Goal: Information Seeking & Learning: Learn about a topic

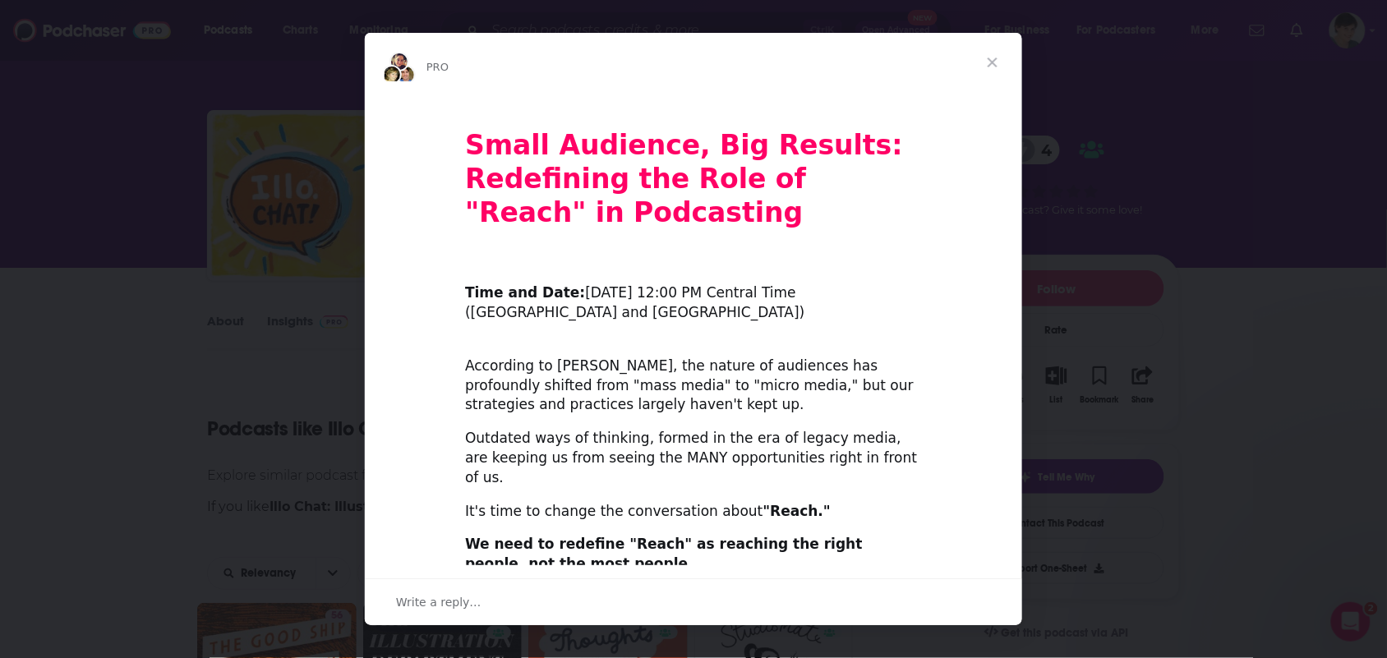
click at [995, 58] on span "Close" at bounding box center [992, 62] width 59 height 59
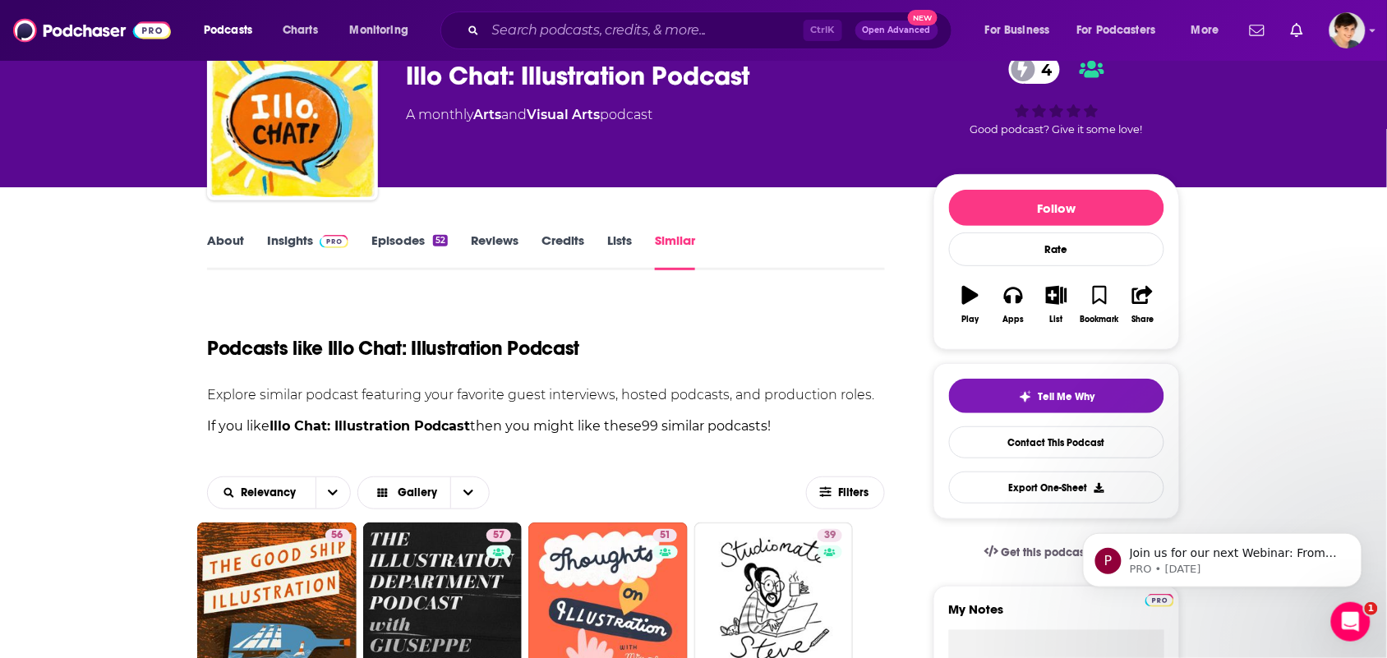
scroll to position [308, 0]
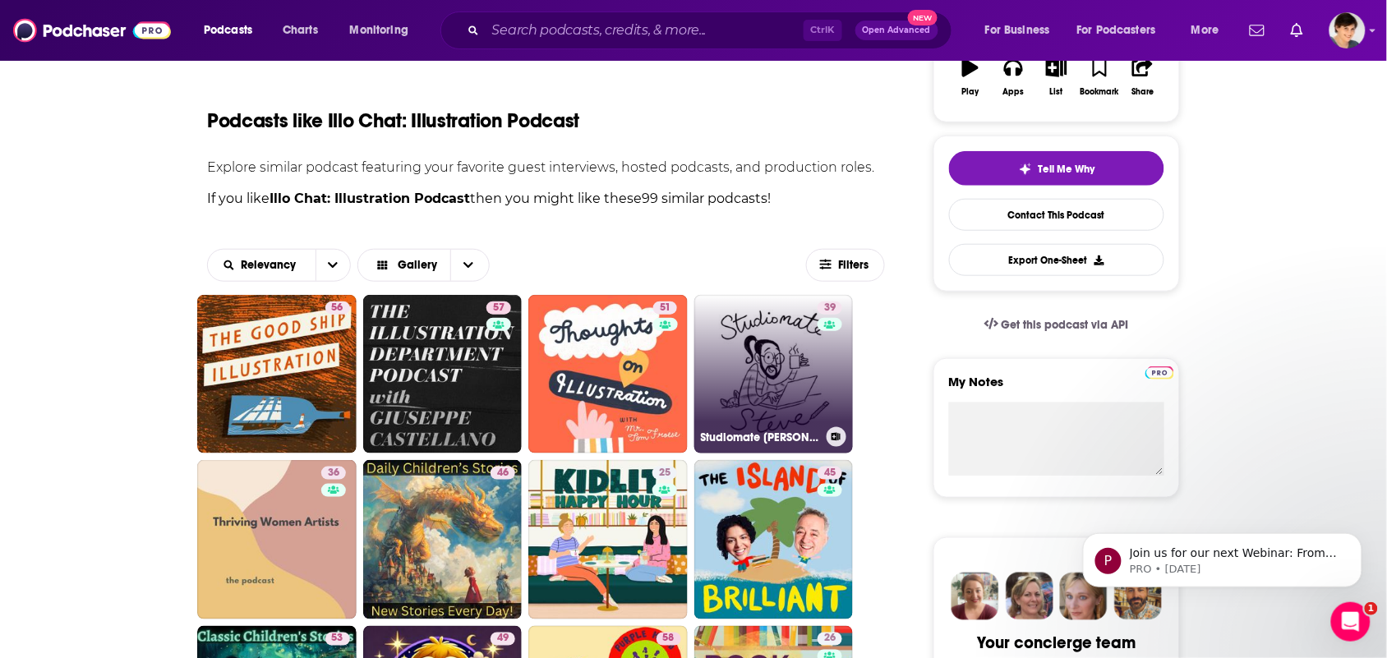
drag, startPoint x: 786, startPoint y: 341, endPoint x: 802, endPoint y: 348, distance: 17.7
click at [802, 348] on link "39 Studiomate Steve" at bounding box center [774, 374] width 159 height 159
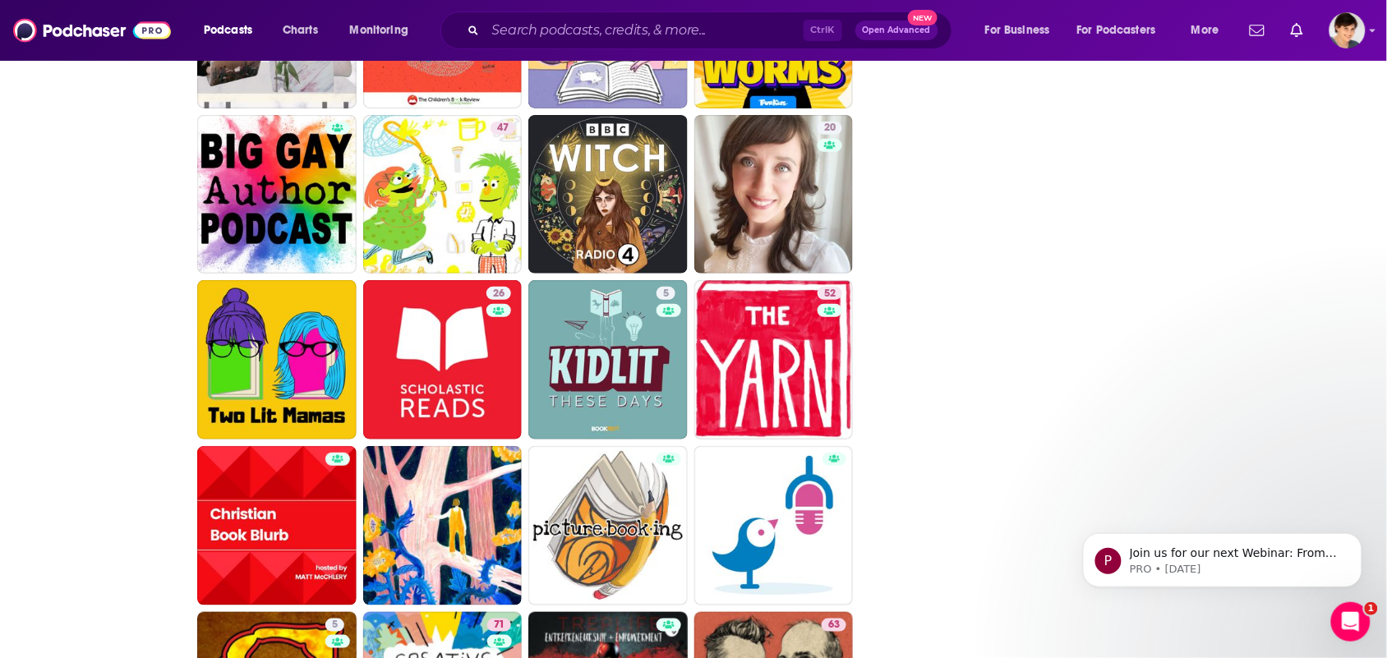
scroll to position [3898, 0]
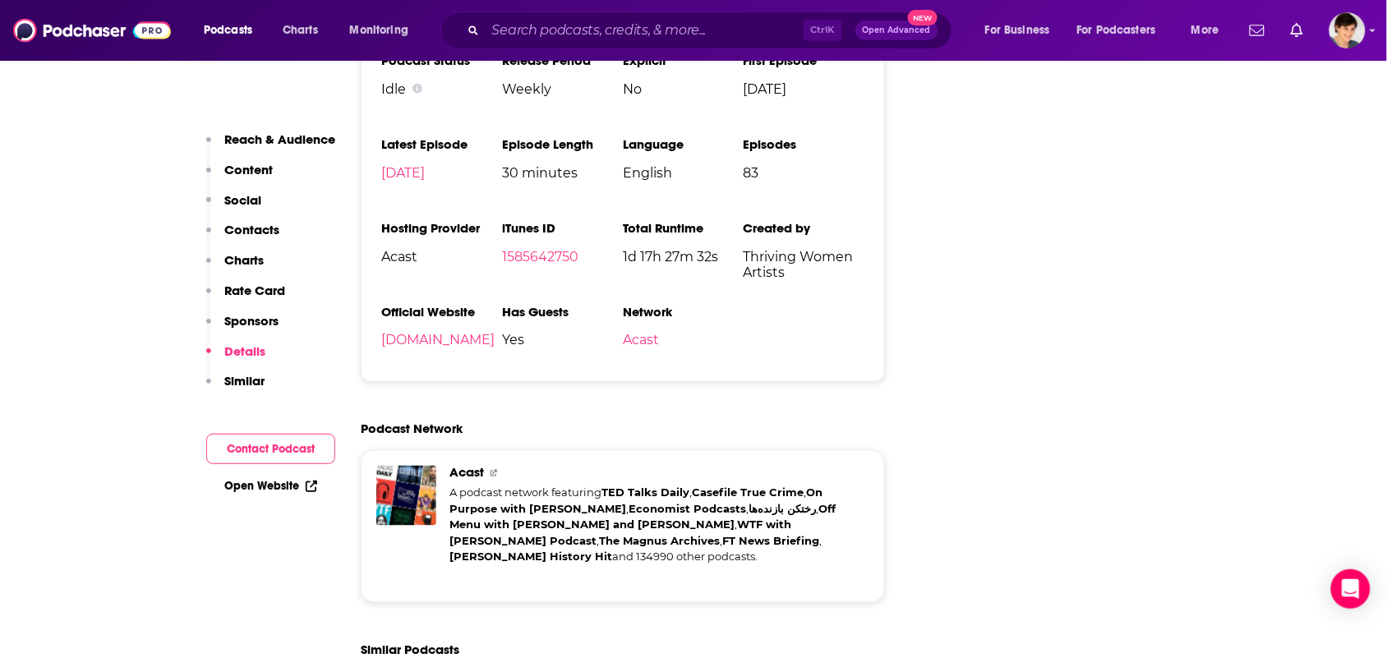
scroll to position [2466, 0]
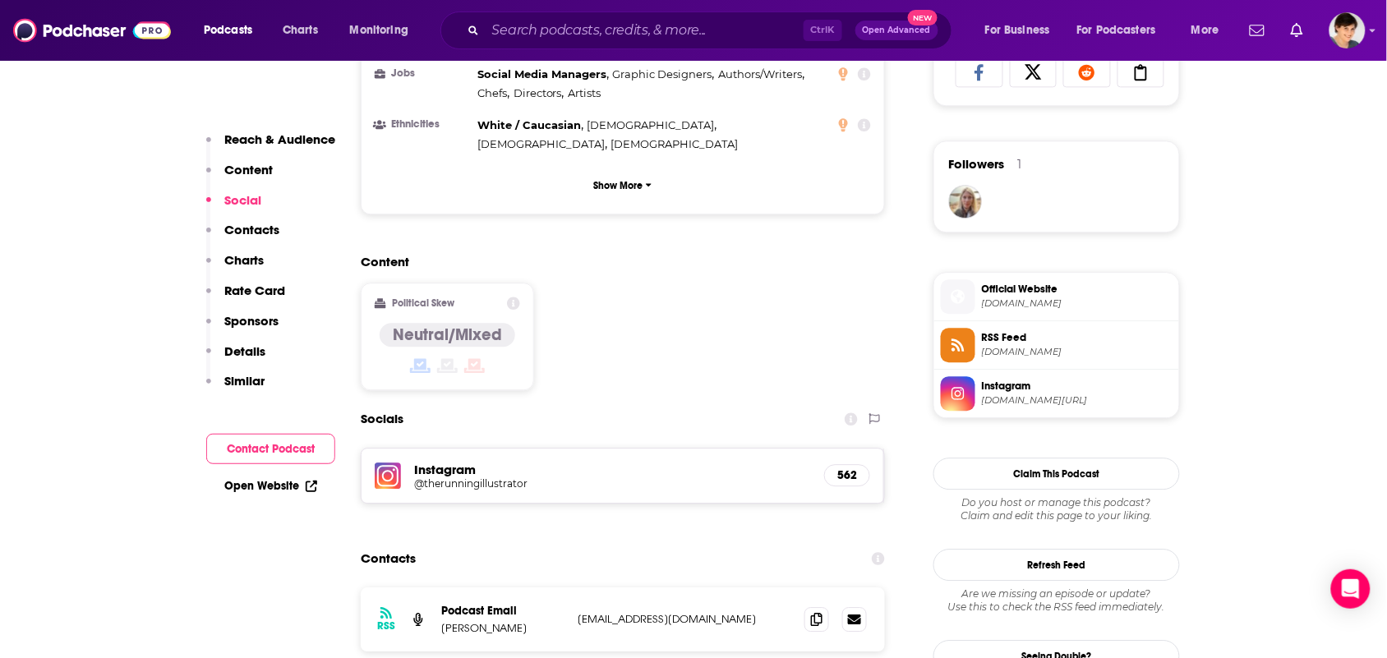
scroll to position [1231, 0]
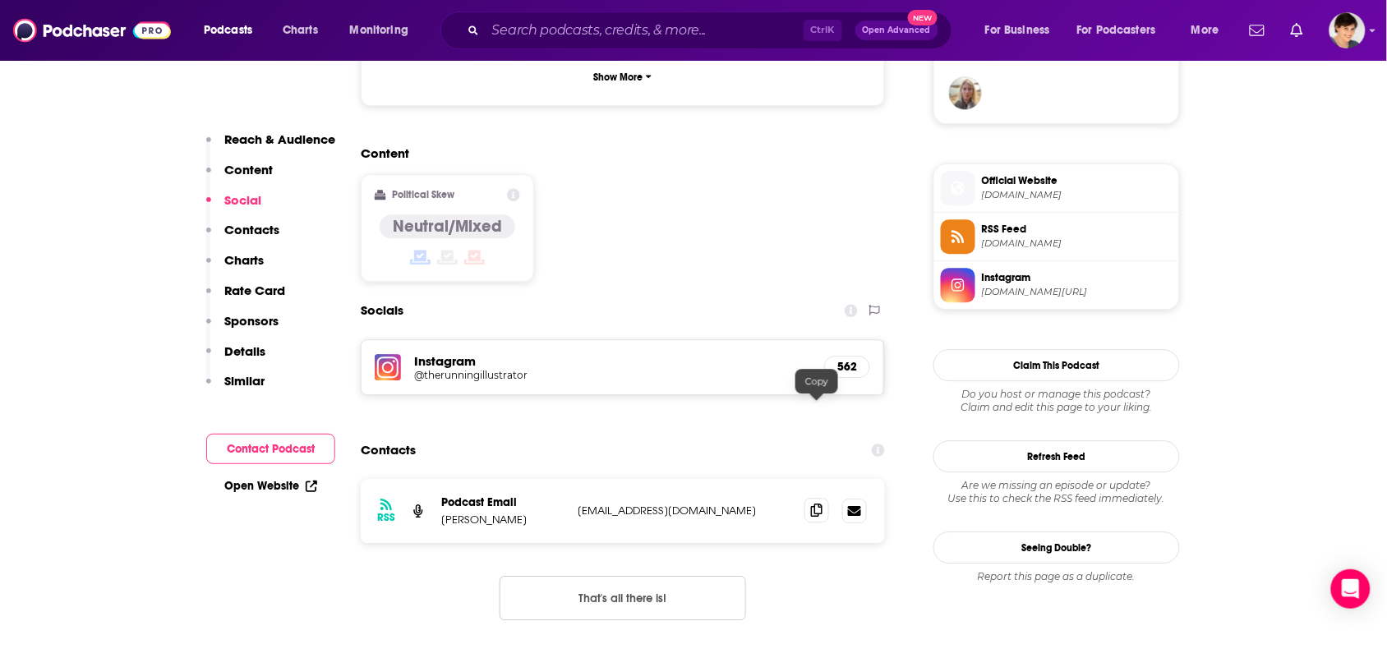
click at [811, 504] on icon at bounding box center [817, 510] width 12 height 13
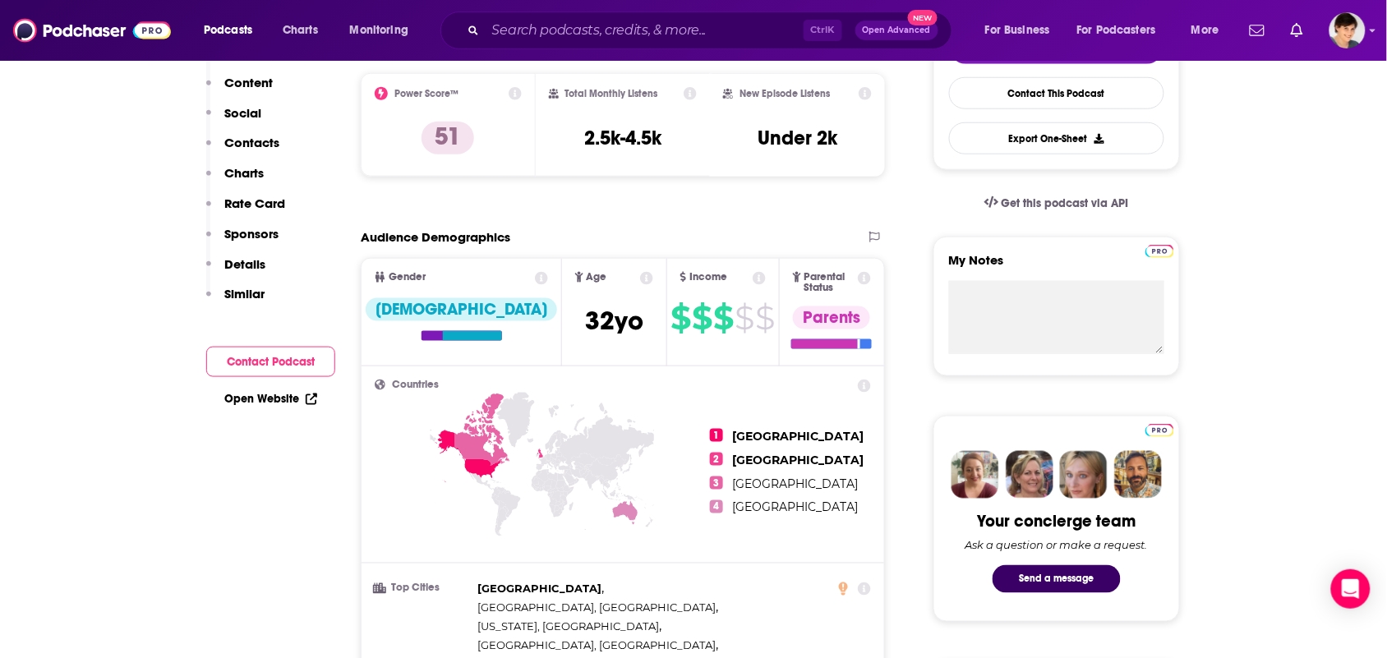
scroll to position [0, 0]
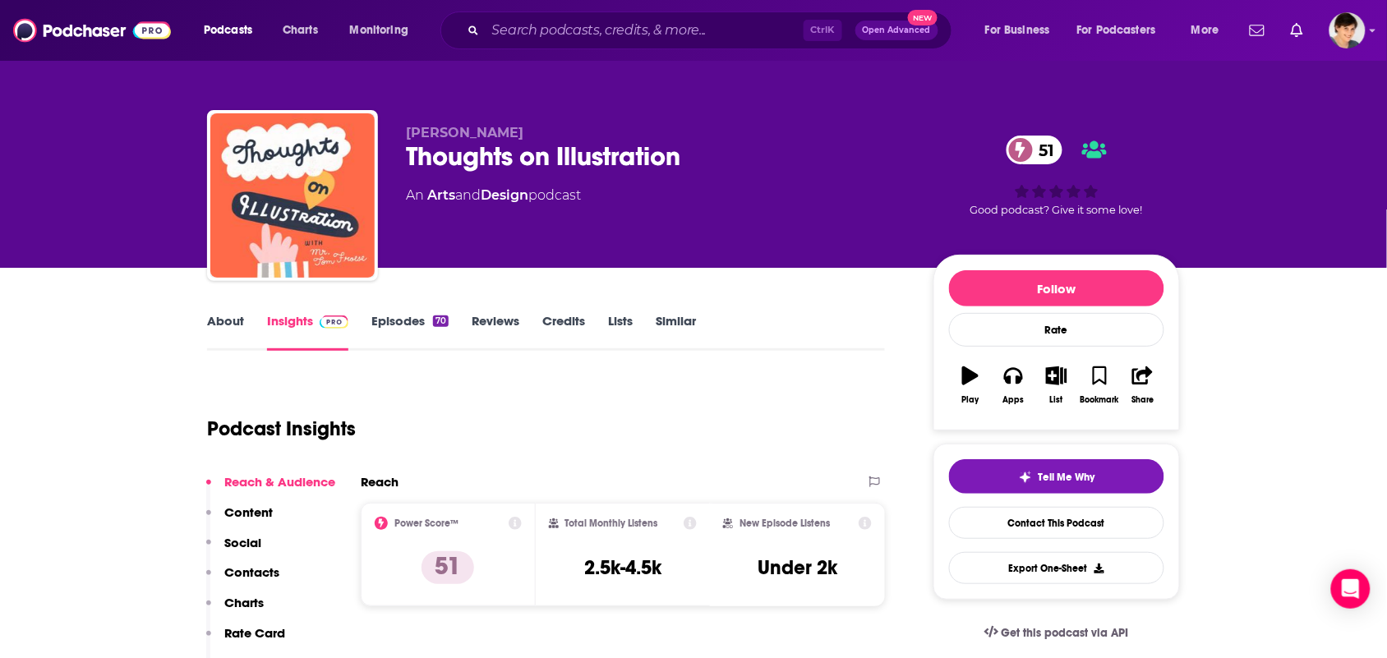
click at [236, 334] on link "About" at bounding box center [225, 332] width 37 height 38
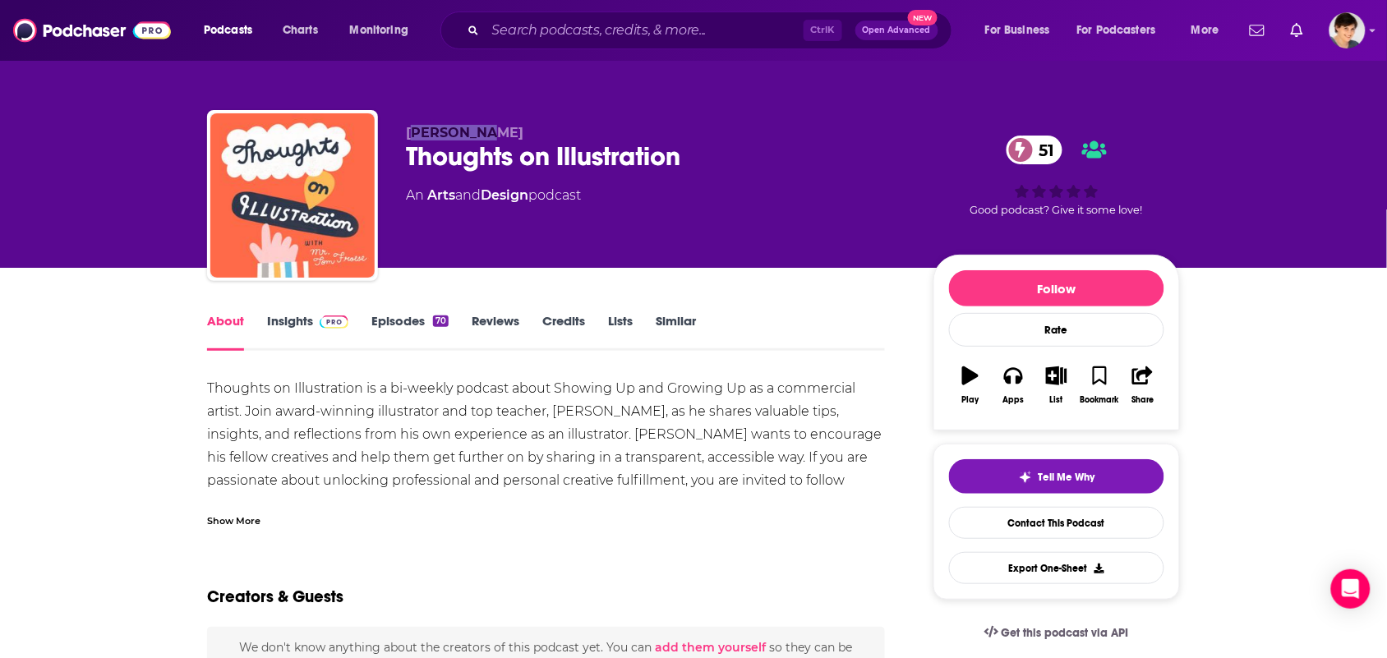
drag, startPoint x: 491, startPoint y: 134, endPoint x: 407, endPoint y: 130, distance: 83.9
click at [407, 130] on p "Tom Froese" at bounding box center [656, 133] width 501 height 16
click at [407, 130] on span "Tom Froese" at bounding box center [465, 133] width 118 height 16
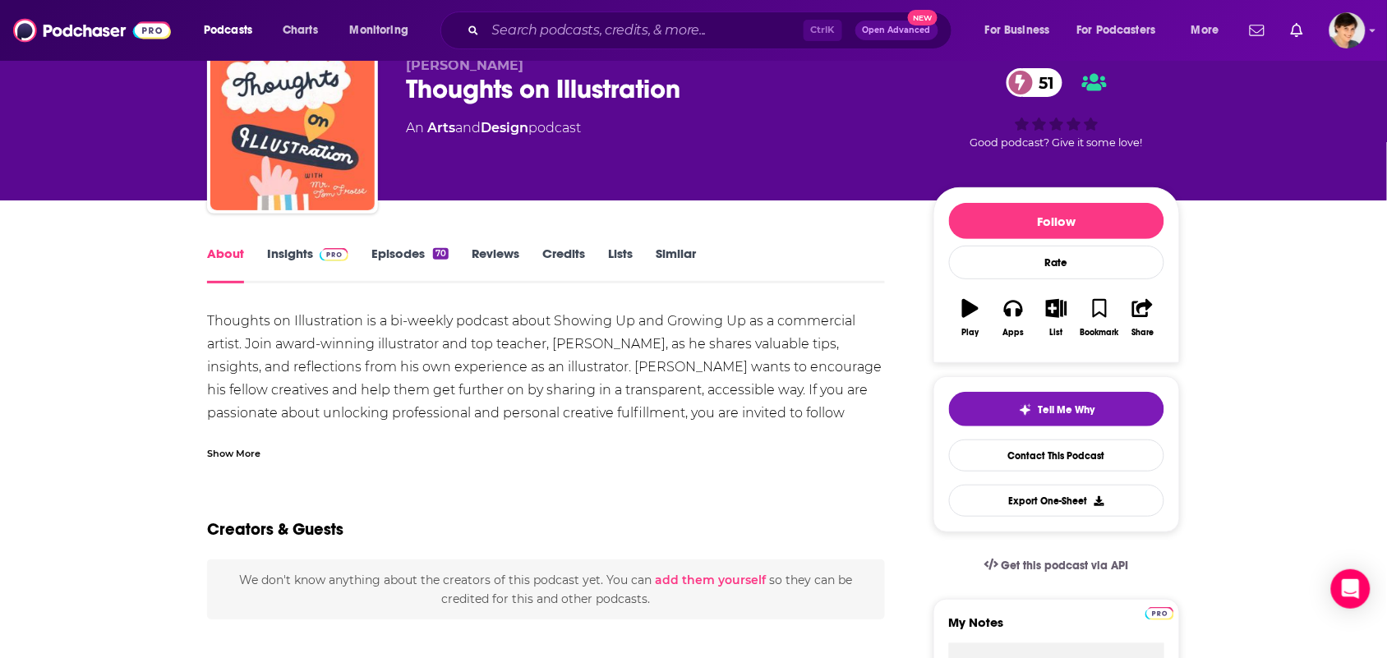
scroll to position [103, 0]
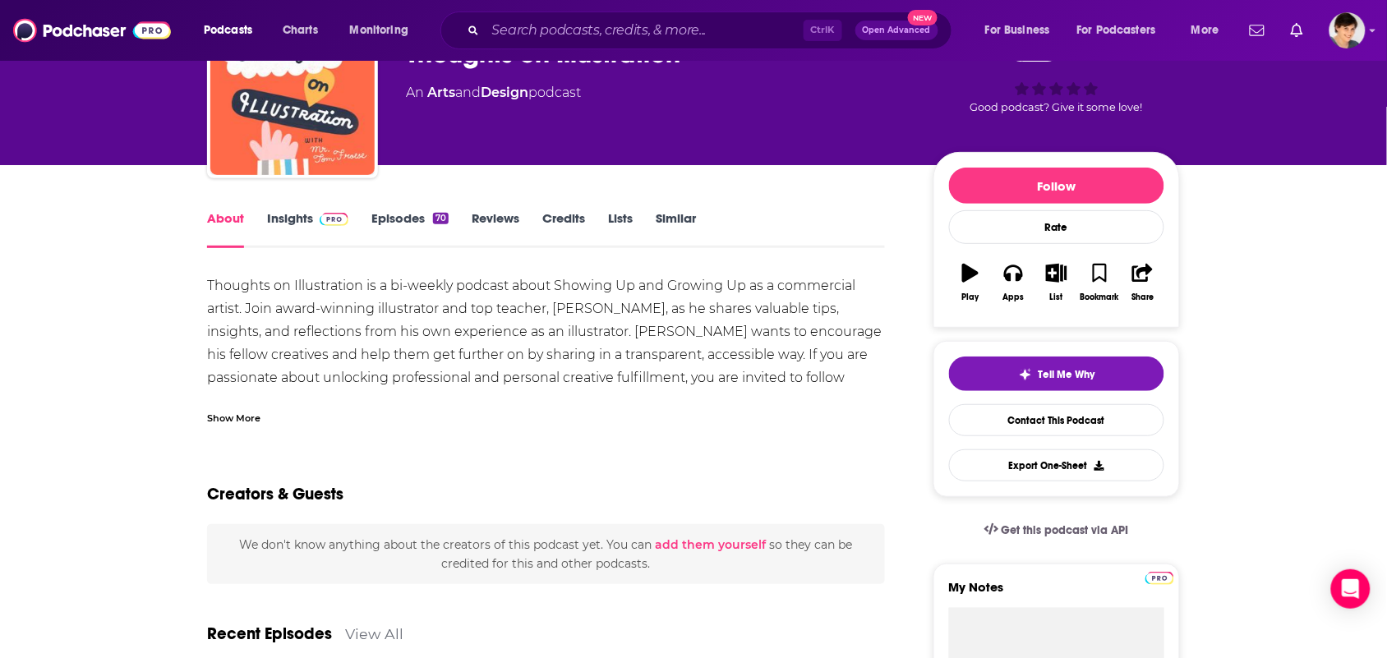
click at [492, 404] on div "Show More" at bounding box center [546, 412] width 678 height 28
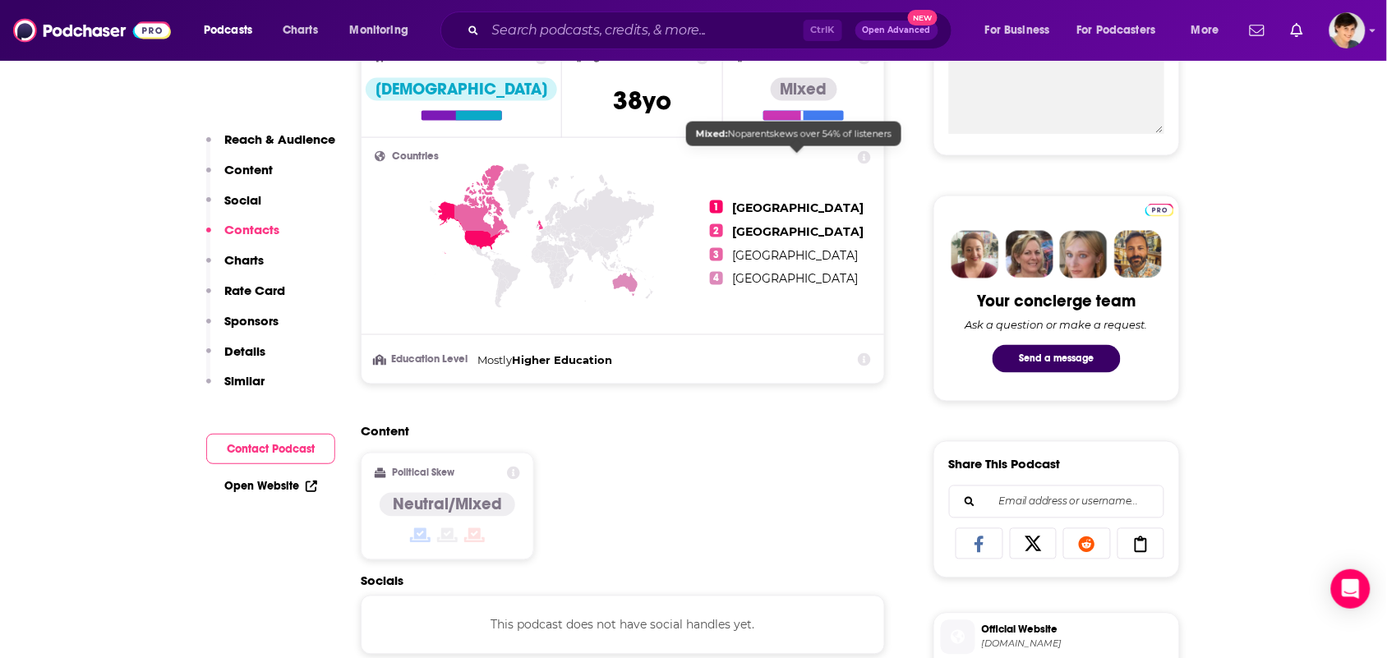
scroll to position [1233, 0]
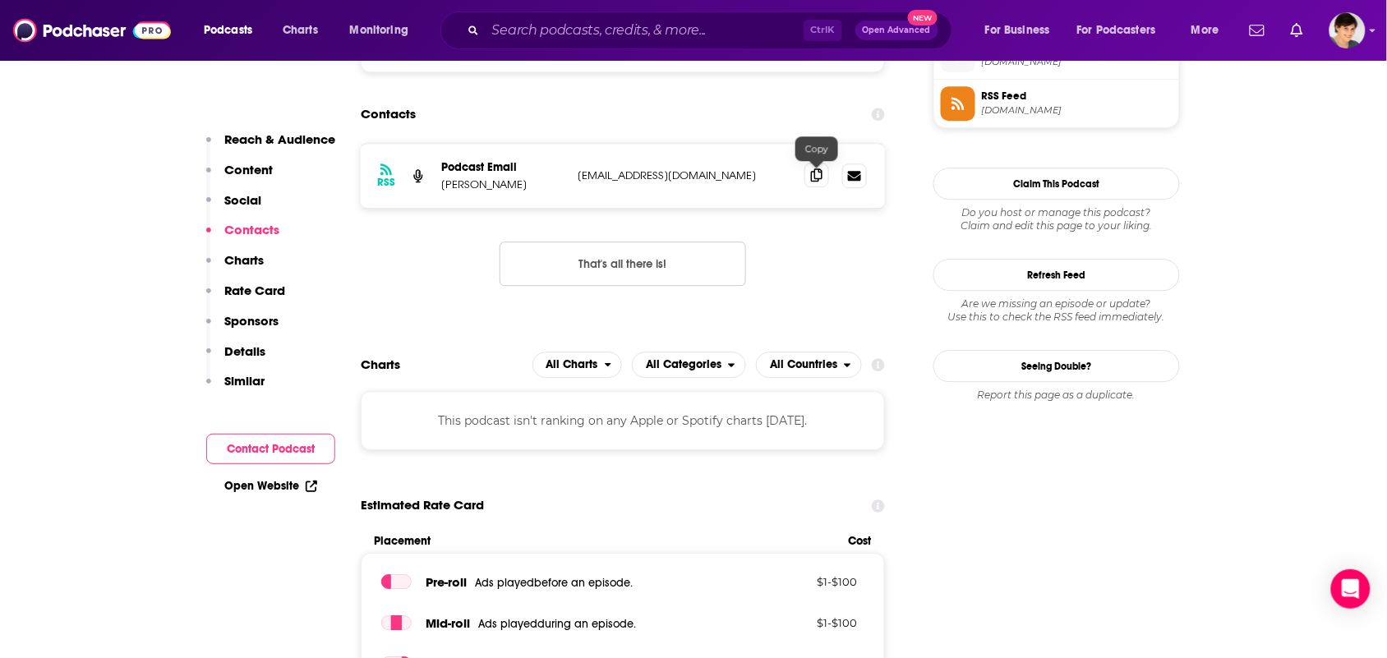
click at [824, 185] on span at bounding box center [817, 175] width 25 height 25
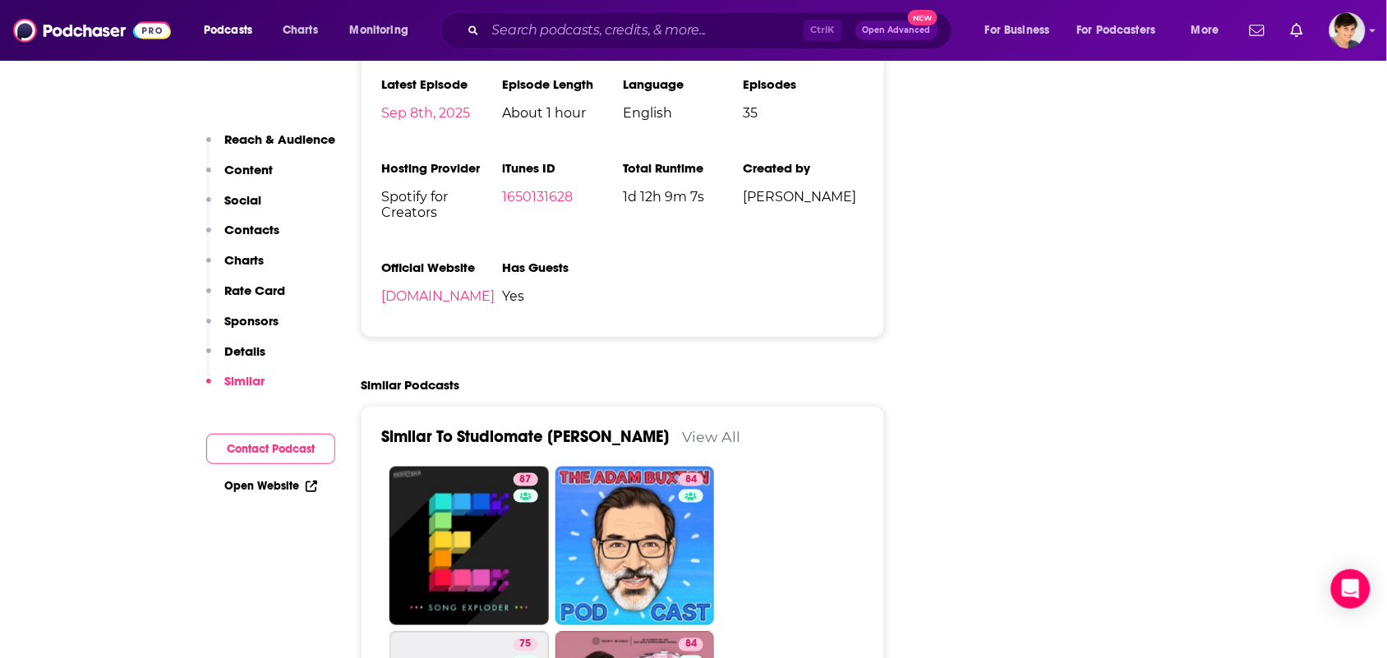
scroll to position [2055, 0]
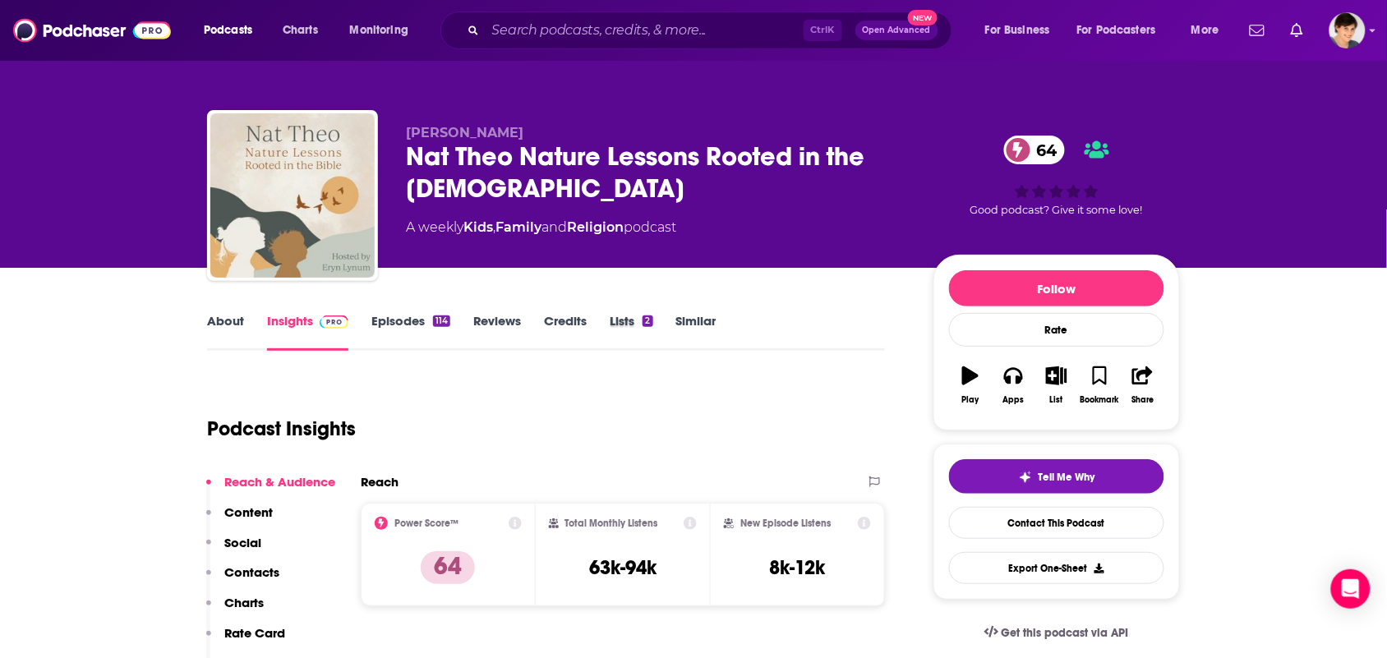
click at [666, 347] on div "Lists 2" at bounding box center [643, 332] width 66 height 38
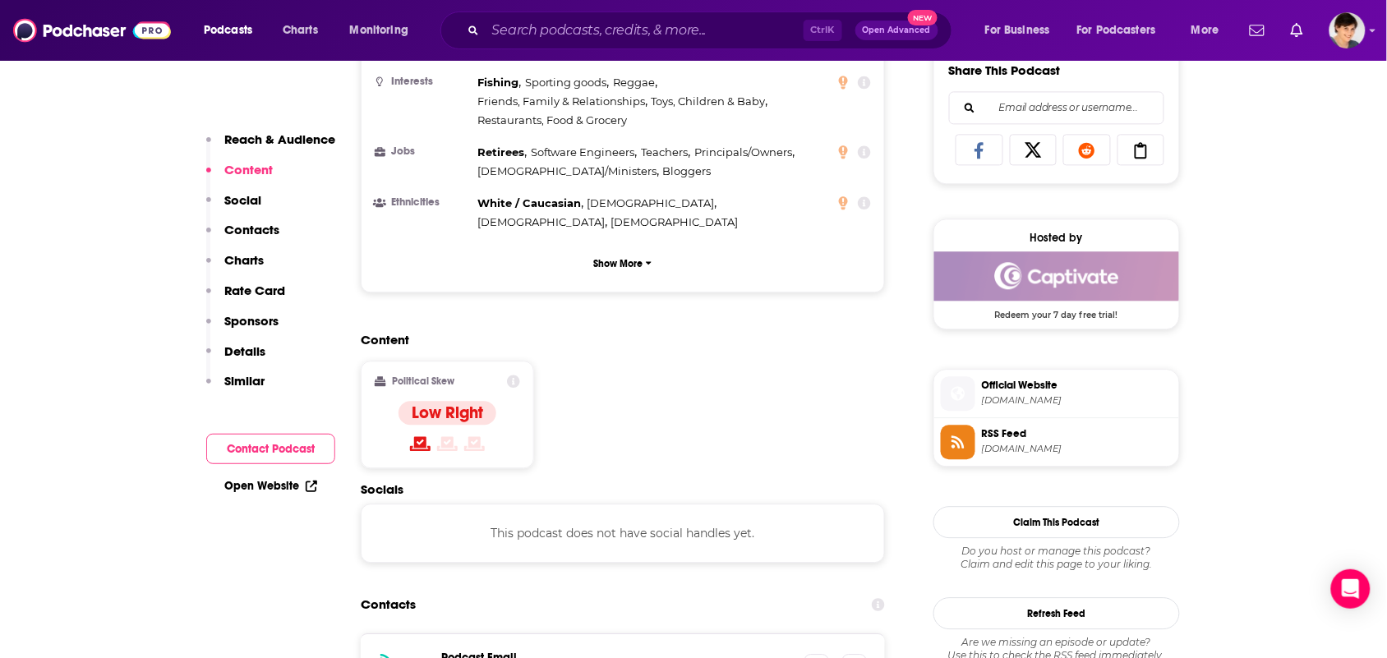
scroll to position [1130, 0]
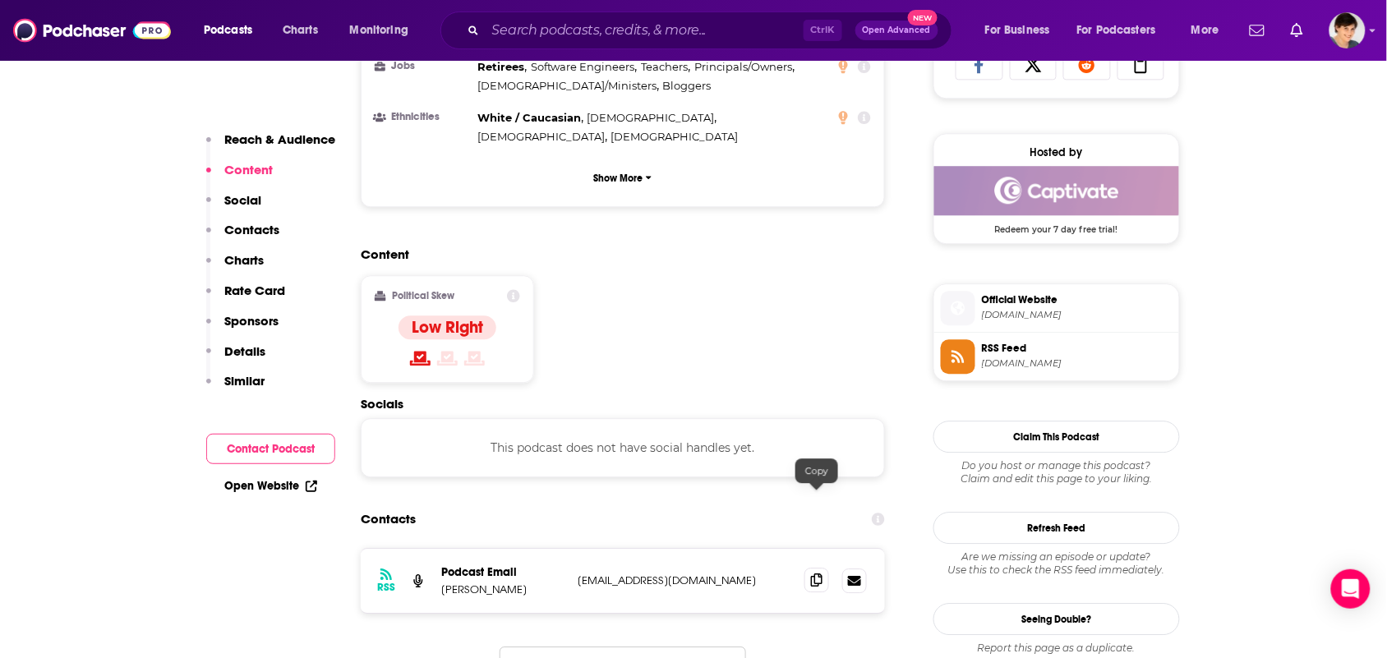
click at [820, 574] on icon at bounding box center [817, 580] width 12 height 13
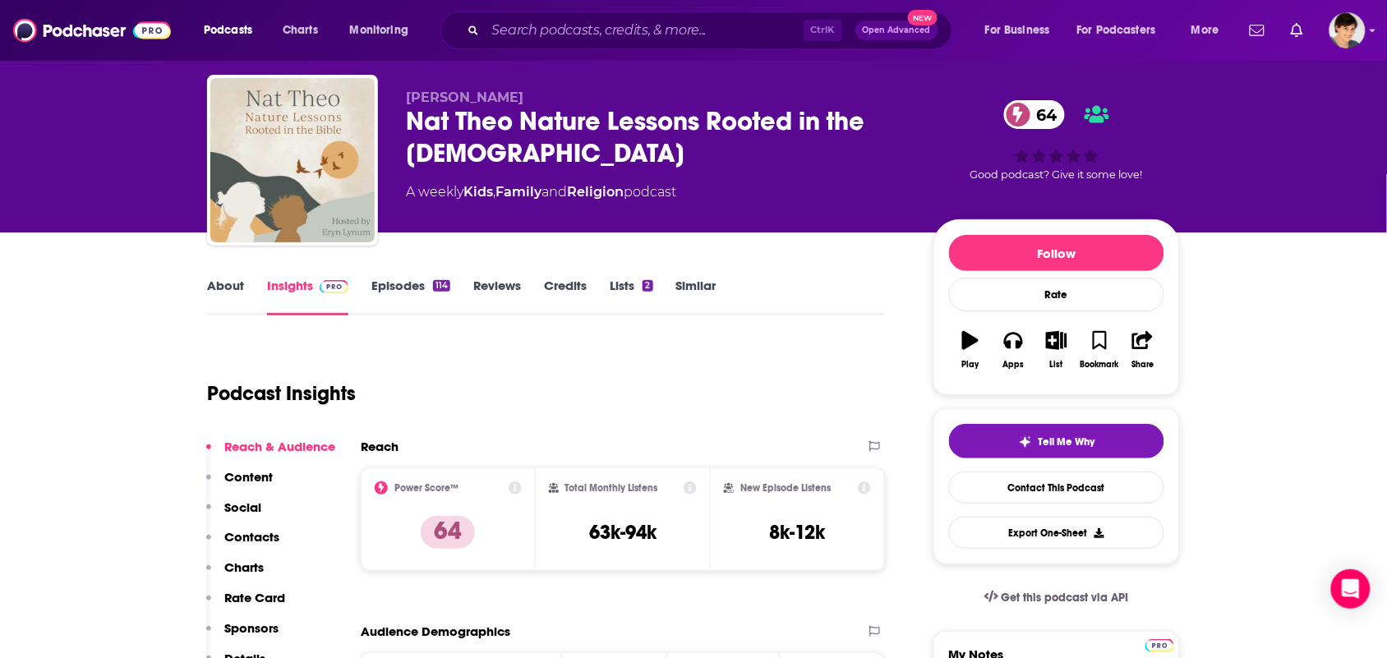
scroll to position [0, 0]
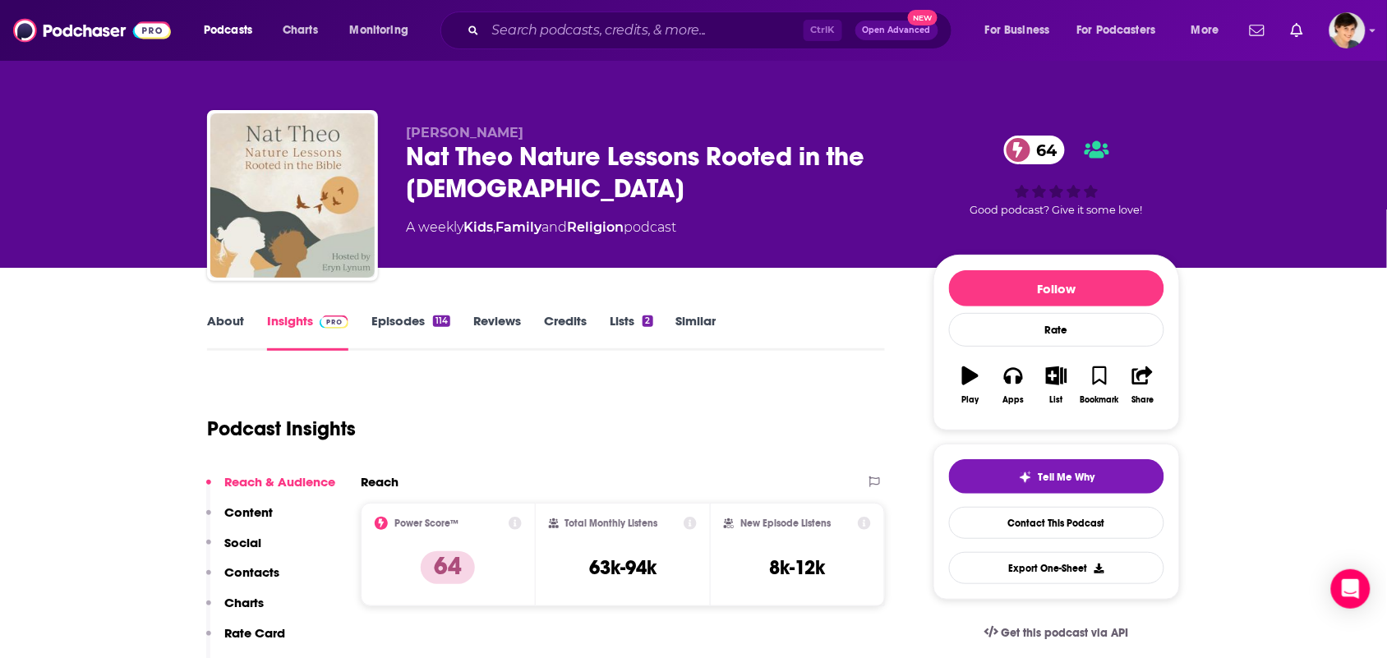
click at [230, 313] on link "About" at bounding box center [225, 332] width 37 height 38
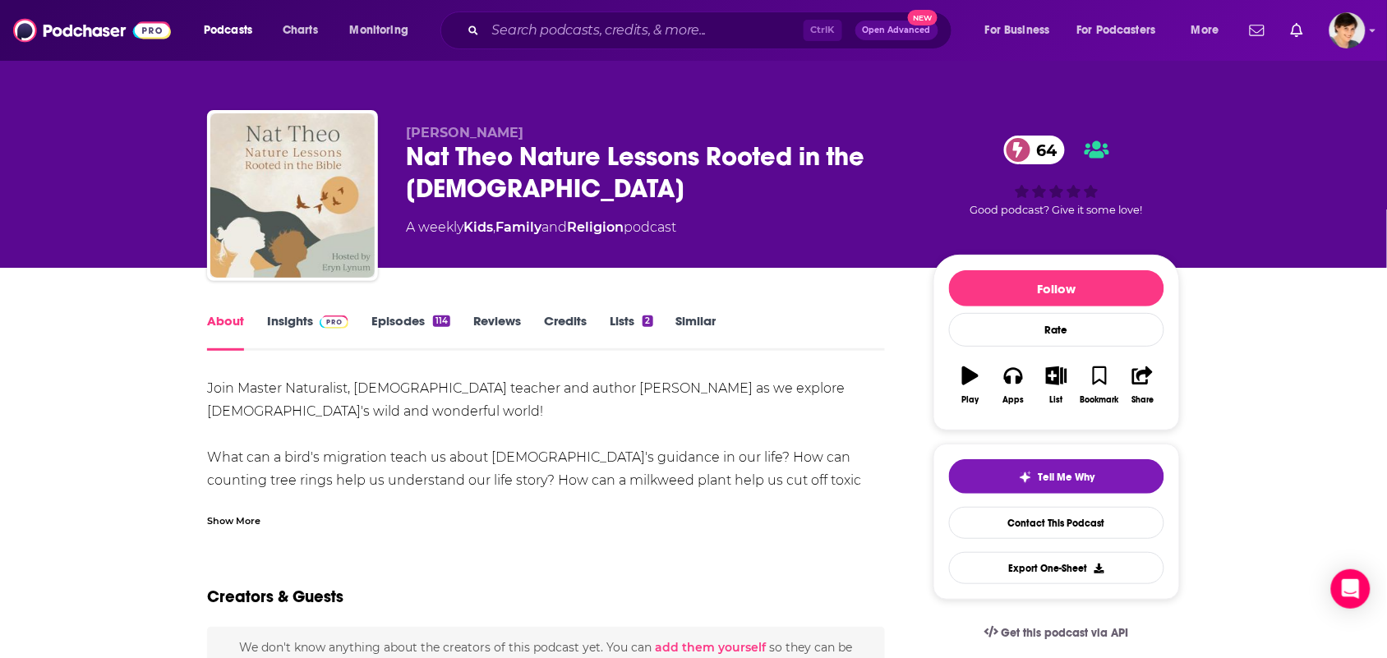
click at [271, 510] on div "Show More" at bounding box center [546, 515] width 678 height 28
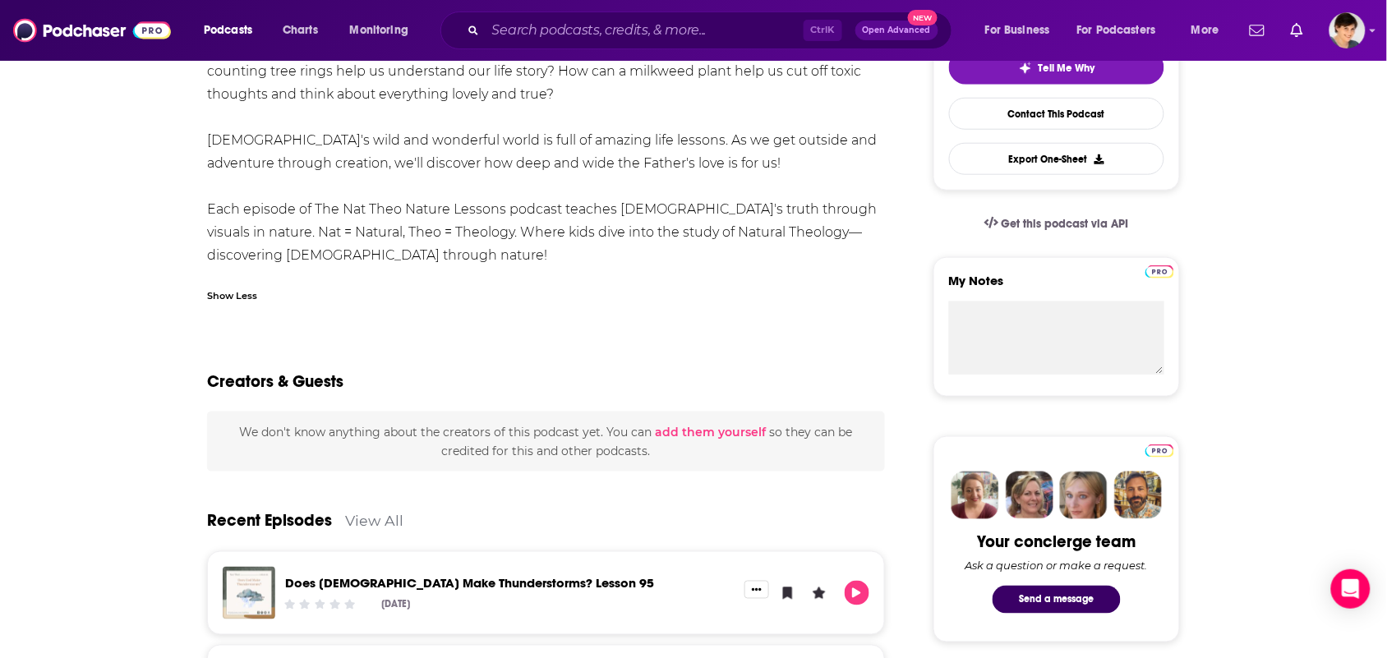
scroll to position [411, 0]
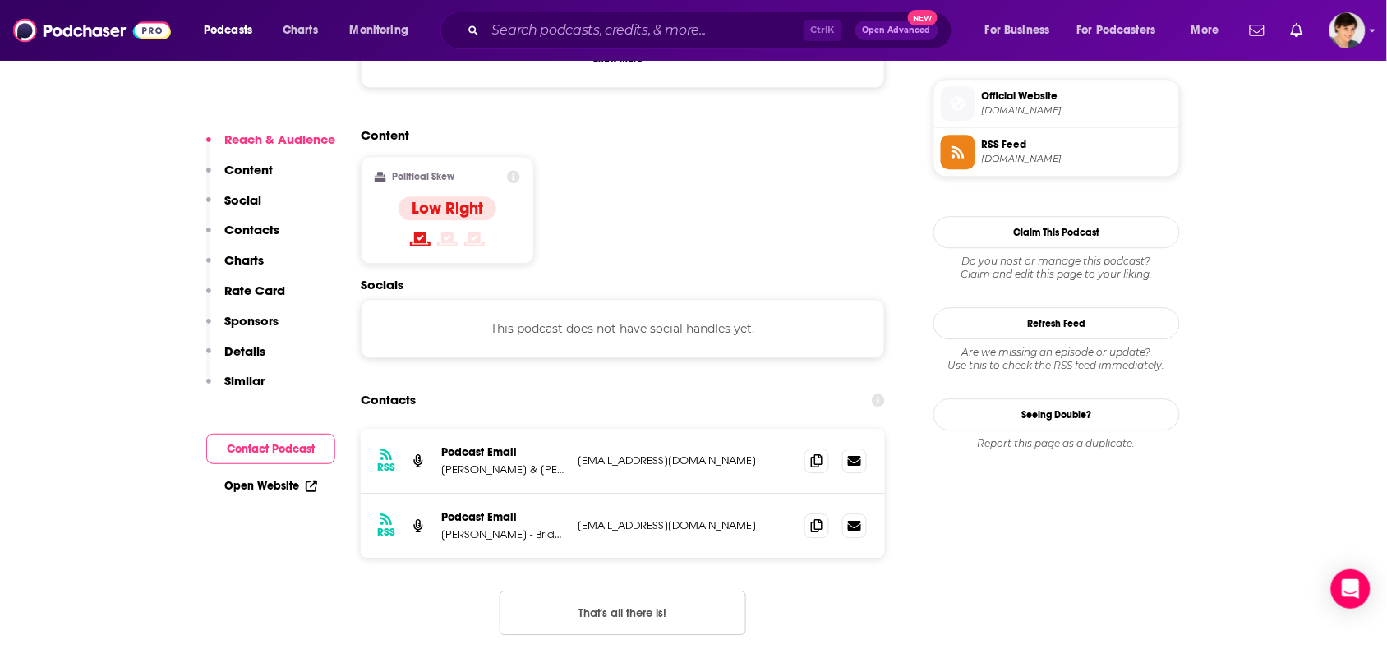
scroll to position [1336, 0]
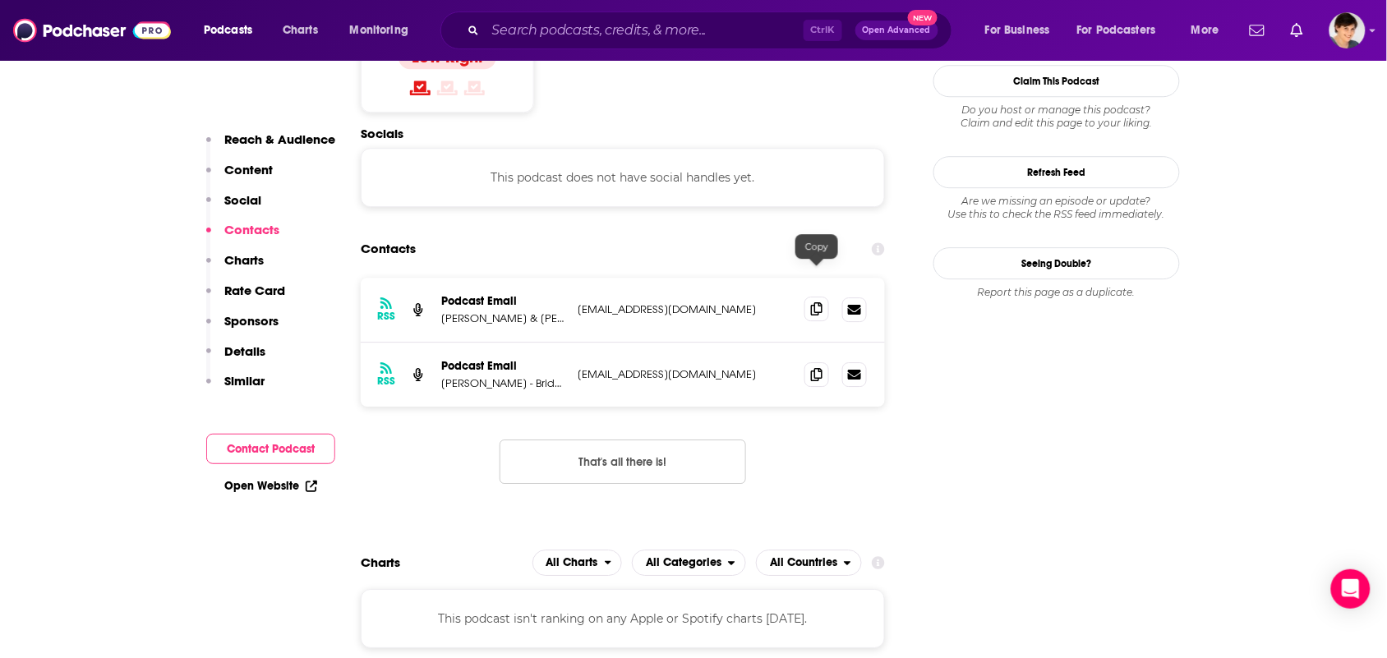
click at [812, 302] on icon at bounding box center [817, 308] width 12 height 13
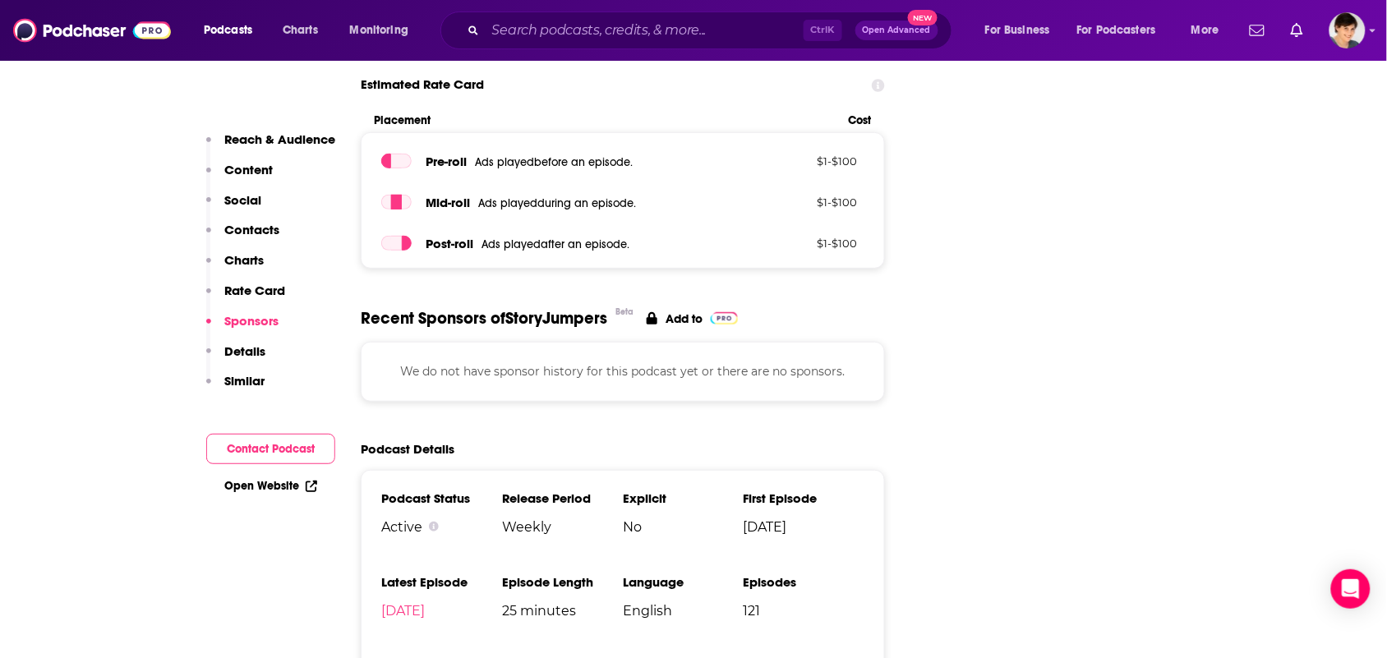
scroll to position [1952, 0]
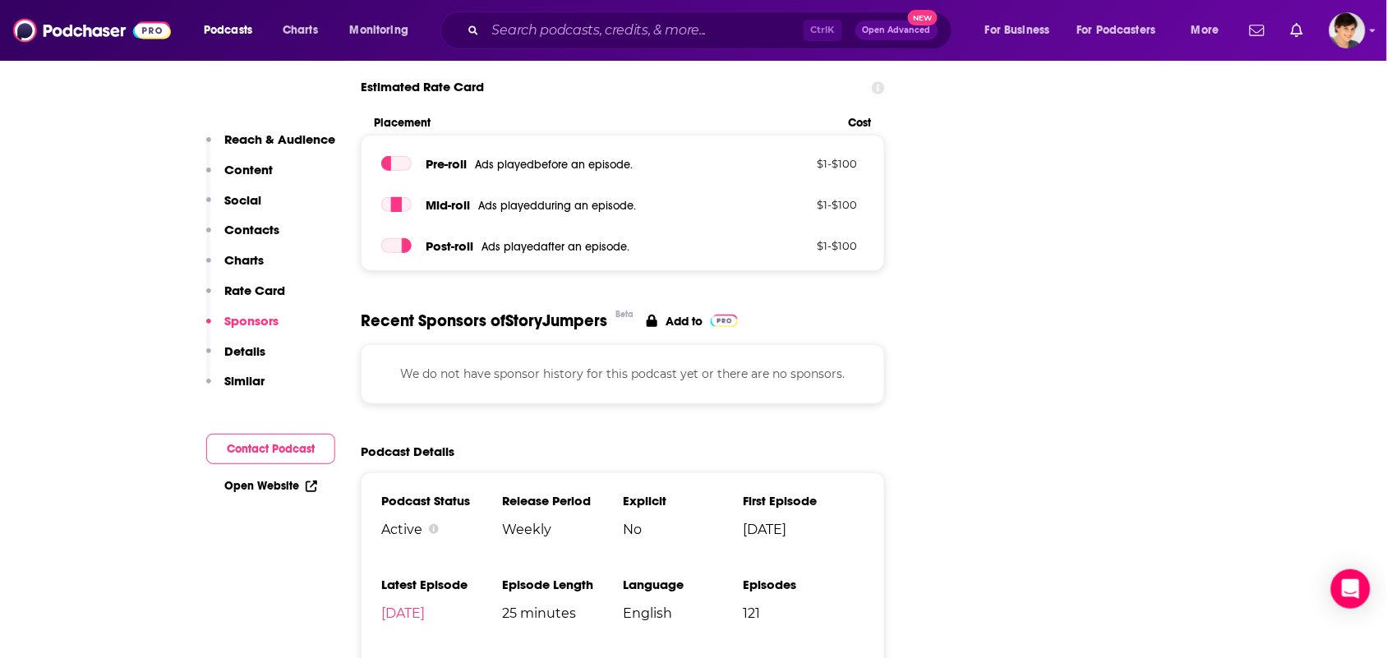
click at [641, 493] on h3 "Explicit" at bounding box center [683, 501] width 121 height 16
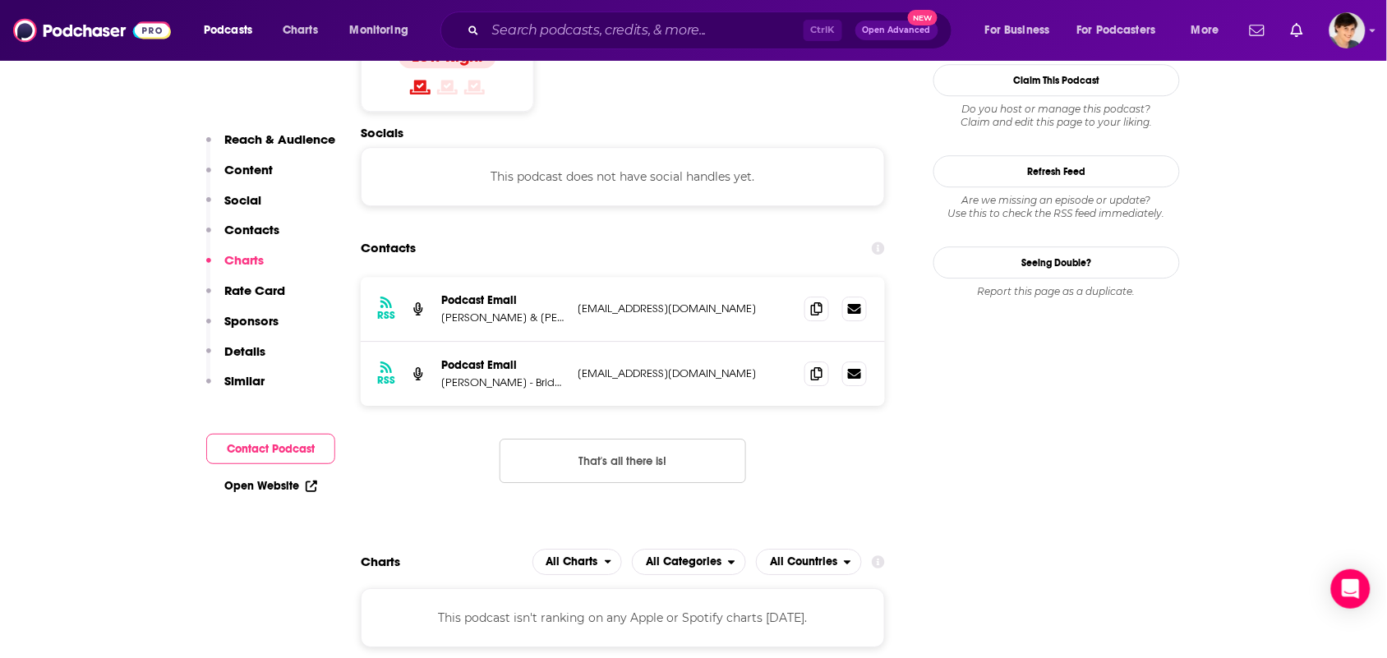
scroll to position [1336, 0]
click at [811, 302] on icon at bounding box center [817, 308] width 12 height 13
click at [816, 302] on icon at bounding box center [817, 308] width 12 height 13
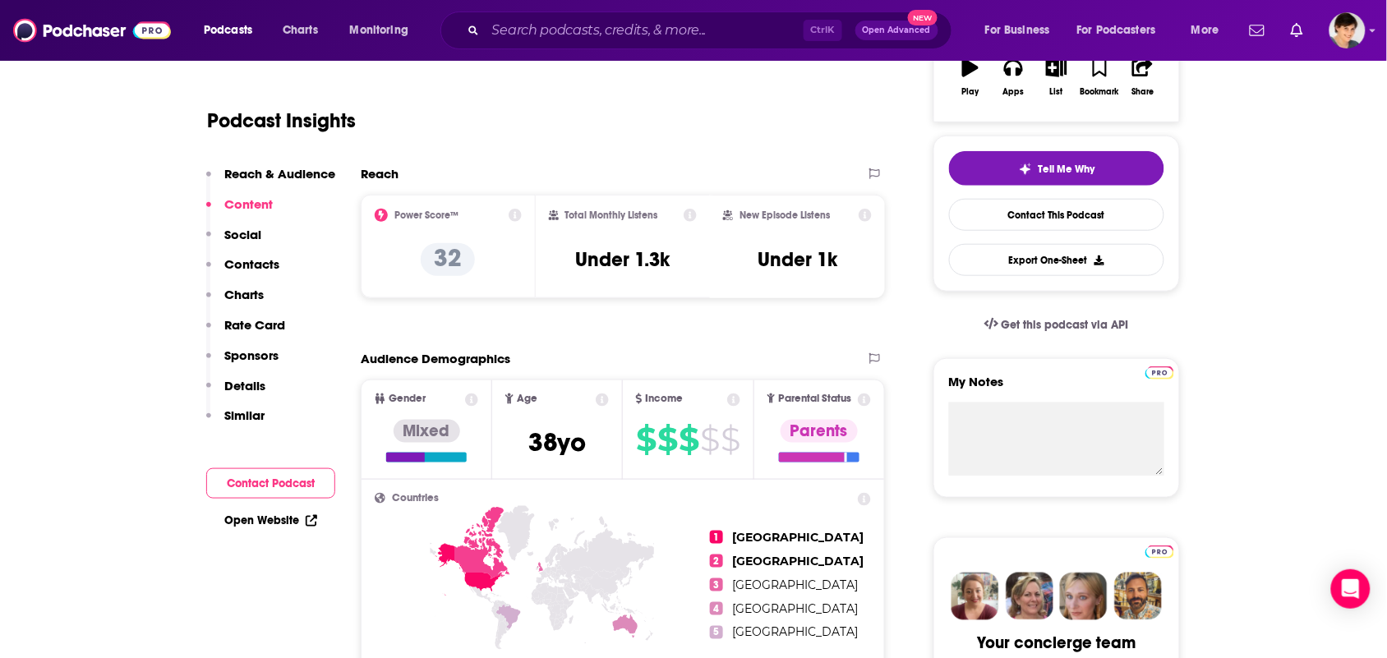
scroll to position [0, 0]
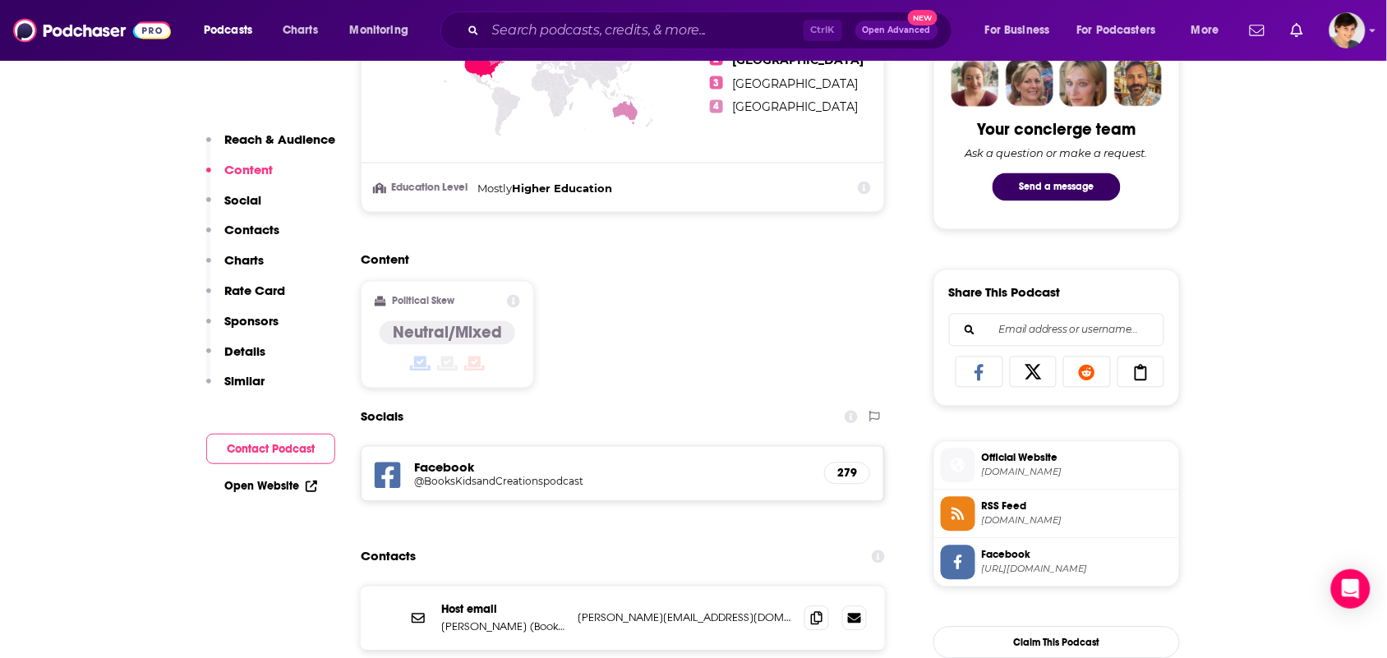
scroll to position [1130, 0]
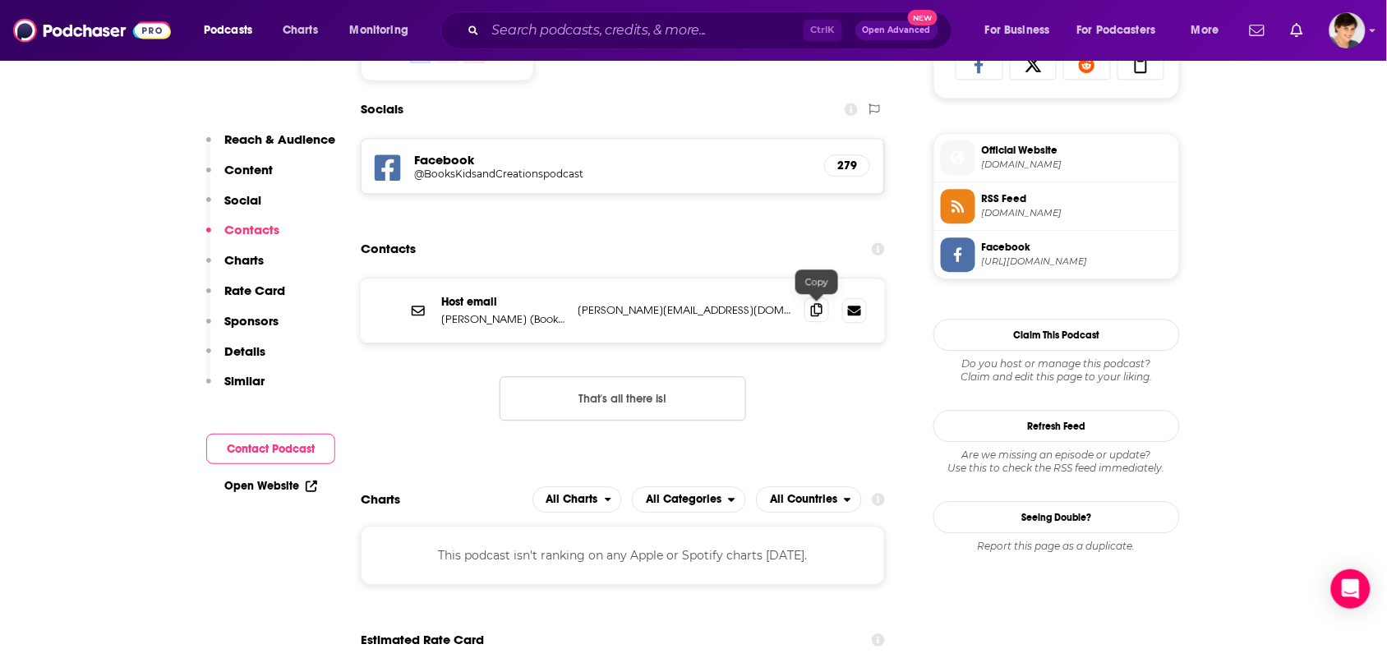
click at [815, 312] on icon at bounding box center [817, 309] width 12 height 13
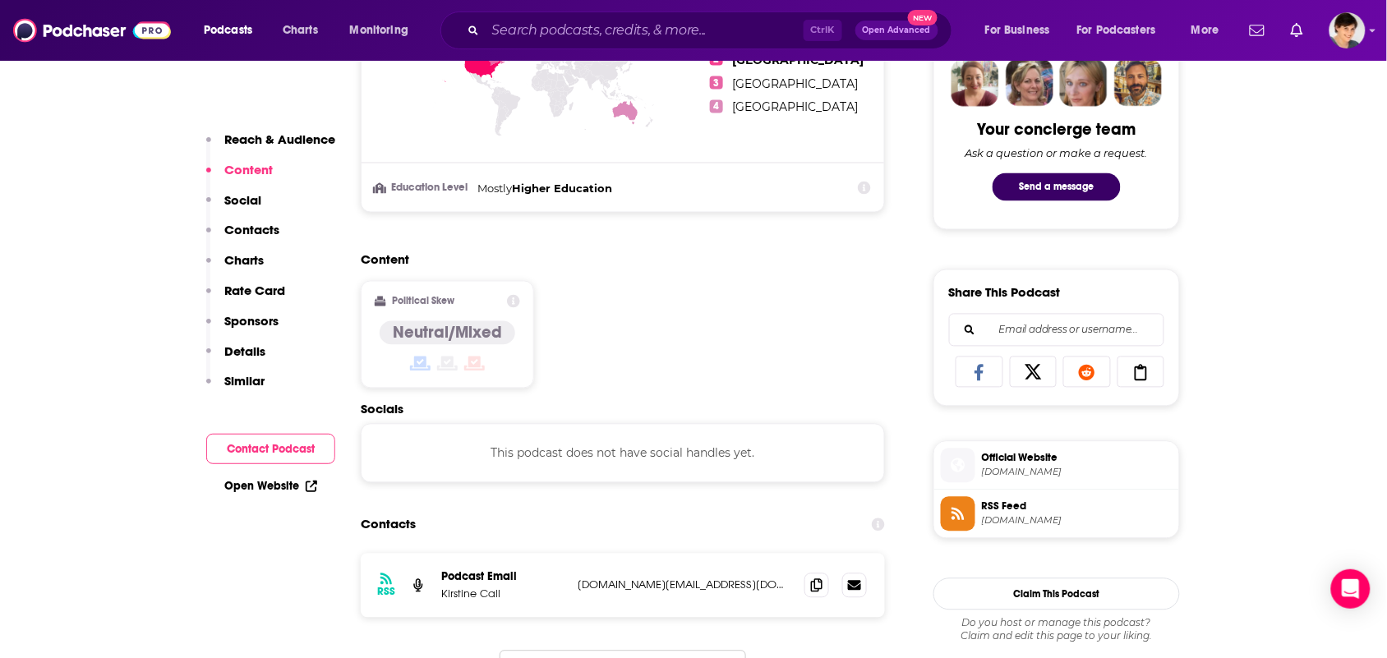
scroll to position [1130, 0]
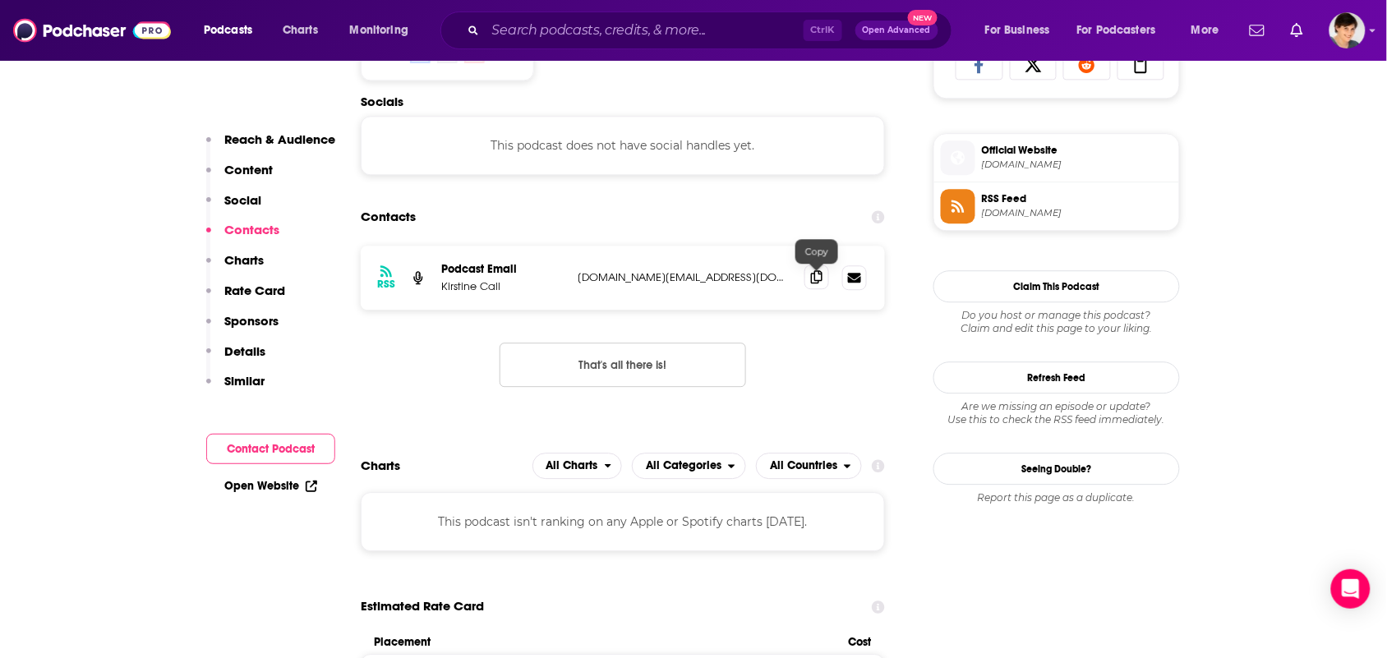
click at [827, 277] on span at bounding box center [817, 277] width 25 height 25
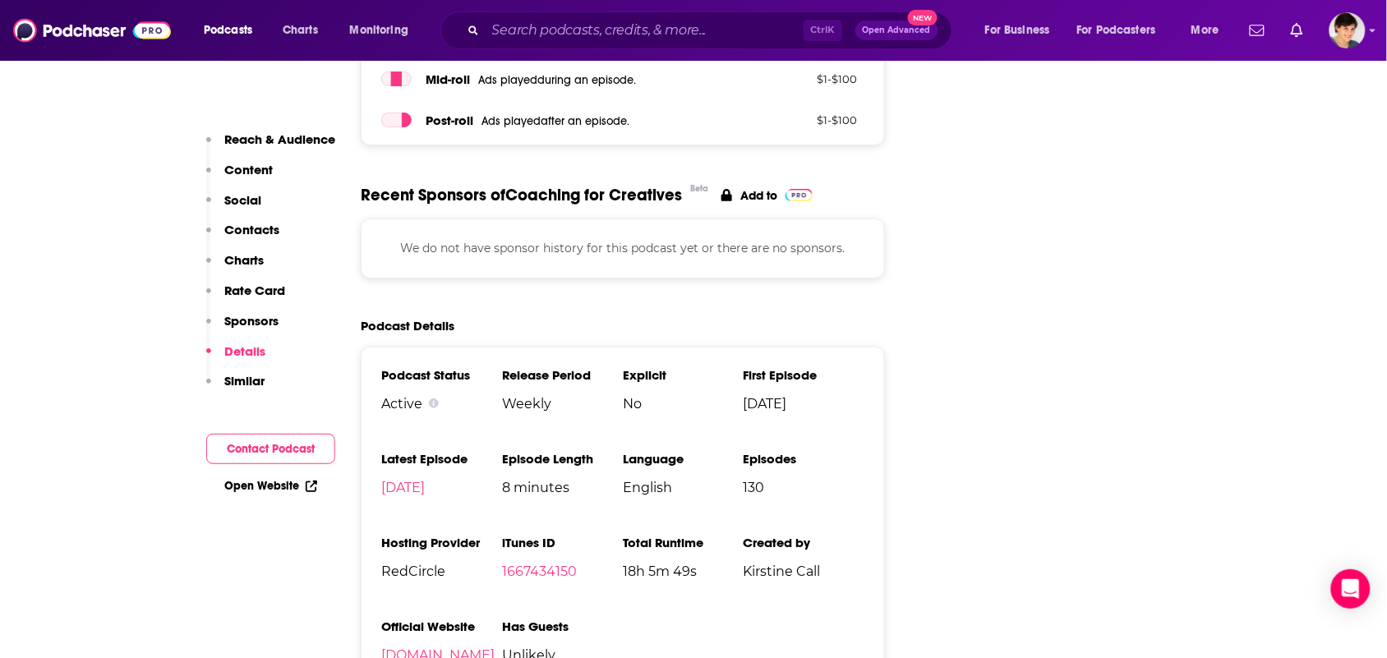
scroll to position [2055, 0]
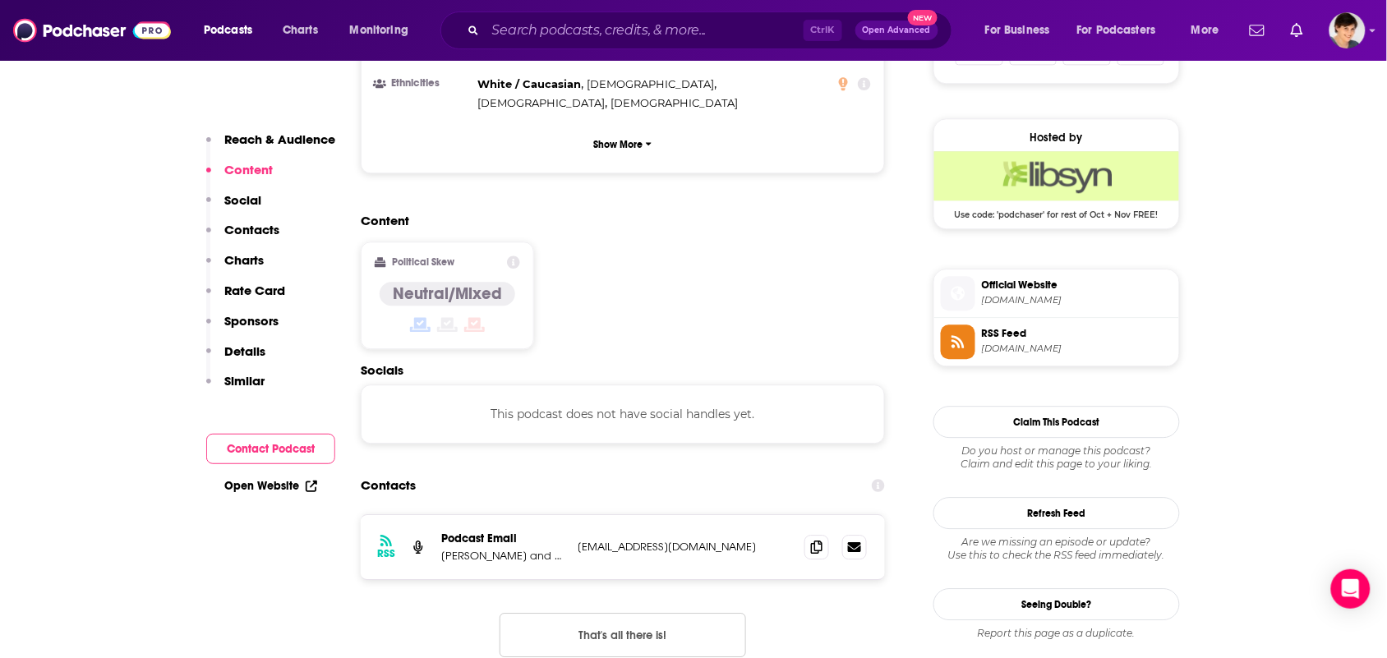
scroll to position [1336, 0]
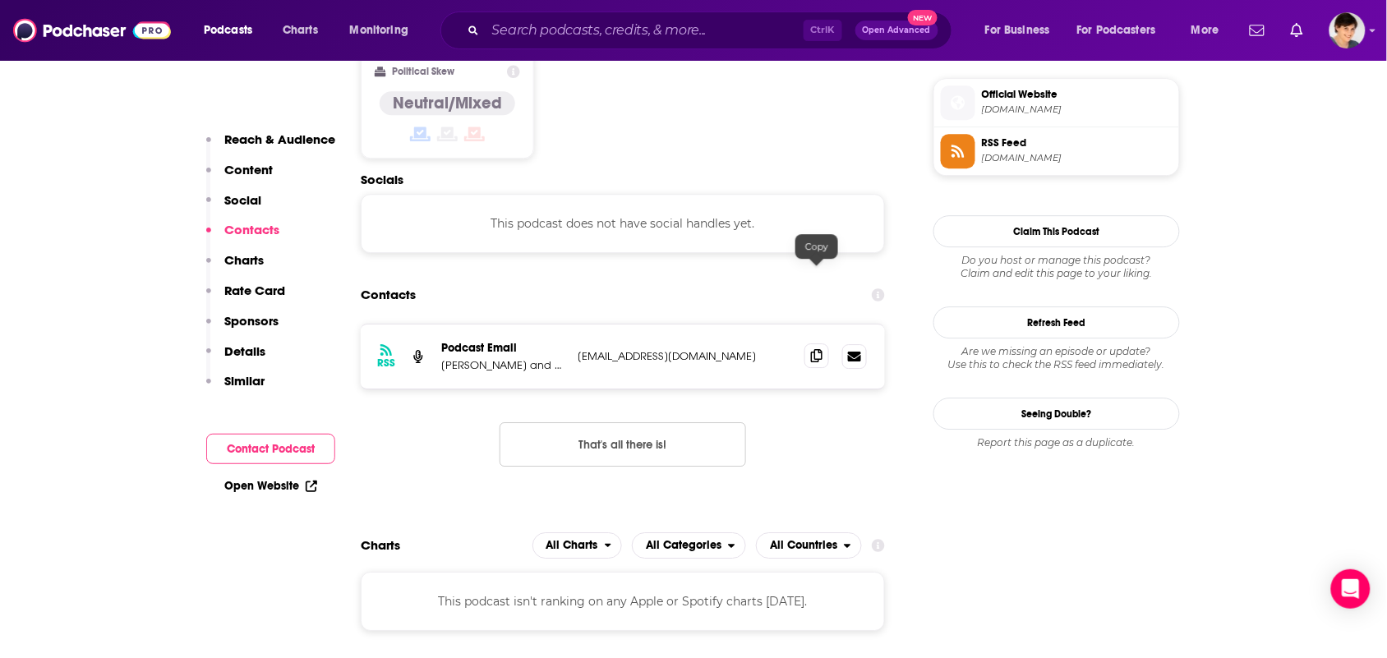
click at [811, 349] on icon at bounding box center [817, 355] width 12 height 13
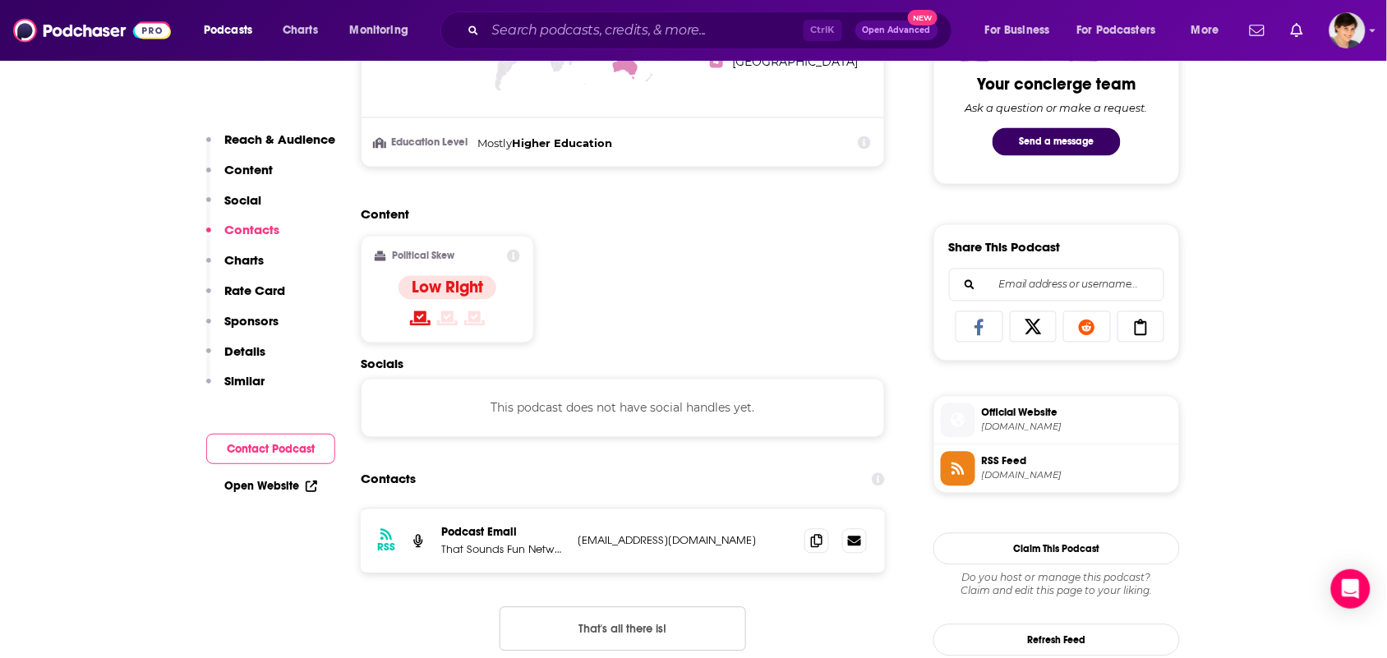
scroll to position [1027, 0]
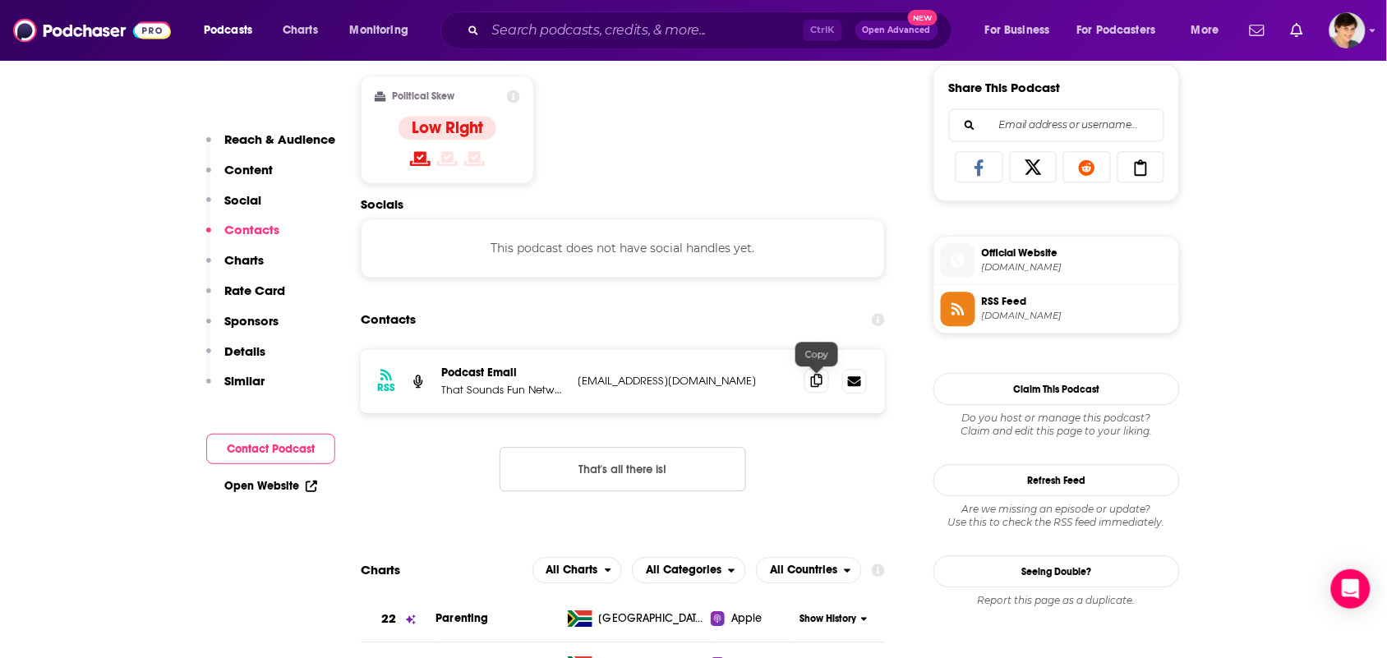
click at [819, 383] on icon at bounding box center [817, 380] width 12 height 13
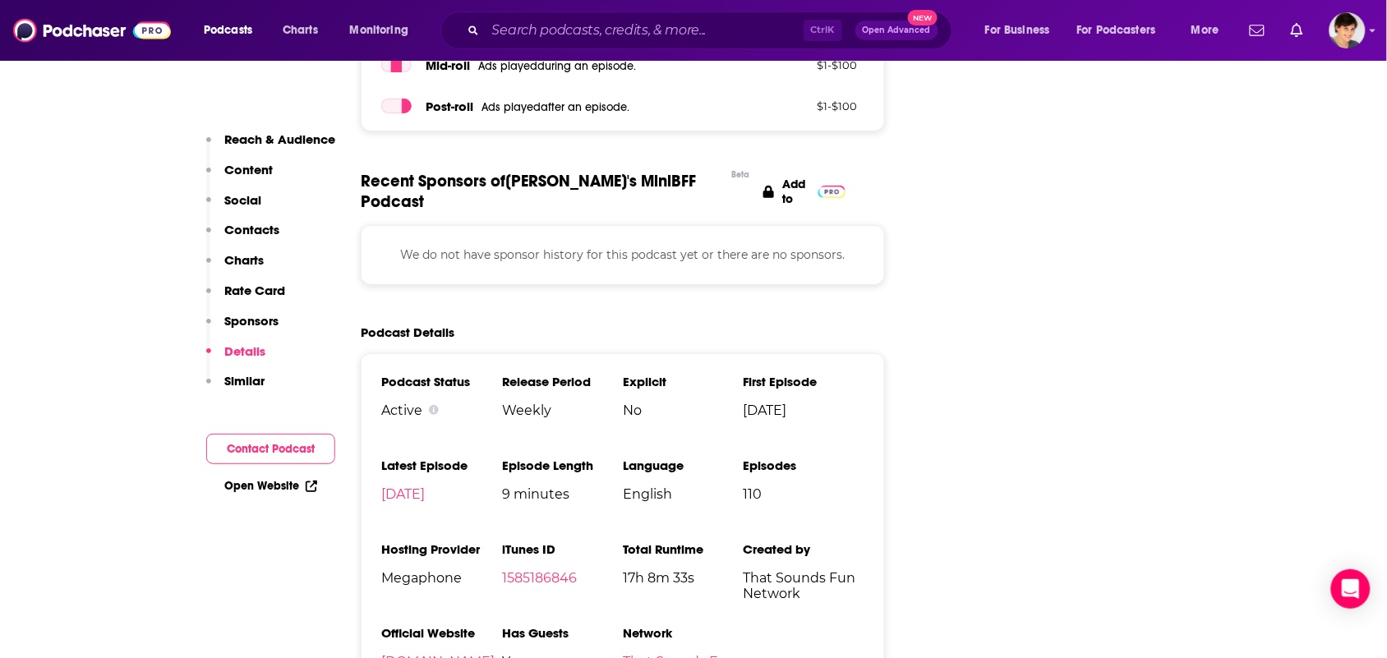
scroll to position [2158, 0]
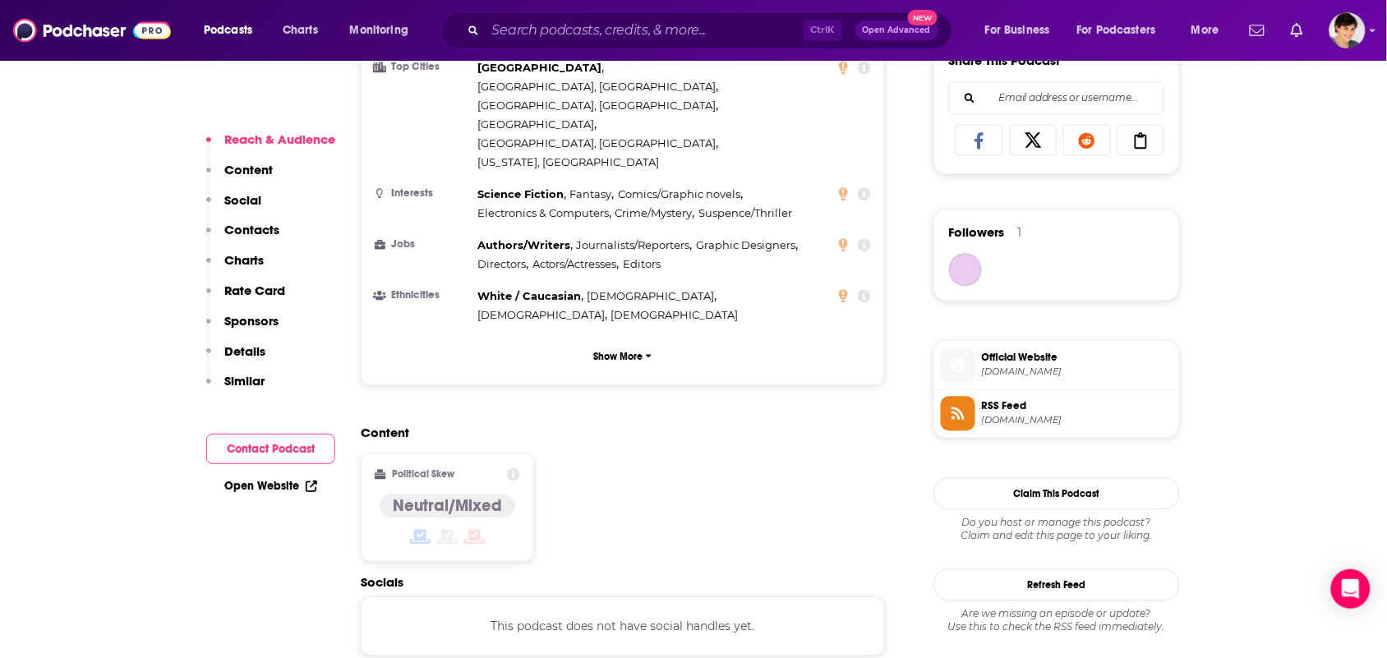
scroll to position [1233, 0]
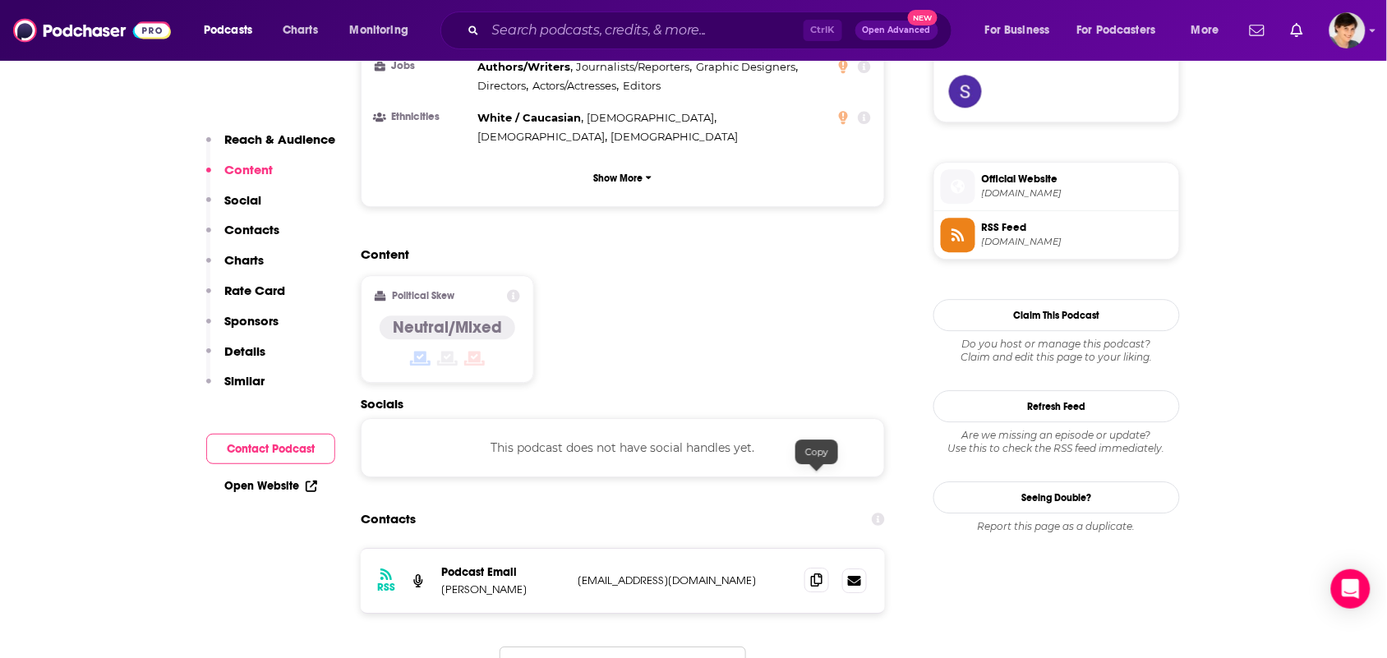
click at [824, 568] on span at bounding box center [817, 580] width 25 height 25
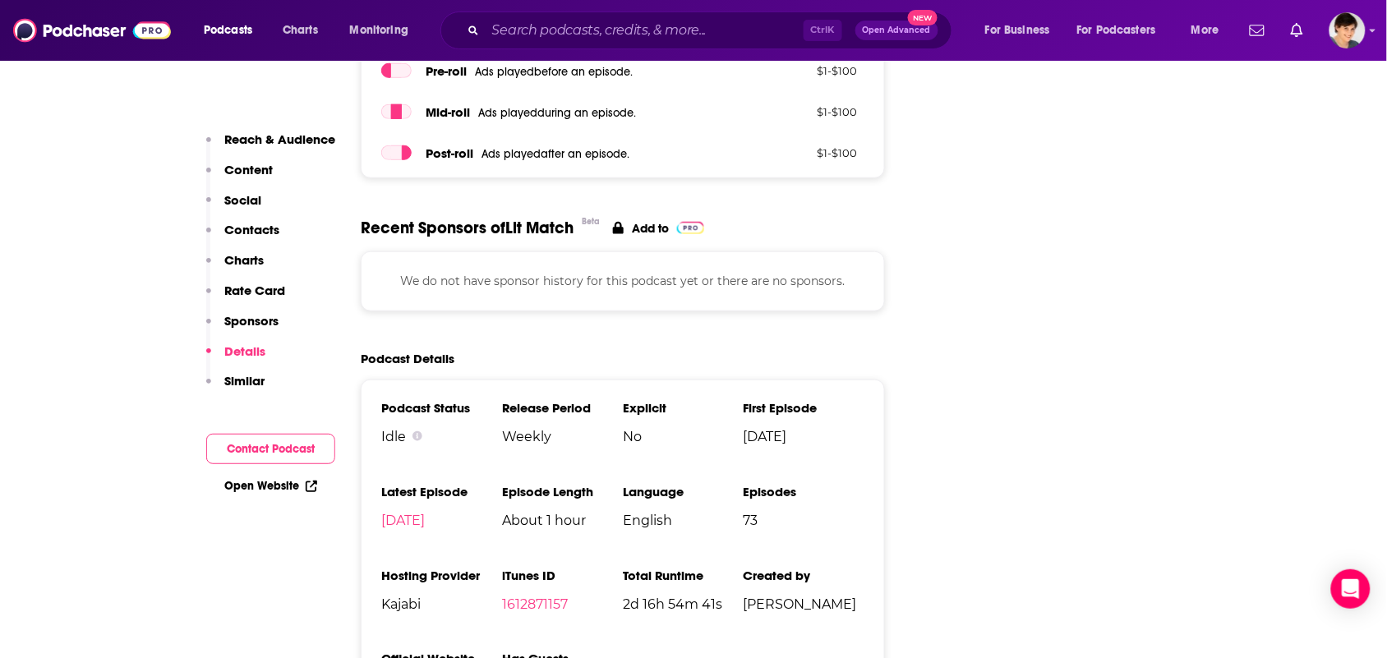
scroll to position [2466, 0]
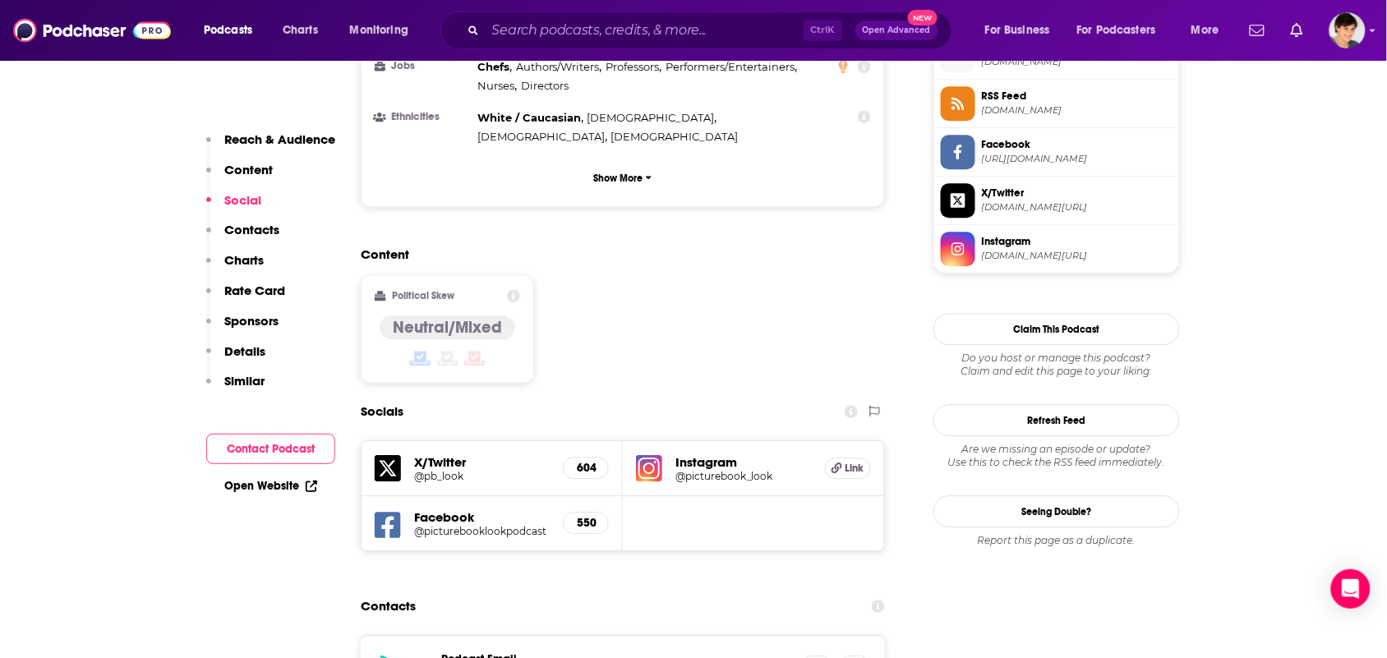
scroll to position [1438, 0]
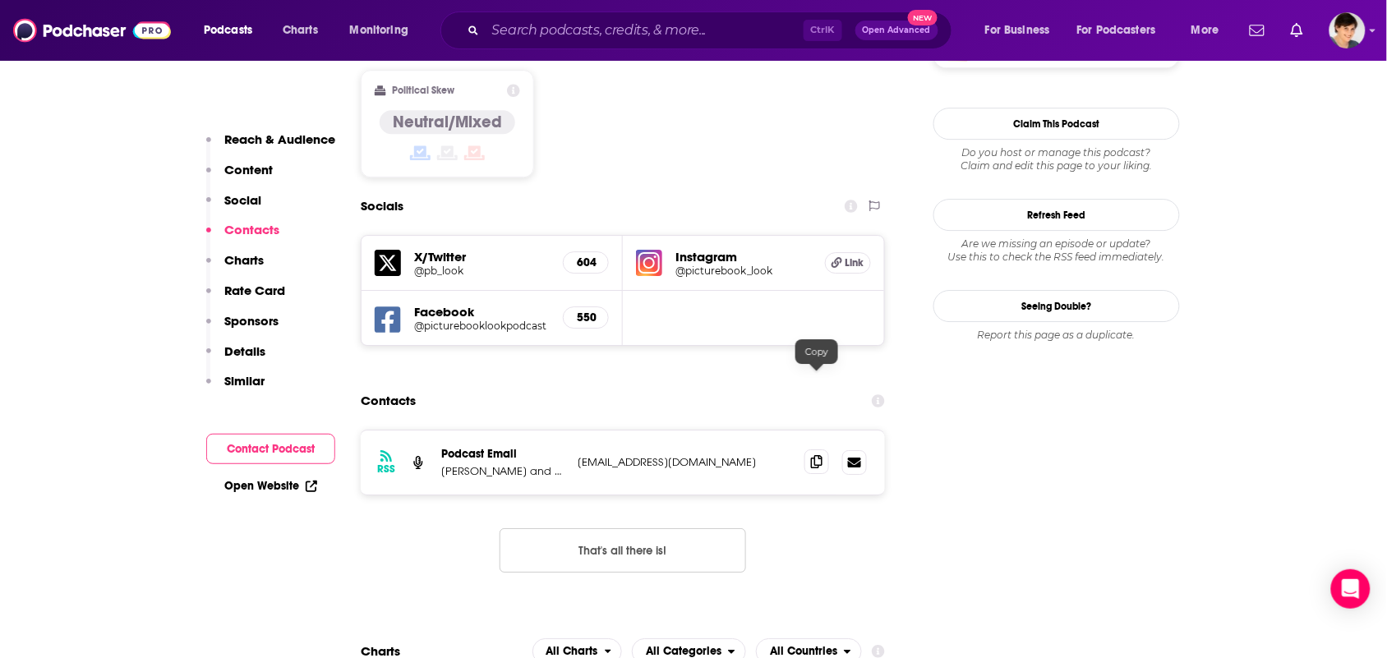
click at [810, 450] on span at bounding box center [817, 462] width 25 height 25
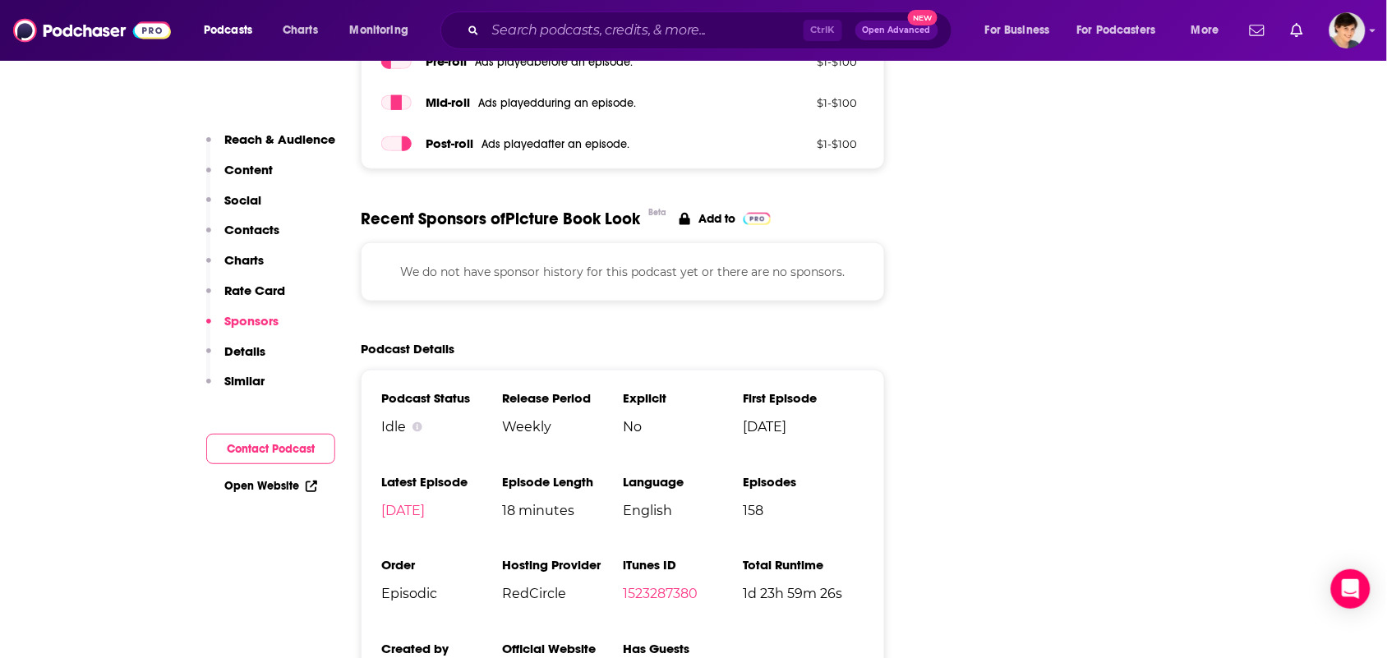
scroll to position [2568, 0]
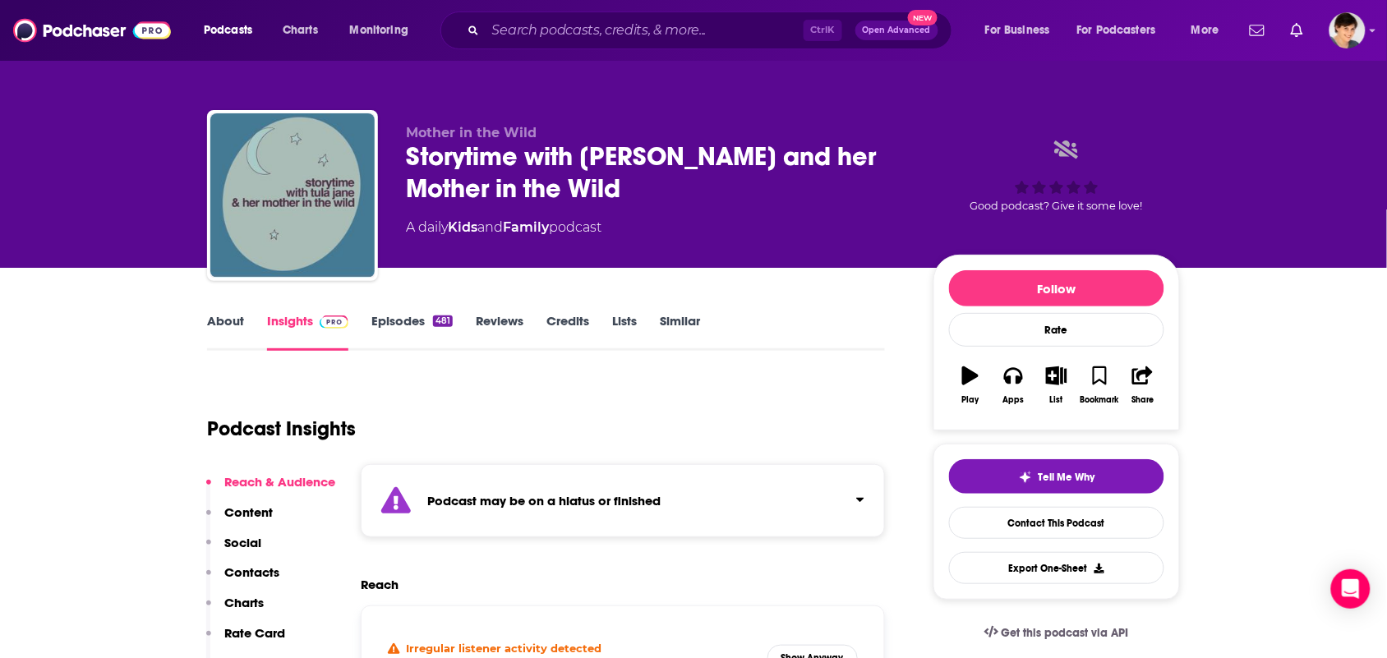
click at [773, 388] on div "Podcast Insights" at bounding box center [539, 419] width 665 height 84
click at [215, 317] on link "About" at bounding box center [225, 332] width 37 height 38
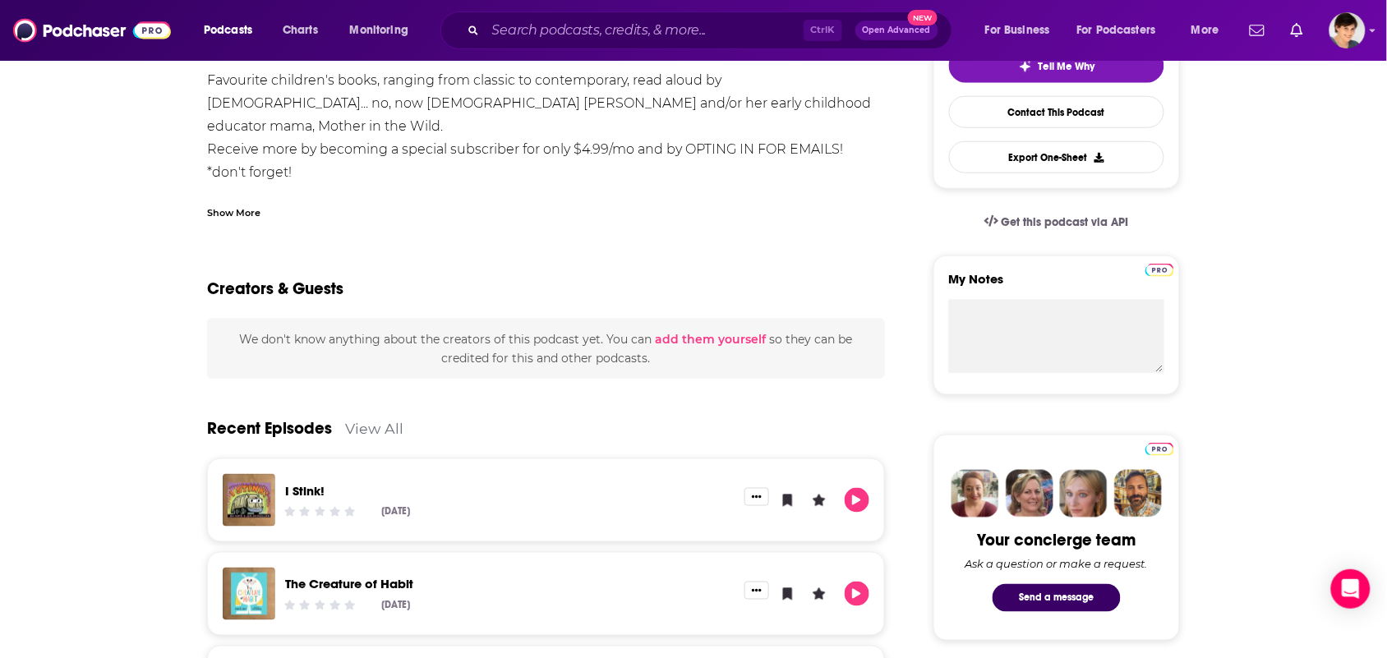
scroll to position [1027, 0]
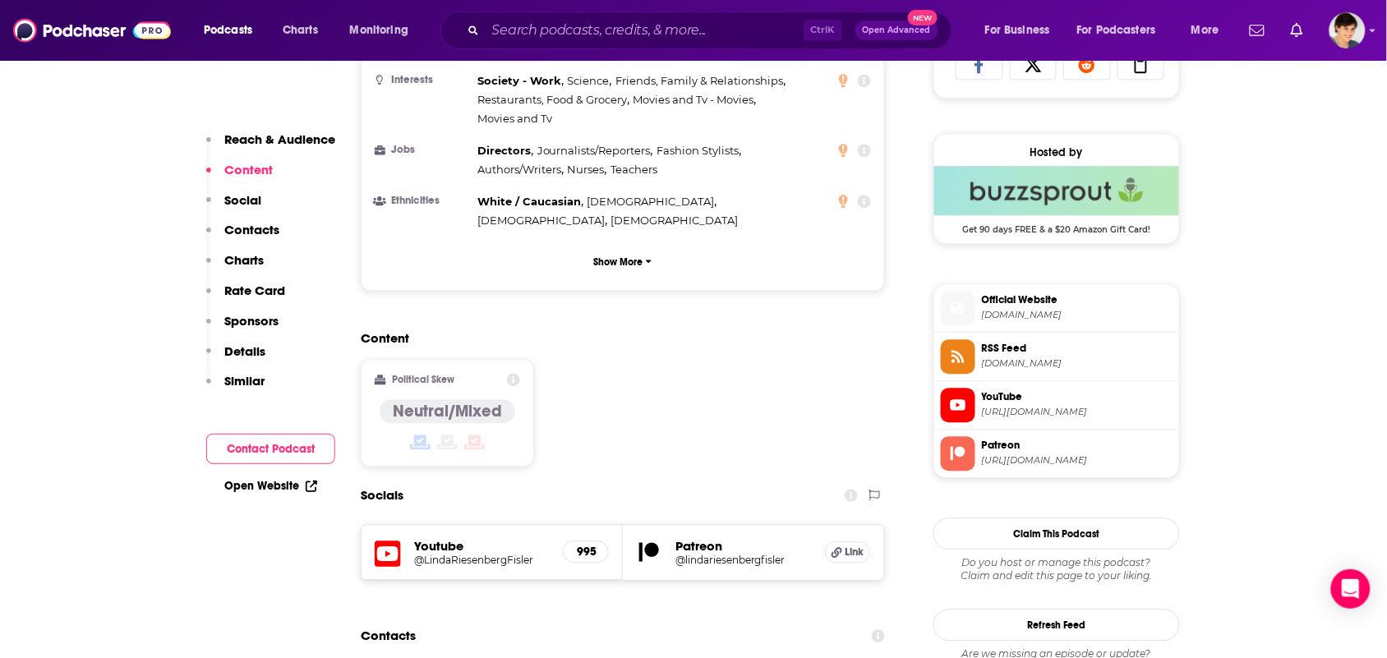
scroll to position [1438, 0]
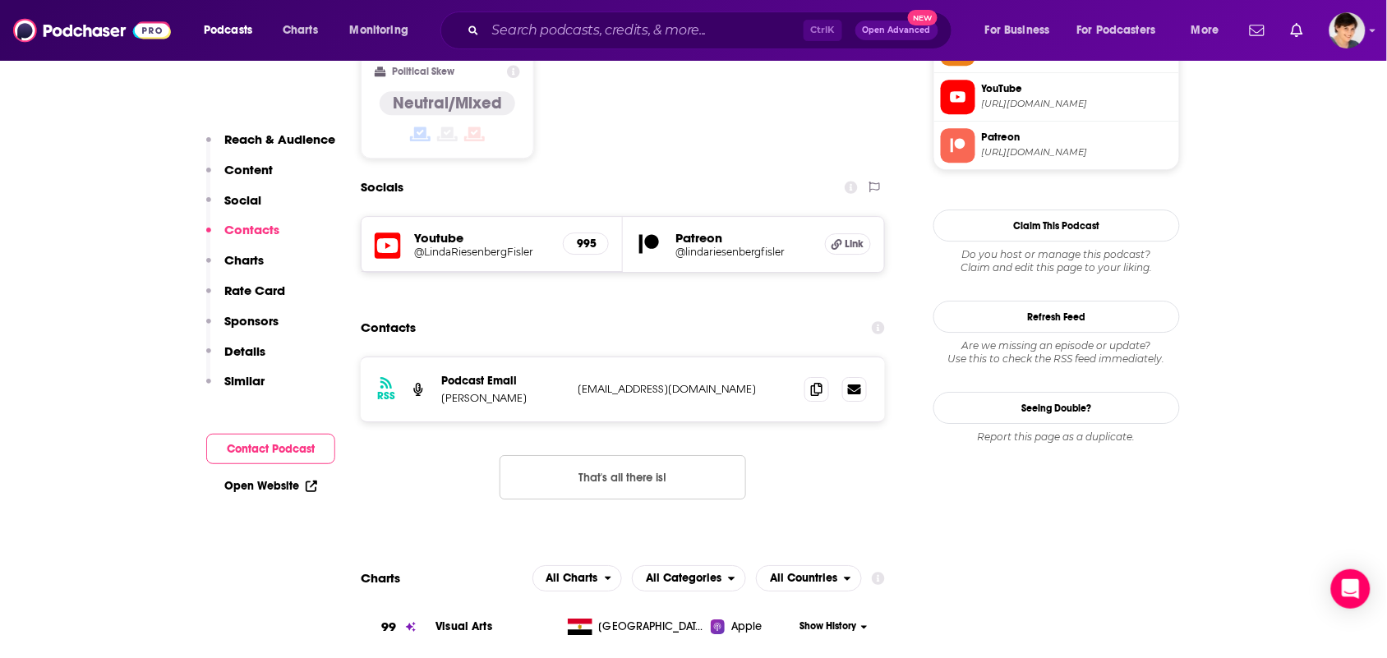
click at [818, 358] on div "RSS Podcast Email Linda Riesenberg Fisler cincyredhead@gmail.com cincyredhead@g…" at bounding box center [623, 390] width 524 height 64
click at [815, 382] on icon at bounding box center [817, 388] width 12 height 13
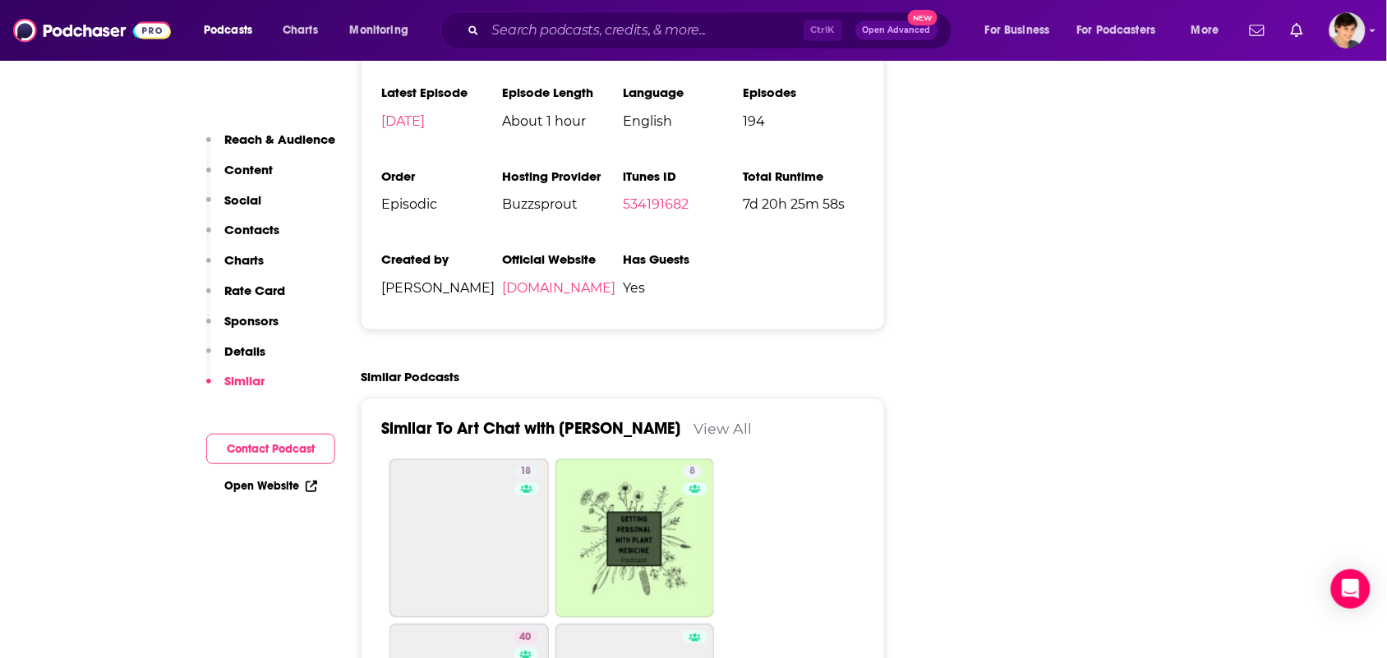
scroll to position [2260, 0]
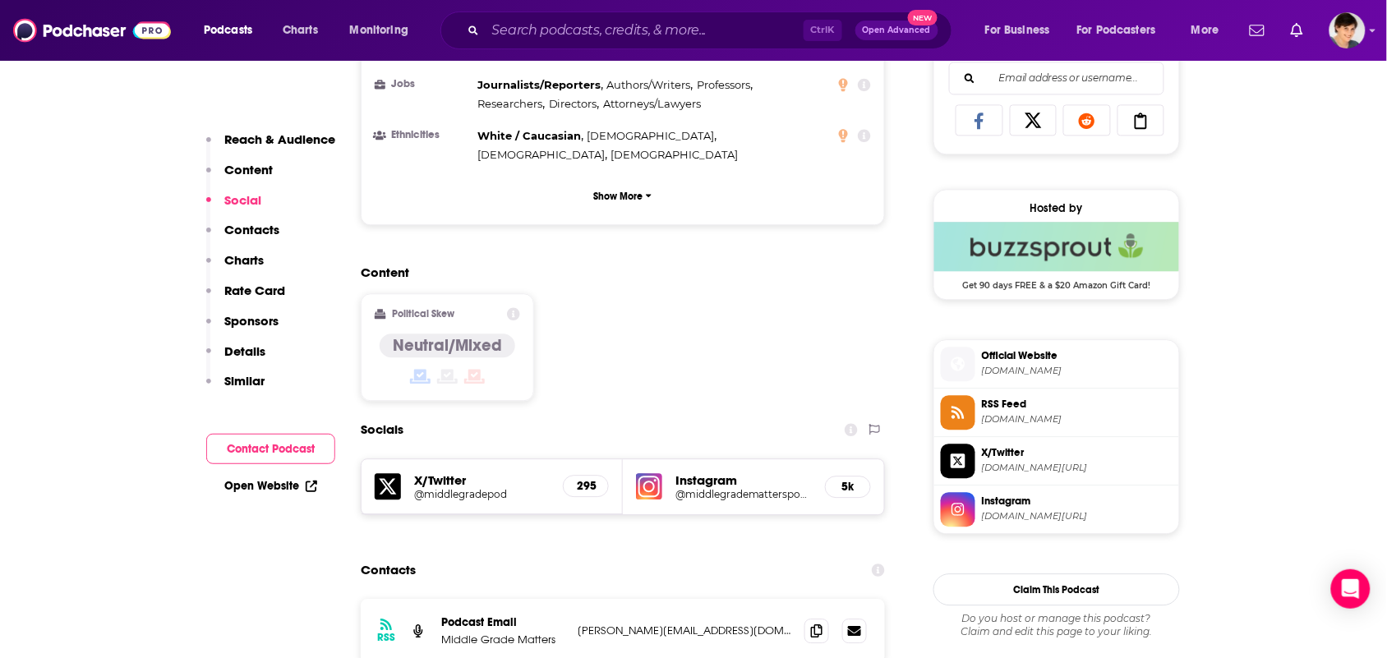
scroll to position [1233, 0]
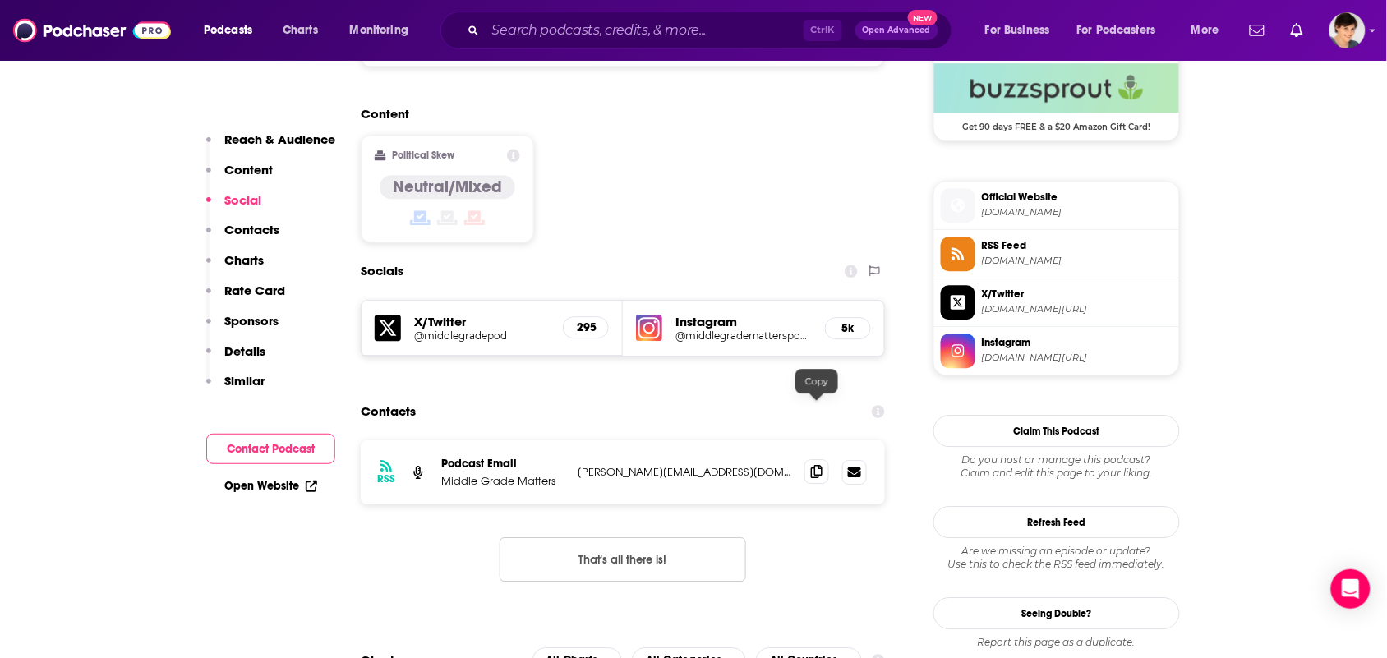
click at [824, 459] on span at bounding box center [817, 471] width 25 height 25
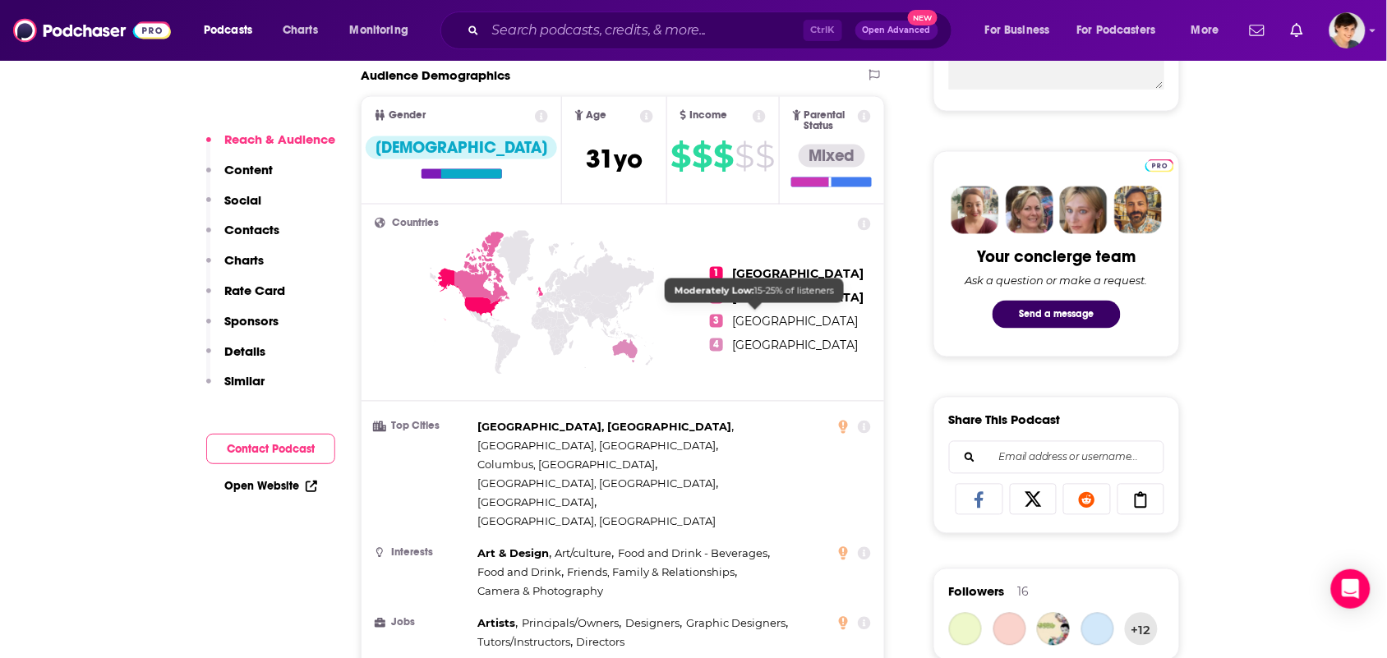
scroll to position [1130, 0]
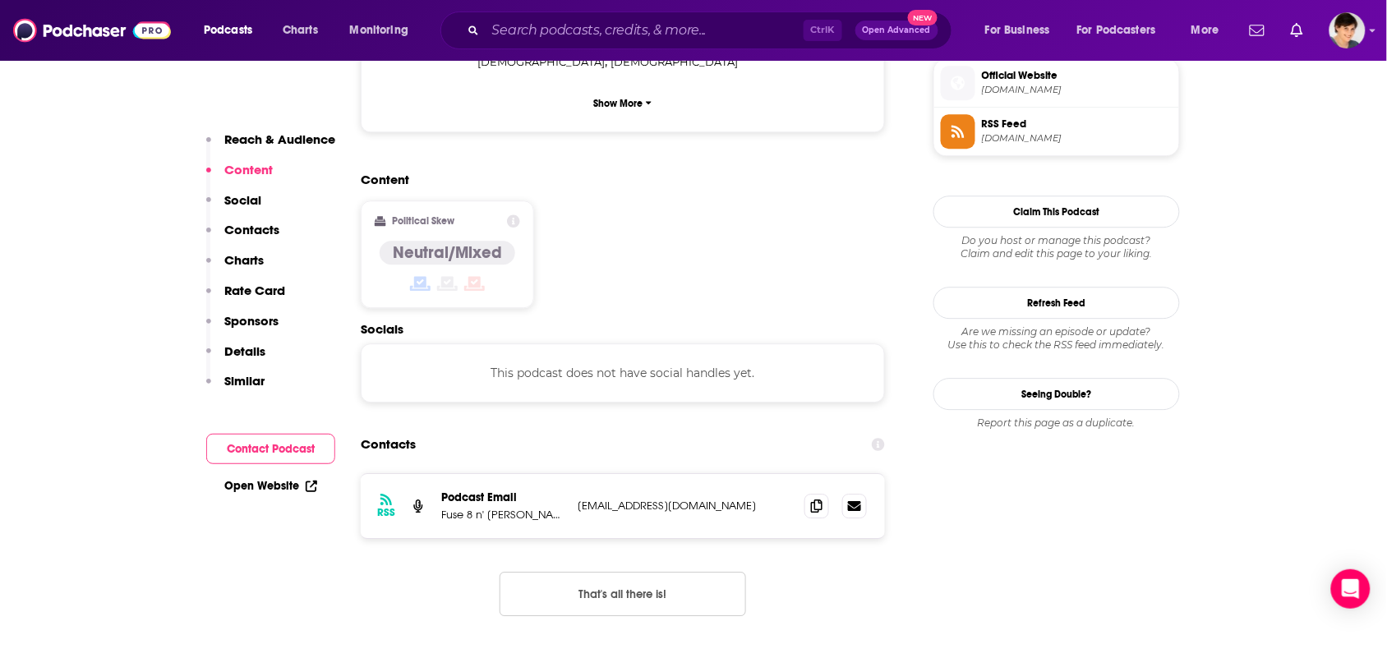
scroll to position [1438, 0]
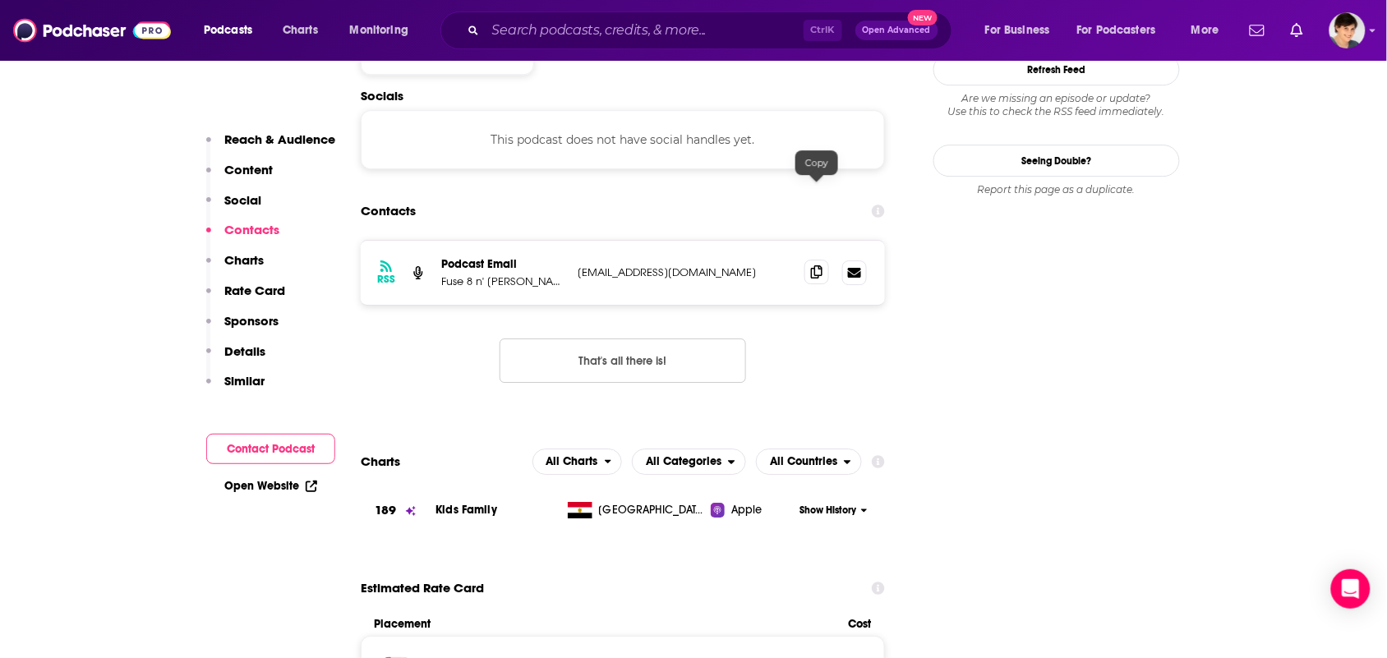
click at [814, 265] on icon at bounding box center [817, 271] width 12 height 13
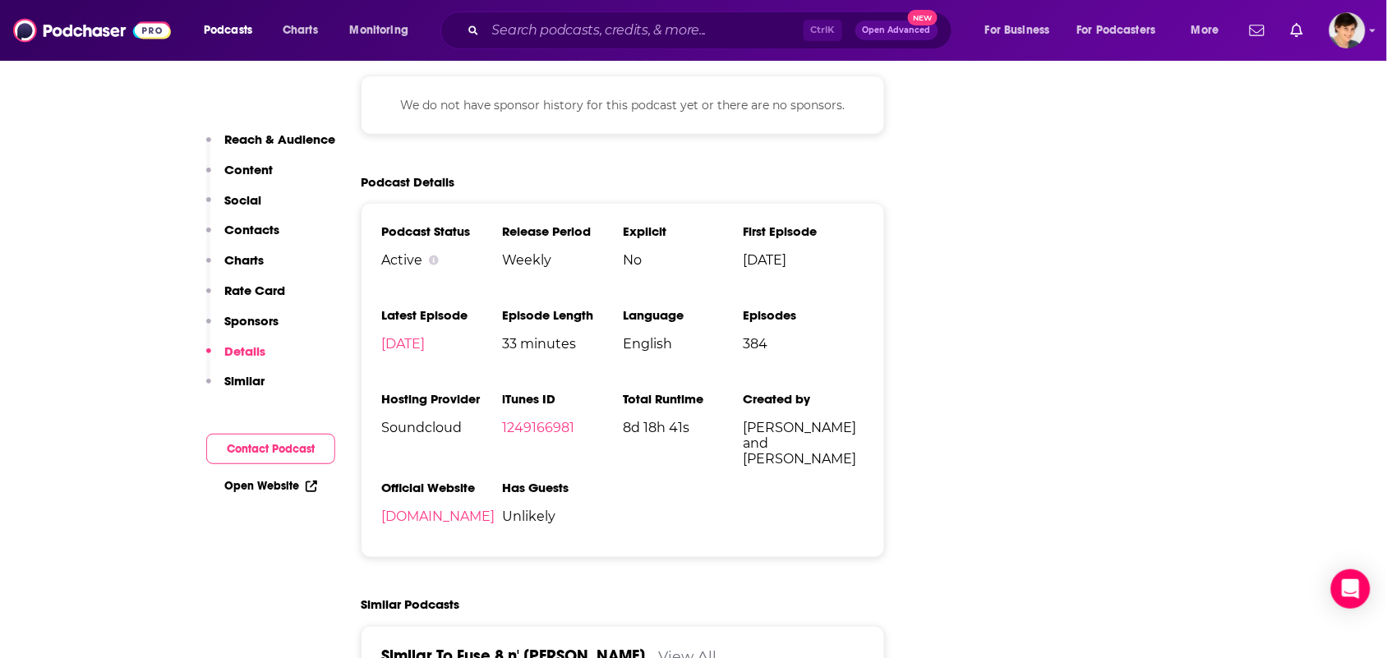
scroll to position [2055, 0]
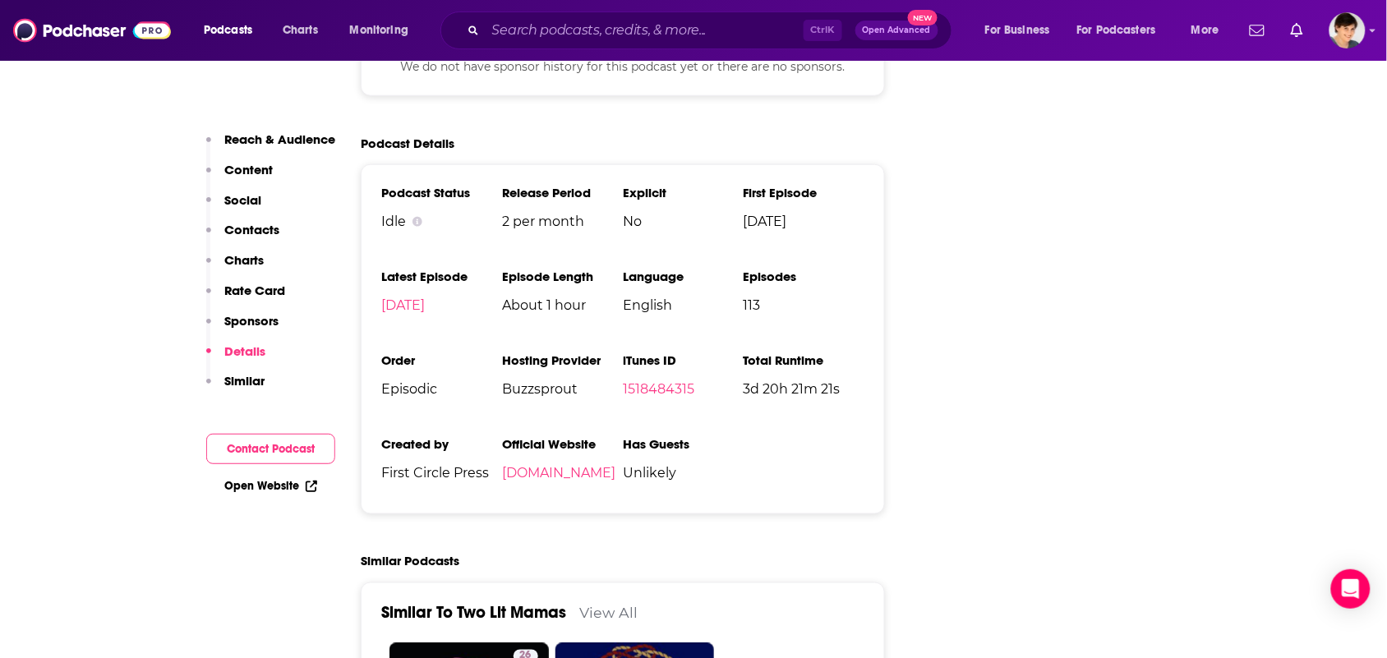
scroll to position [2055, 0]
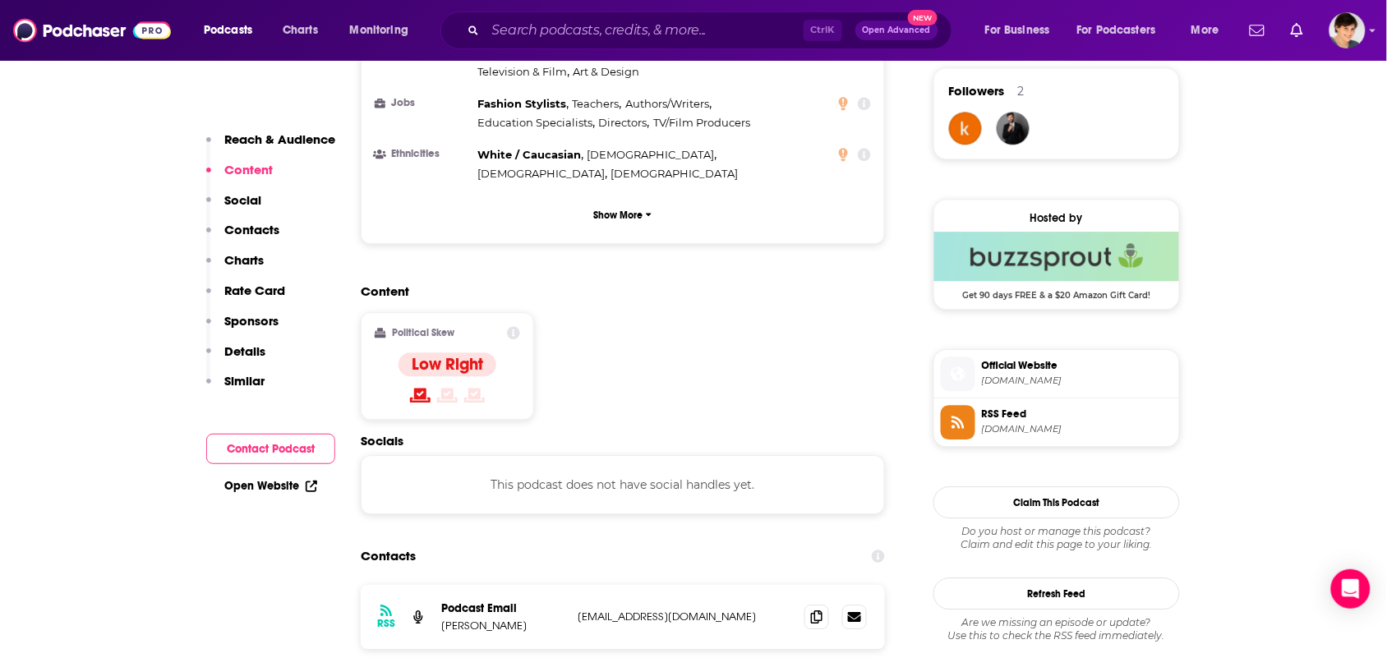
scroll to position [1336, 0]
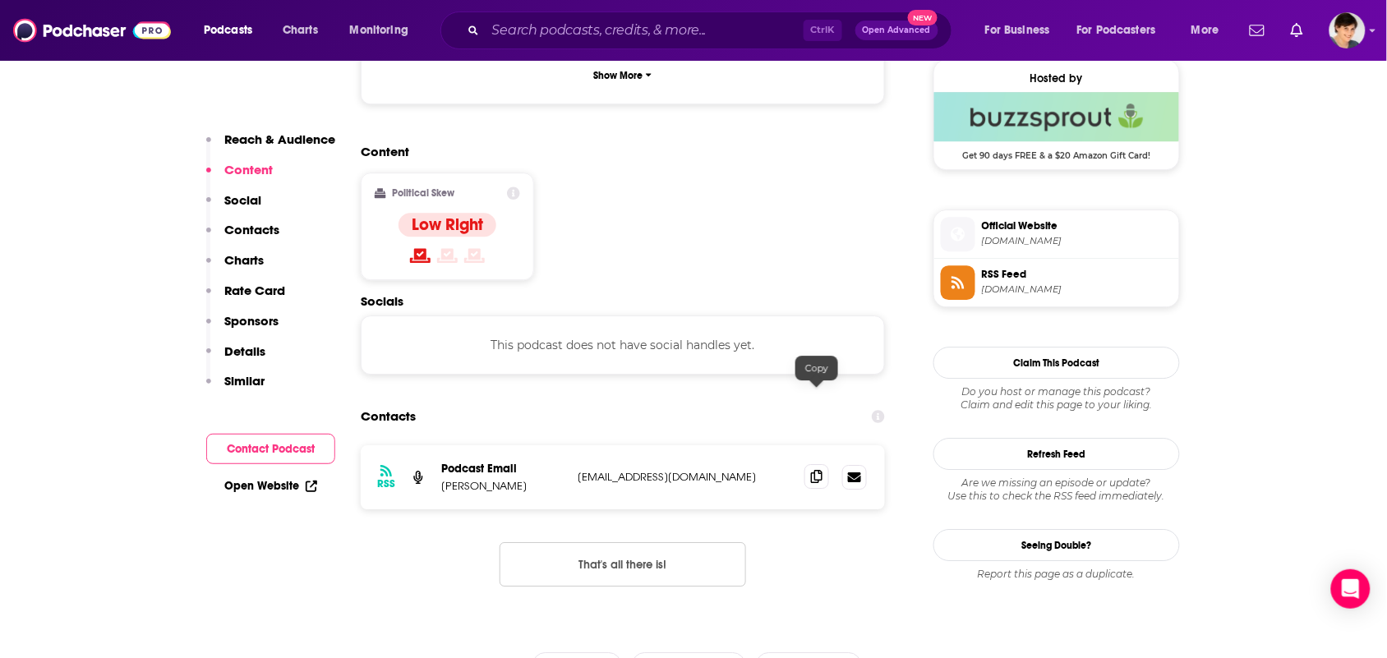
click at [822, 470] on icon at bounding box center [817, 476] width 12 height 13
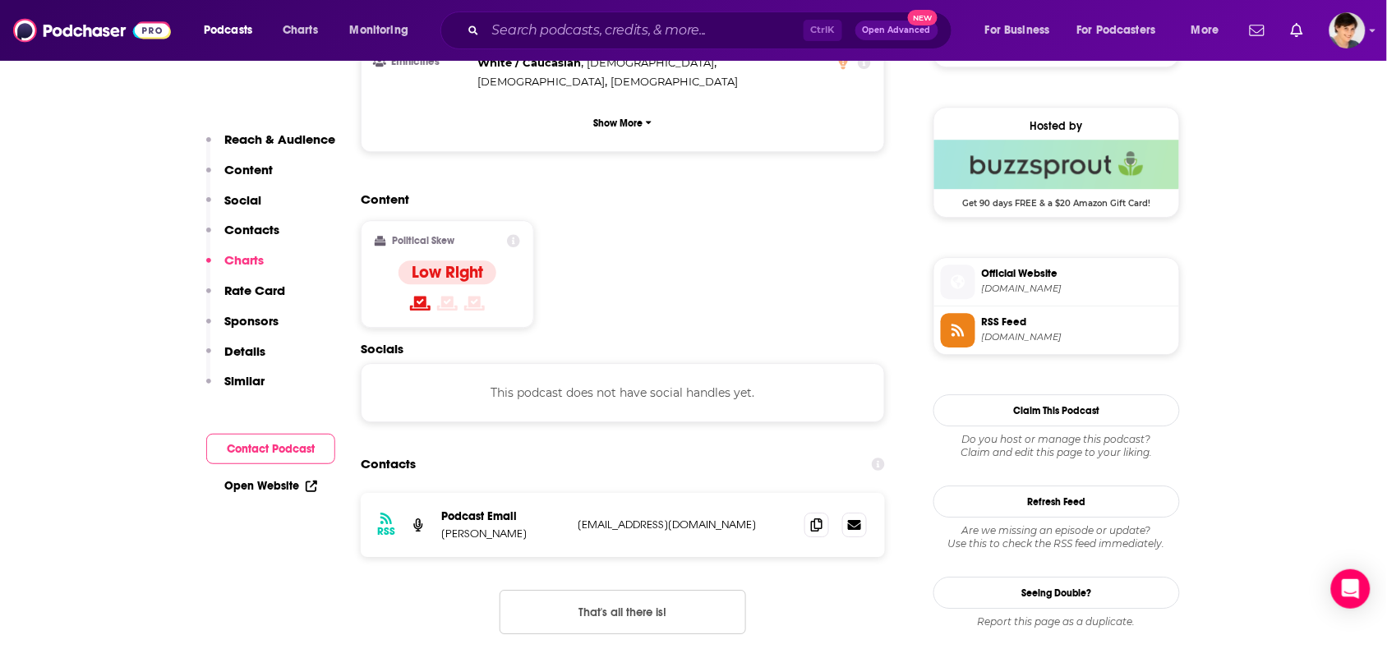
scroll to position [1233, 0]
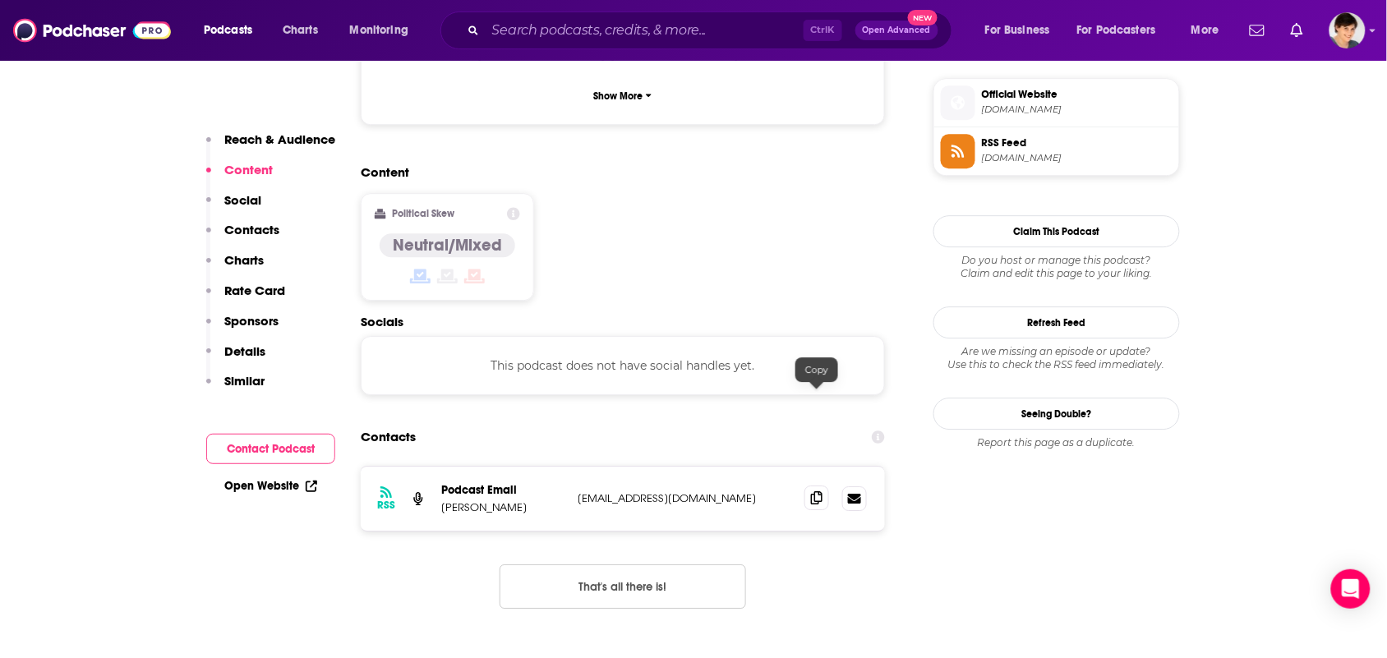
click at [815, 492] on icon at bounding box center [817, 498] width 12 height 13
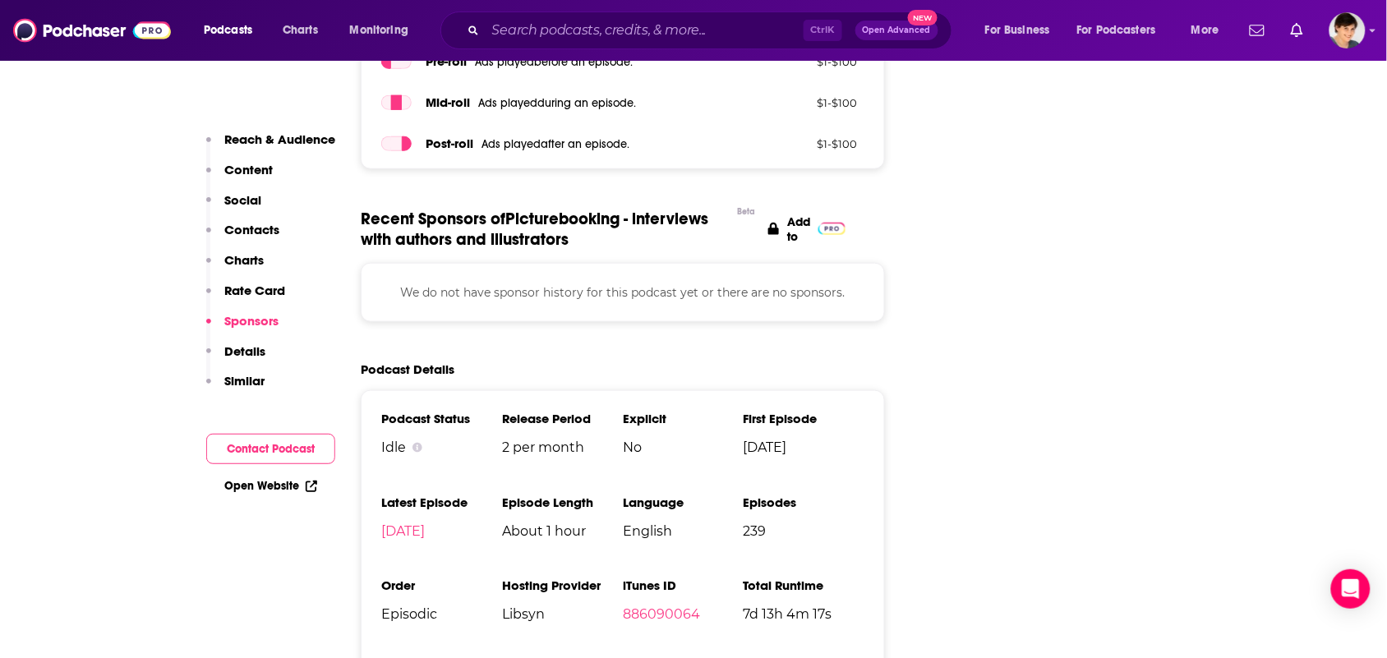
scroll to position [2466, 0]
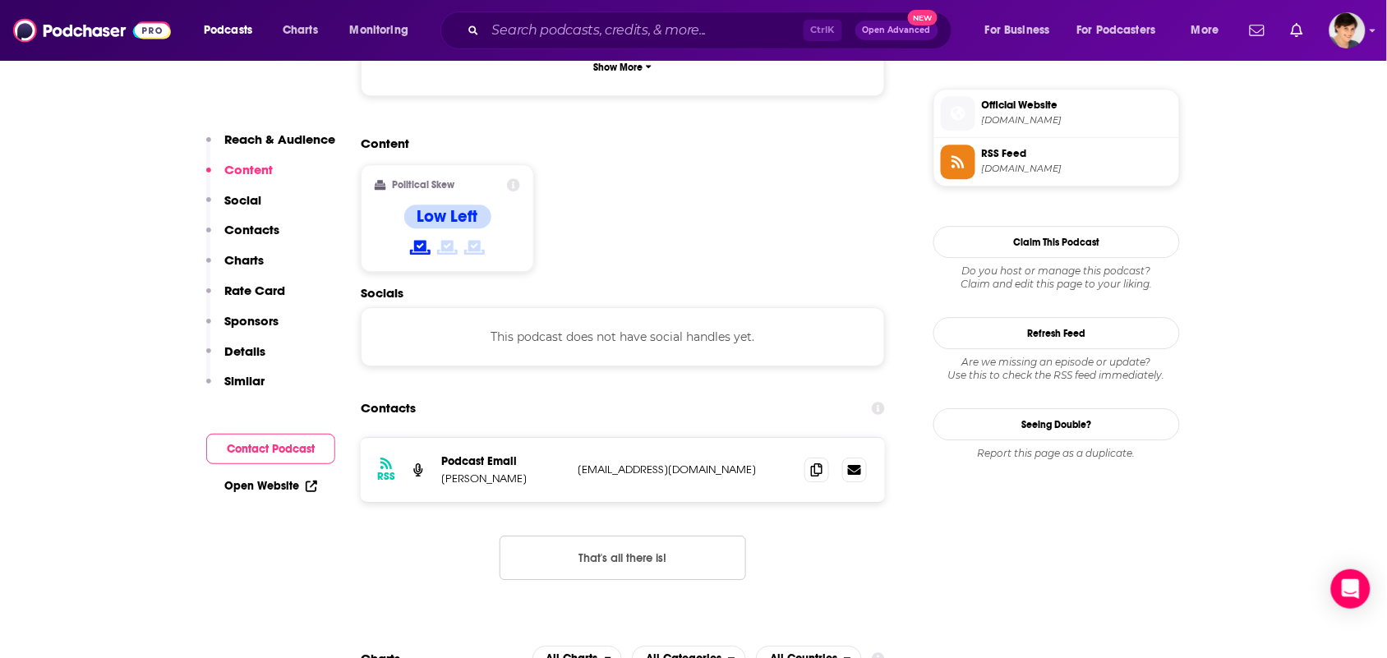
scroll to position [1336, 0]
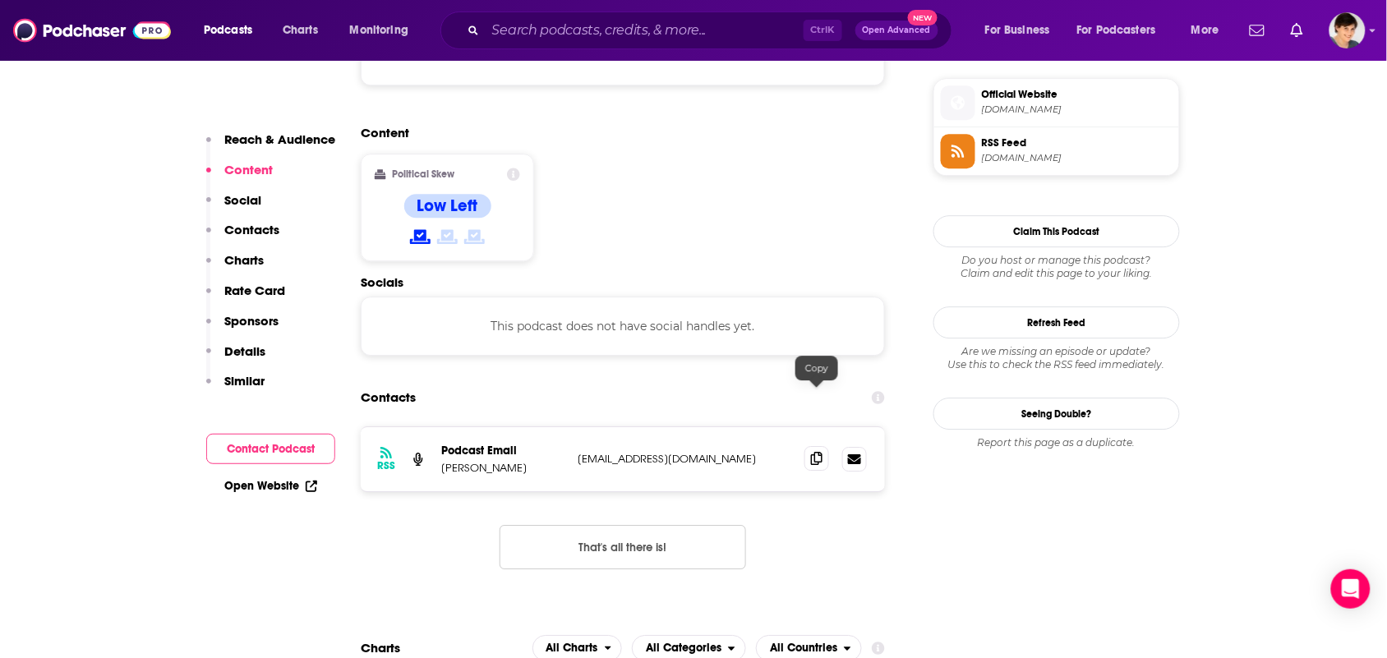
click at [811, 452] on icon at bounding box center [817, 458] width 12 height 13
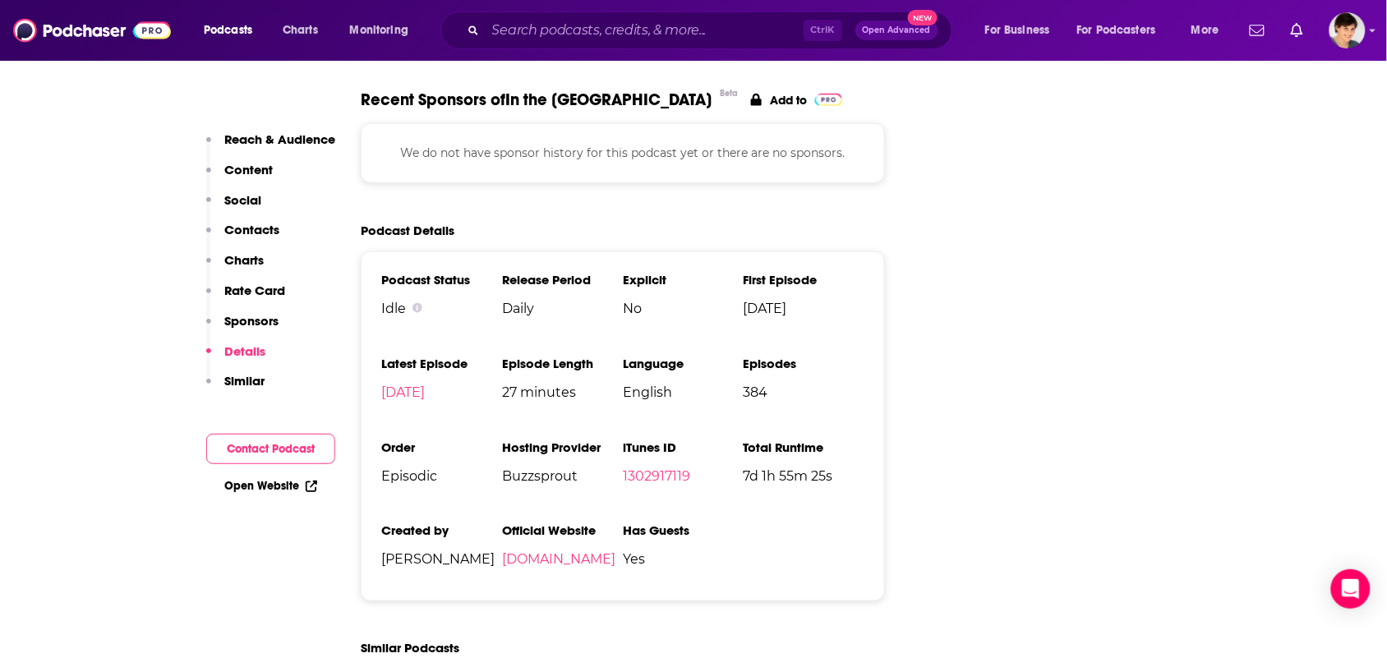
scroll to position [2260, 0]
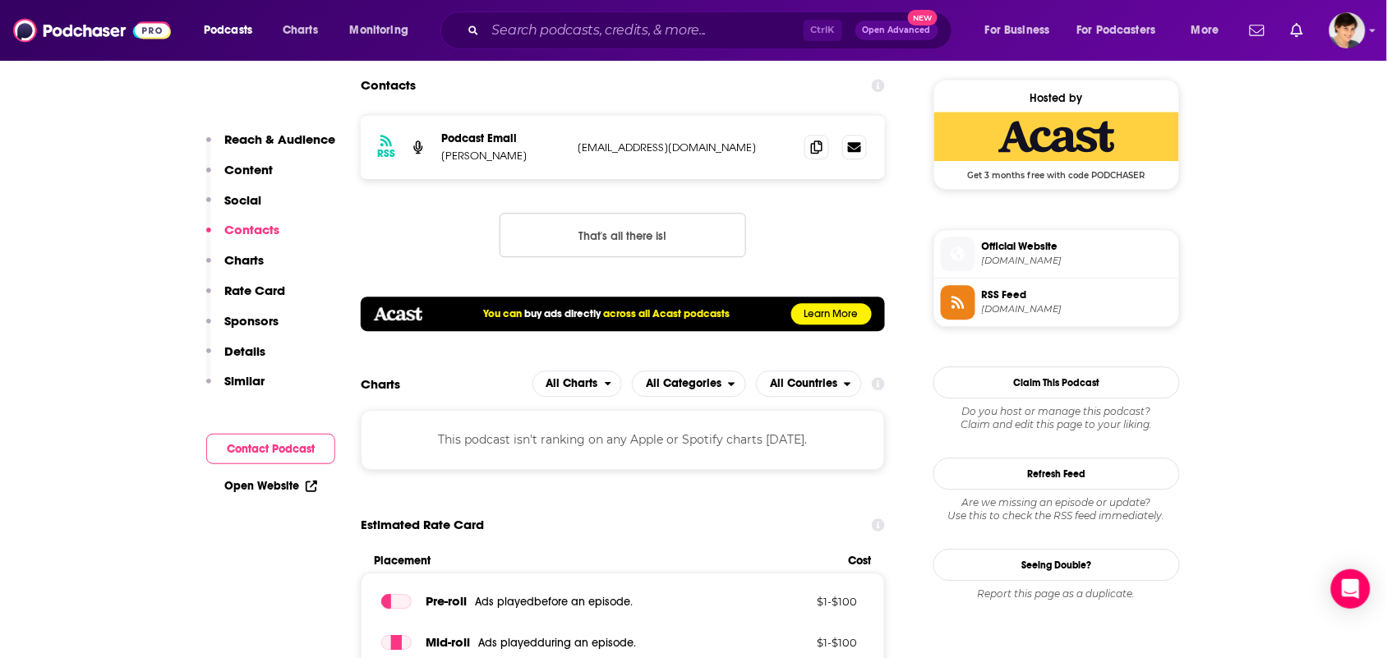
scroll to position [1233, 0]
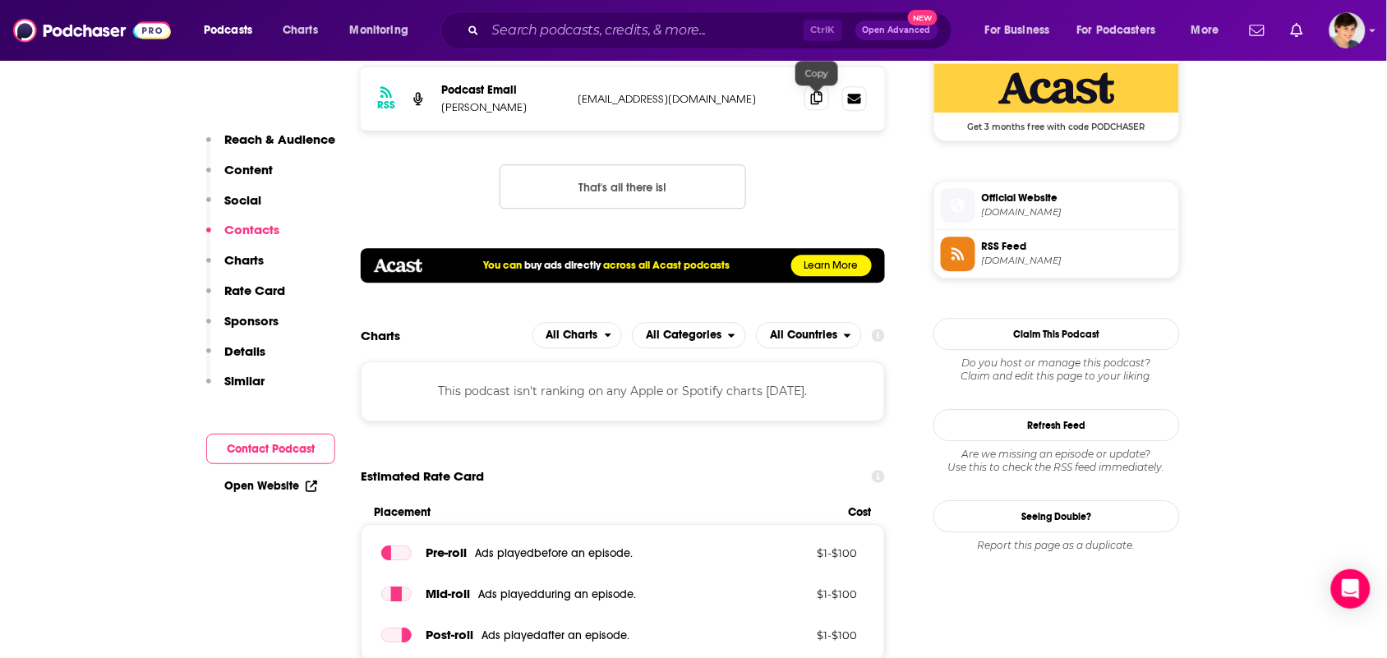
click at [811, 104] on icon at bounding box center [817, 97] width 12 height 13
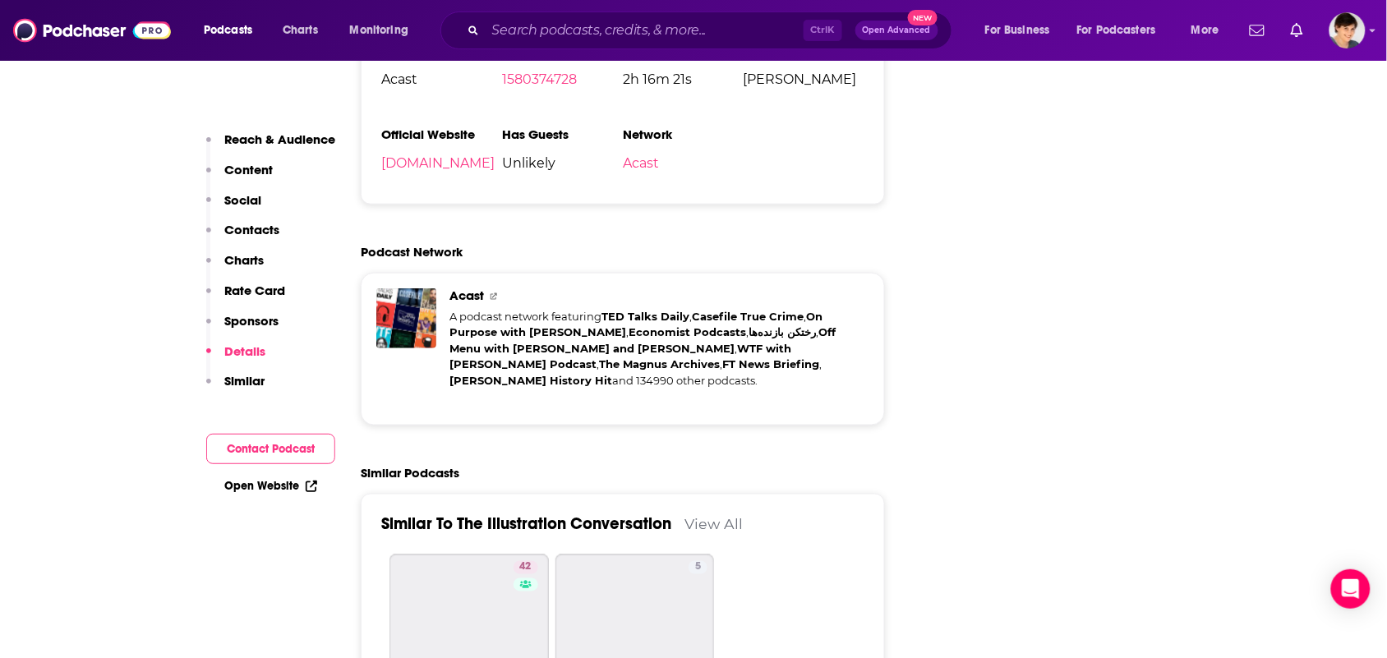
scroll to position [2158, 0]
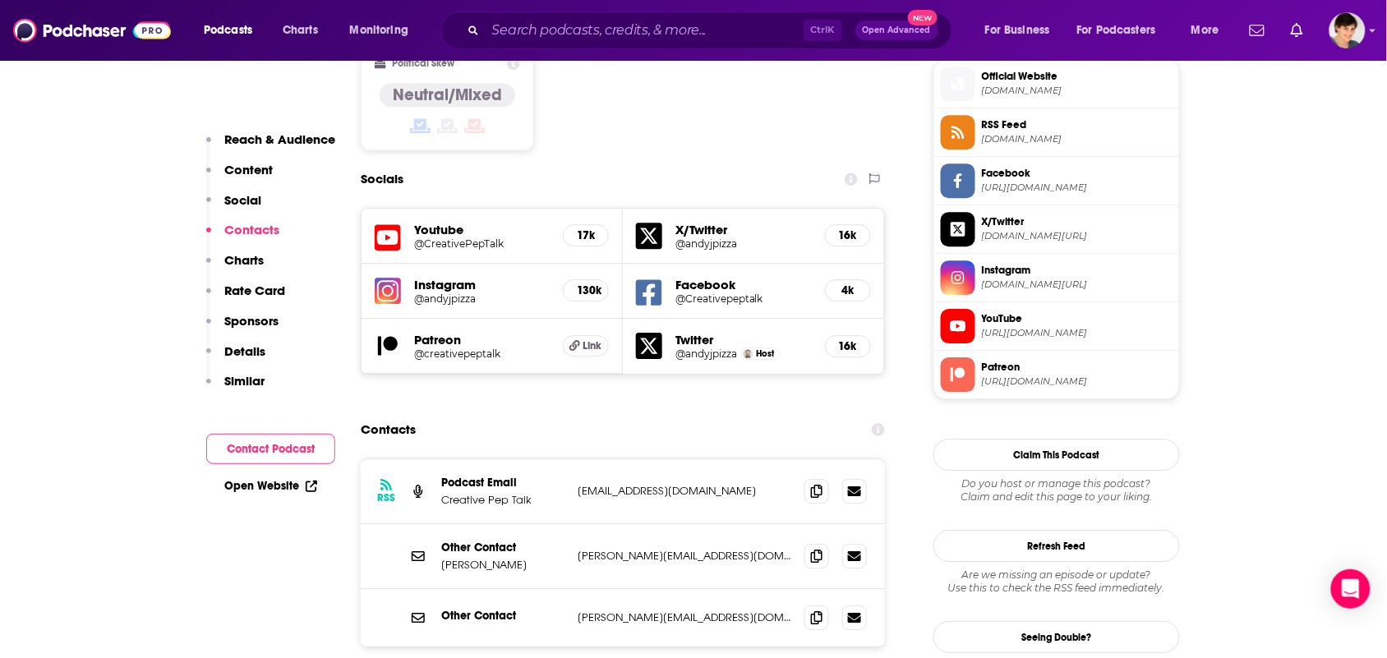
scroll to position [1541, 0]
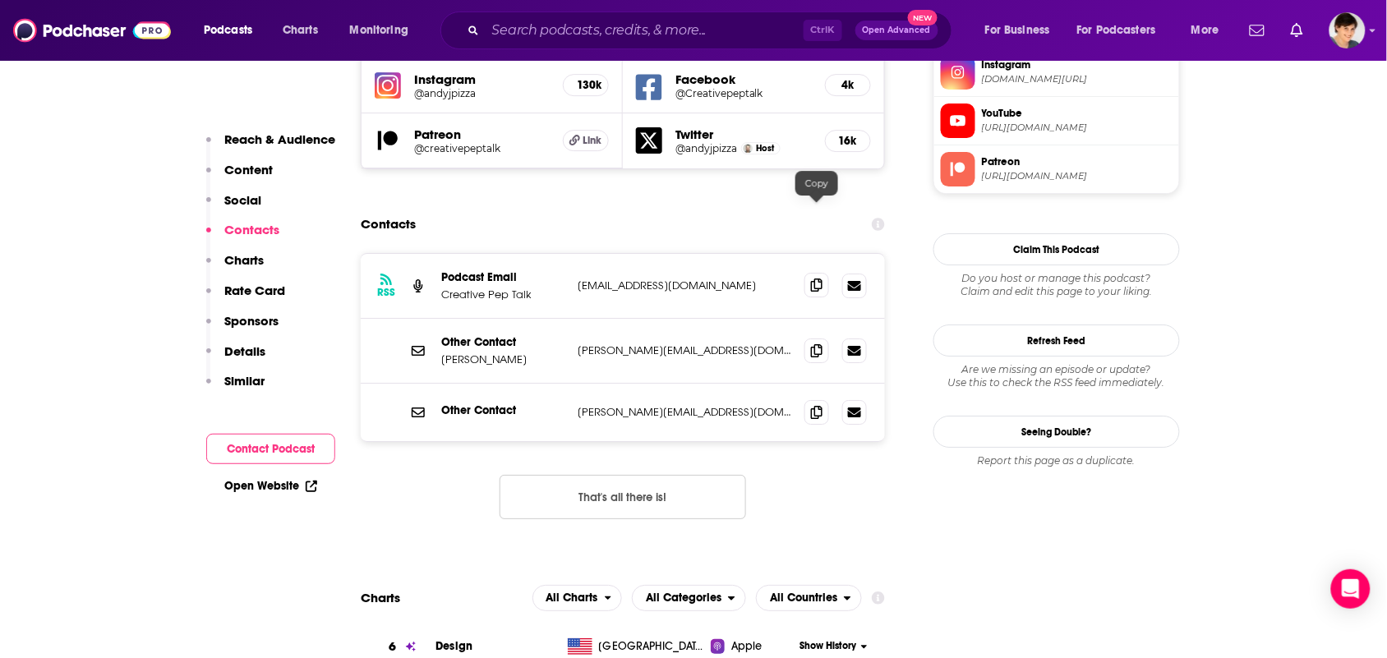
click at [826, 273] on span at bounding box center [817, 285] width 25 height 25
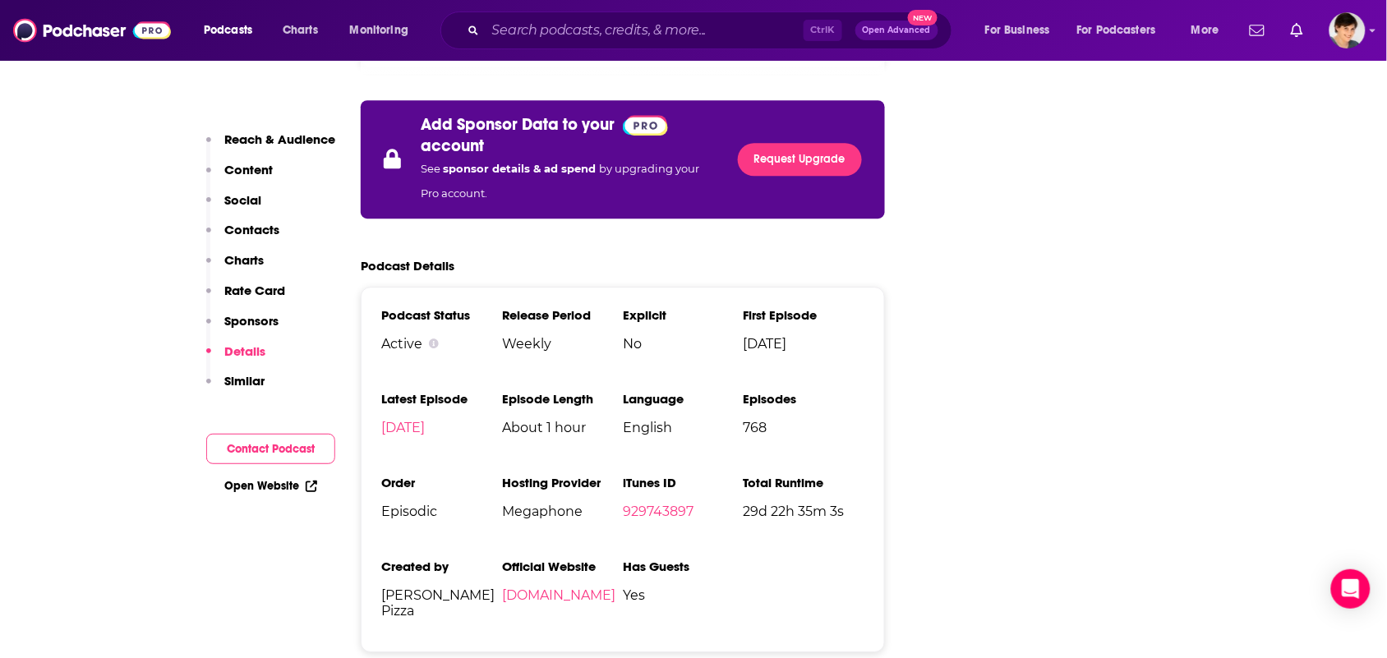
scroll to position [3185, 0]
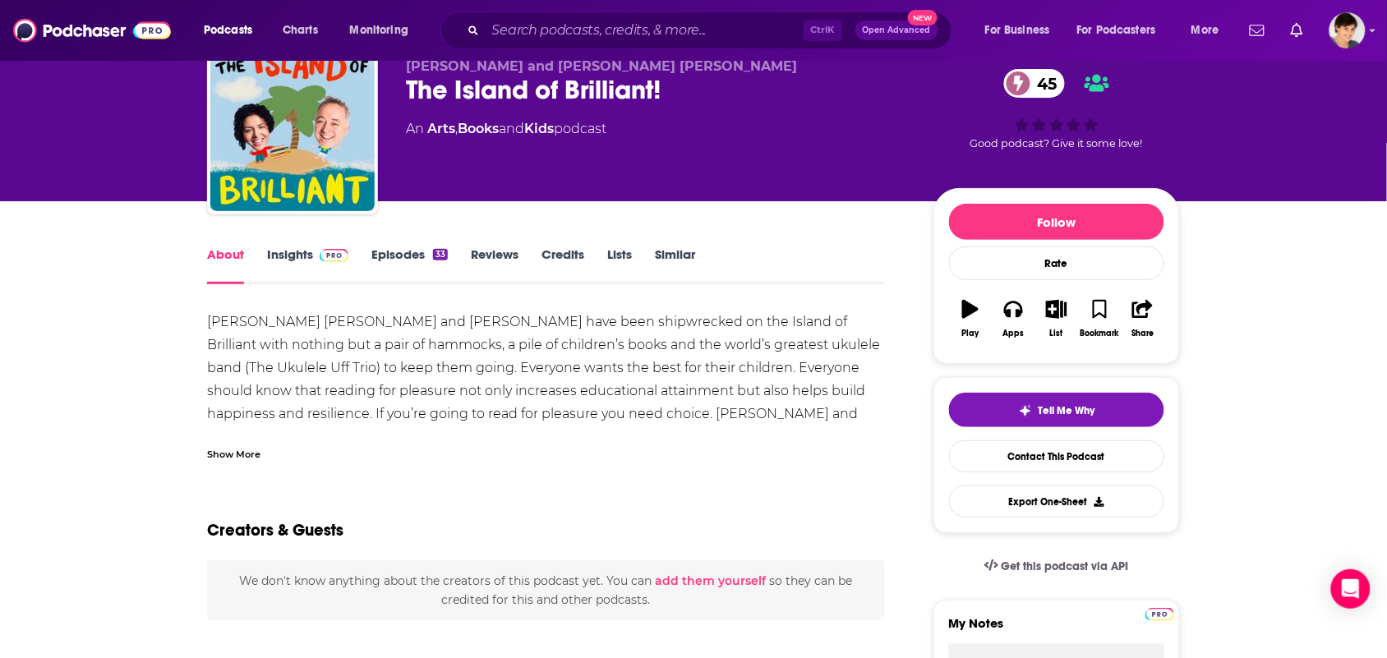
scroll to position [103, 0]
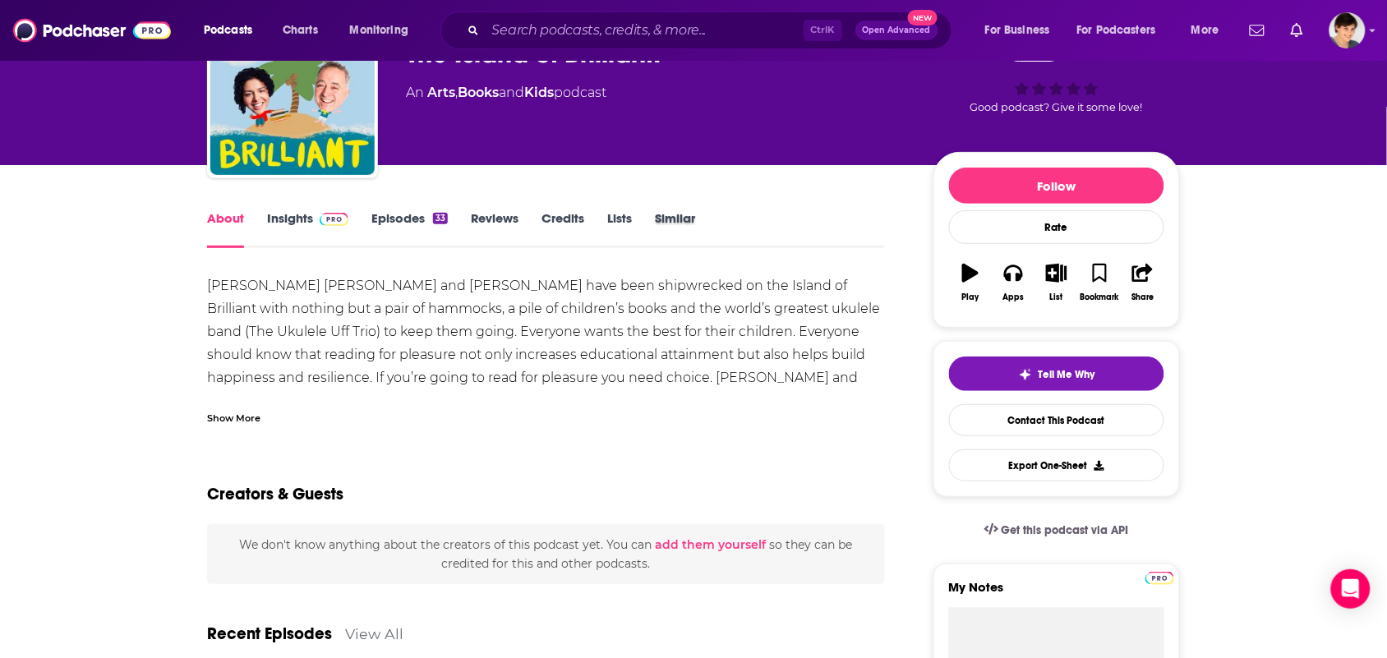
click at [696, 211] on div "Similar" at bounding box center [686, 229] width 63 height 38
click at [682, 227] on link "Similar" at bounding box center [675, 229] width 40 height 38
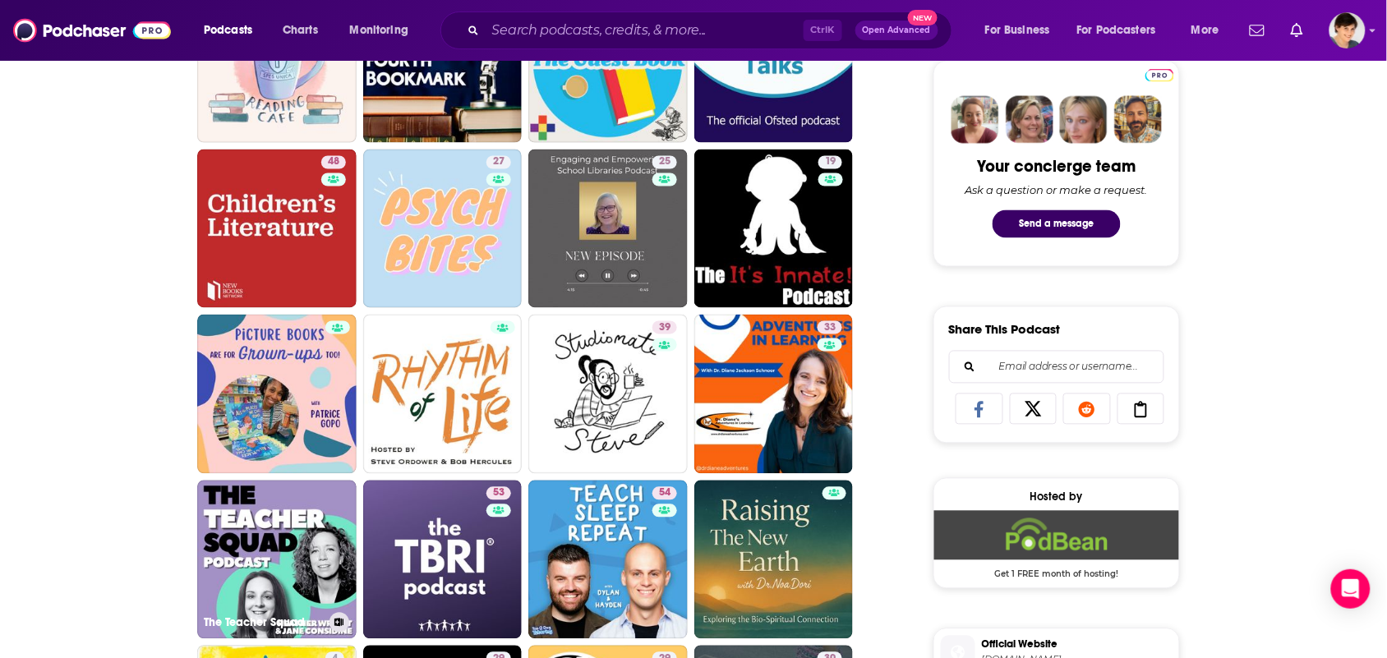
scroll to position [822, 0]
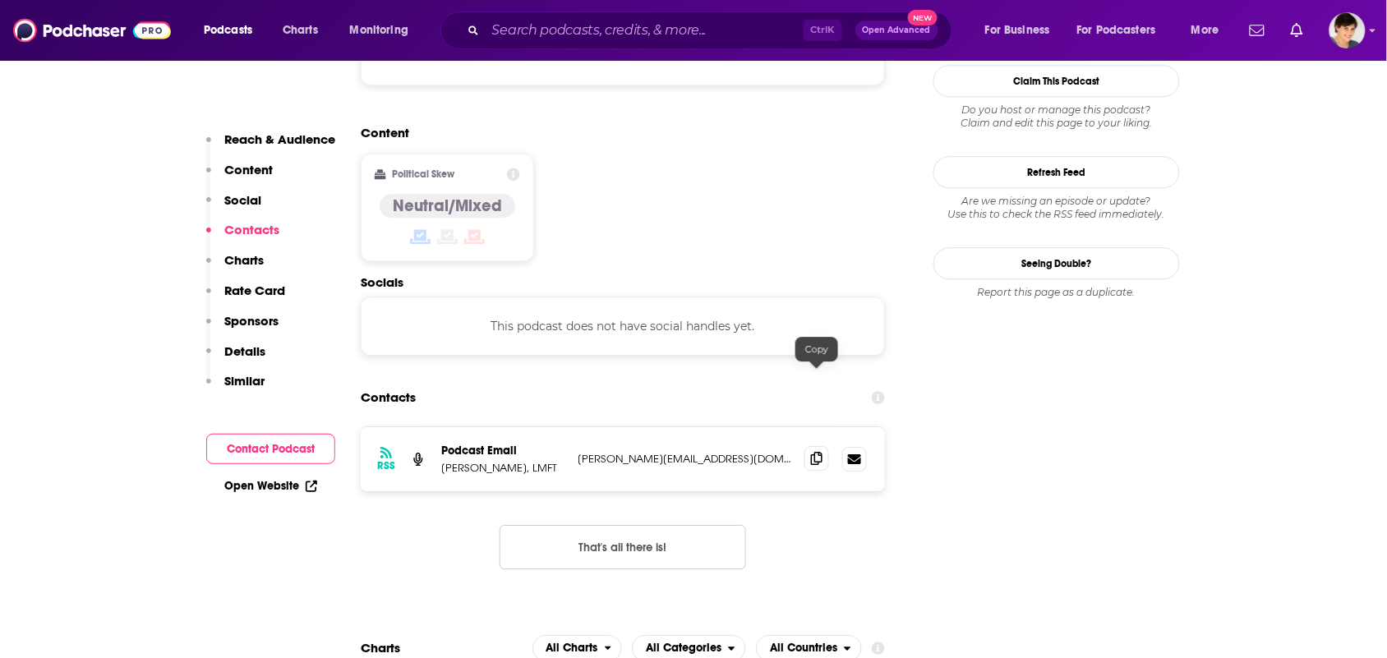
click at [815, 446] on span at bounding box center [817, 458] width 25 height 25
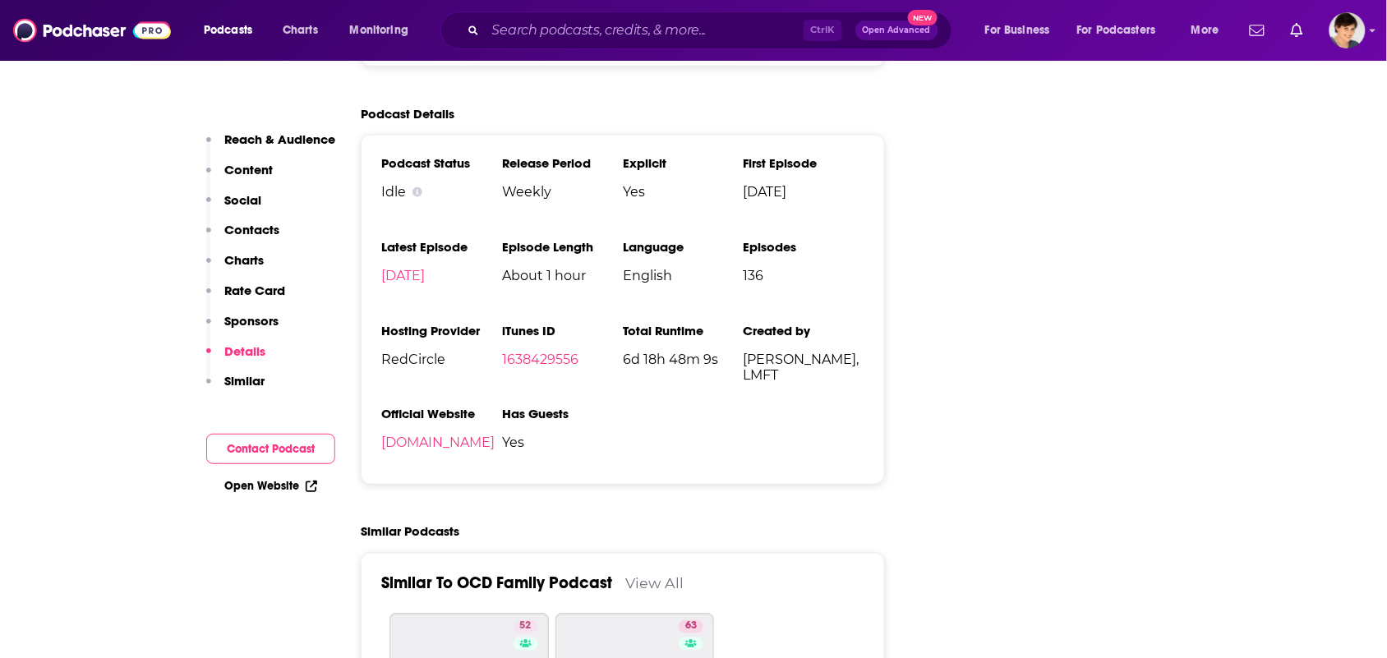
scroll to position [2363, 0]
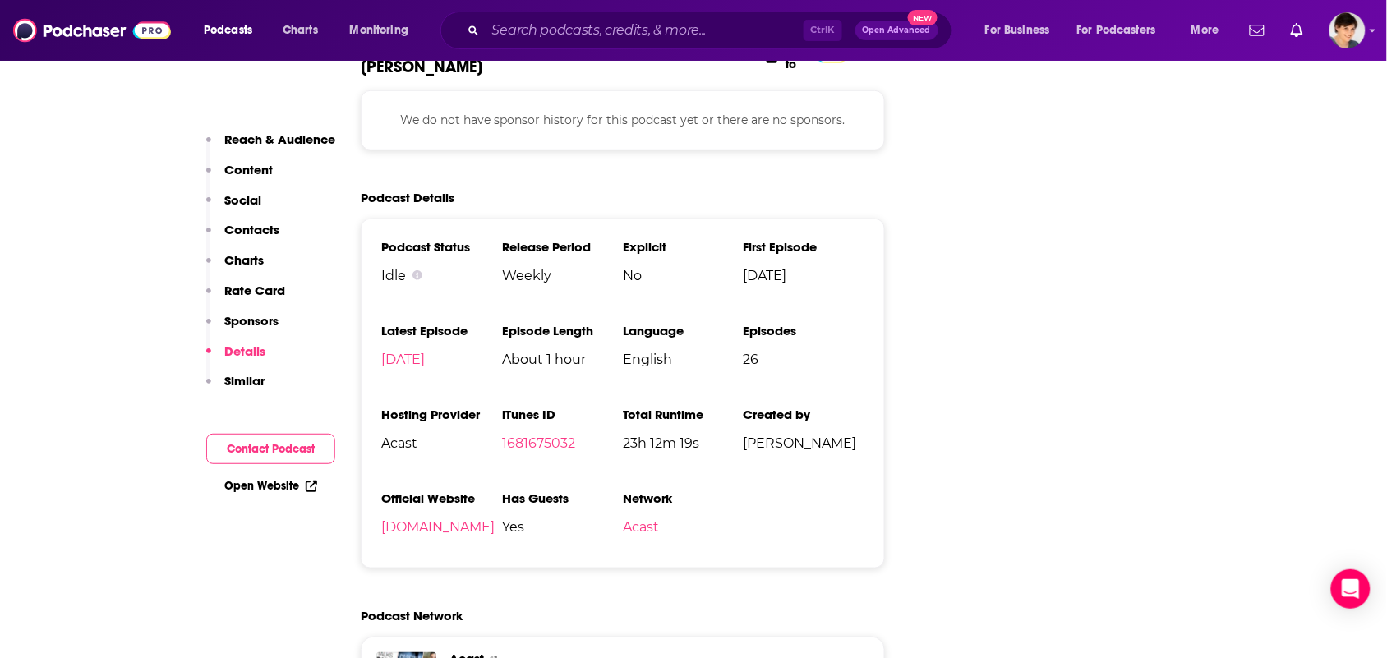
scroll to position [2158, 0]
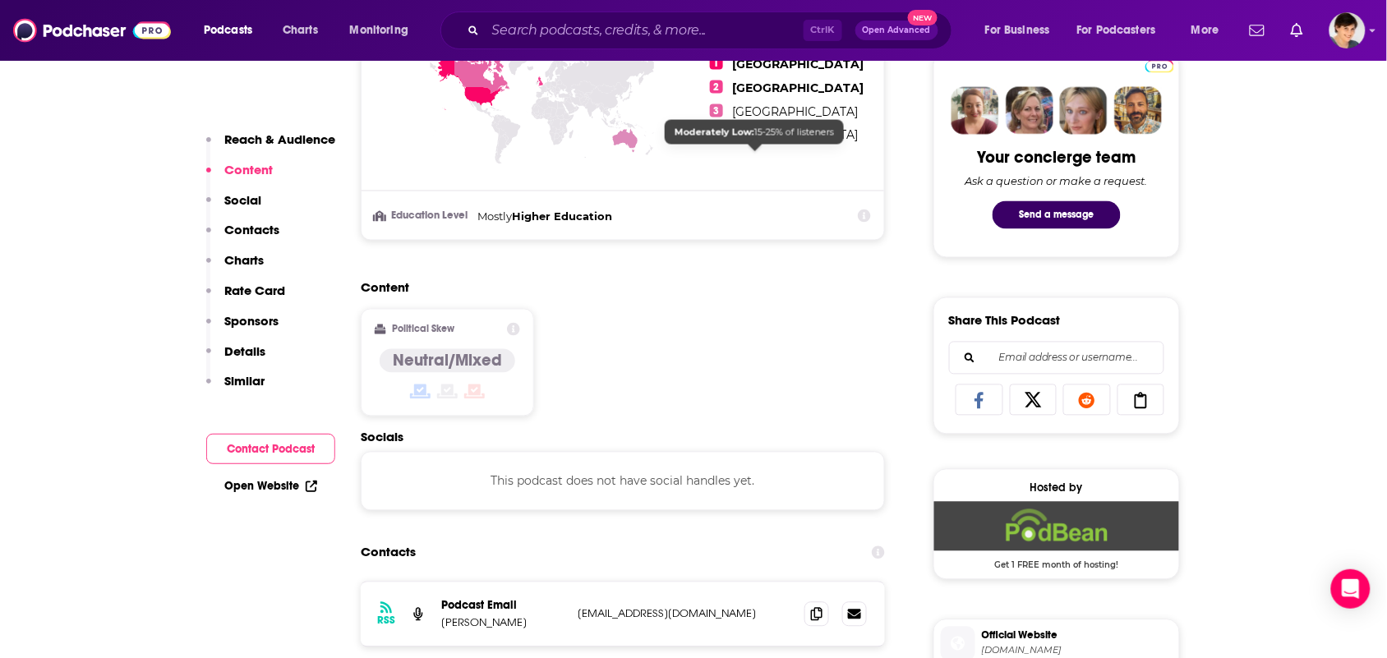
scroll to position [1027, 0]
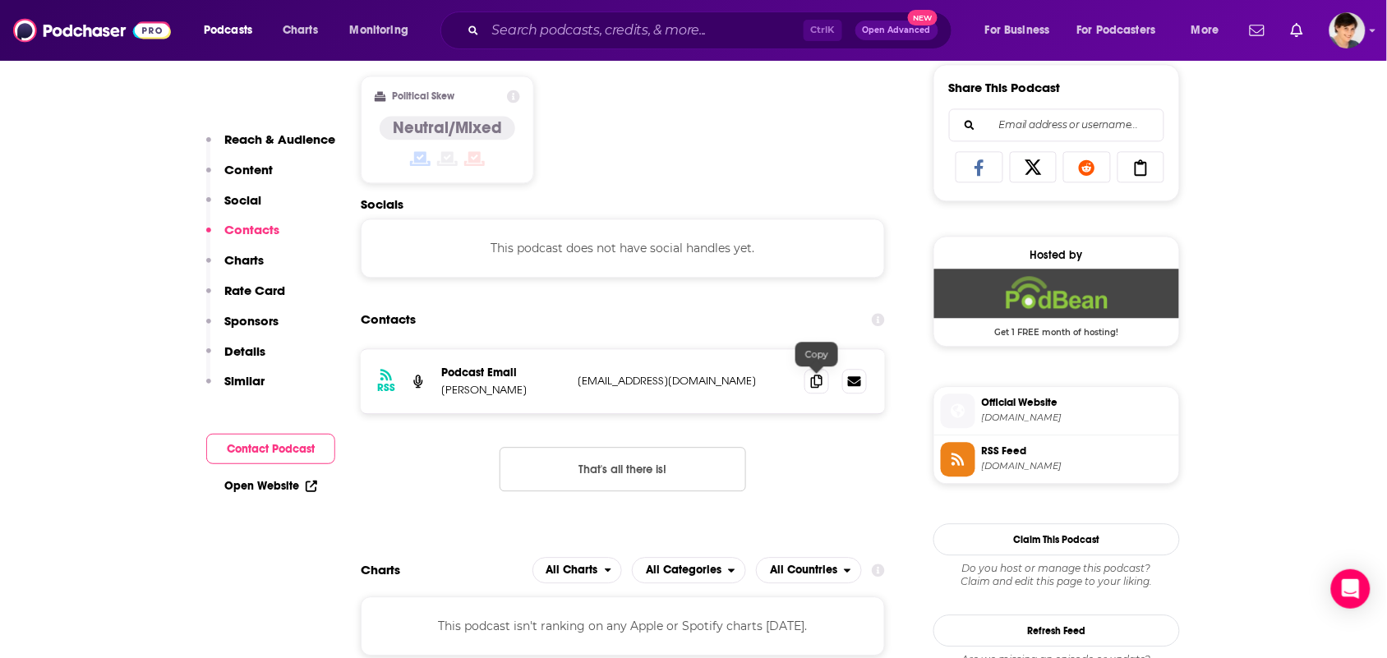
click at [830, 379] on div at bounding box center [836, 381] width 62 height 25
click at [810, 393] on span at bounding box center [817, 380] width 25 height 25
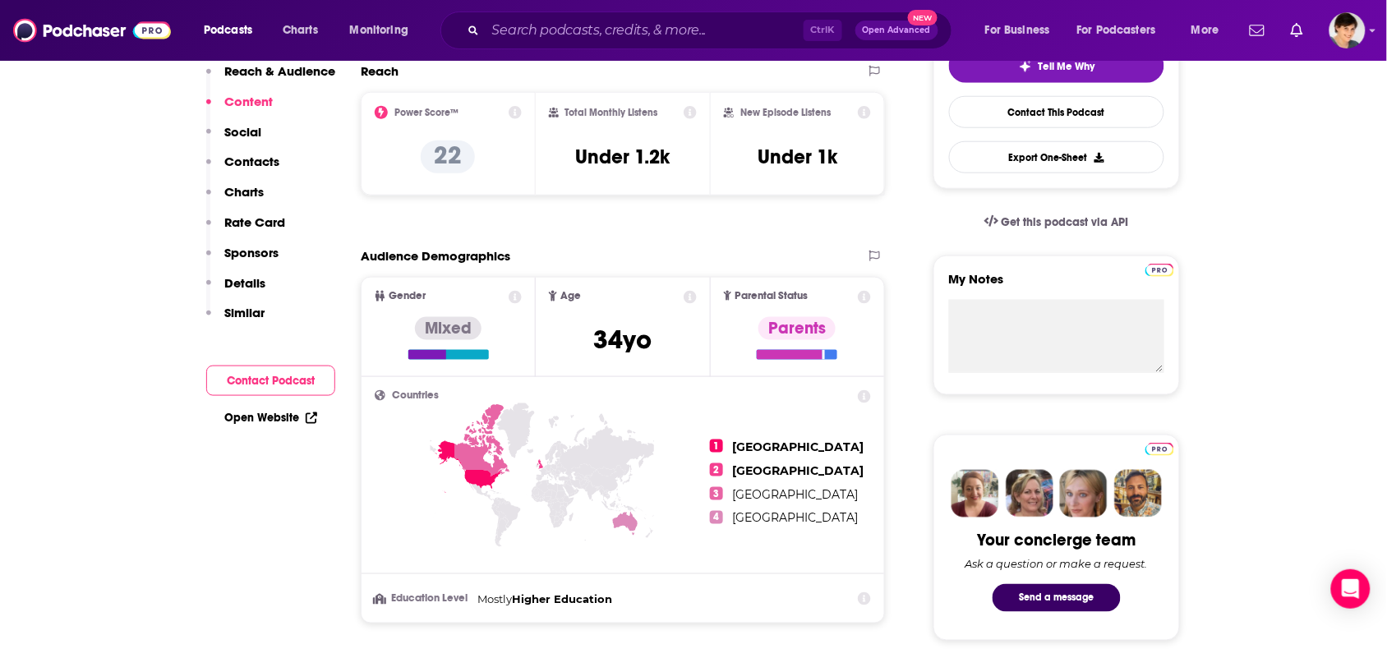
scroll to position [0, 0]
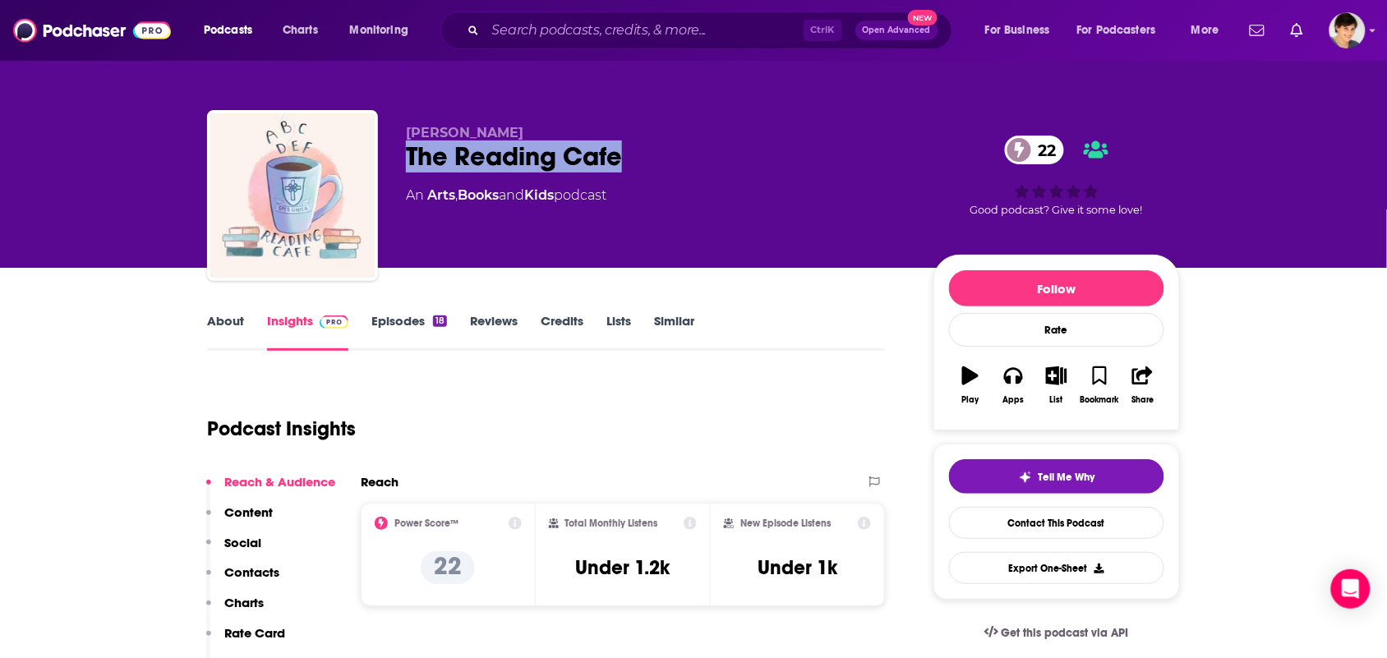
drag, startPoint x: 630, startPoint y: 153, endPoint x: 417, endPoint y: 154, distance: 212.9
click at [409, 153] on div "The Reading Cafe 22" at bounding box center [656, 157] width 501 height 32
copy h2 "The Reading Cafe"
drag, startPoint x: 374, startPoint y: 126, endPoint x: 331, endPoint y: 126, distance: 42.7
click at [331, 126] on div "Peter Kelly The Reading Cafe 22 An Arts , Books and Kids podcast 22 Good podcas…" at bounding box center [693, 199] width 973 height 178
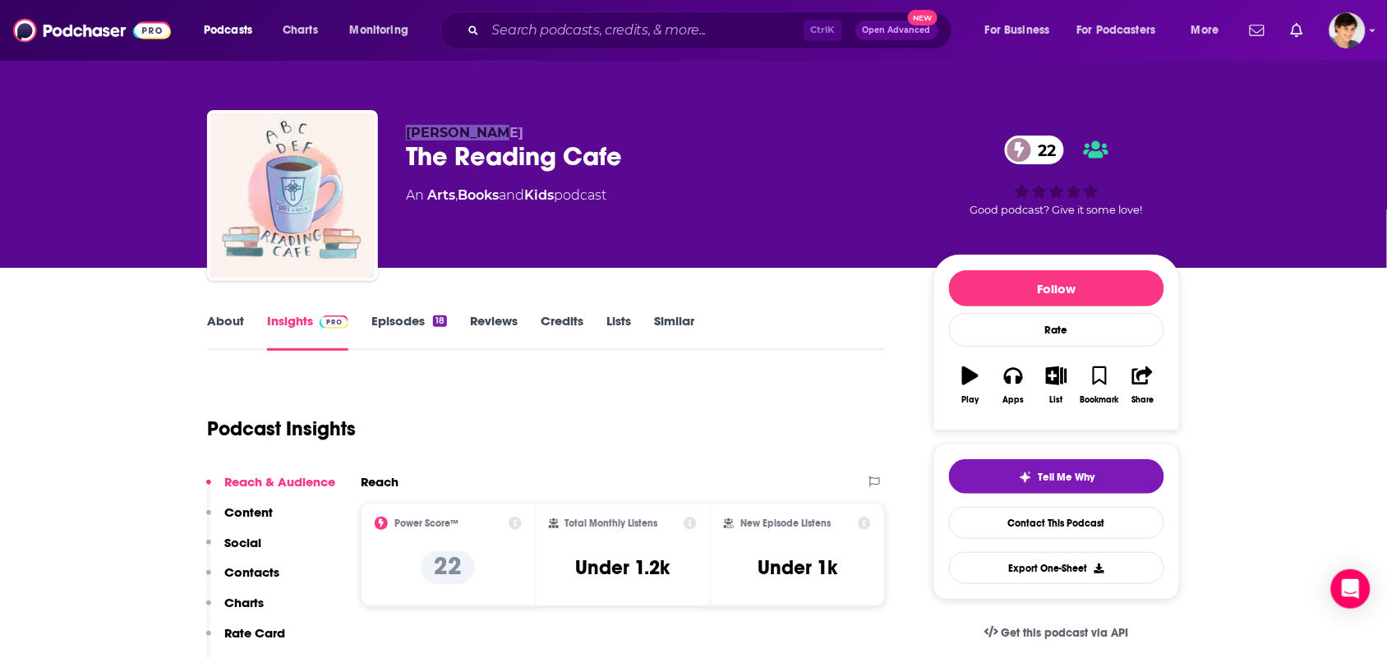
copy div "Peter Kelly"
drag, startPoint x: 565, startPoint y: 207, endPoint x: 432, endPoint y: 210, distance: 134.0
click at [432, 210] on div "Peter Kelly The Reading Cafe 22 An Arts , Books and Kids podcast" at bounding box center [656, 191] width 501 height 132
copy div "Arts , Books and Kids"
click at [242, 326] on link "About" at bounding box center [225, 332] width 37 height 38
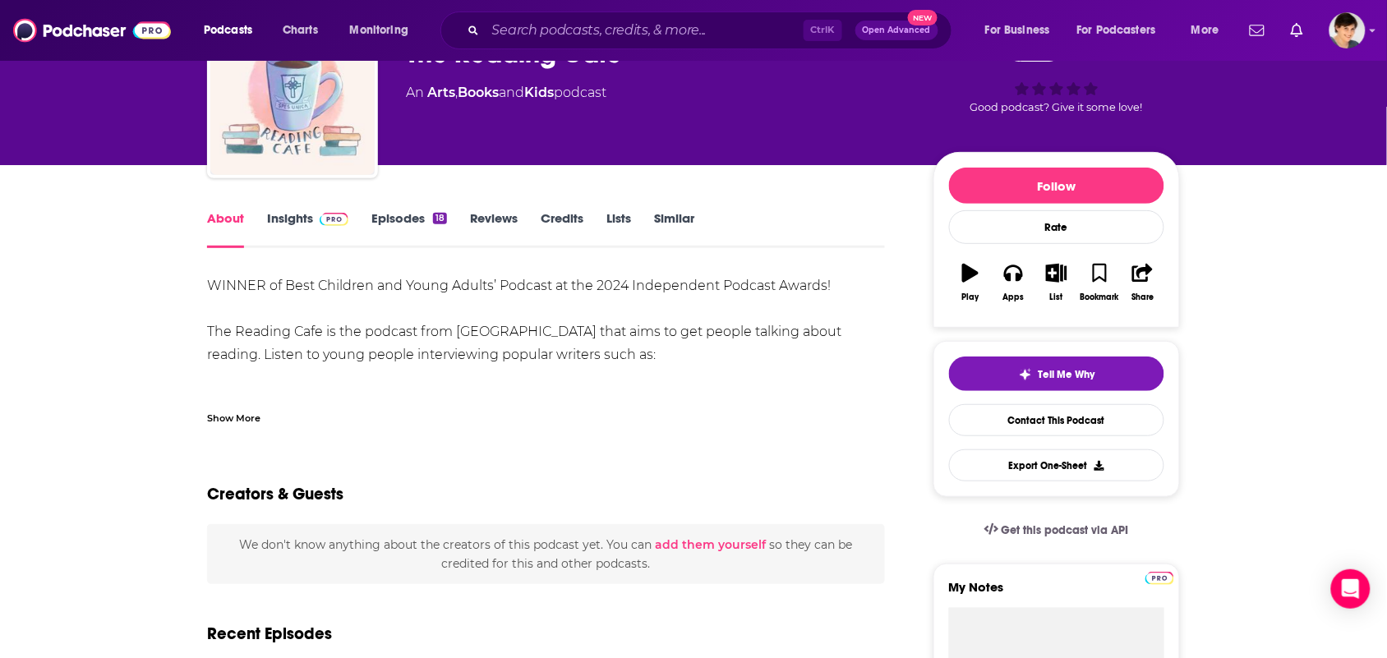
click at [243, 399] on div "Show More" at bounding box center [546, 412] width 678 height 28
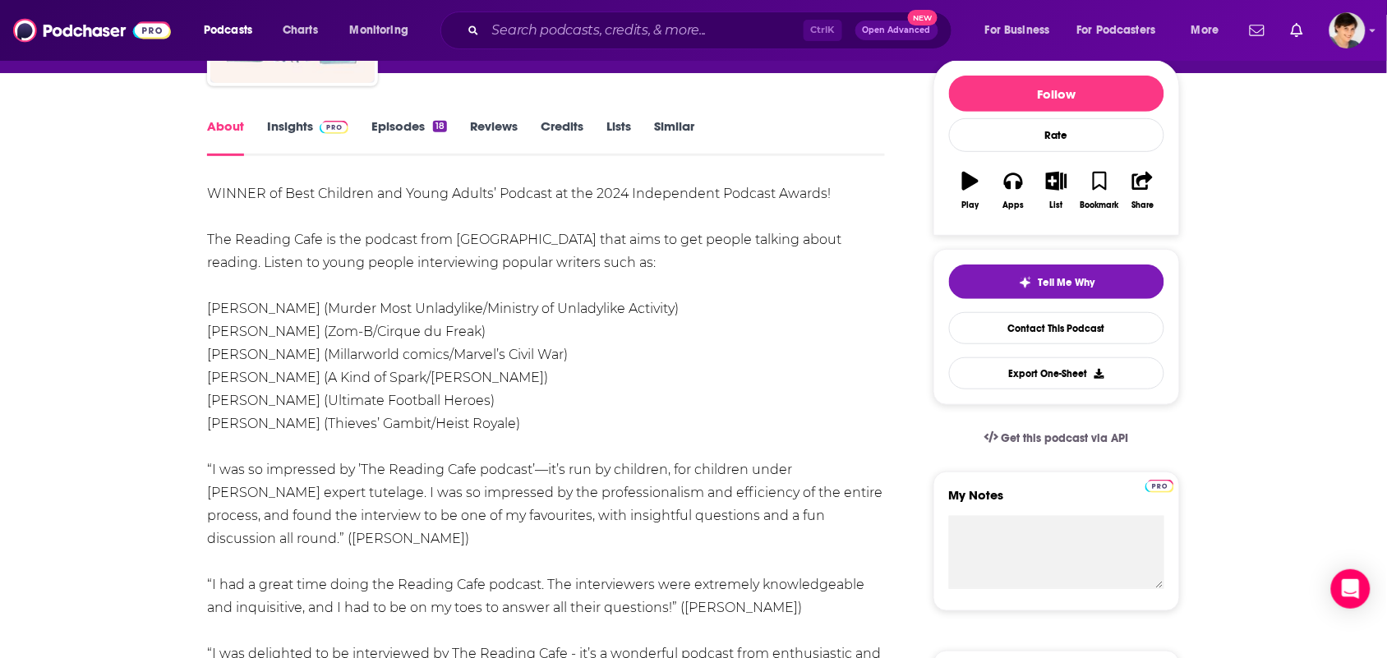
scroll to position [103, 0]
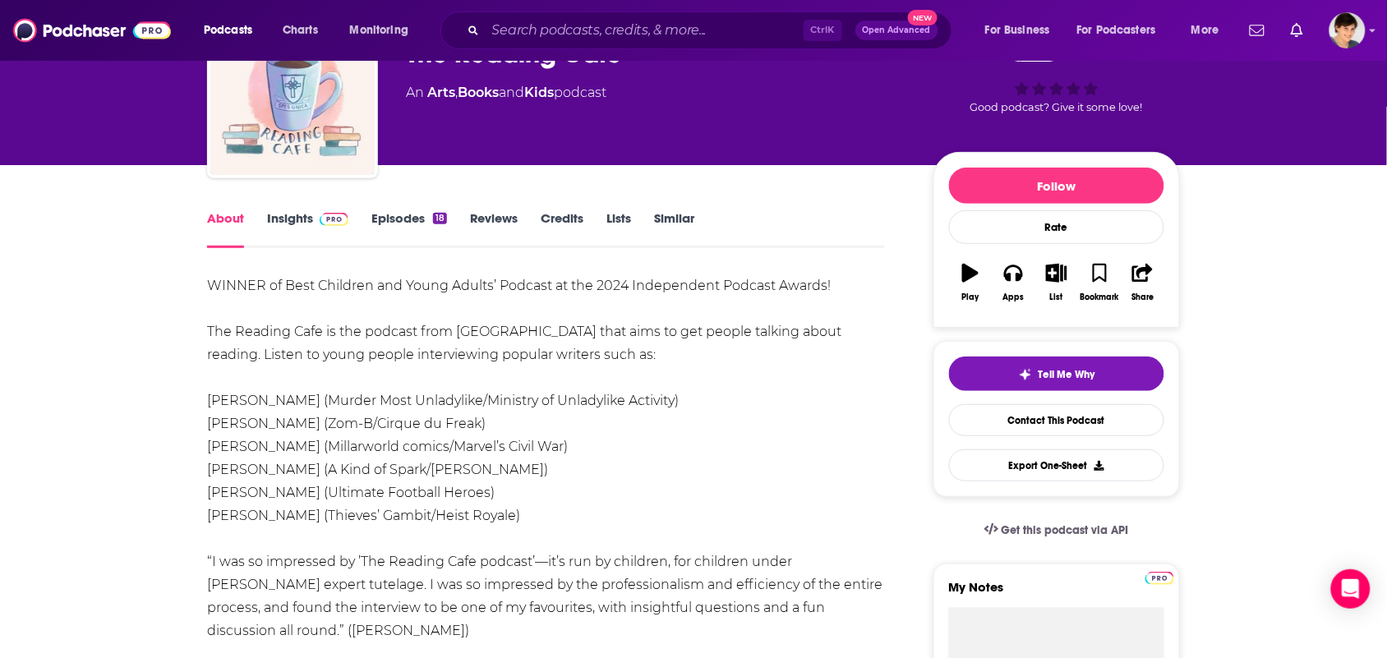
drag, startPoint x: 764, startPoint y: 527, endPoint x: 200, endPoint y: 276, distance: 617.8
copy div "WINNER of Best Children and Young Adults’ Podcast at the 2024 Independent Podca…"
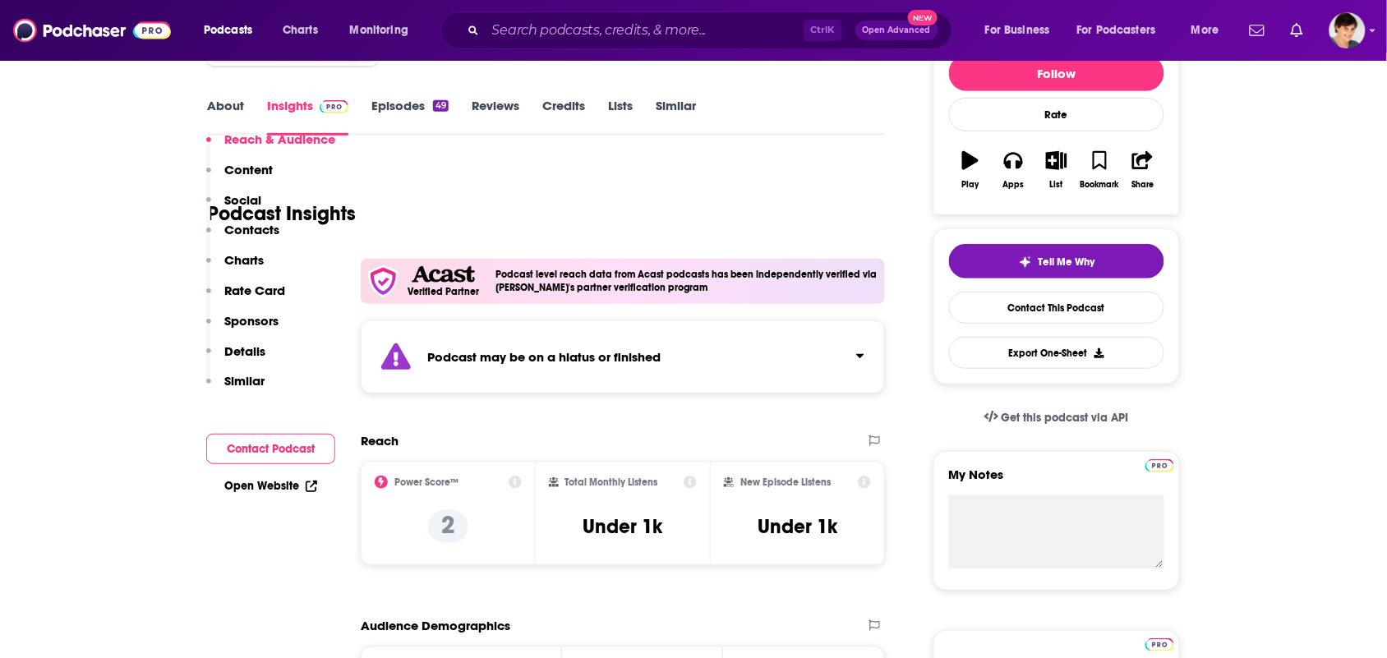
scroll to position [1130, 0]
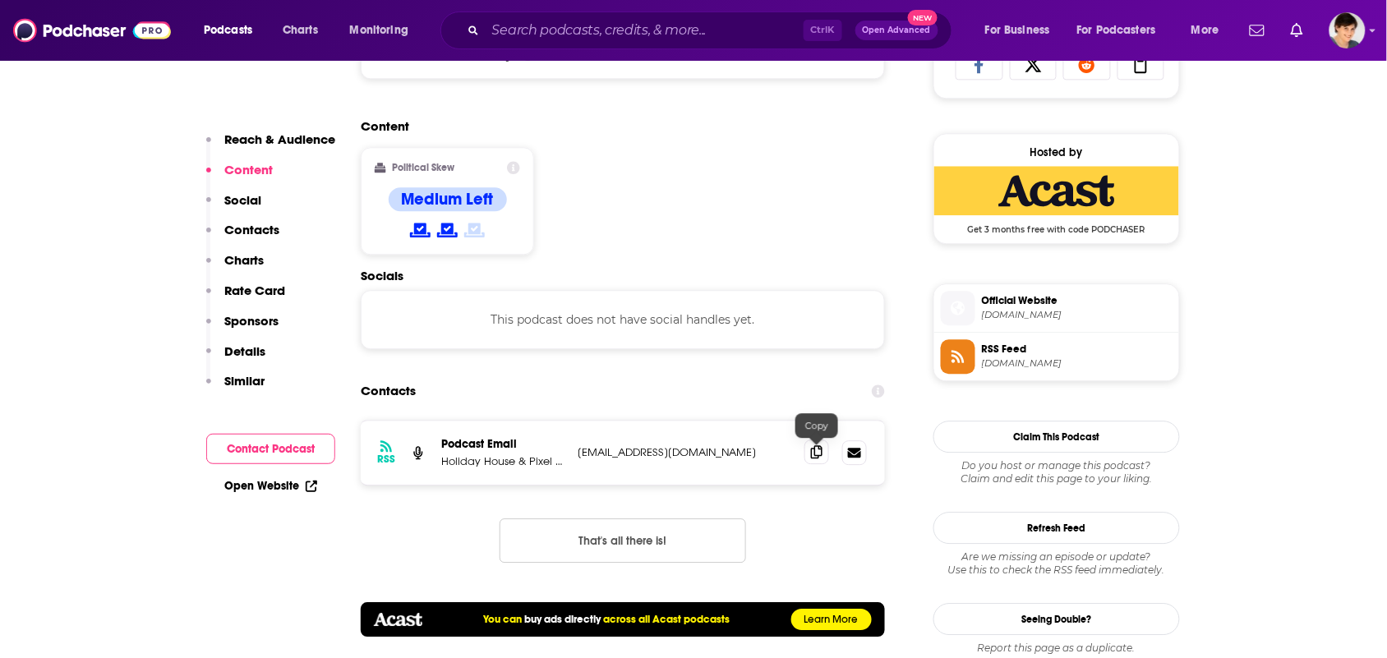
click at [816, 458] on icon at bounding box center [817, 451] width 12 height 13
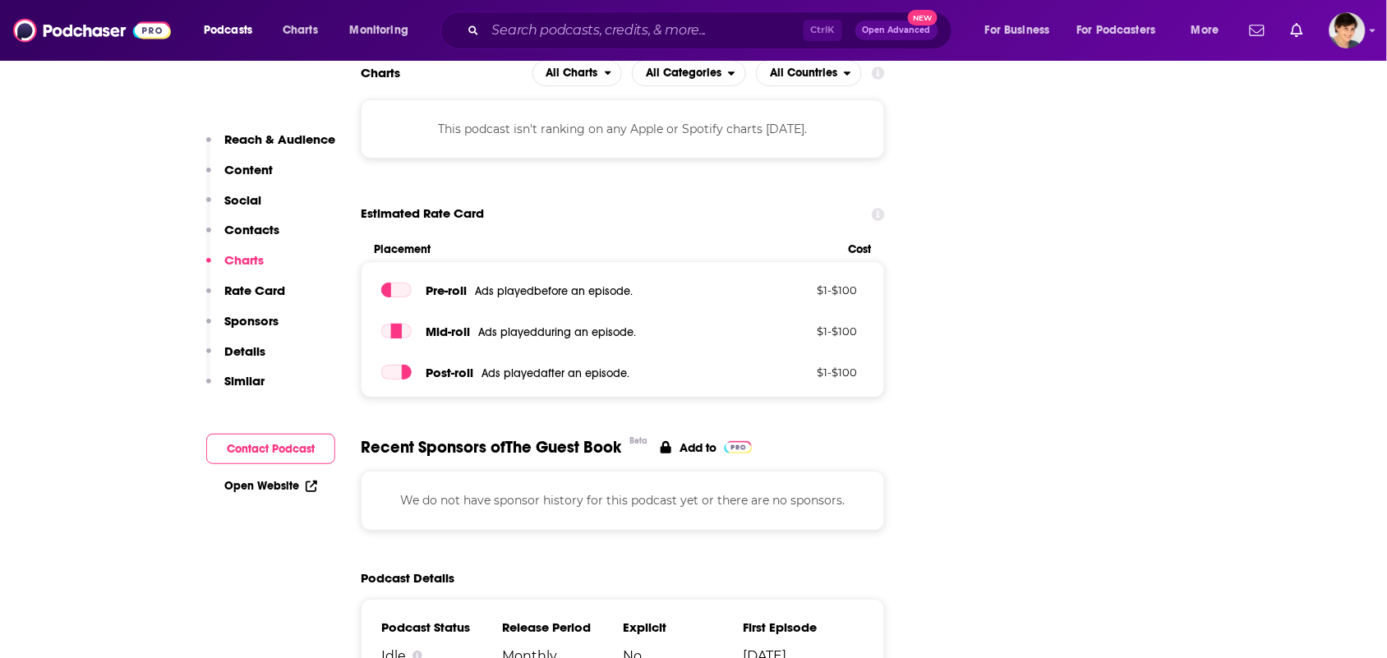
scroll to position [2158, 0]
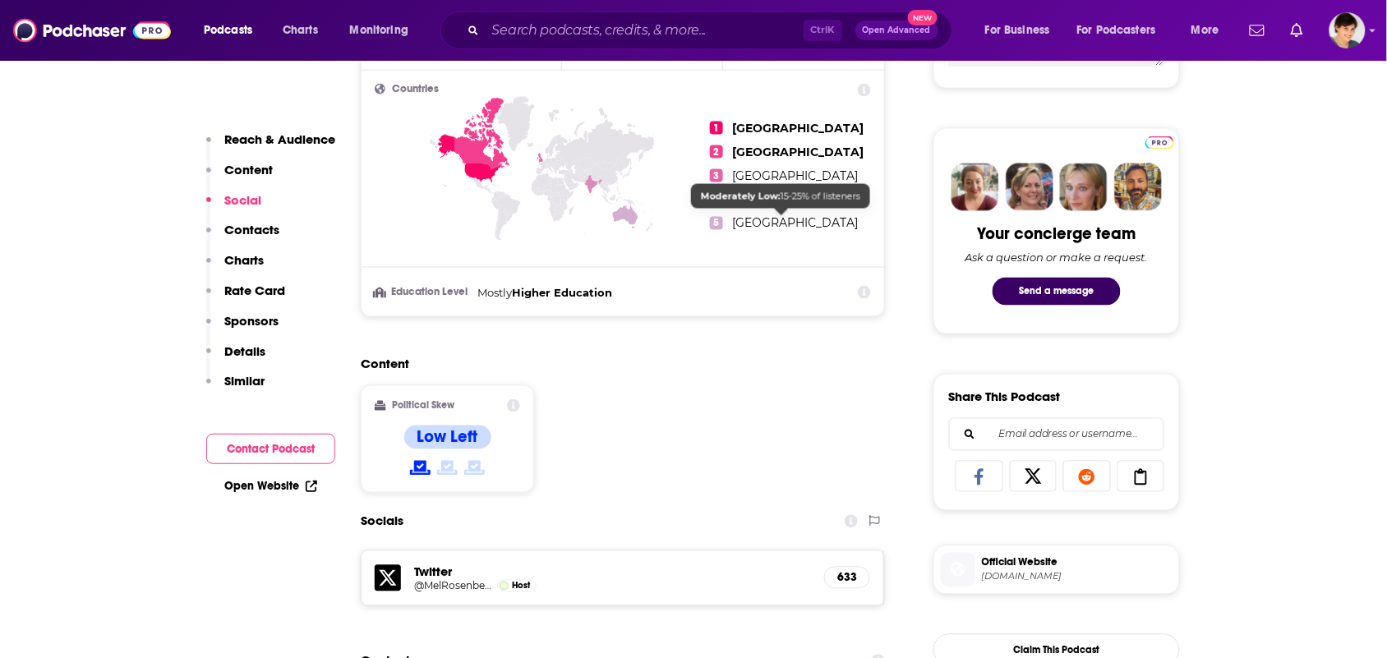
scroll to position [1027, 0]
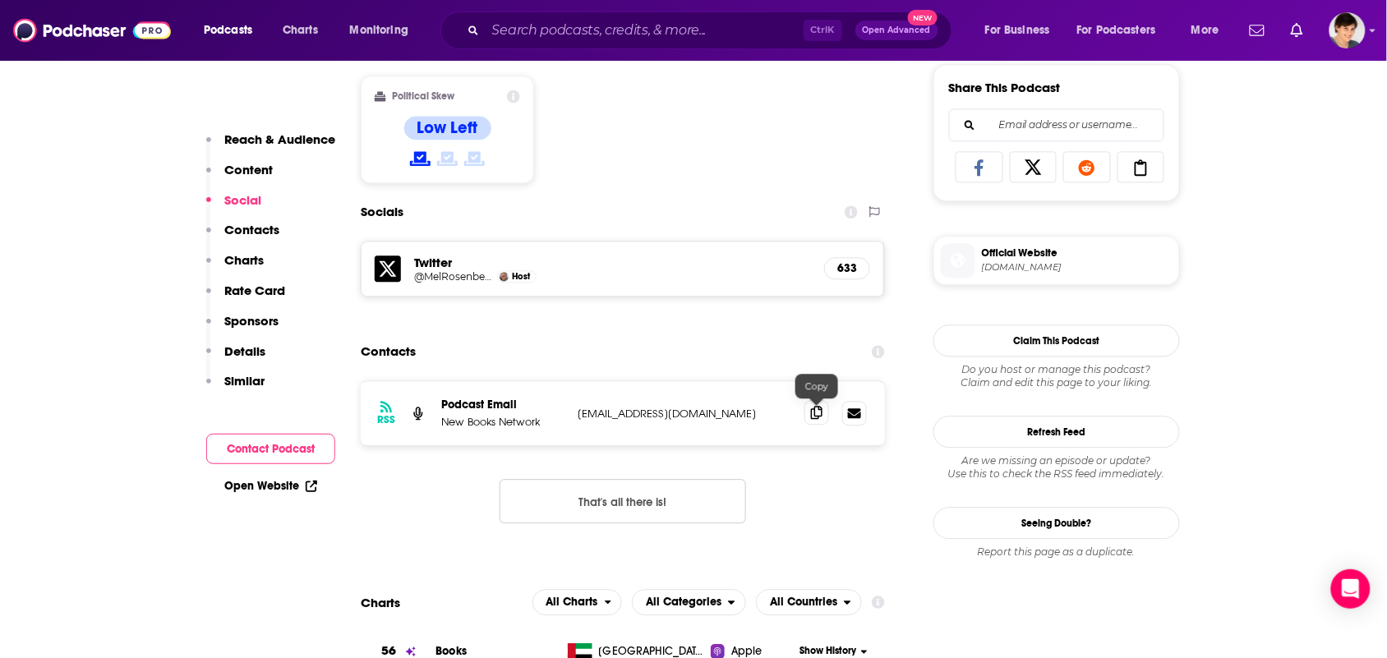
click at [815, 422] on span at bounding box center [817, 412] width 25 height 25
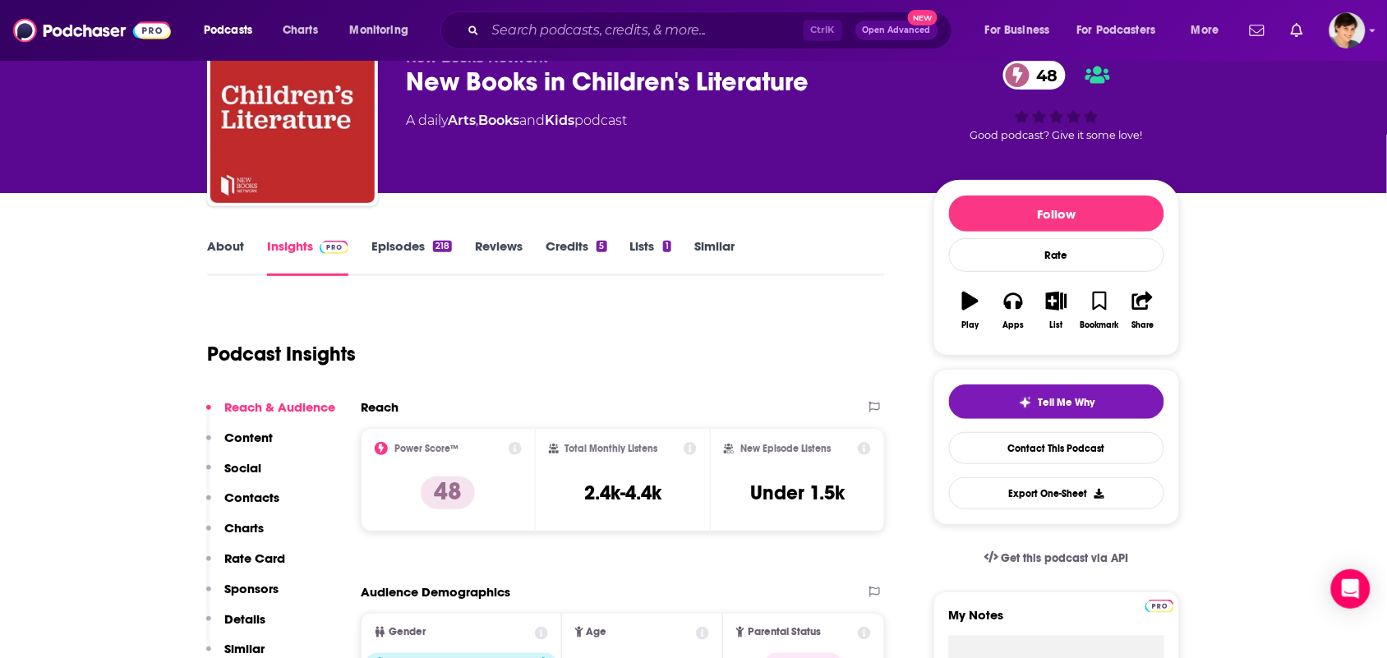
scroll to position [0, 0]
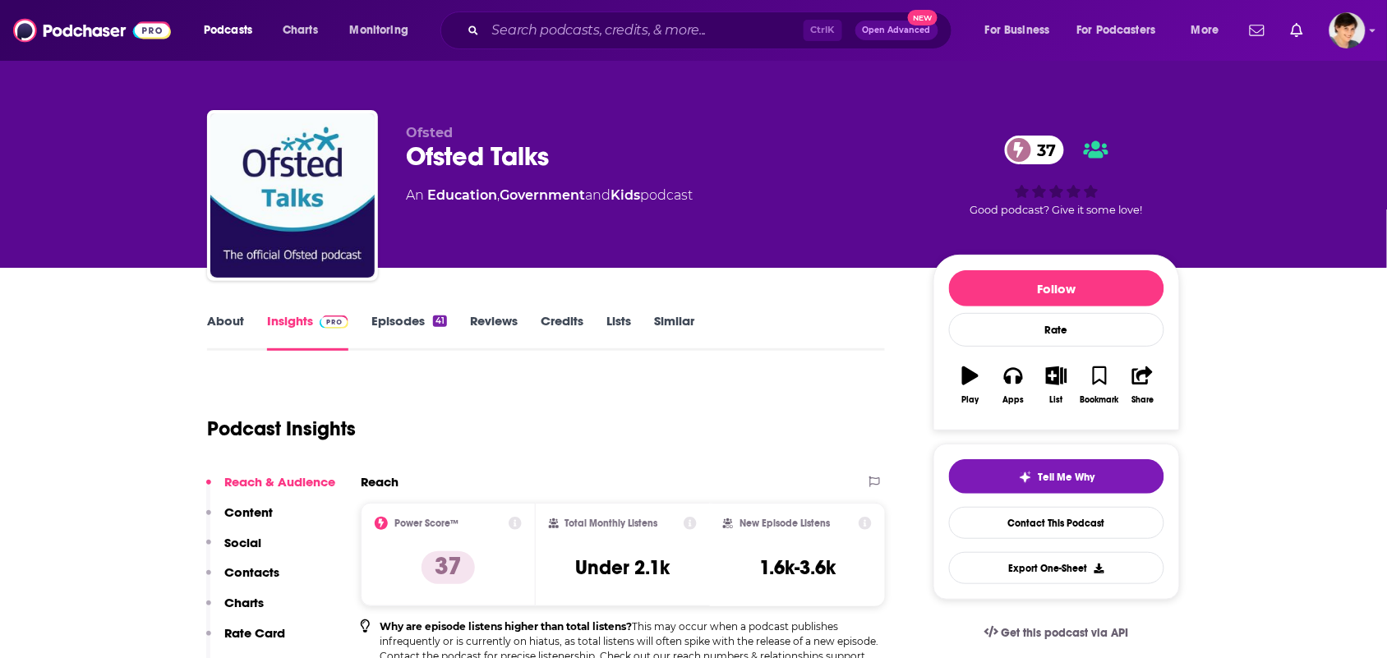
click at [222, 322] on link "About" at bounding box center [225, 332] width 37 height 38
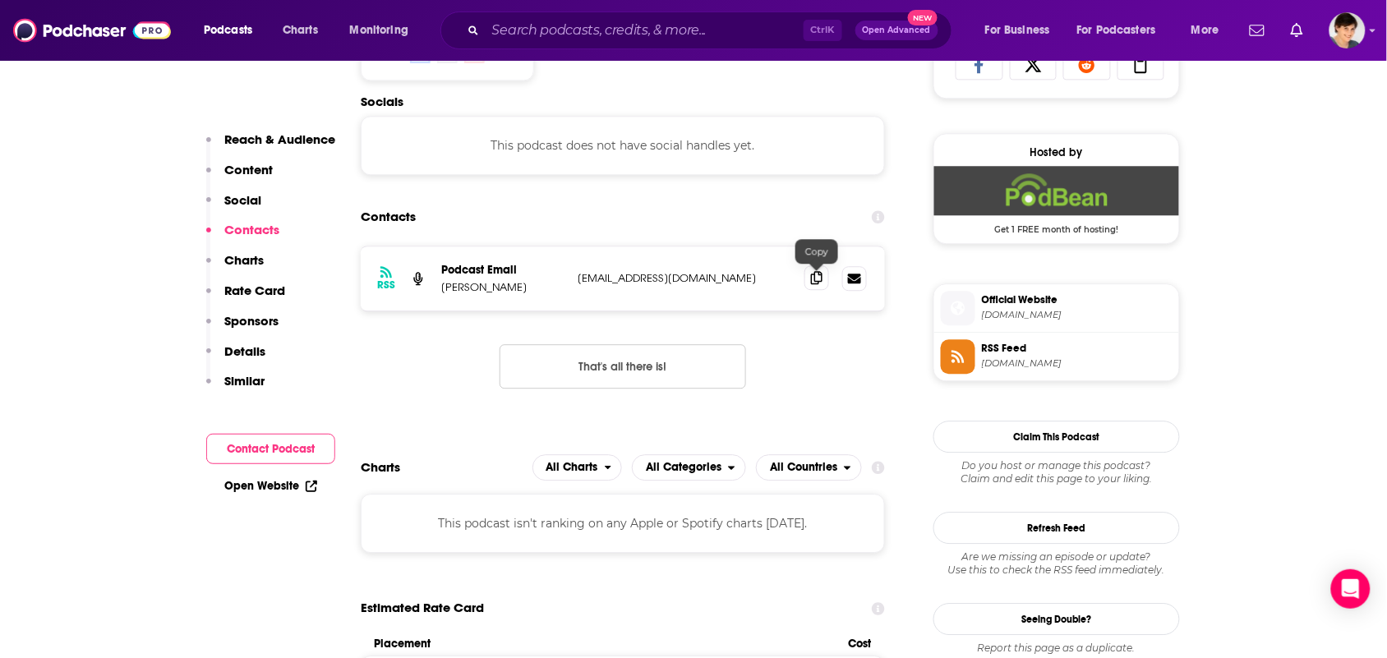
click at [815, 284] on icon at bounding box center [817, 277] width 12 height 13
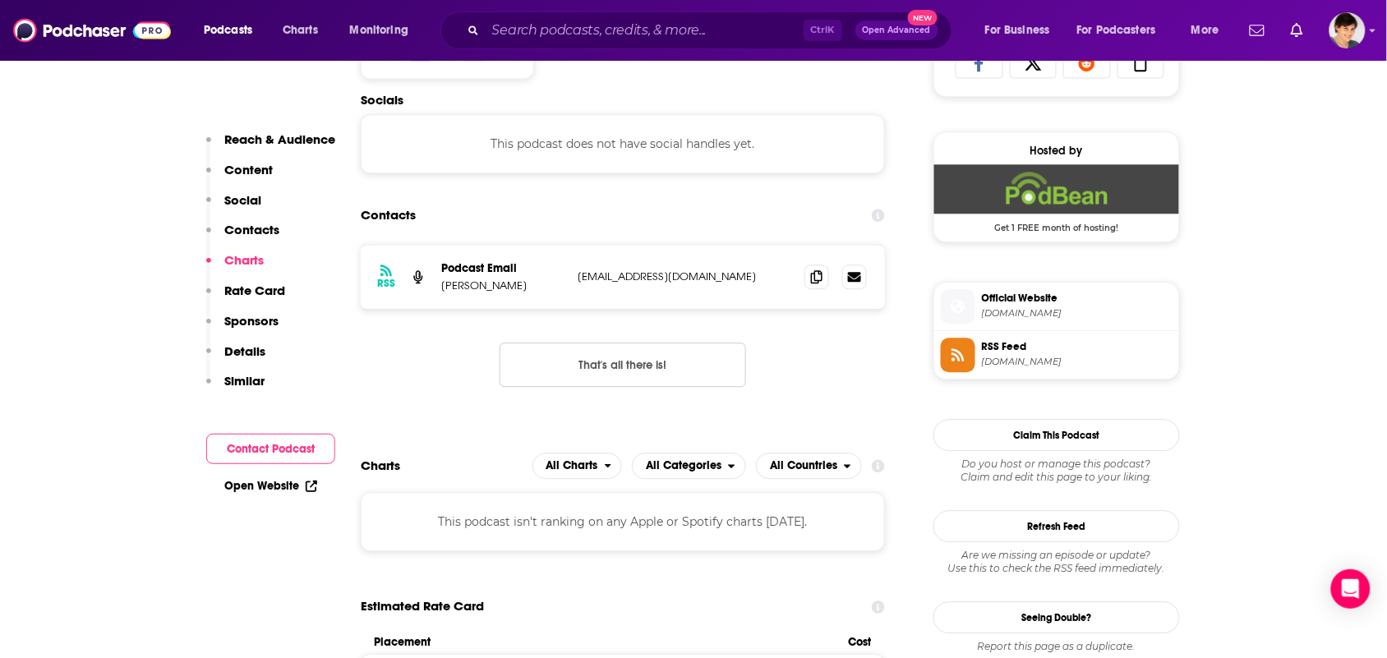
scroll to position [1130, 0]
click at [807, 281] on span at bounding box center [817, 277] width 25 height 25
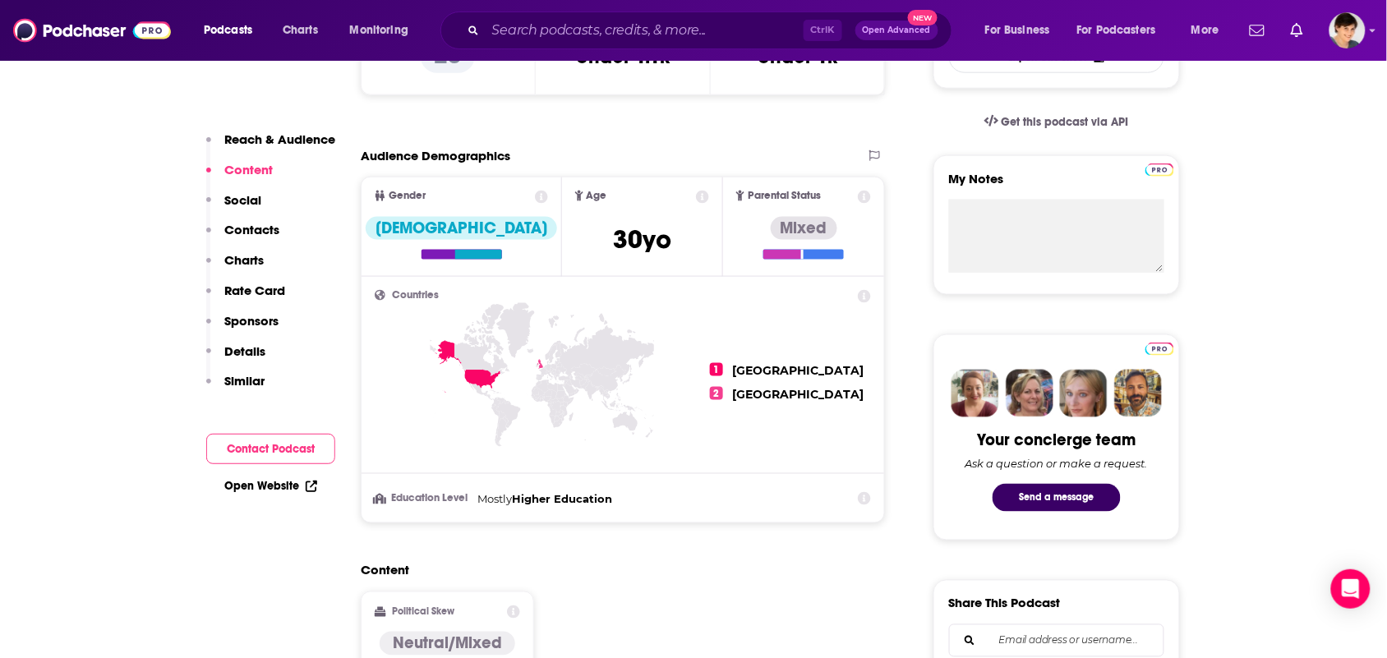
scroll to position [0, 0]
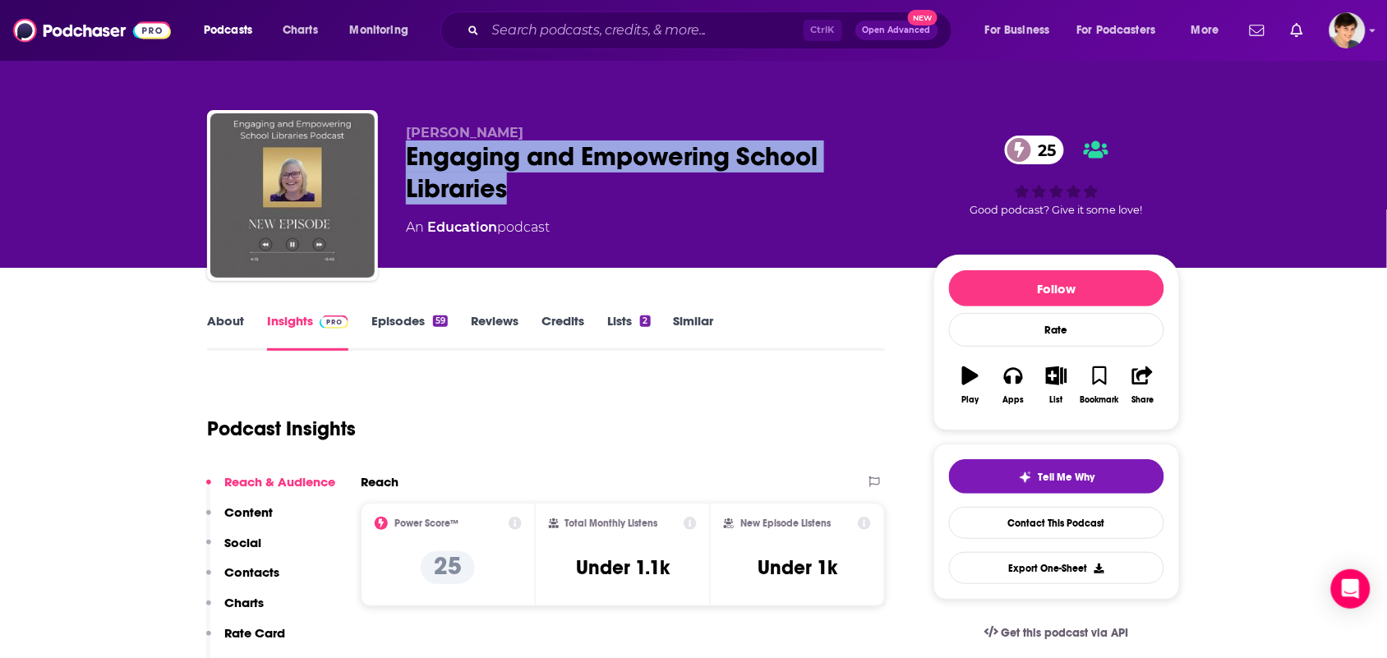
drag, startPoint x: 503, startPoint y: 178, endPoint x: 399, endPoint y: 170, distance: 104.7
click at [399, 170] on div "Elizabeth Hutchinson Engaging and Empowering School Libraries 25 An Education p…" at bounding box center [693, 199] width 973 height 178
copy h2 "Engaging and Empowering School Libraries"
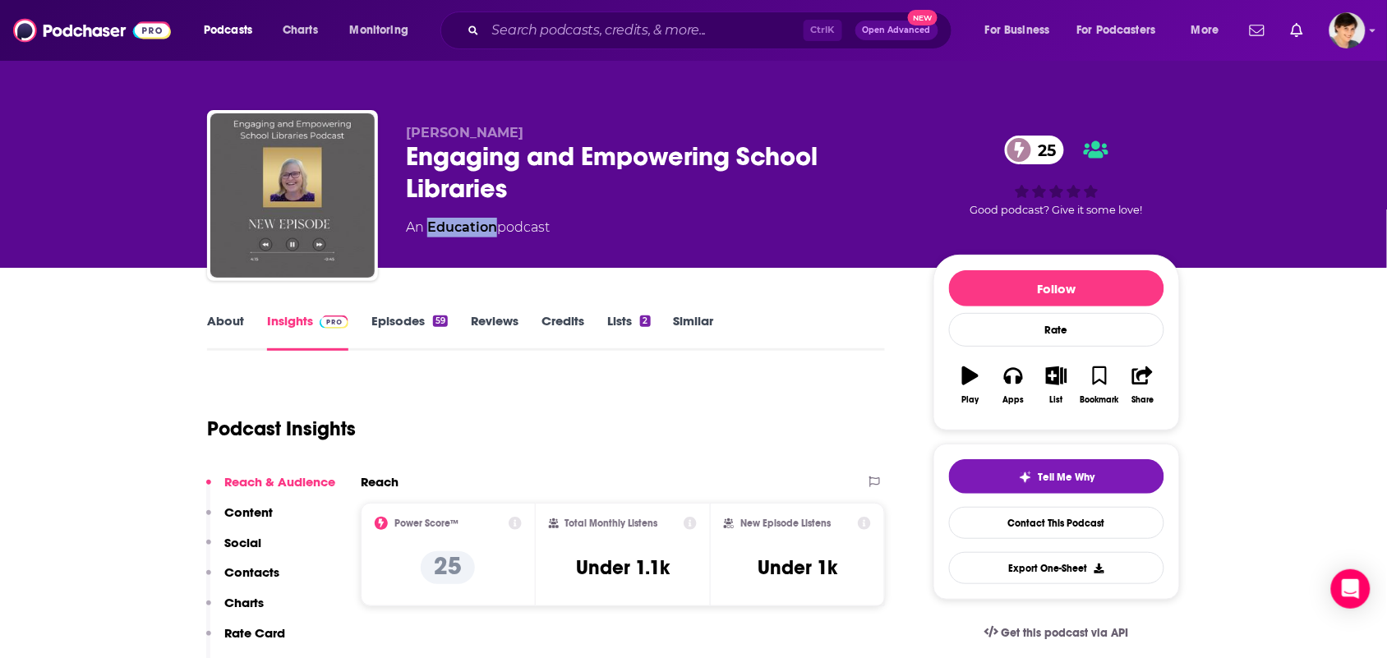
drag, startPoint x: 496, startPoint y: 236, endPoint x: 432, endPoint y: 239, distance: 64.2
click at [432, 239] on div "Elizabeth Hutchinson Engaging and Empowering School Libraries 25 An Education p…" at bounding box center [656, 191] width 501 height 132
copy link "Education"
click at [212, 335] on link "About" at bounding box center [225, 332] width 37 height 38
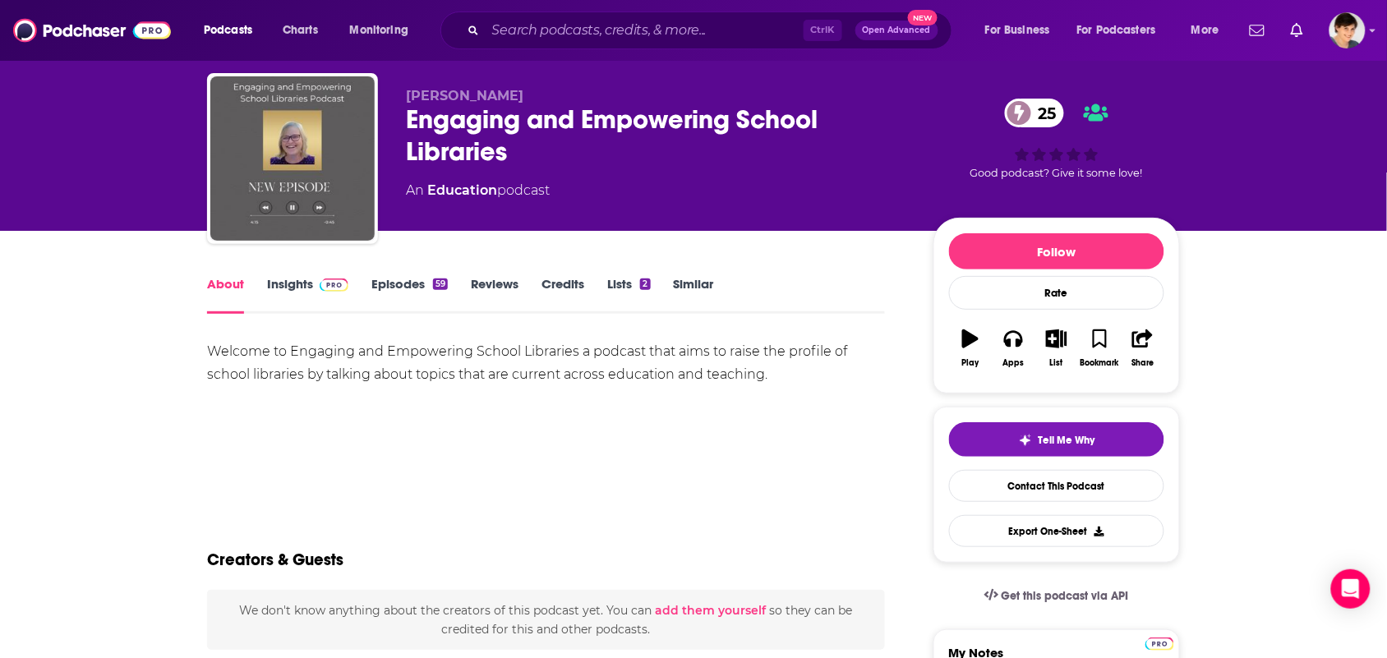
scroll to position [103, 0]
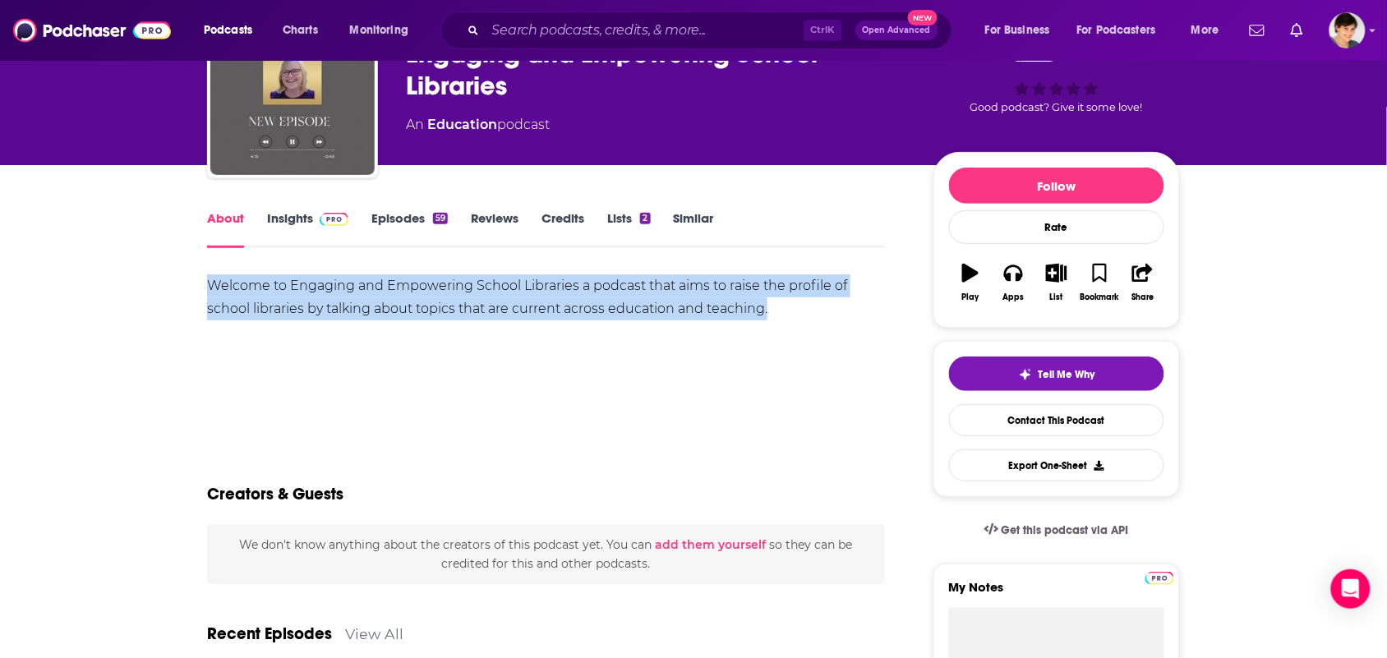
drag, startPoint x: 773, startPoint y: 310, endPoint x: 192, endPoint y: 289, distance: 581.5
copy div "Welcome to Engaging and Empowering School Libraries a podcast that aims to rais…"
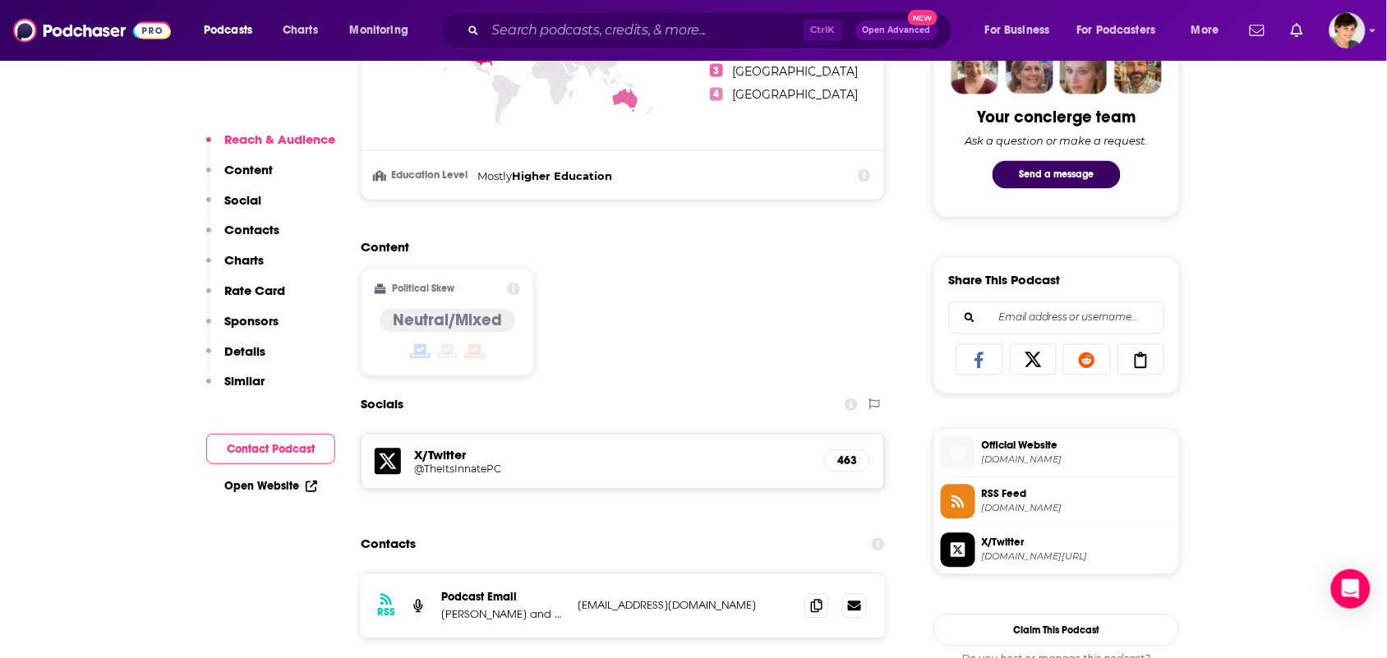
scroll to position [925, 0]
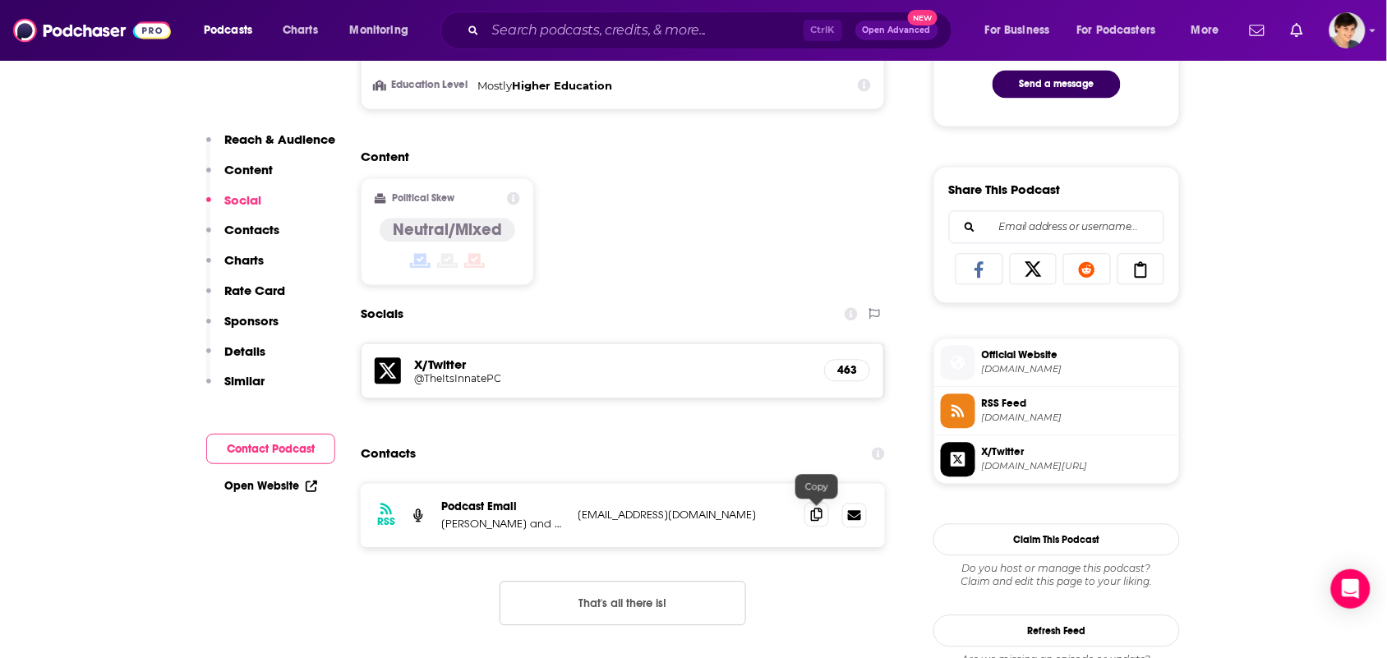
click at [820, 510] on icon at bounding box center [817, 515] width 12 height 13
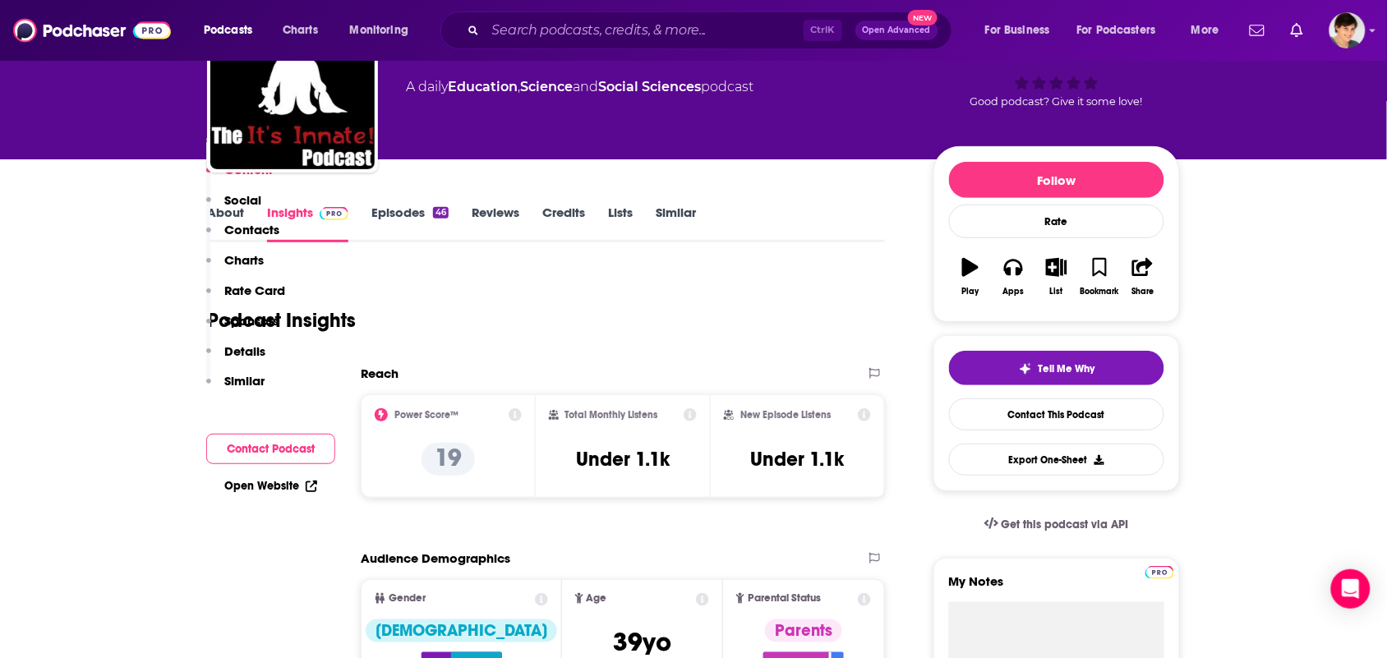
scroll to position [0, 0]
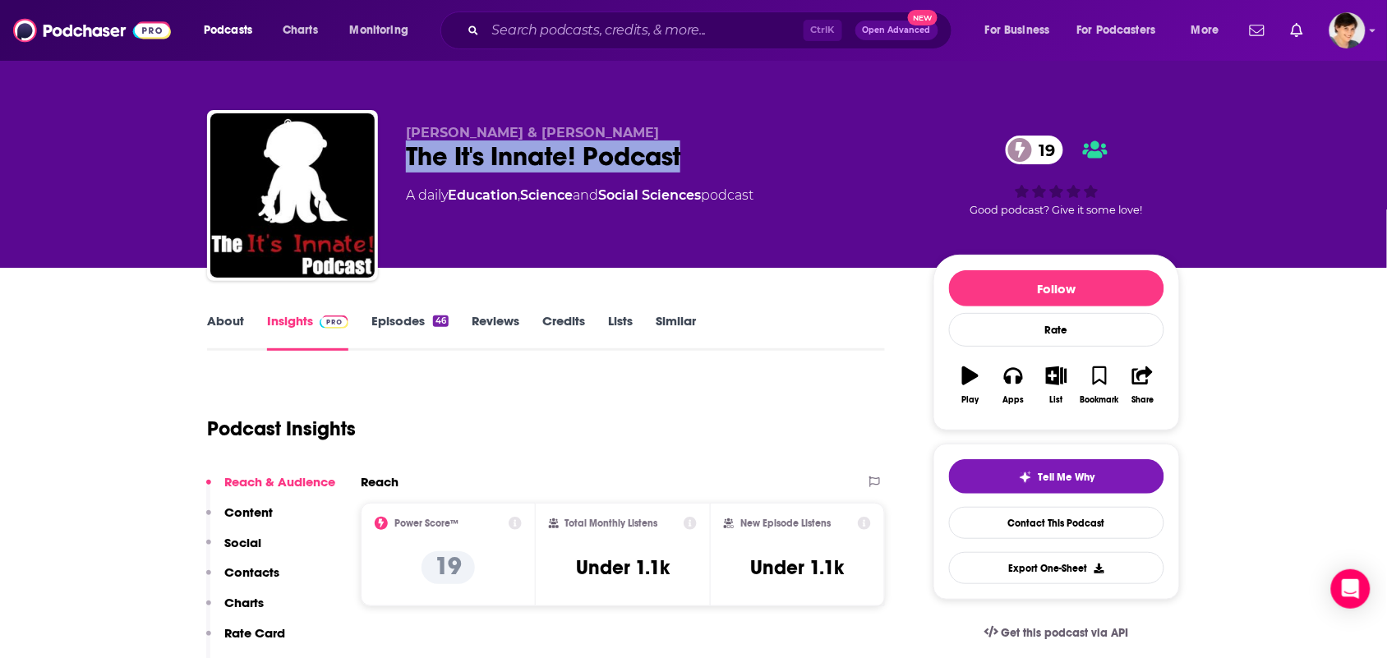
drag, startPoint x: 713, startPoint y: 153, endPoint x: 399, endPoint y: 167, distance: 314.3
click at [399, 167] on div "Deon Benton & Jenny Wang The It's Innate! Podcast 19 A daily Education , Scienc…" at bounding box center [693, 199] width 973 height 178
copy h2 "The It's Innate! Podcast"
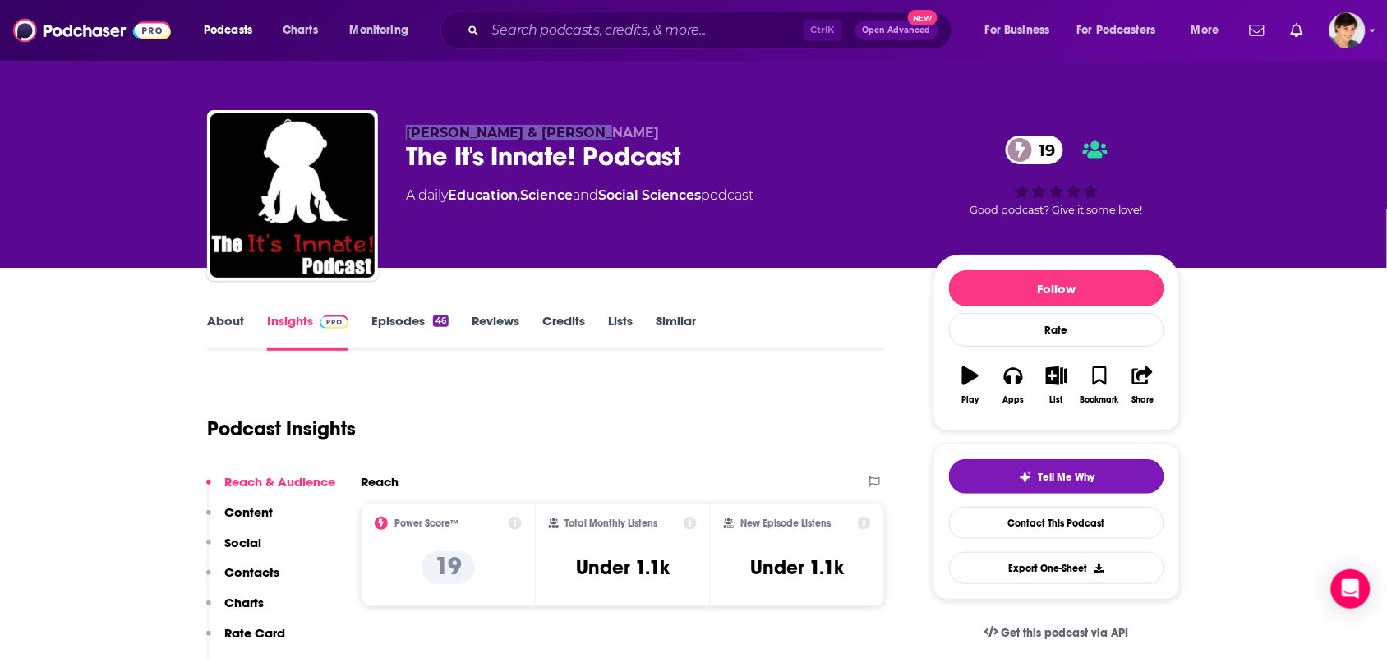
drag, startPoint x: 634, startPoint y: 123, endPoint x: 408, endPoint y: 127, distance: 225.2
click at [408, 127] on div "Deon Benton & Jenny Wang The It's Innate! Podcast 19 A daily Education , Scienc…" at bounding box center [693, 199] width 973 height 178
copy span "Deon Benton & Jenny Wang"
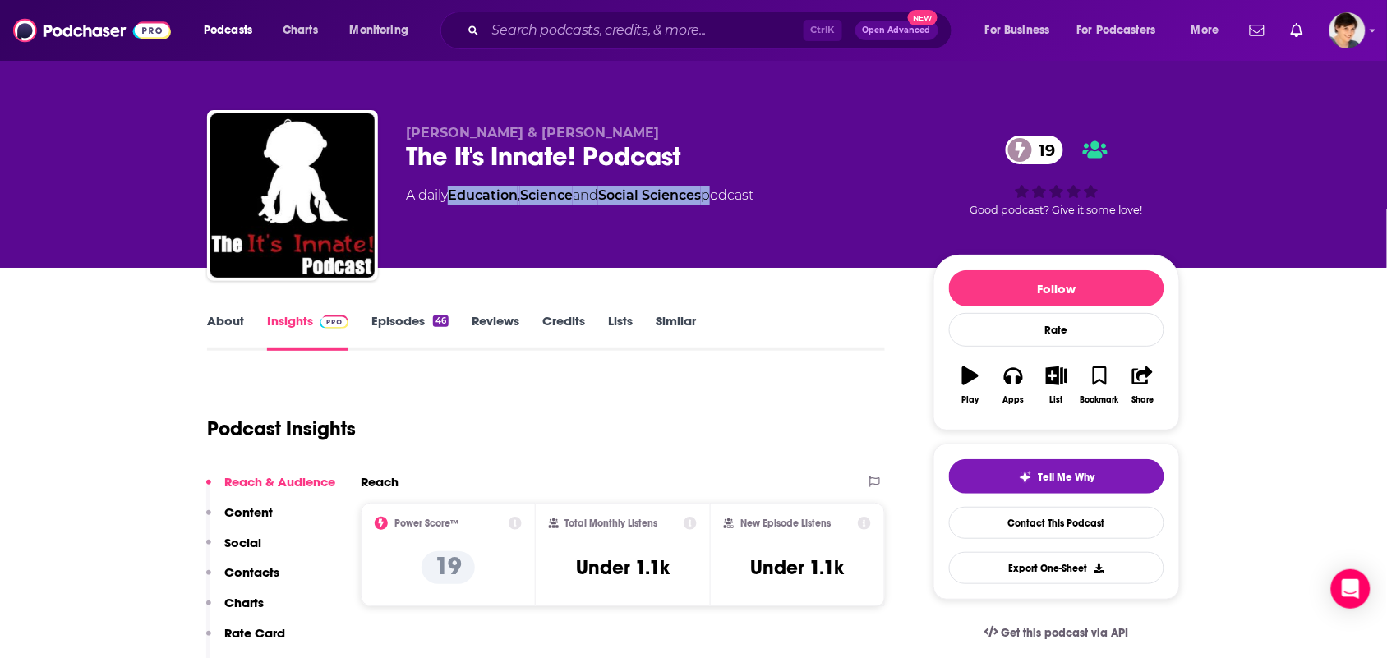
drag, startPoint x: 718, startPoint y: 218, endPoint x: 456, endPoint y: 191, distance: 262.8
click at [456, 191] on div "Deon Benton & Jenny Wang The It's Innate! Podcast 19 A daily Education , Scienc…" at bounding box center [656, 191] width 501 height 132
copy div "Education , Science and Social Sciences"
click at [207, 321] on link "About" at bounding box center [225, 332] width 37 height 38
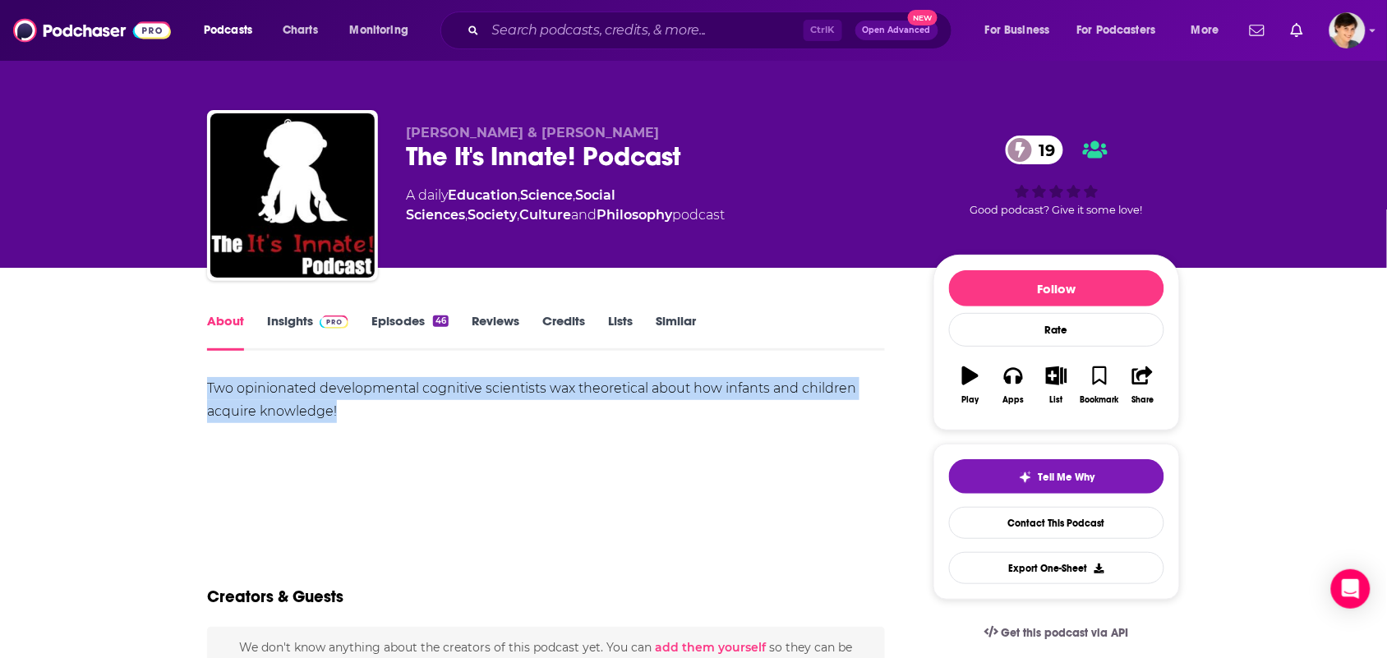
drag, startPoint x: 362, startPoint y: 426, endPoint x: 197, endPoint y: 389, distance: 168.5
copy div "Two opinionated developmental cognitive scientists wax theoretical about how in…"
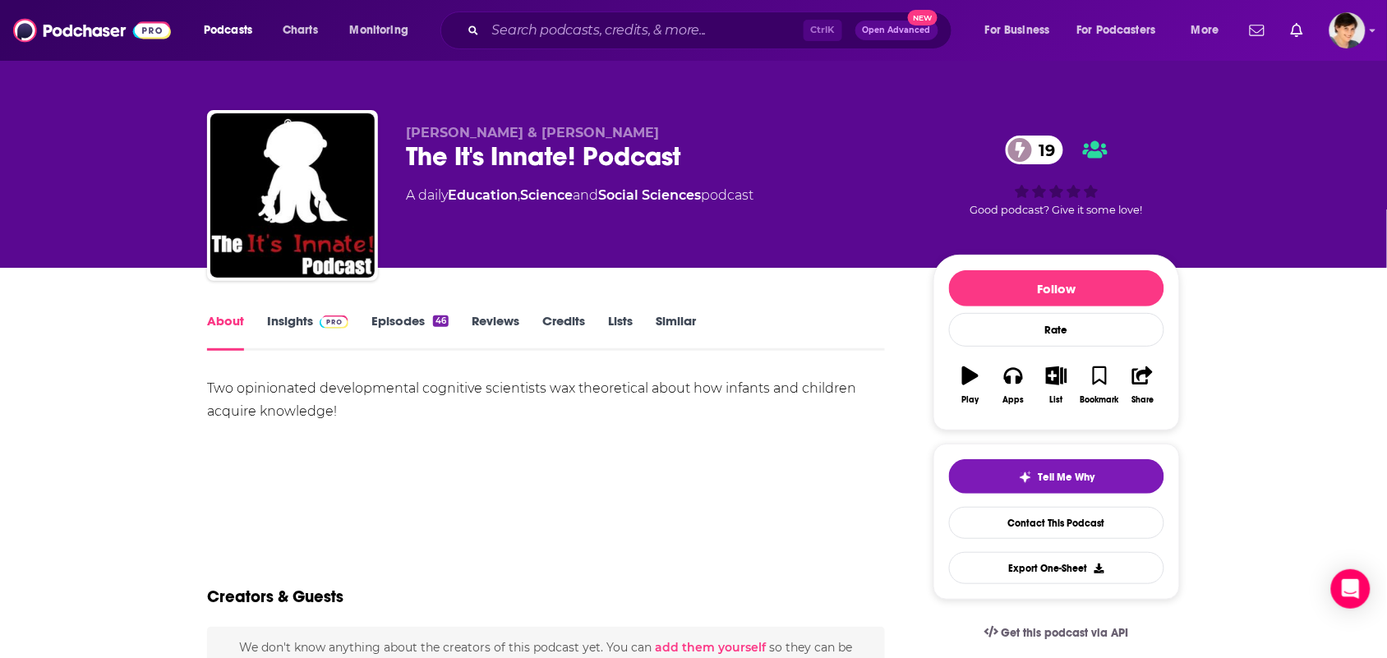
click at [931, 6] on div "Podcasts Charts Monitoring Ctrl K Open Advanced New For Business For Podcasters…" at bounding box center [693, 30] width 1387 height 61
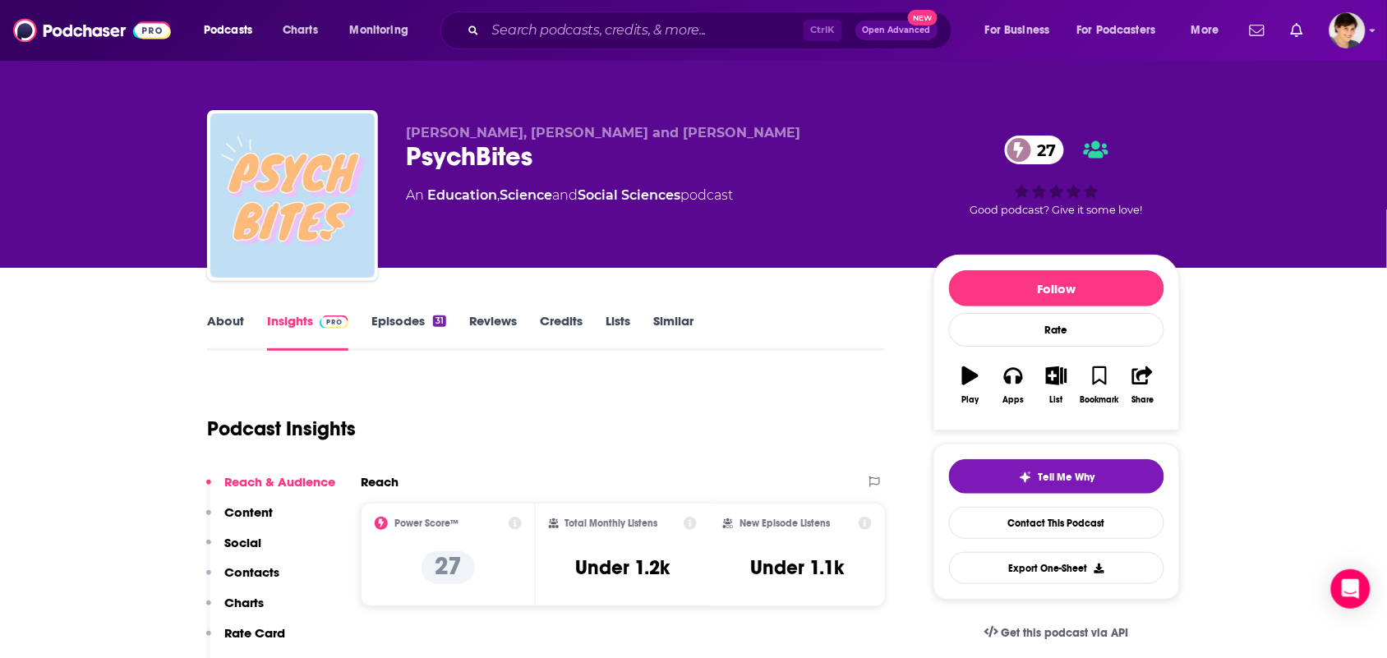
click at [219, 338] on link "About" at bounding box center [225, 332] width 37 height 38
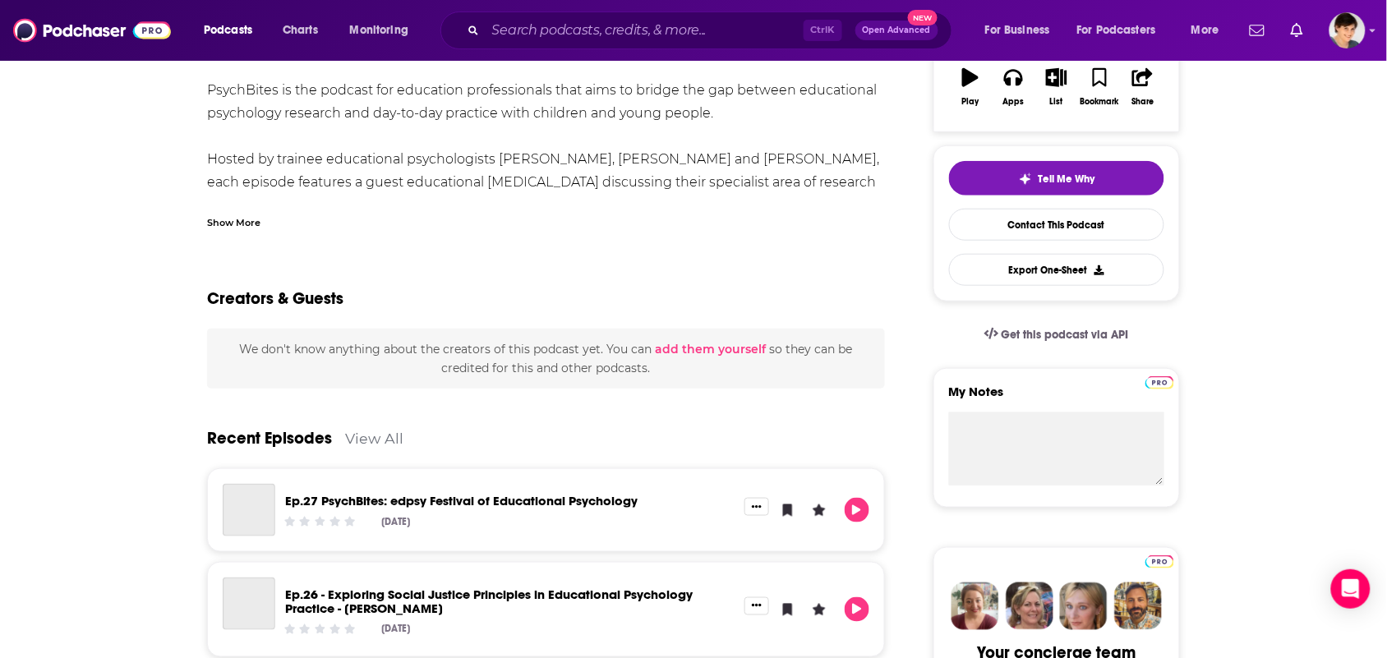
scroll to position [308, 0]
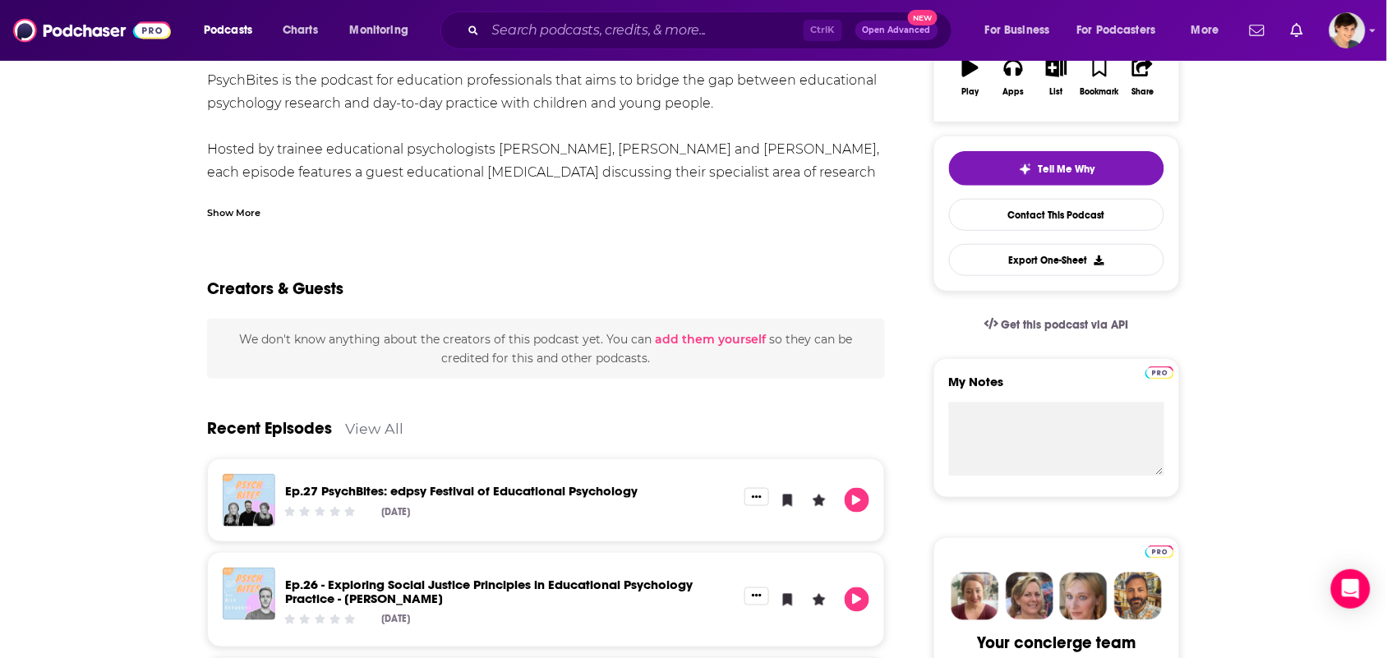
click at [242, 210] on div "Show More" at bounding box center [233, 212] width 53 height 16
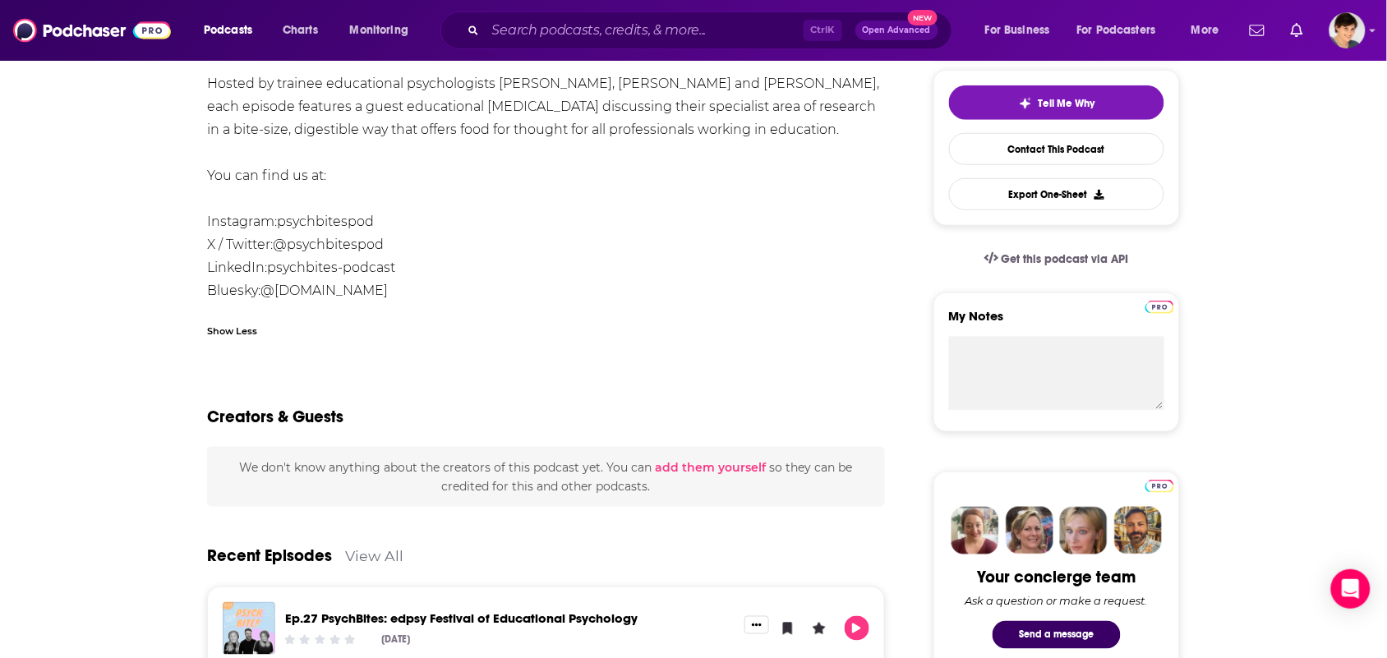
scroll to position [0, 0]
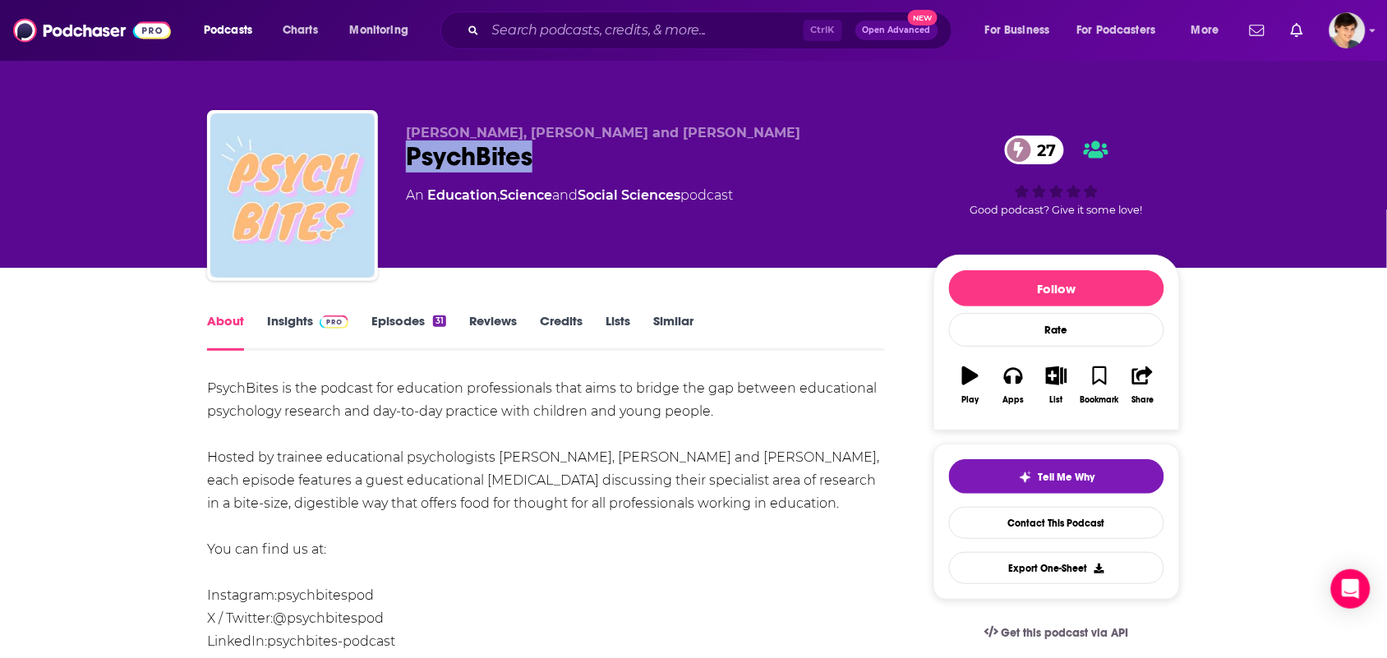
drag, startPoint x: 556, startPoint y: 152, endPoint x: 408, endPoint y: 141, distance: 148.4
click at [408, 141] on div "PsychBites 27" at bounding box center [656, 157] width 501 height 32
copy h1 "PsychBites"
drag, startPoint x: 853, startPoint y: 121, endPoint x: 399, endPoint y: 130, distance: 454.6
click at [399, 130] on div "Laura Chapman, Ellyn Berman-Jones and Lauren Bratton PsychBites 27 An Education…" at bounding box center [693, 199] width 973 height 178
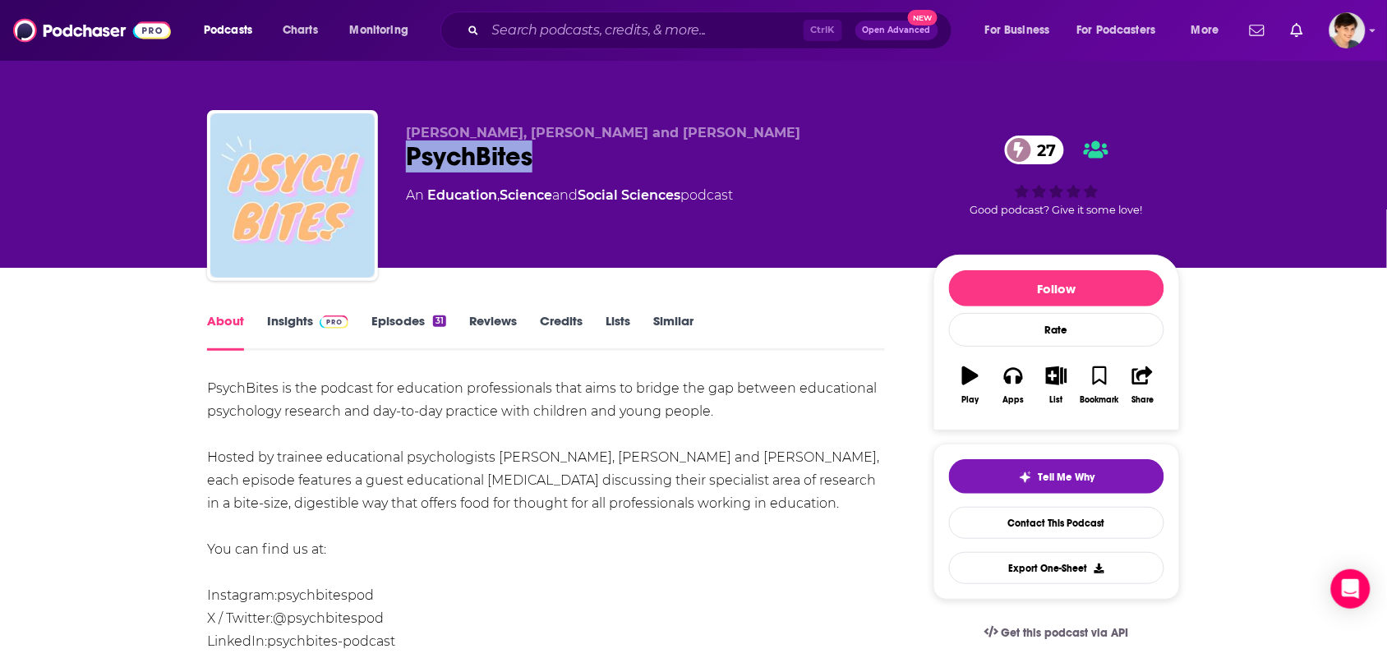
copy span "Laura Chapman, Ellyn Berman-Jones and Lauren Bratton"
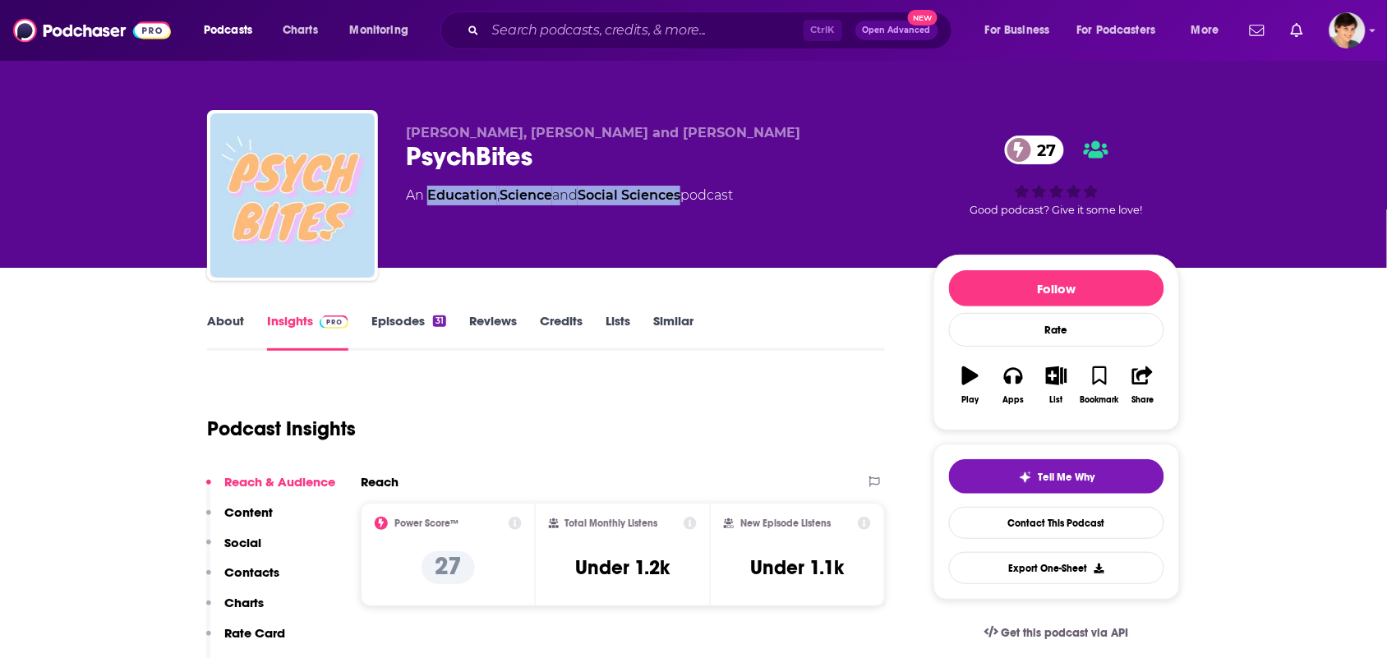
drag, startPoint x: 688, startPoint y: 218, endPoint x: 436, endPoint y: 212, distance: 252.4
click at [436, 211] on div "[PERSON_NAME], [PERSON_NAME] and [PERSON_NAME] PsychBites 27 An Education , Sci…" at bounding box center [656, 191] width 501 height 132
copy div "ducation , Science and Social Sciences"
click at [614, 233] on div "[PERSON_NAME], [PERSON_NAME] and [PERSON_NAME] PsychBites 27 An Education , Sci…" at bounding box center [656, 191] width 501 height 132
drag, startPoint x: 687, startPoint y: 215, endPoint x: 679, endPoint y: 212, distance: 8.9
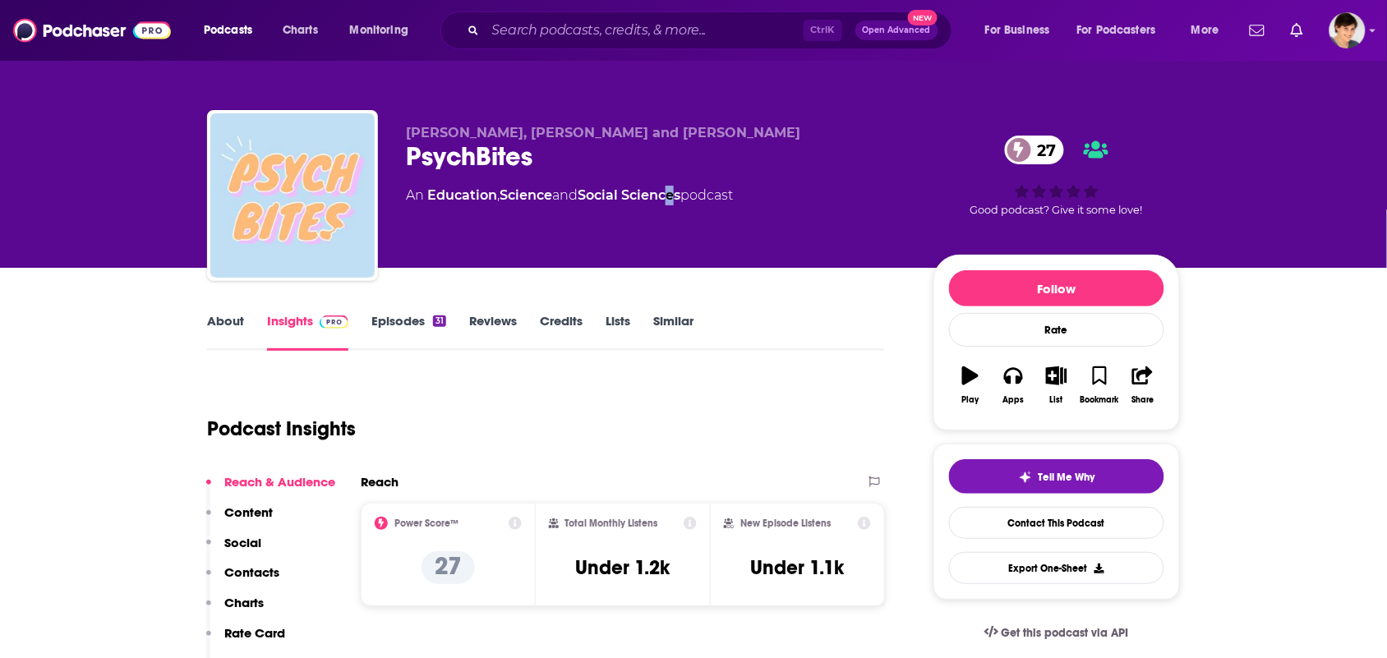
click at [678, 211] on div "[PERSON_NAME], [PERSON_NAME] and [PERSON_NAME] PsychBites 27 An Education , Sci…" at bounding box center [656, 191] width 501 height 132
click at [685, 215] on div "[PERSON_NAME], [PERSON_NAME] and [PERSON_NAME] PsychBites 27 An Education , Sci…" at bounding box center [656, 191] width 501 height 132
drag, startPoint x: 693, startPoint y: 219, endPoint x: 427, endPoint y: 202, distance: 266.0
click at [427, 202] on div "[PERSON_NAME], [PERSON_NAME] and [PERSON_NAME] PsychBites 27 An Education , Sci…" at bounding box center [656, 191] width 501 height 132
copy div "Education , Science and Social Sciences"
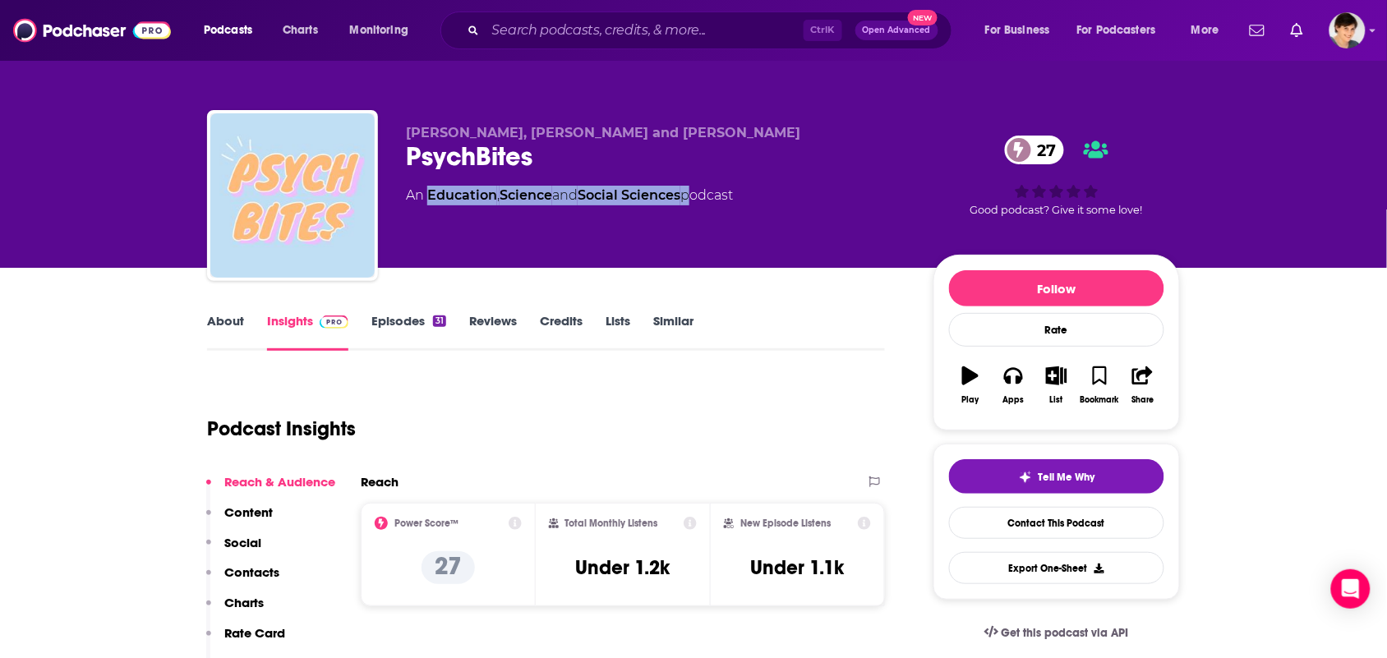
click at [236, 325] on link "About" at bounding box center [225, 332] width 37 height 38
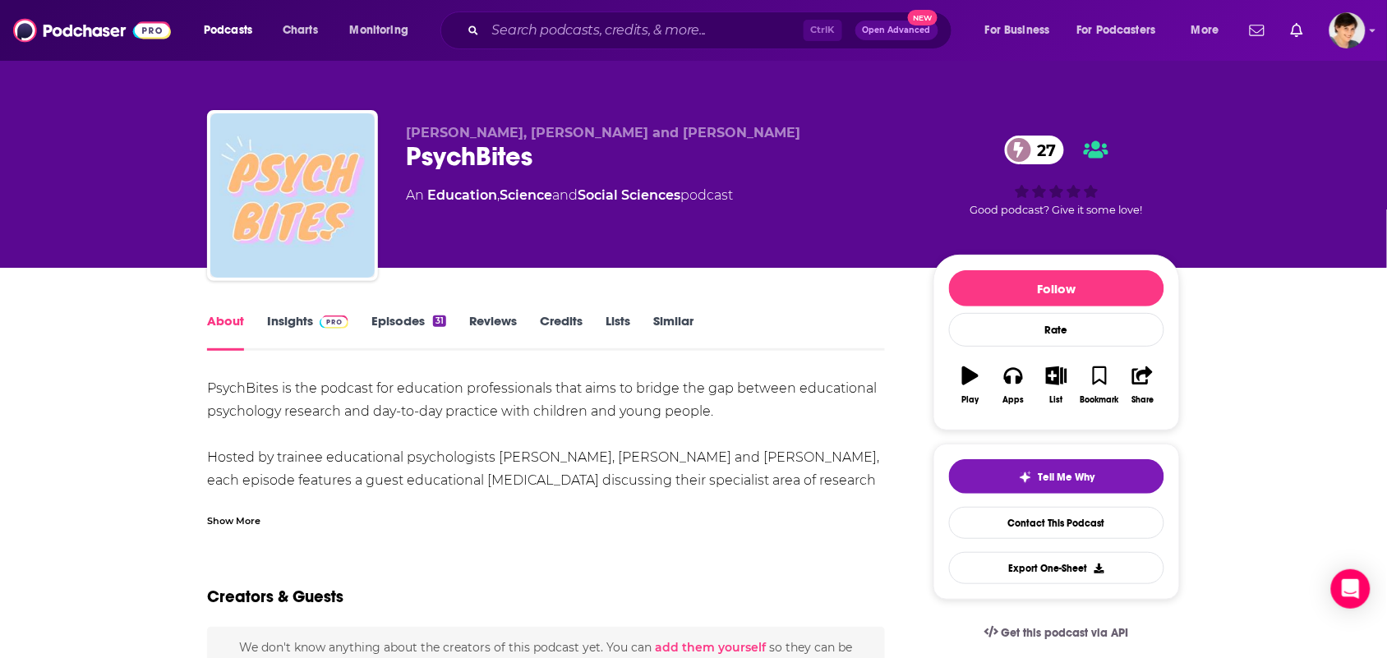
click at [235, 512] on div "Show More" at bounding box center [233, 520] width 53 height 16
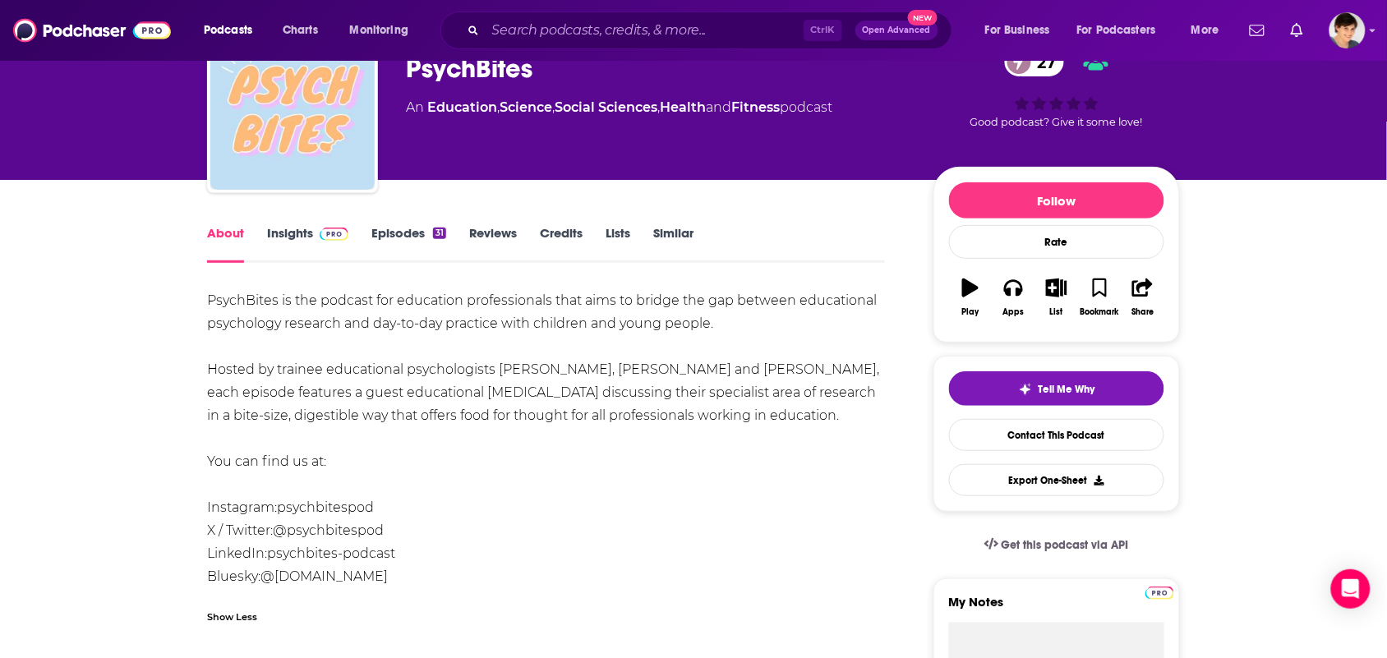
scroll to position [205, 0]
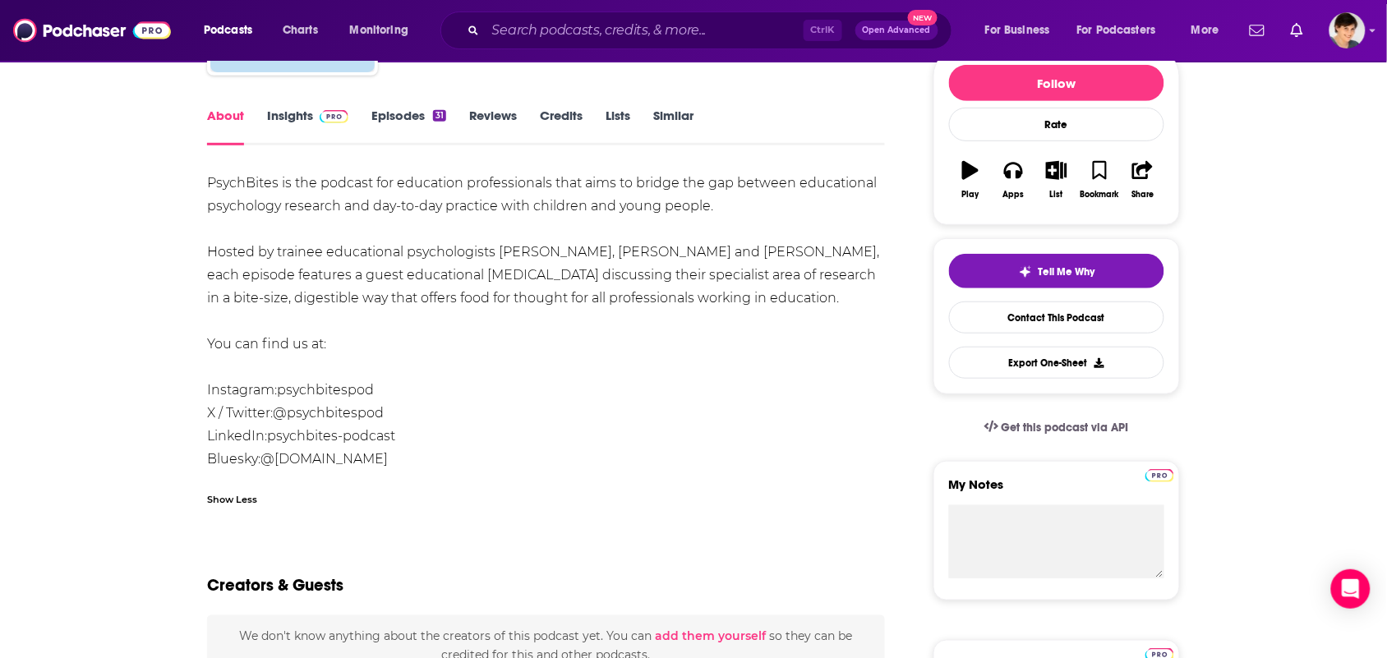
drag, startPoint x: 820, startPoint y: 300, endPoint x: 129, endPoint y: 173, distance: 702.7
copy div "PsychBites is the podcast for education professionals that aims to bridge the g…"
click at [289, 118] on link "Insights" at bounding box center [307, 127] width 81 height 38
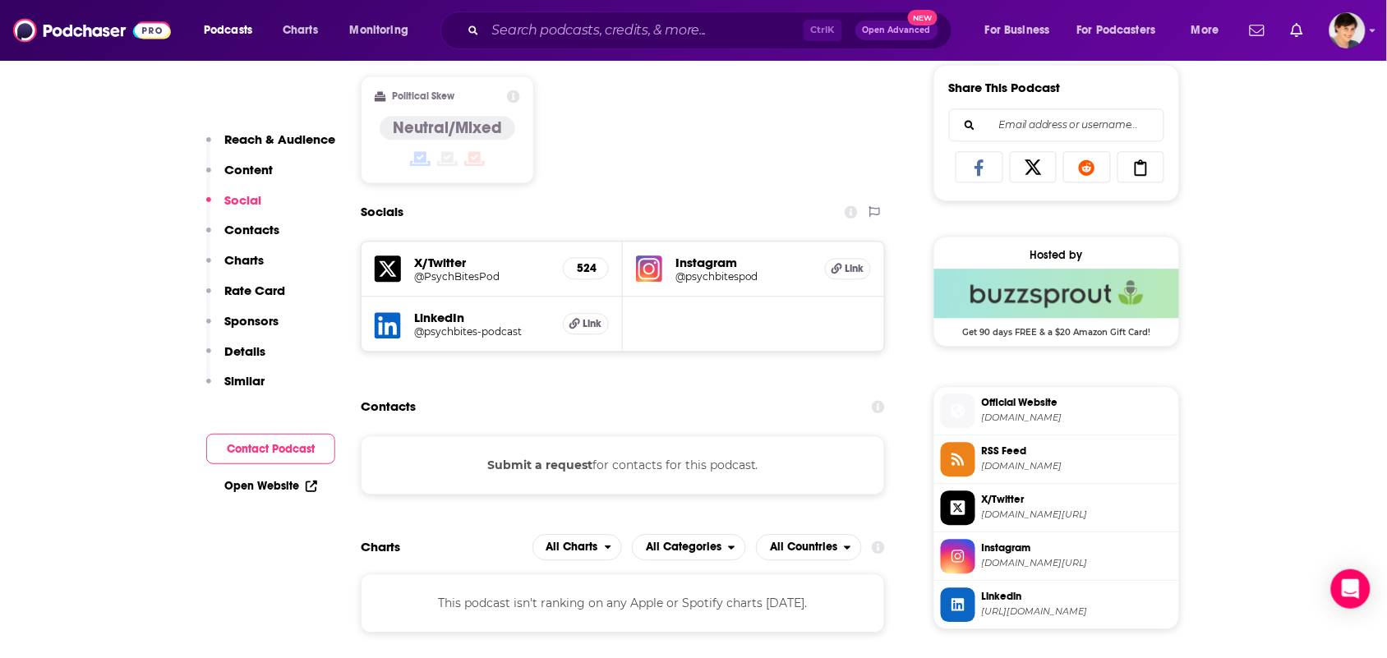
scroll to position [1130, 0]
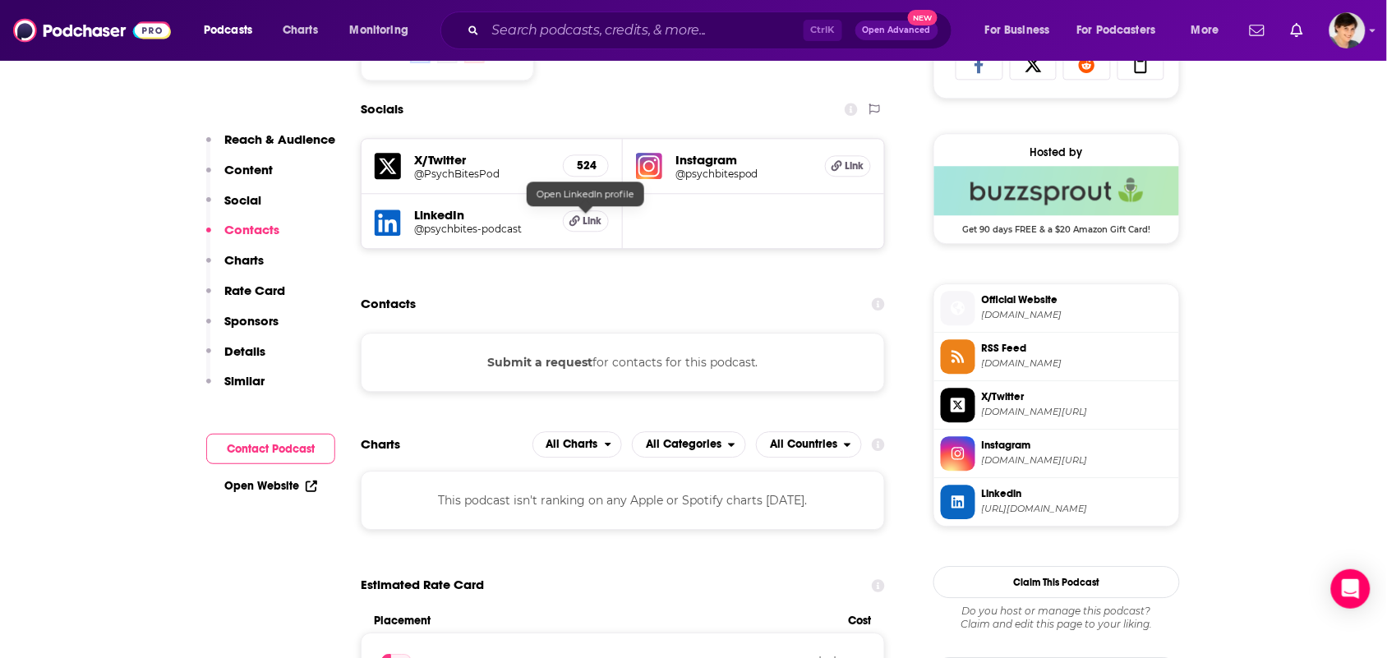
click at [584, 219] on span "Link" at bounding box center [593, 221] width 19 height 13
click at [840, 165] on icon at bounding box center [837, 165] width 11 height 11
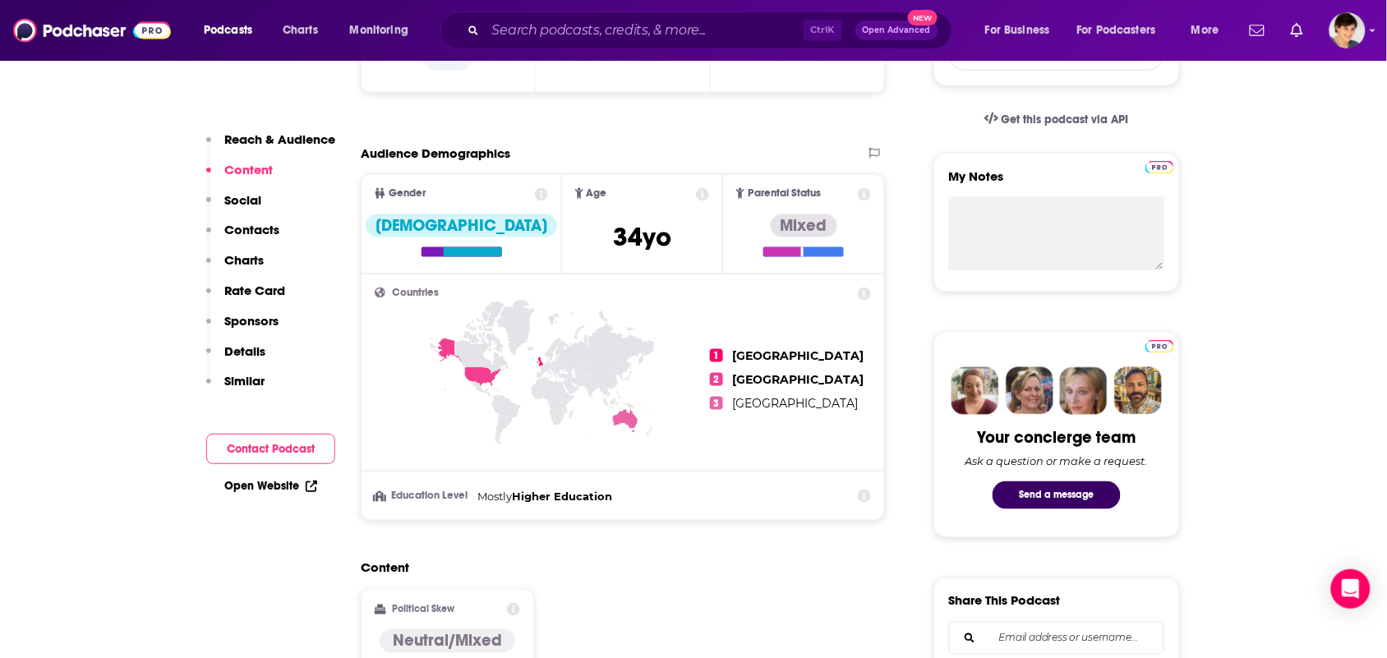
scroll to position [0, 0]
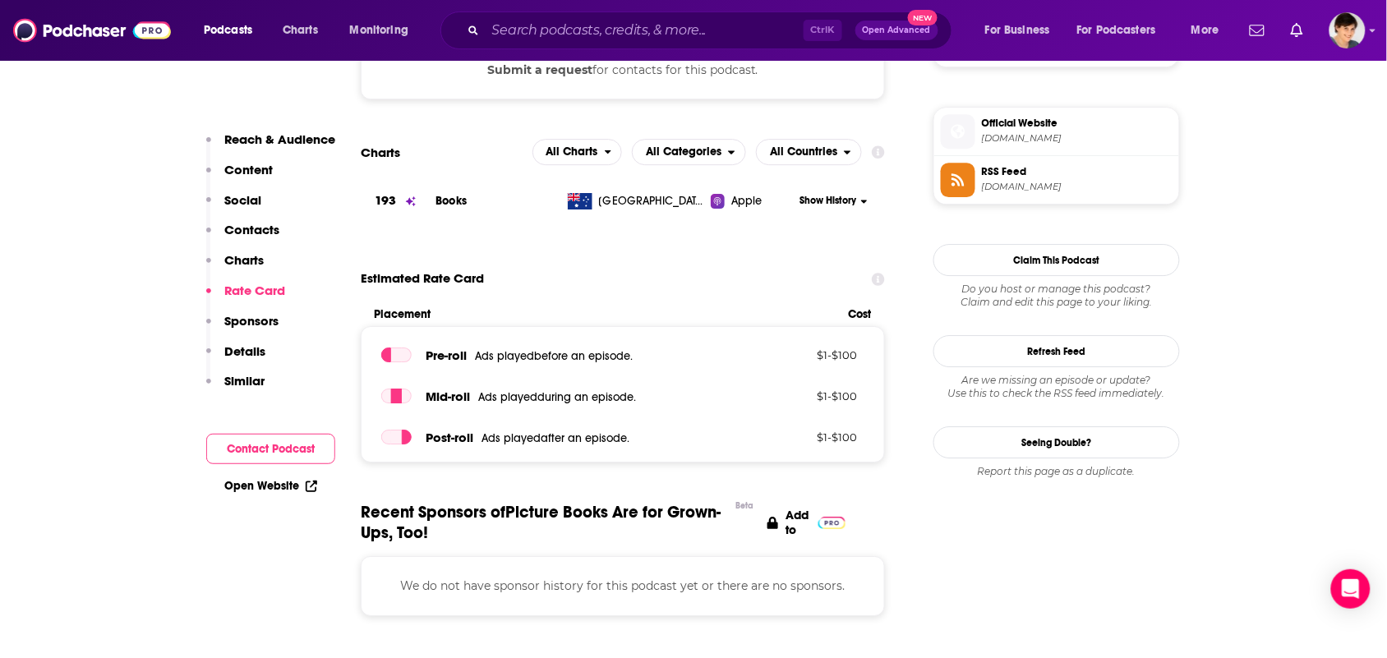
scroll to position [1952, 0]
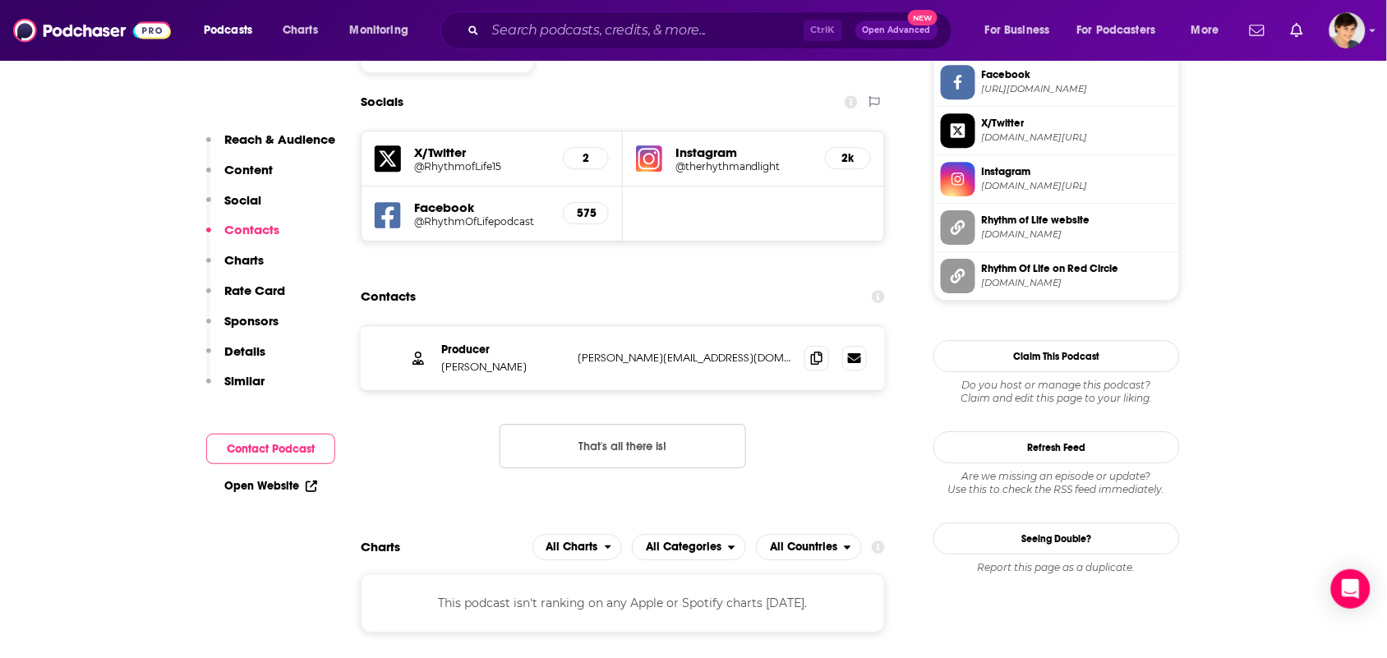
scroll to position [1541, 0]
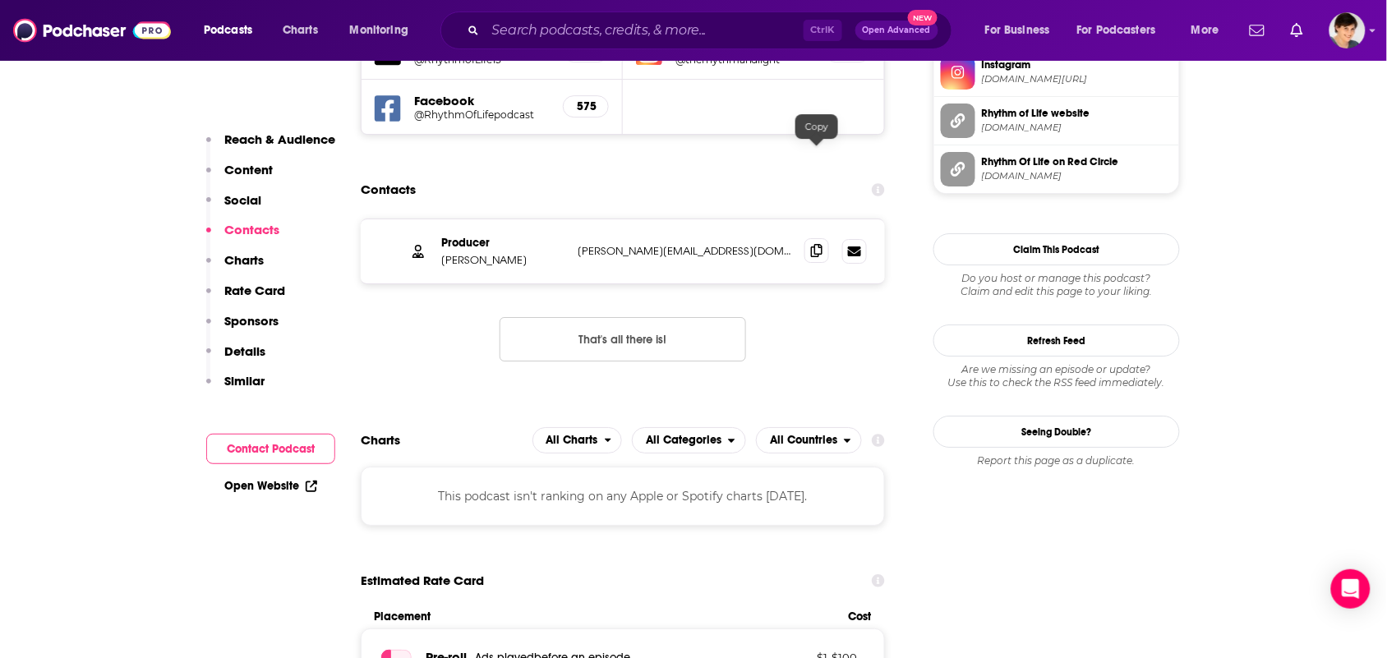
click at [819, 244] on icon at bounding box center [817, 250] width 12 height 13
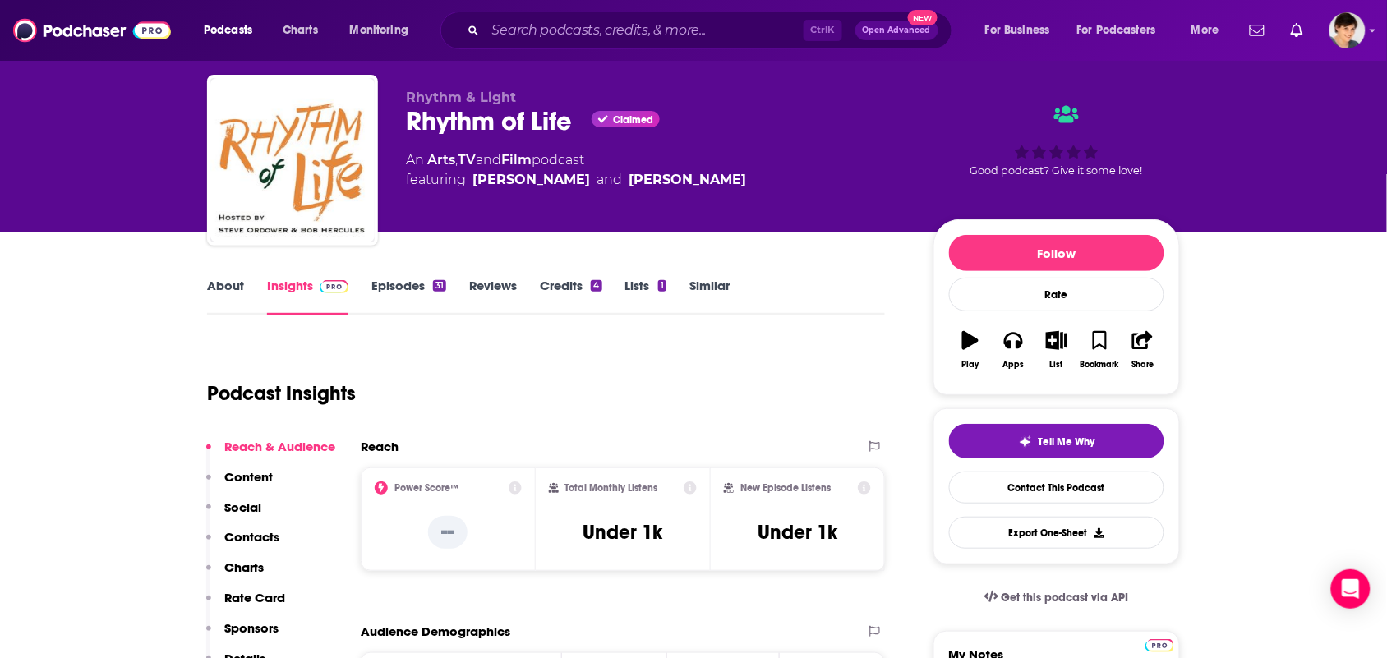
scroll to position [0, 0]
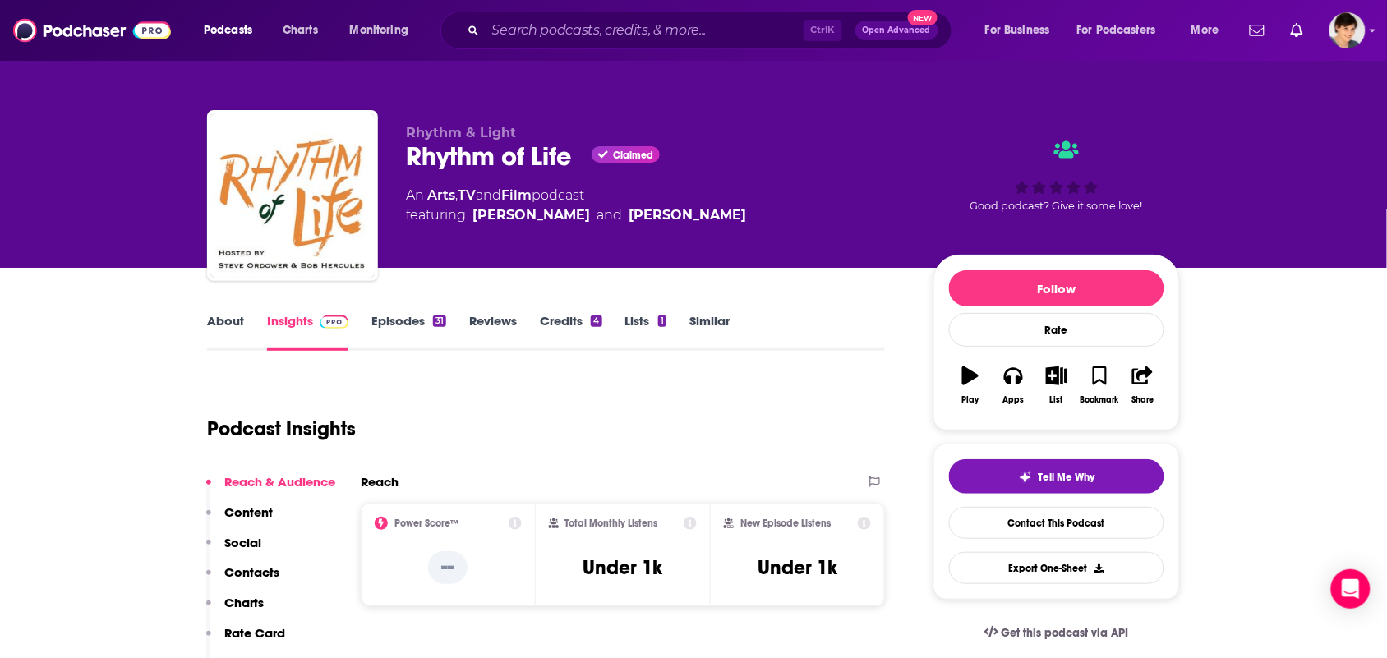
click at [219, 335] on link "About" at bounding box center [225, 332] width 37 height 38
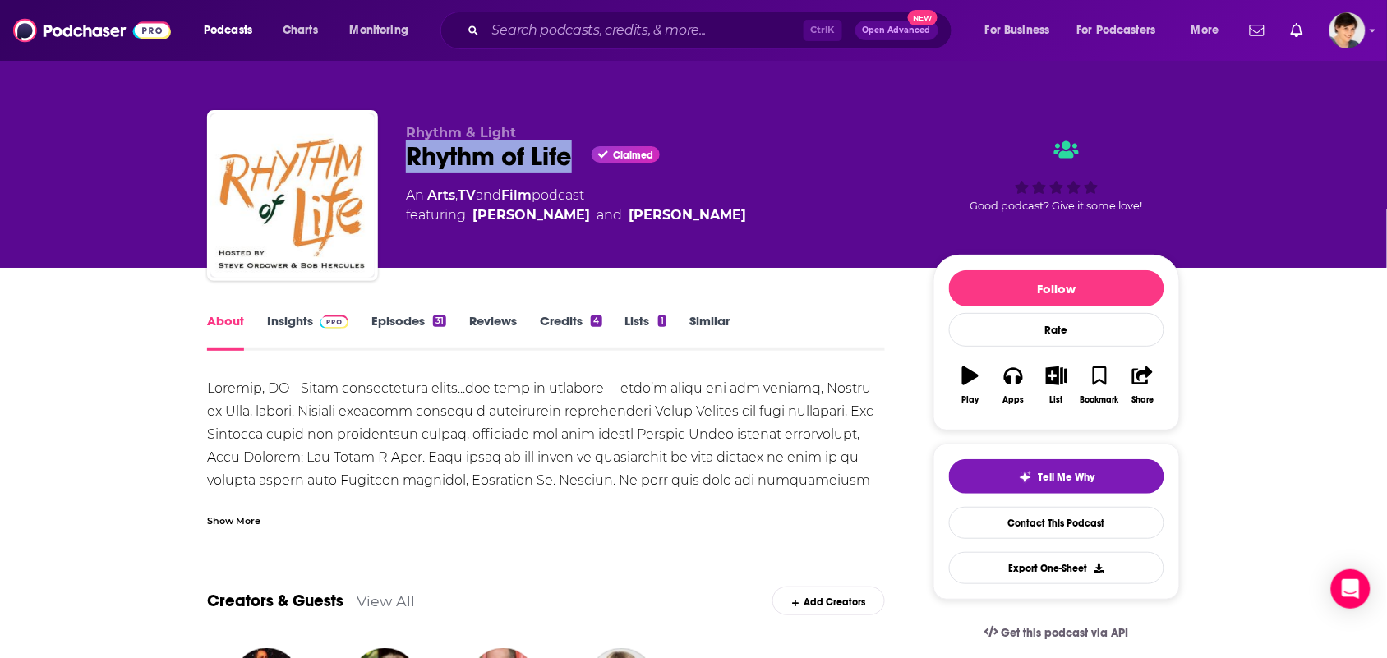
drag, startPoint x: 576, startPoint y: 169, endPoint x: 404, endPoint y: 159, distance: 172.1
click at [404, 159] on div "Rhythm & Light Rhythm of Life Claimed An Arts , TV and Film podcast featuring […" at bounding box center [693, 199] width 973 height 178
copy h1 "Rhythm of Life"
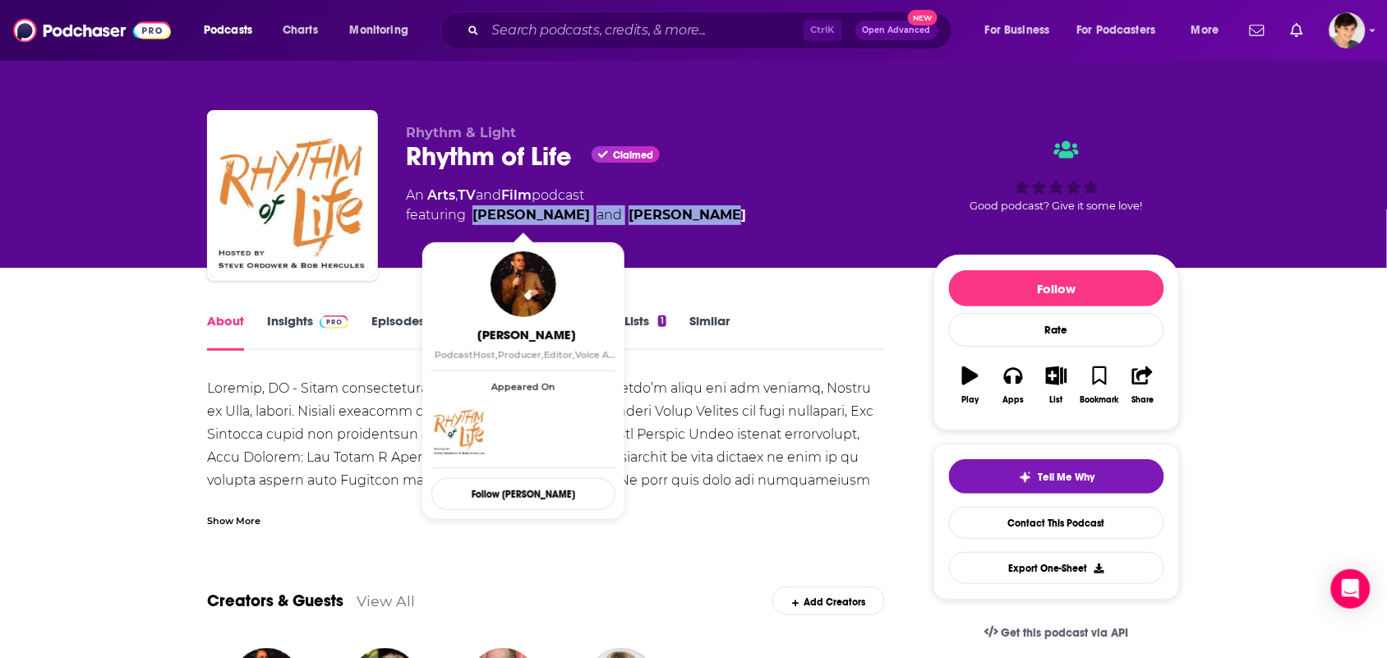
drag, startPoint x: 713, startPoint y: 220, endPoint x: 477, endPoint y: 214, distance: 236.8
click at [477, 214] on div "An Arts , TV and Film podcast featuring Steve Ordower and Bob Hercules" at bounding box center [656, 205] width 501 height 39
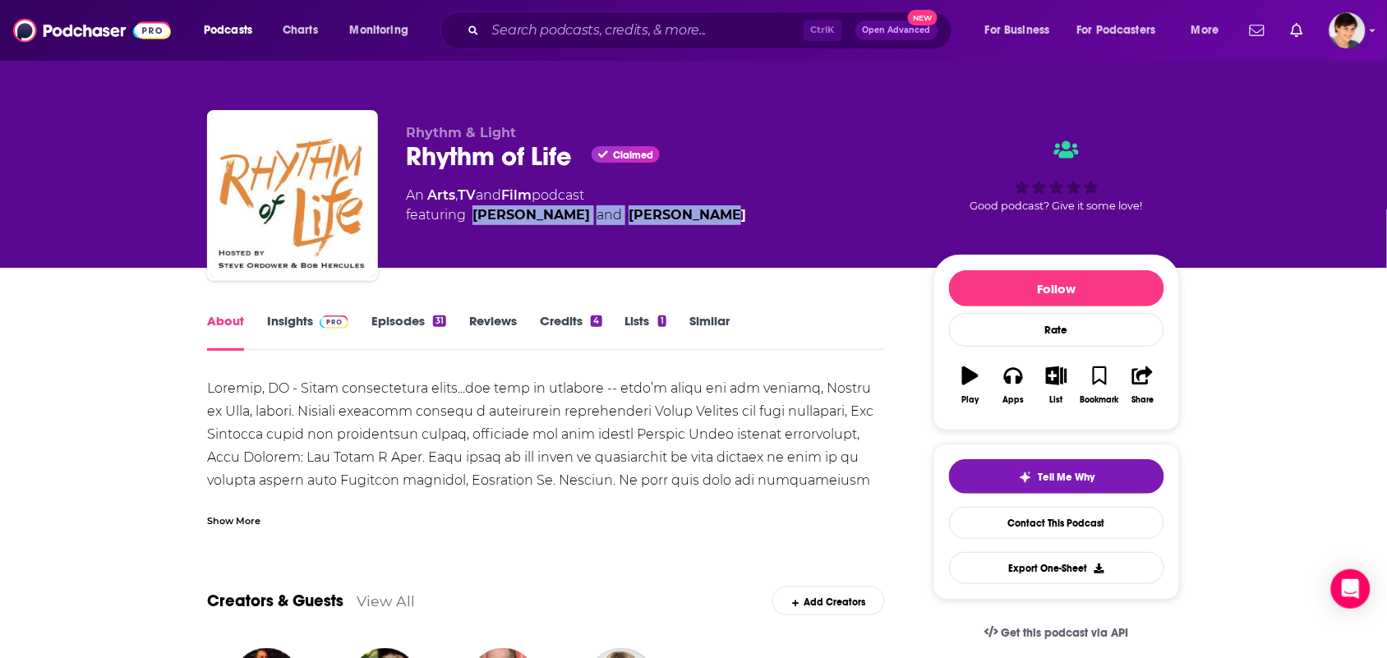
copy span "Steve Ordower and Bob Hercules"
drag, startPoint x: 543, startPoint y: 191, endPoint x: 432, endPoint y: 190, distance: 111.8
click at [432, 190] on div "An Arts , TV and Film podcast featuring Steve Ordower and Bob Hercules" at bounding box center [576, 205] width 340 height 39
copy div "Arts , TV and Film"
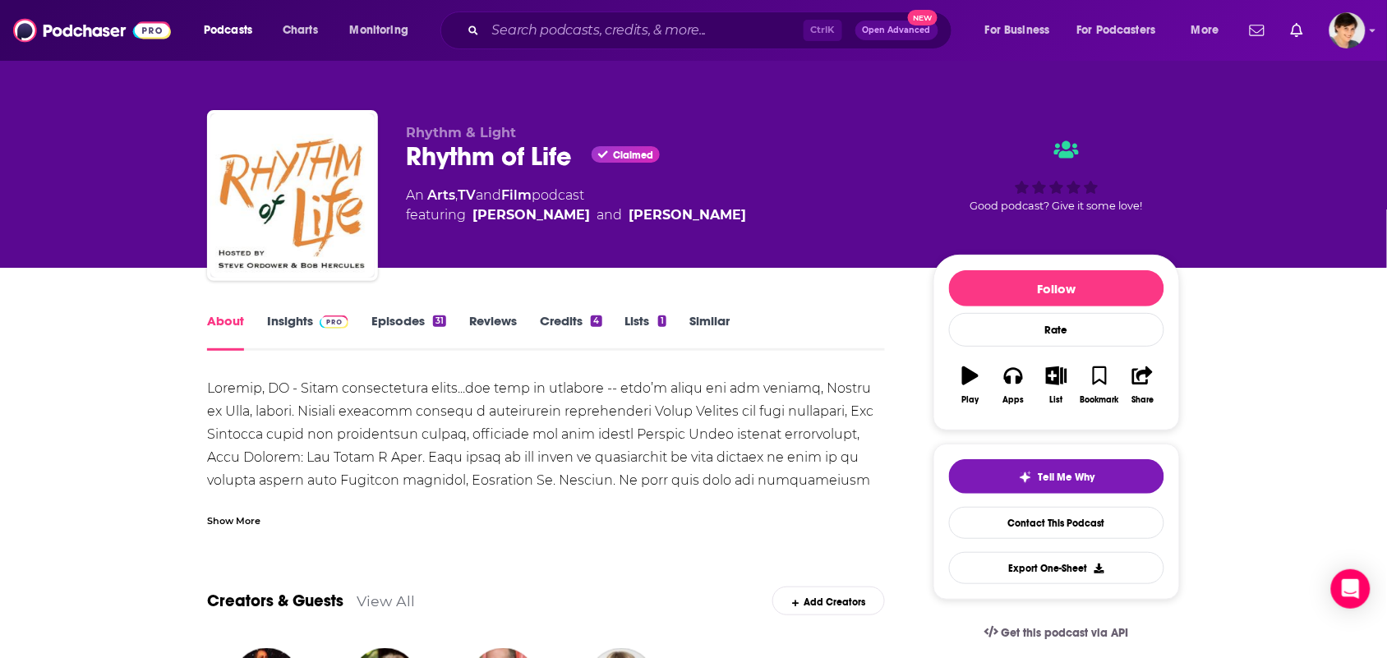
click at [247, 508] on div "Show More" at bounding box center [546, 515] width 678 height 28
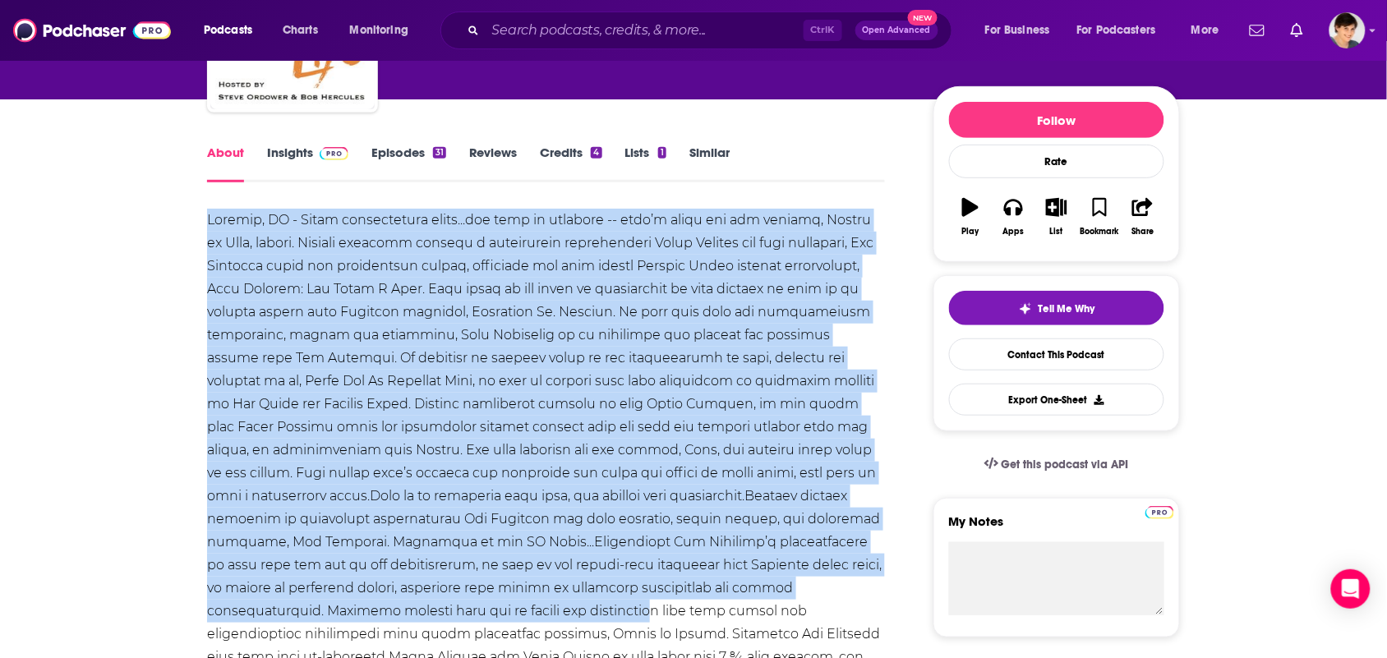
scroll to position [205, 0]
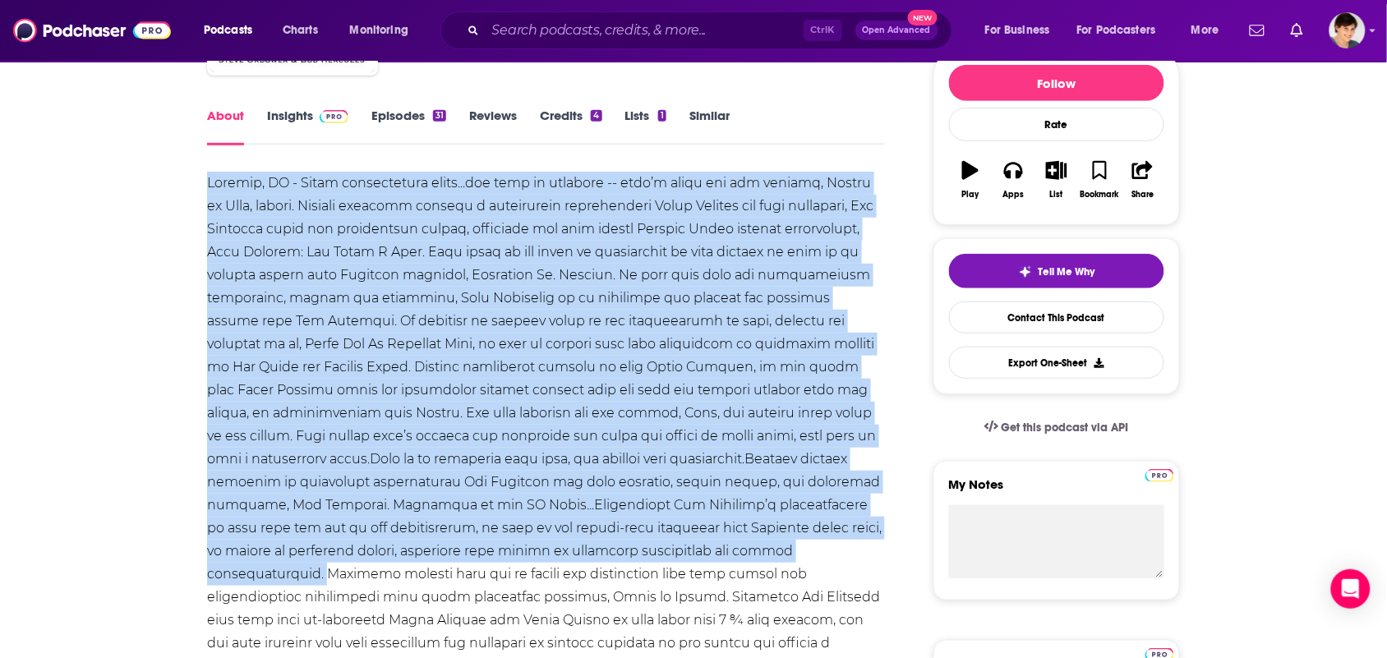
drag, startPoint x: 192, startPoint y: 276, endPoint x: 530, endPoint y: 545, distance: 432.3
copy div "Chicago, IL - Where conversation flows...and life is explored -- that’s where t…"
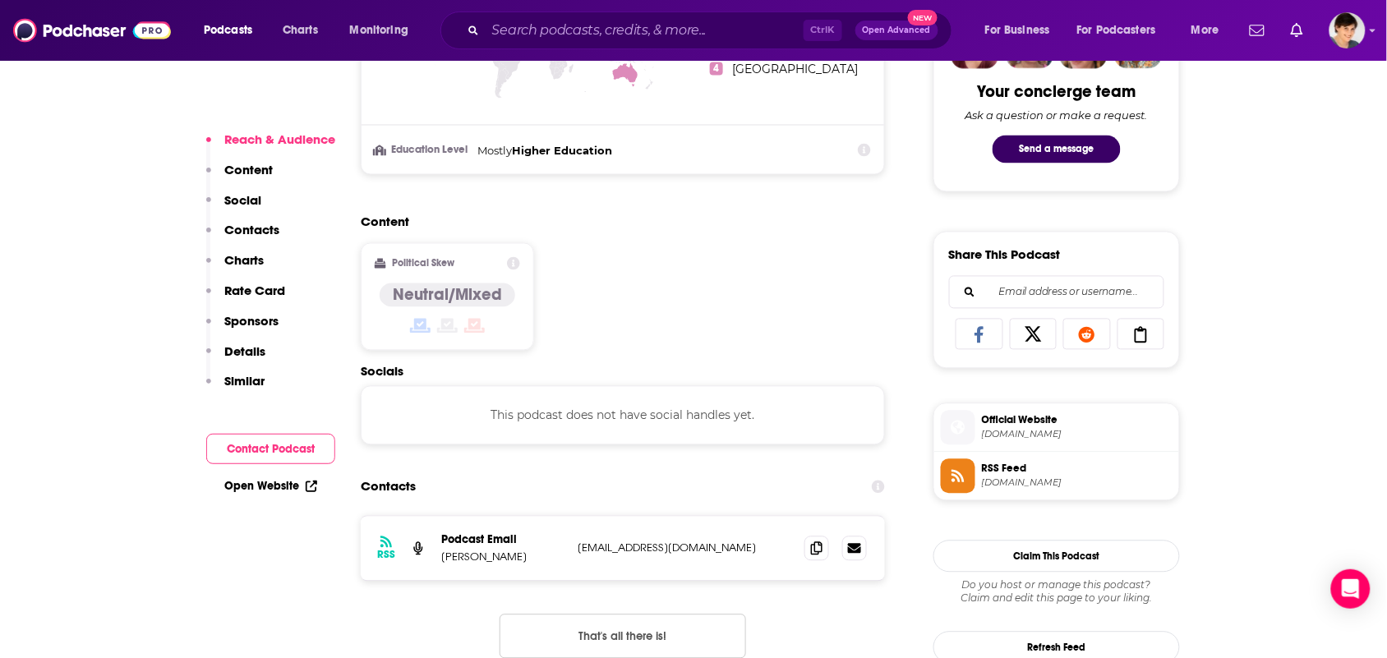
scroll to position [1130, 0]
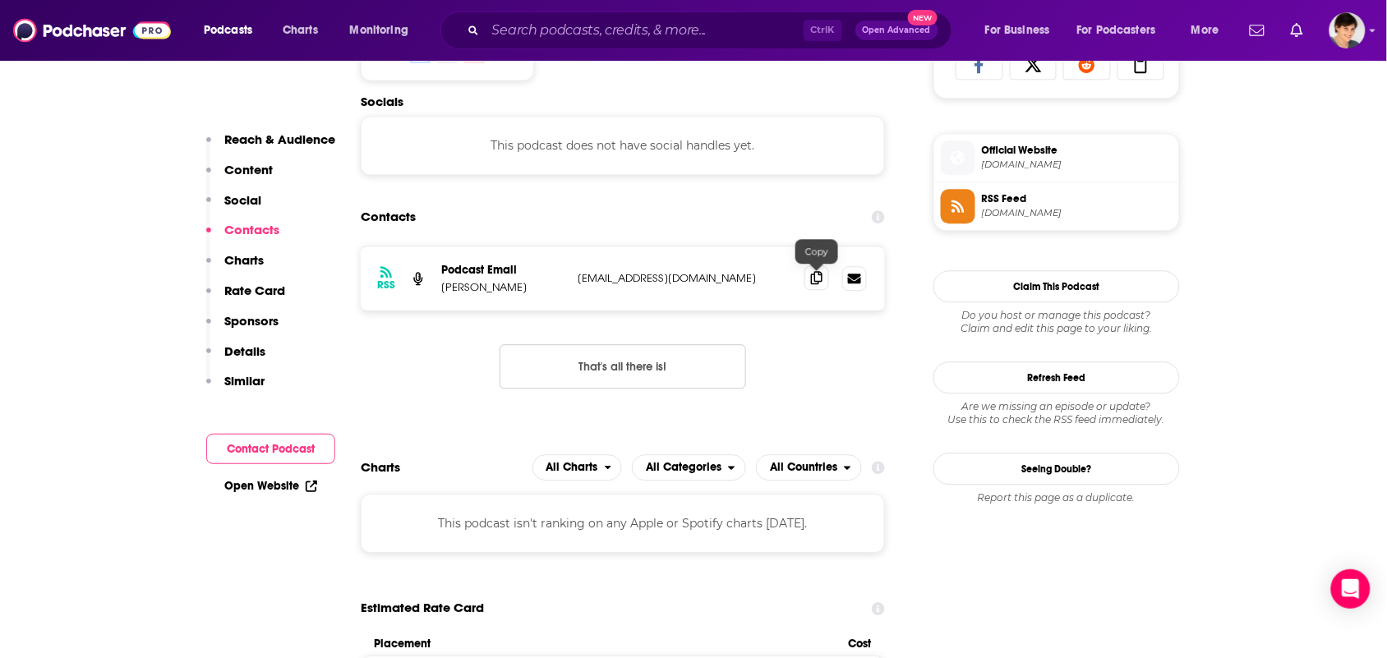
click at [816, 280] on icon at bounding box center [817, 277] width 12 height 13
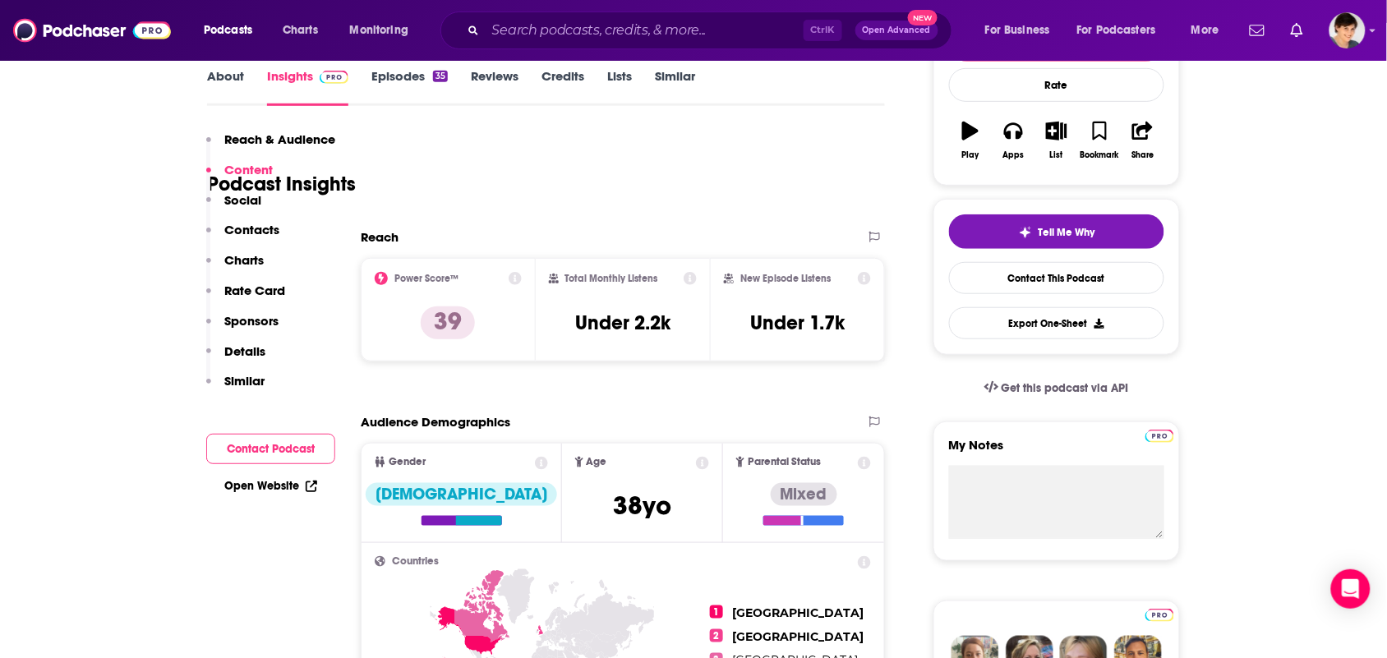
scroll to position [0, 0]
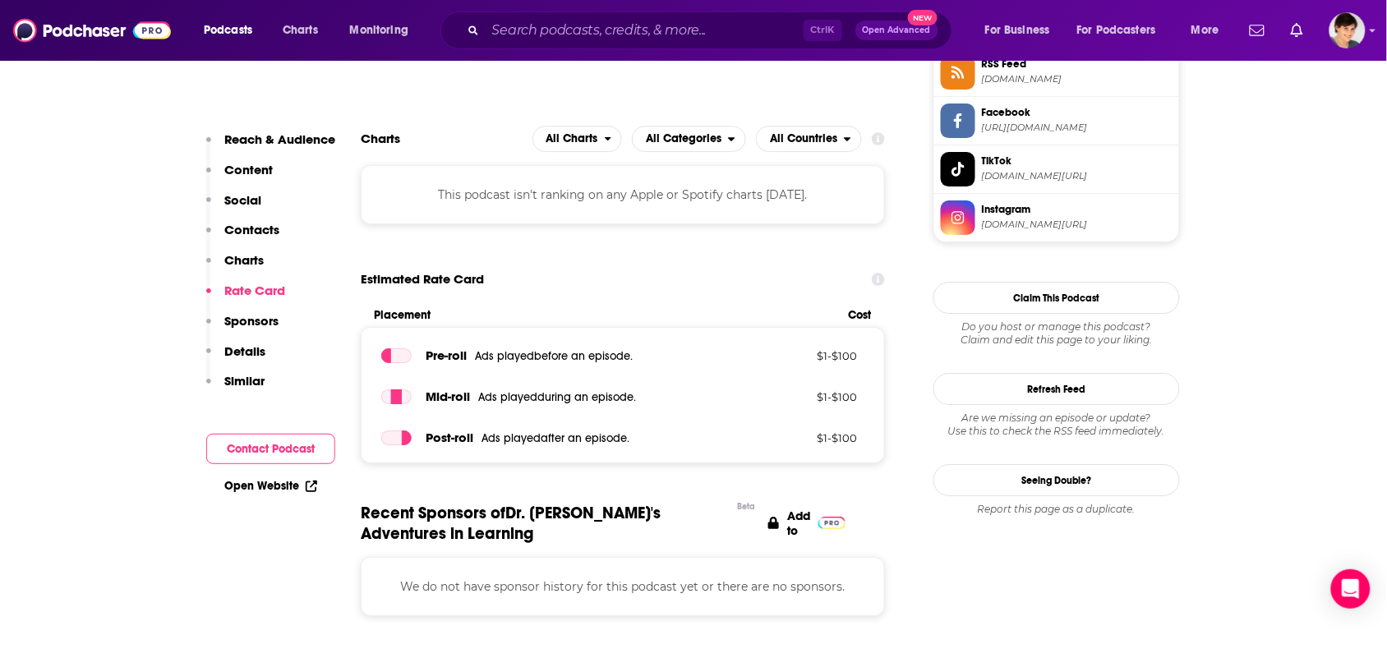
scroll to position [1336, 0]
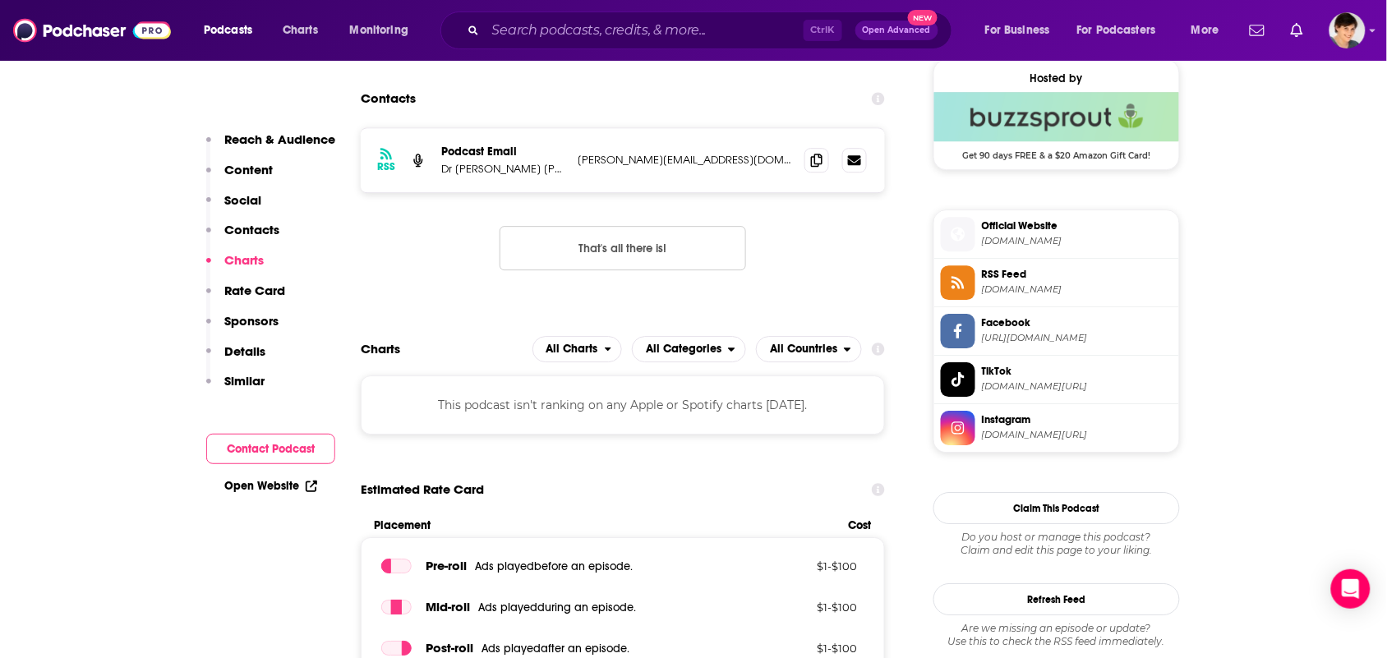
click at [837, 169] on div at bounding box center [836, 160] width 62 height 25
click at [820, 156] on icon at bounding box center [817, 159] width 12 height 13
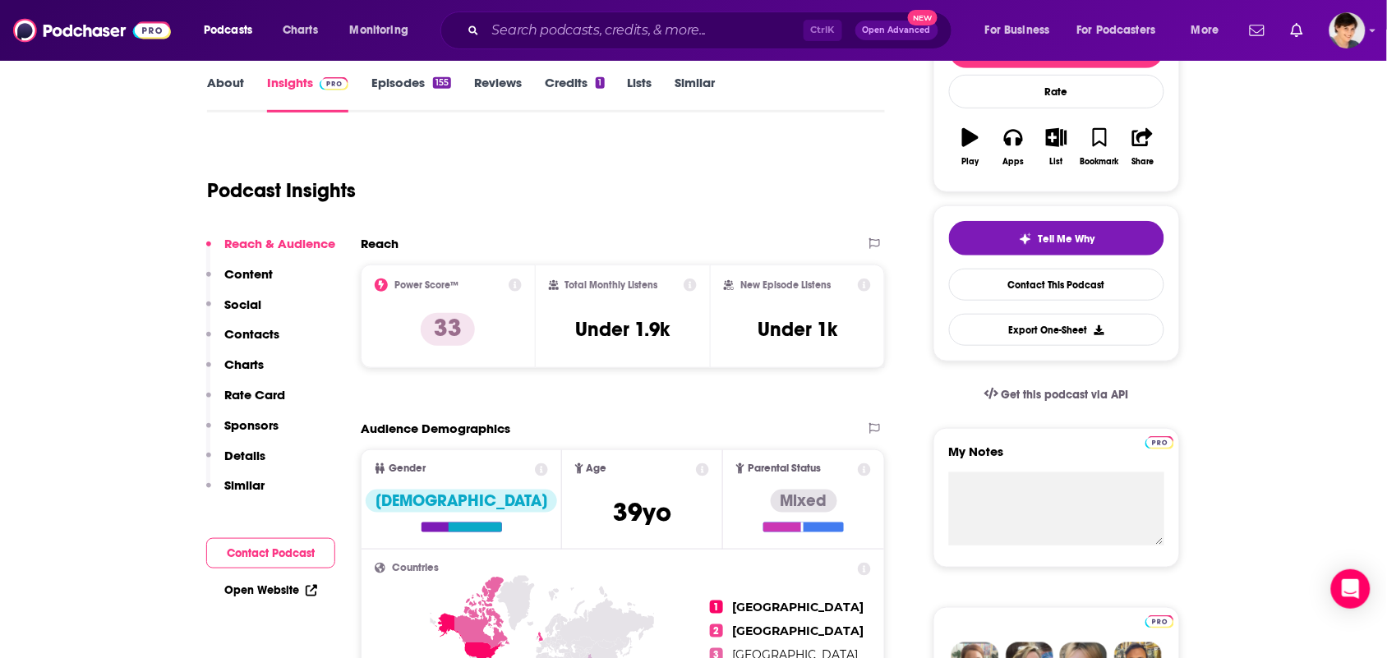
scroll to position [0, 0]
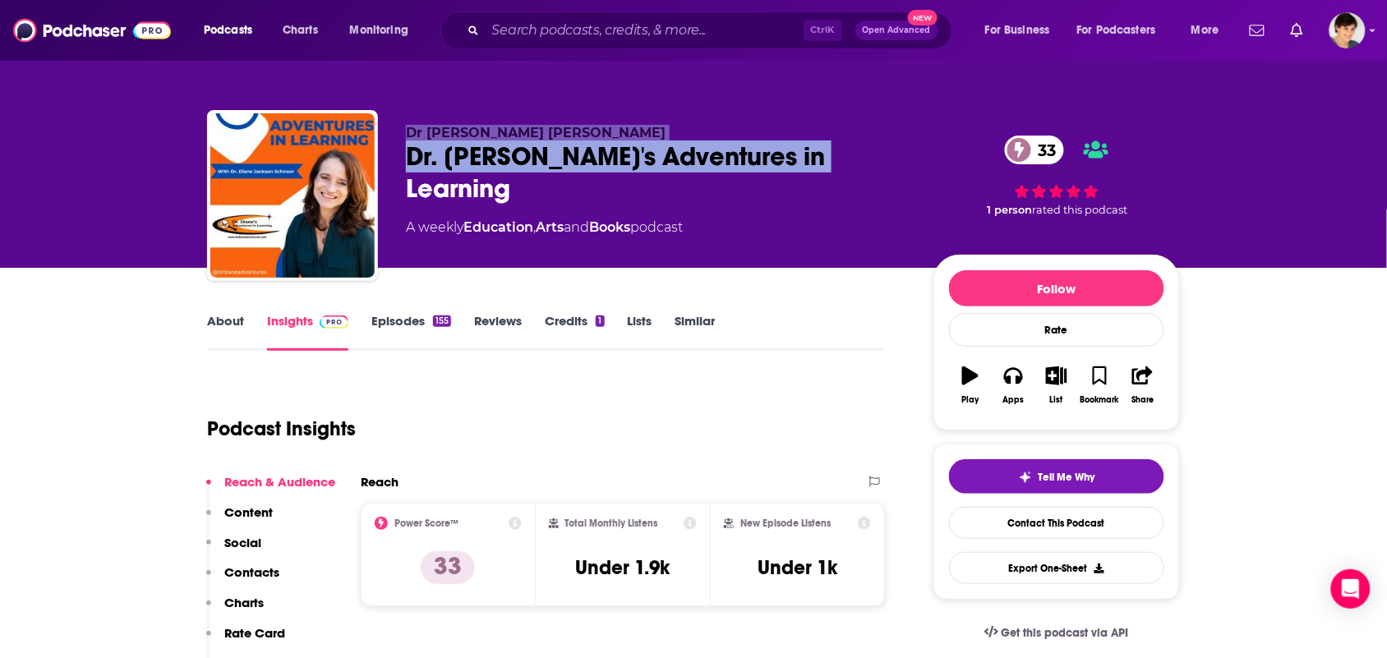
drag, startPoint x: 841, startPoint y: 145, endPoint x: 372, endPoint y: 169, distance: 469.1
click at [372, 168] on div "Dr Diane Jackson Schnoor Dr. Diane's Adventures in Learning 33 A weekly Educati…" at bounding box center [693, 199] width 973 height 178
click at [408, 159] on div "Dr. Diane's Adventures in Learning 33" at bounding box center [656, 173] width 501 height 64
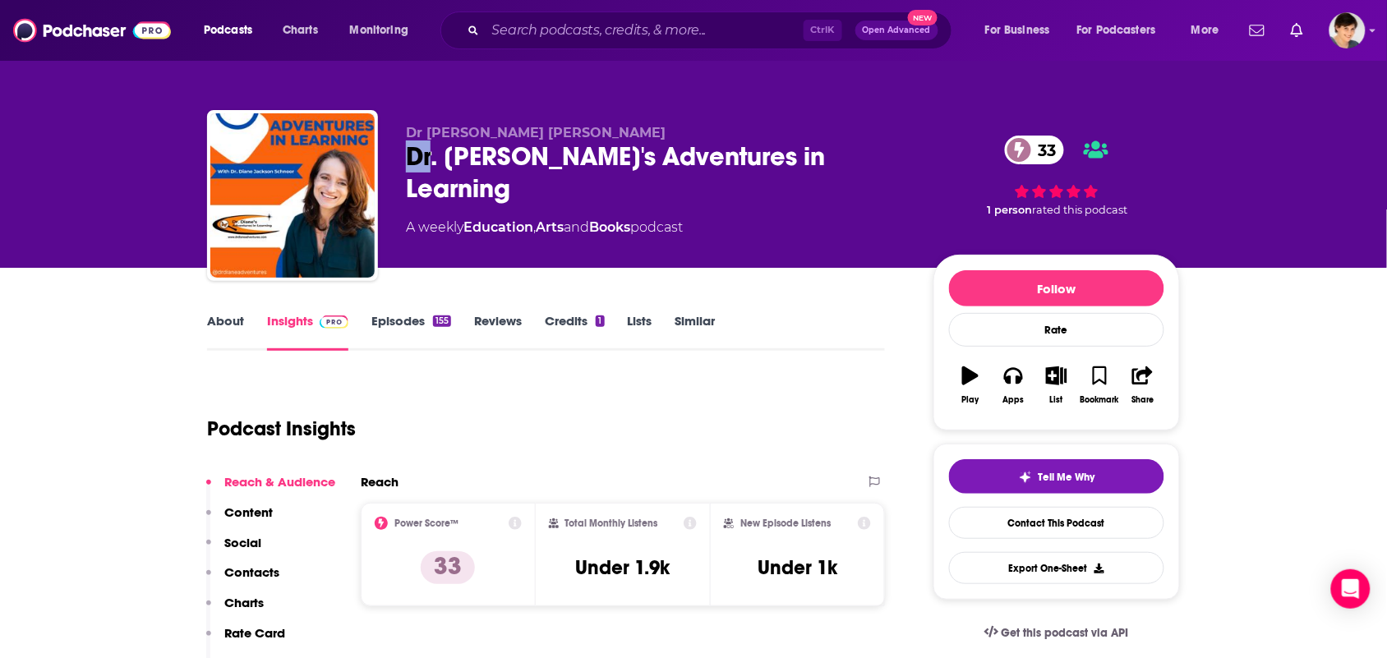
click at [408, 159] on div "Dr. Diane's Adventures in Learning 33" at bounding box center [656, 173] width 501 height 64
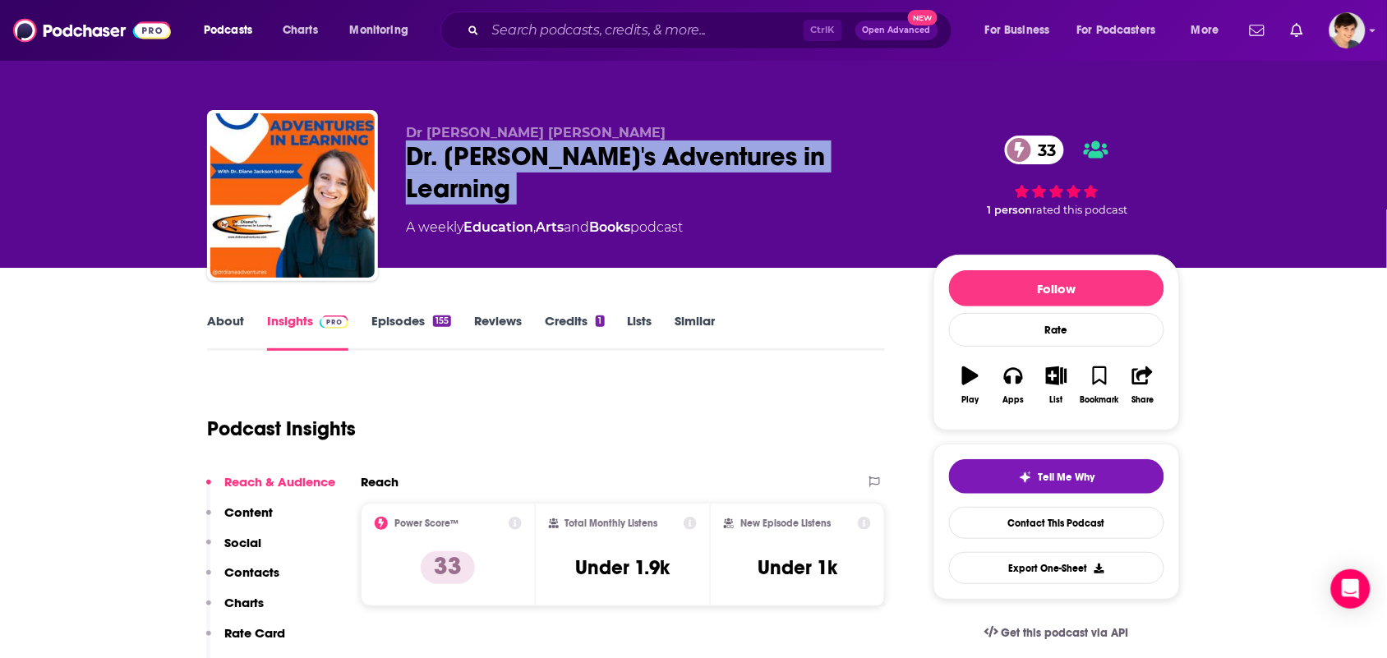
click at [408, 159] on div "Dr. Diane's Adventures in Learning 33" at bounding box center [656, 173] width 501 height 64
click at [637, 141] on div "Dr. Diane's Adventures in Learning 33" at bounding box center [656, 173] width 501 height 64
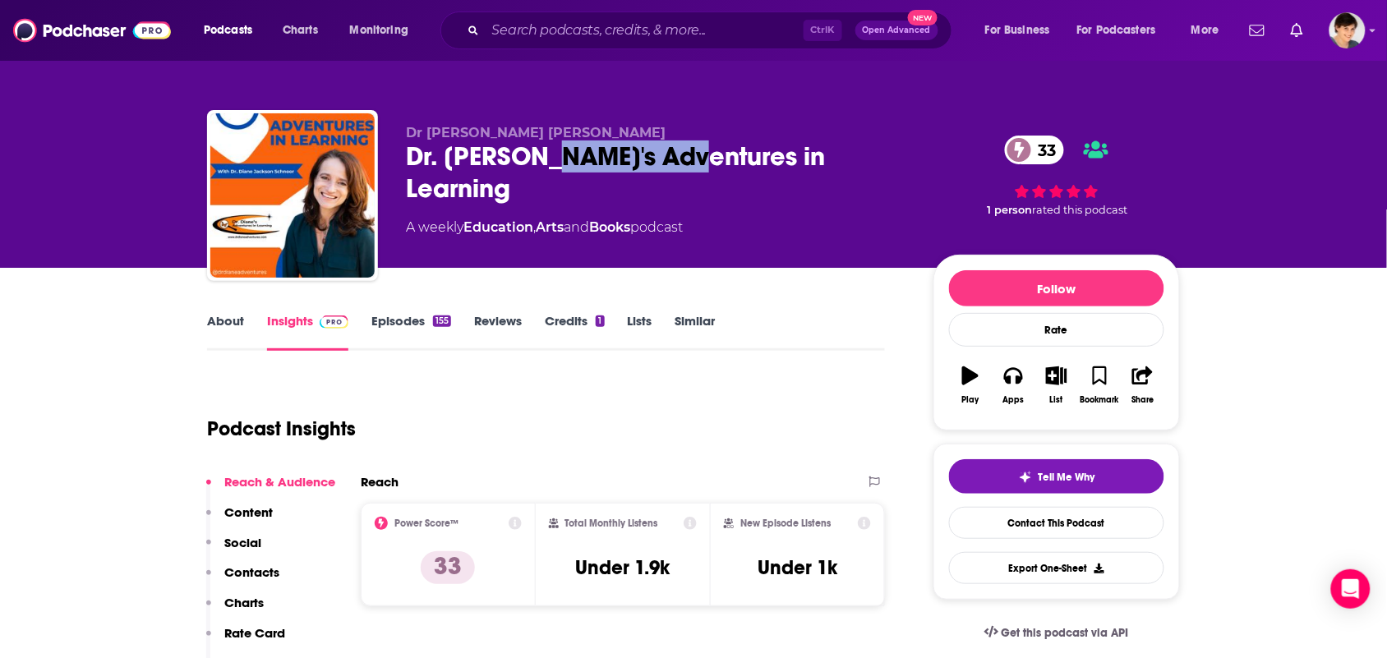
click at [637, 141] on div "Dr. Diane's Adventures in Learning 33" at bounding box center [656, 173] width 501 height 64
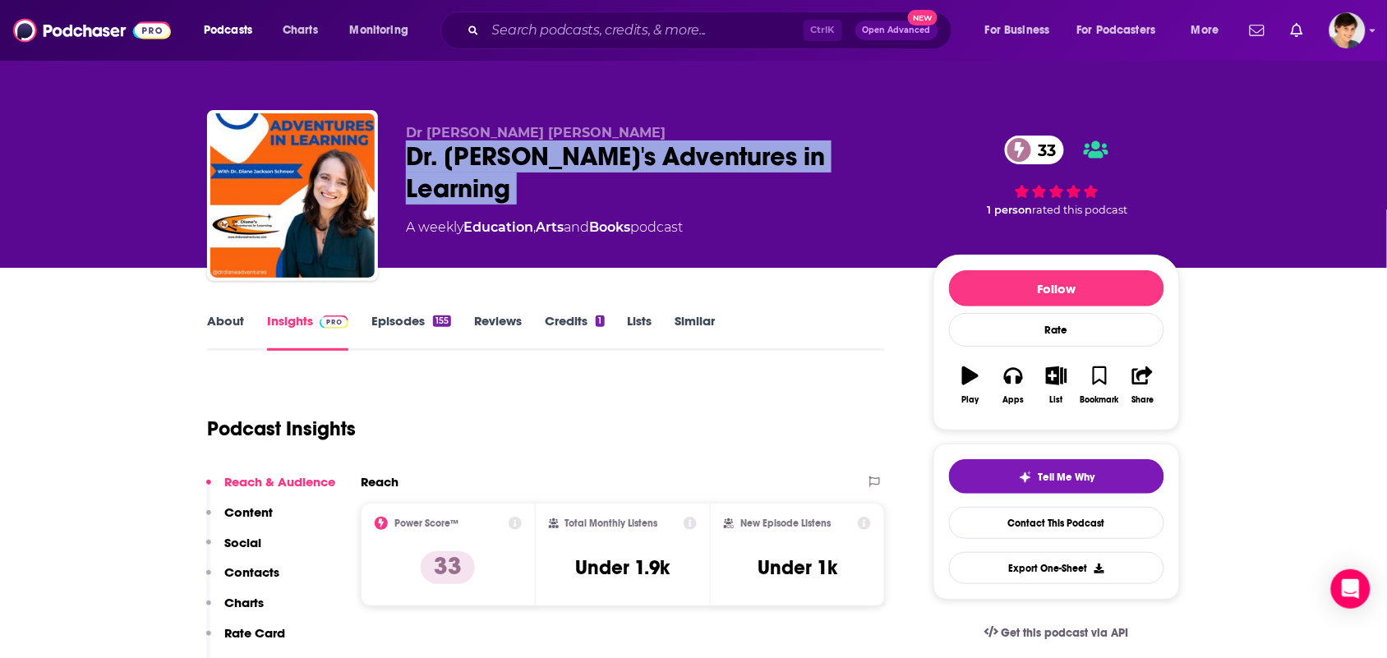
click at [637, 141] on div "Dr. Diane's Adventures in Learning 33" at bounding box center [656, 173] width 501 height 64
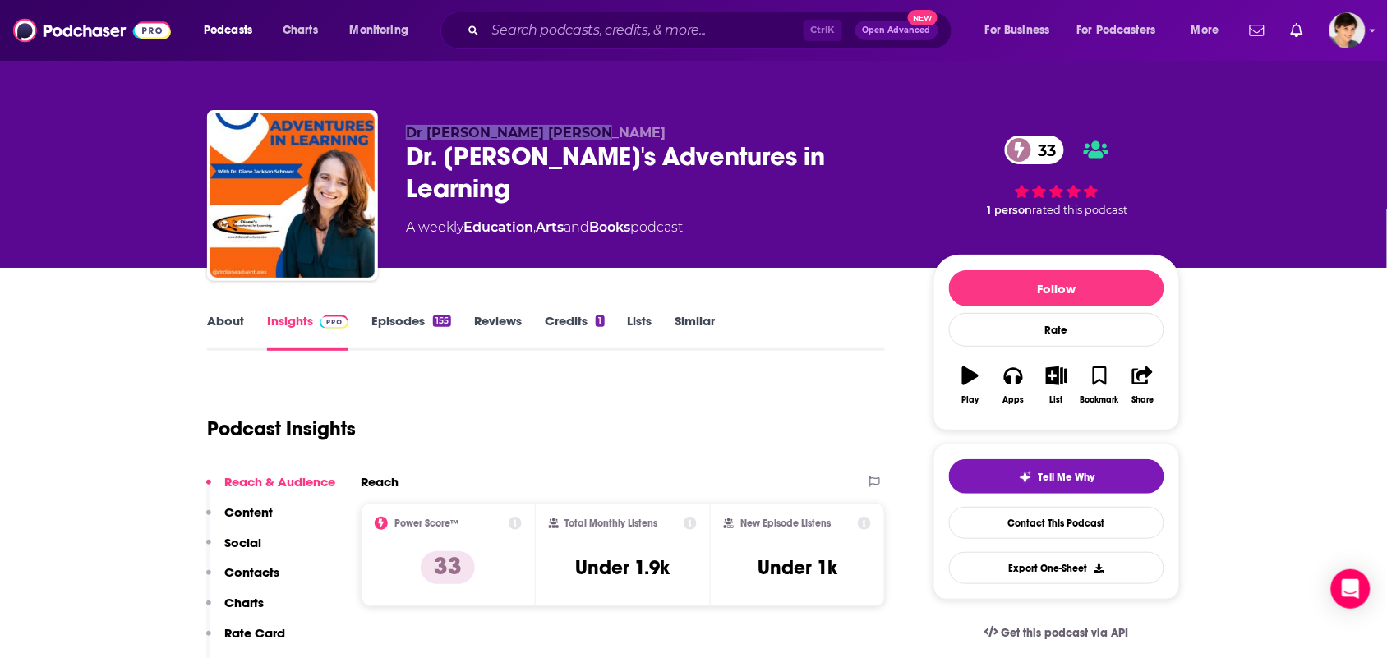
drag, startPoint x: 602, startPoint y: 108, endPoint x: 378, endPoint y: 105, distance: 223.6
click at [379, 105] on div "Dr Diane Jackson Schnoor Dr. Diane's Adventures in Learning 33 A weekly Educati…" at bounding box center [694, 179] width 998 height 178
drag, startPoint x: 378, startPoint y: 105, endPoint x: 407, endPoint y: 107, distance: 28.8
click at [376, 107] on div "Dr Diane Jackson Schnoor Dr. Diane's Adventures in Learning 33 A weekly Educati…" at bounding box center [694, 179] width 998 height 178
copy span "Dr Diane Jackson Schnoor"
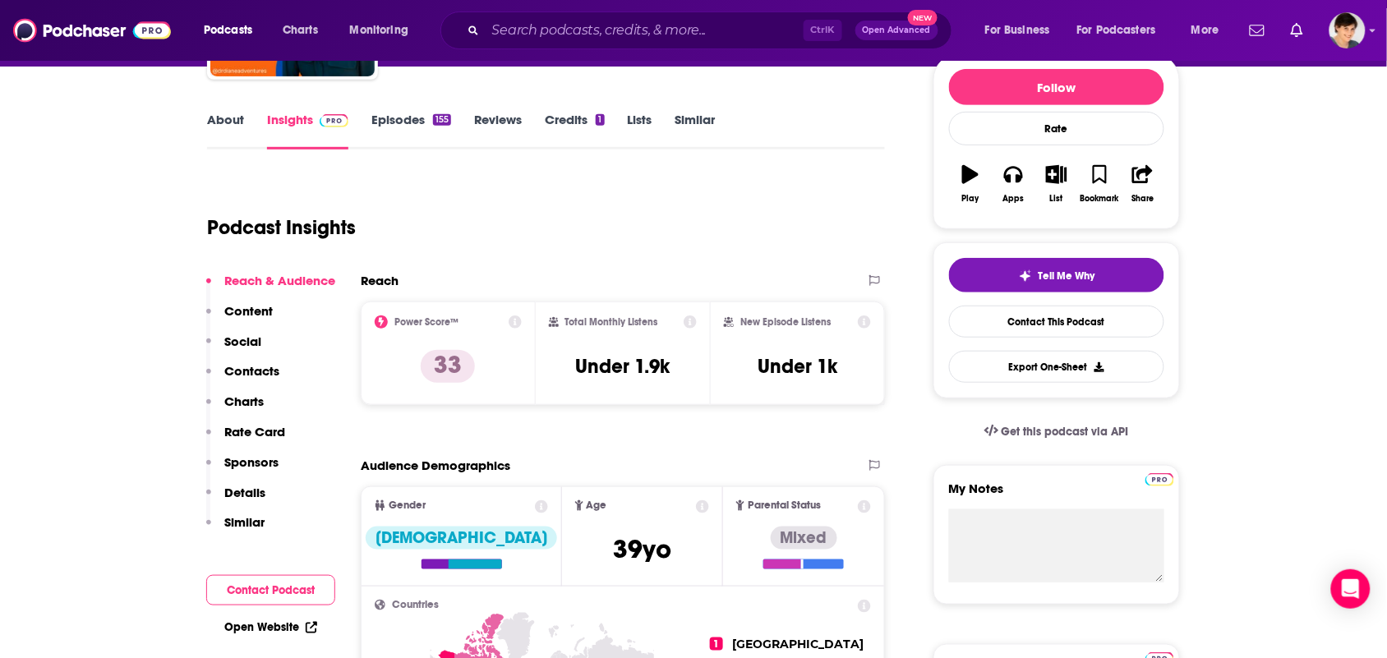
scroll to position [205, 0]
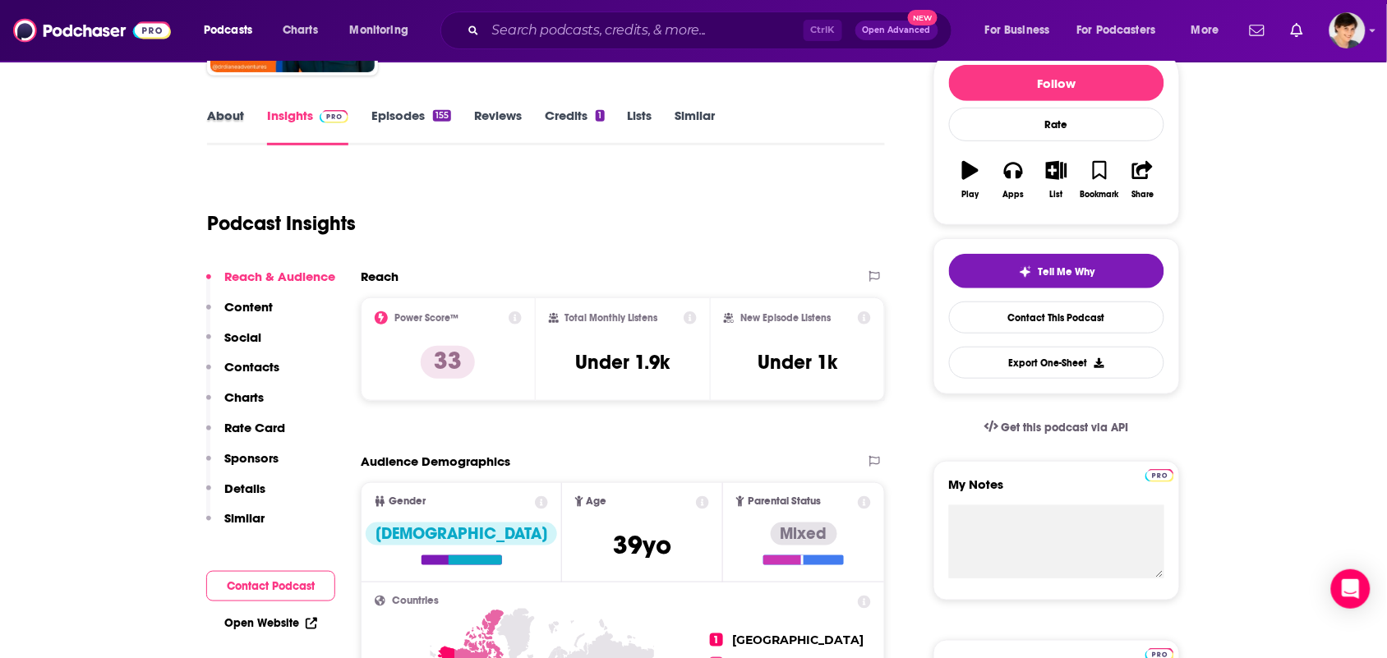
click at [257, 113] on div "About" at bounding box center [237, 127] width 60 height 38
click at [212, 124] on link "About" at bounding box center [225, 127] width 37 height 38
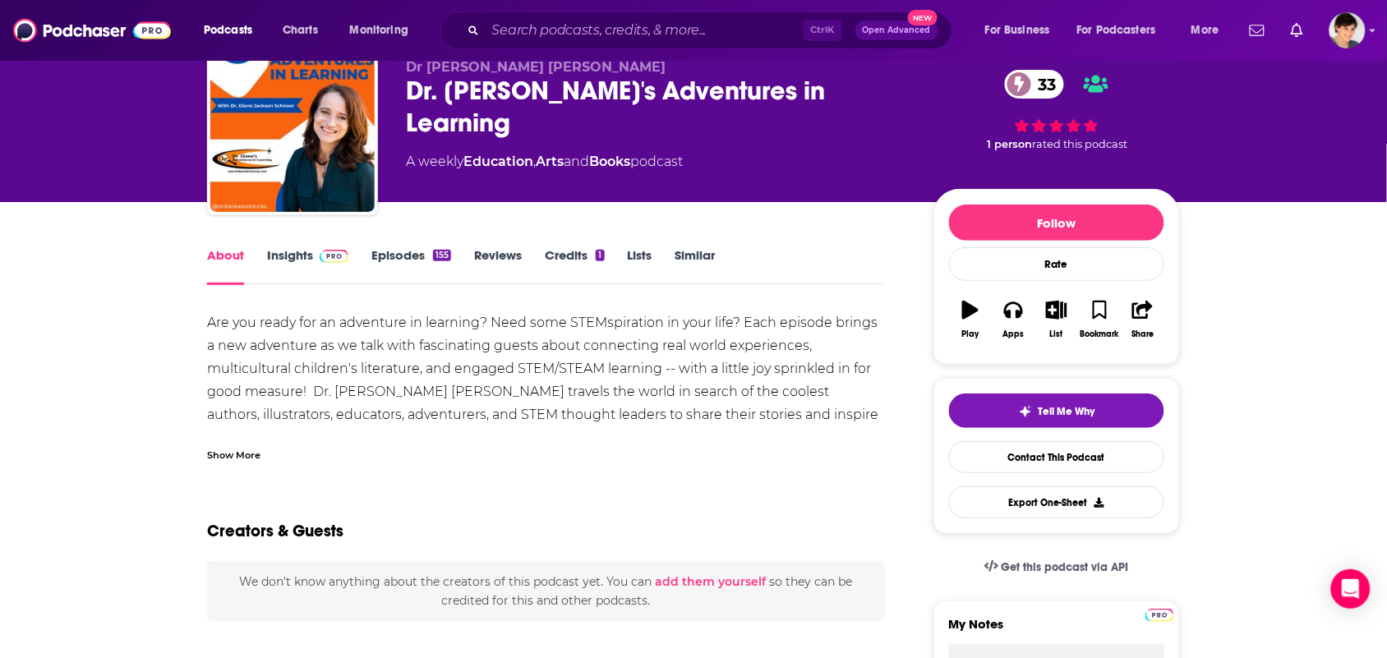
scroll to position [103, 0]
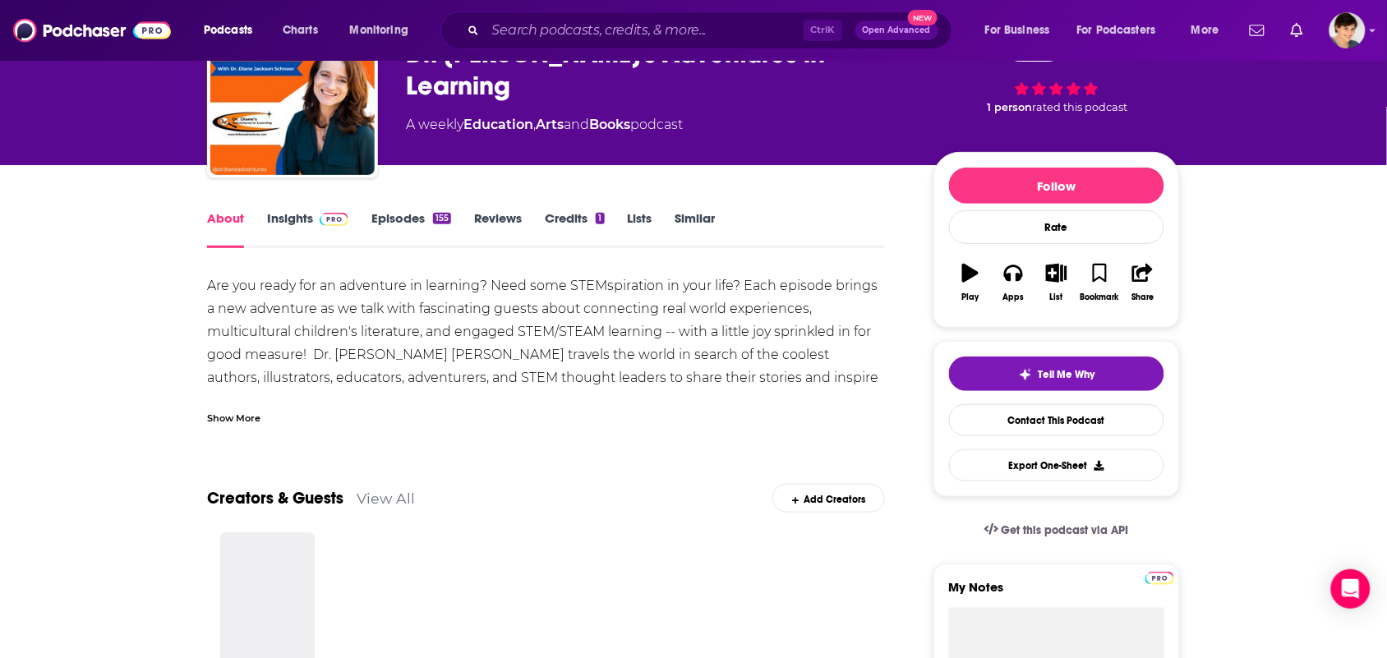
click at [251, 393] on div "Are you ready for an adventure in learning? Need some STEMspiration in your lif…" at bounding box center [546, 350] width 678 height 150
click at [248, 405] on div "Show More" at bounding box center [546, 412] width 678 height 28
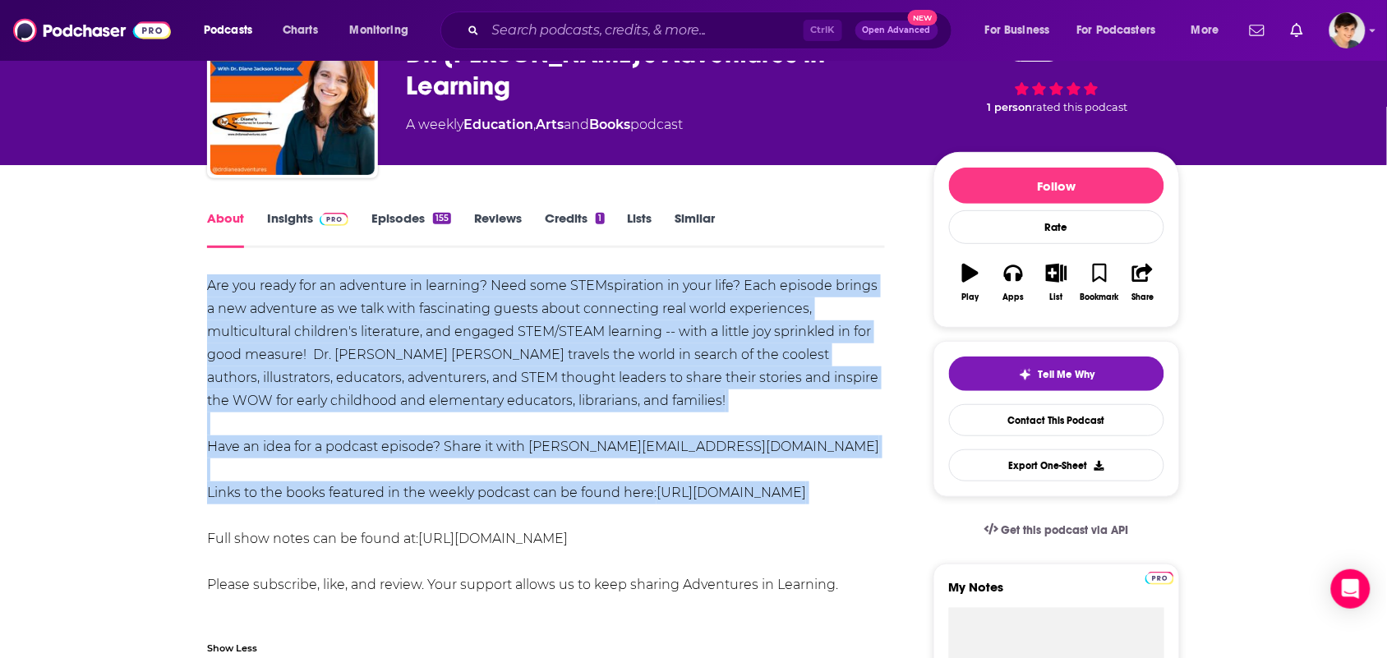
drag, startPoint x: 556, startPoint y: 515, endPoint x: 211, endPoint y: 271, distance: 422.8
copy div "Are you ready for an adventure in learning? Need some STEMspiration in your lif…"
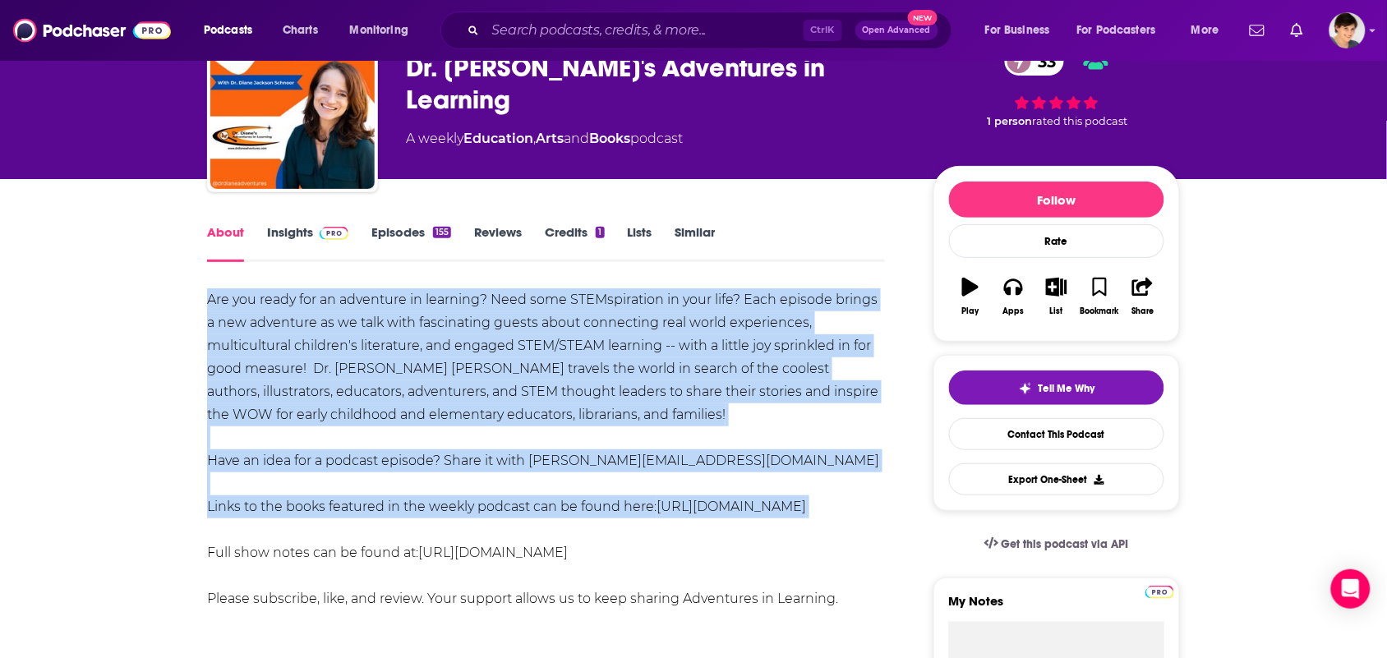
scroll to position [0, 0]
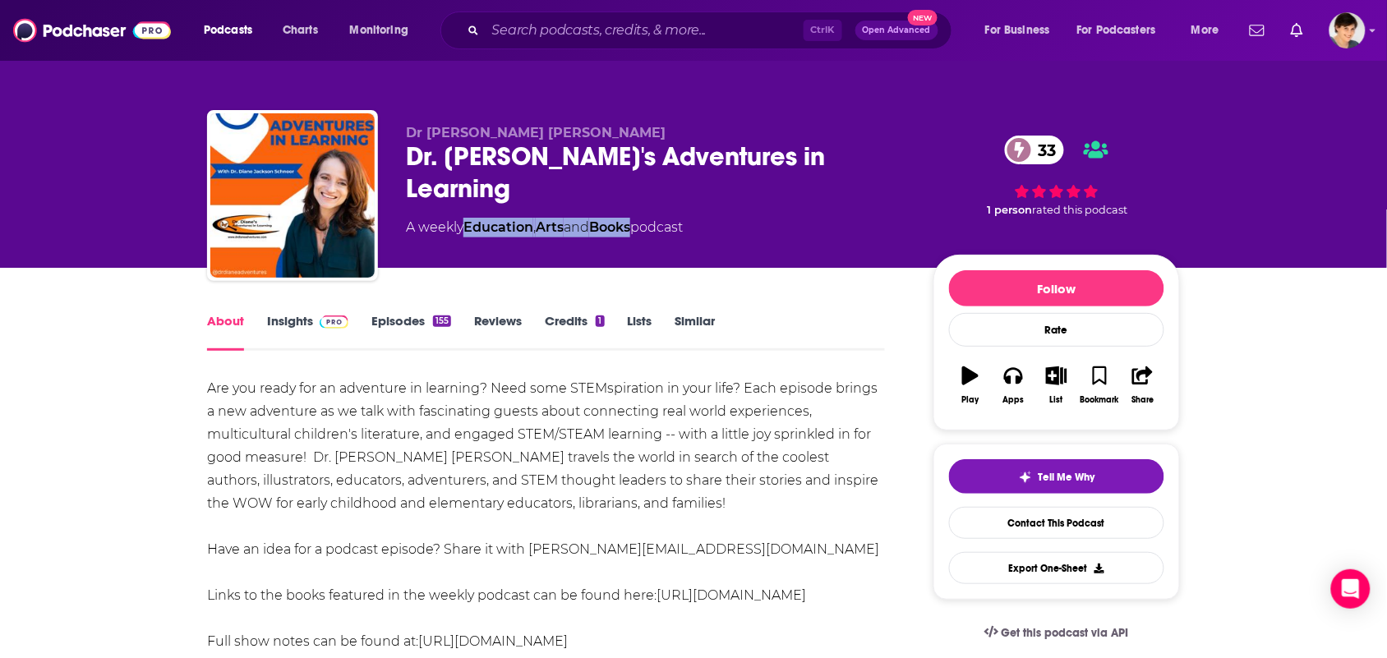
drag, startPoint x: 644, startPoint y: 207, endPoint x: 522, endPoint y: 148, distance: 135.3
click at [482, 204] on div "Dr Diane Jackson Schnoor Dr. Diane's Adventures in Learning 33 A weekly Educati…" at bounding box center [656, 191] width 501 height 132
copy div "ucation , Arts and Books"
